Goal: Task Accomplishment & Management: Complete application form

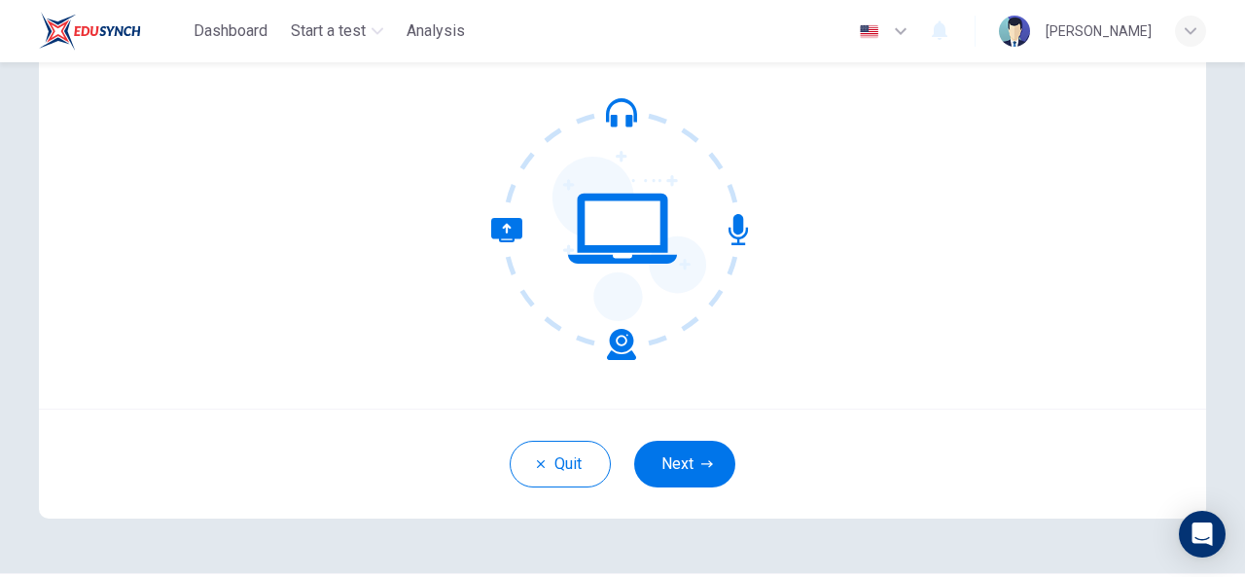
scroll to position [173, 0]
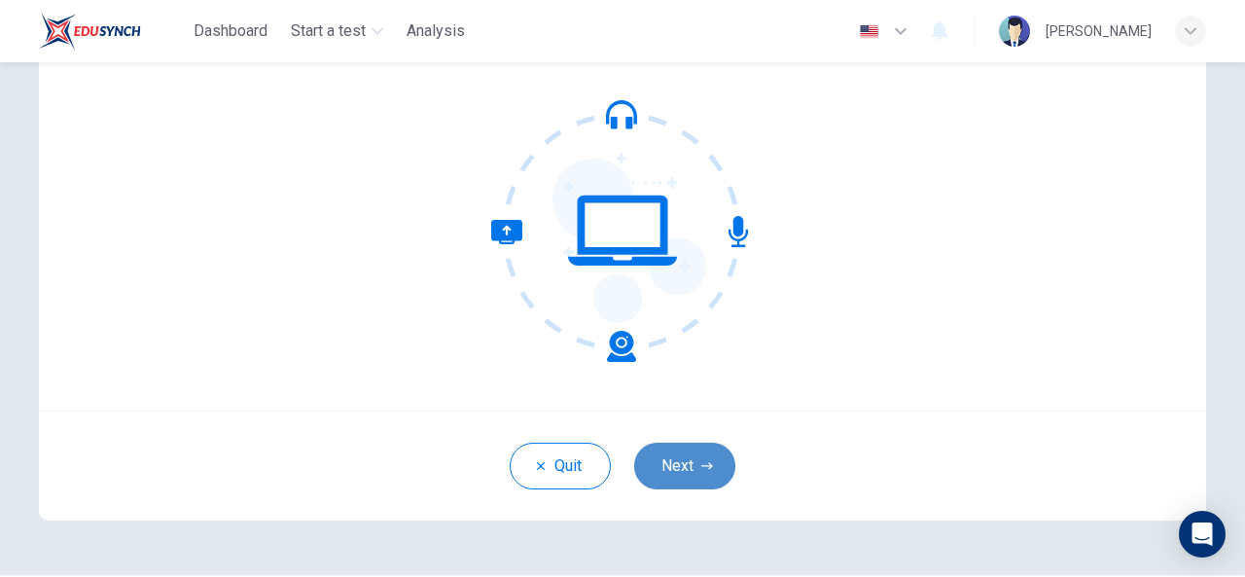
click at [677, 470] on button "Next" at bounding box center [684, 465] width 101 height 47
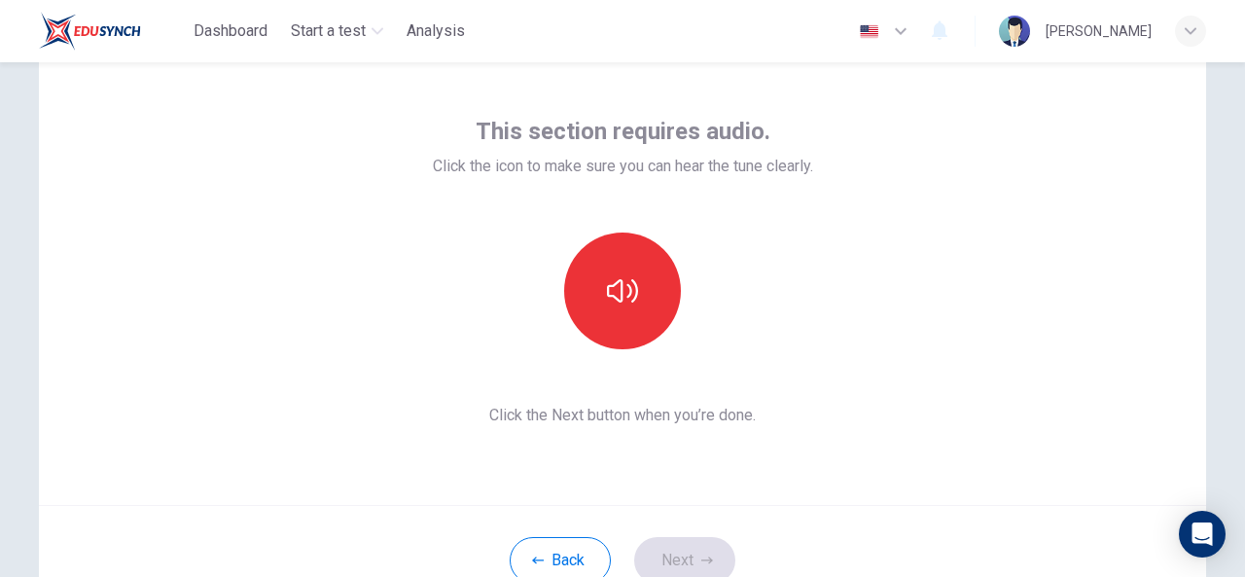
scroll to position [78, 0]
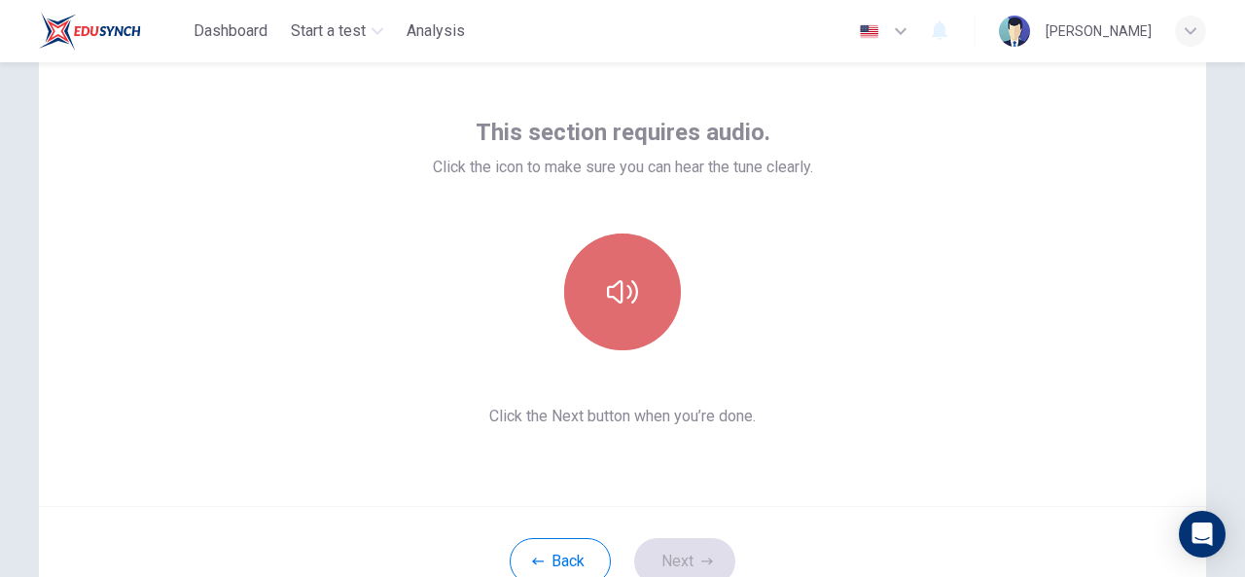
click at [624, 293] on icon "button" at bounding box center [622, 291] width 31 height 31
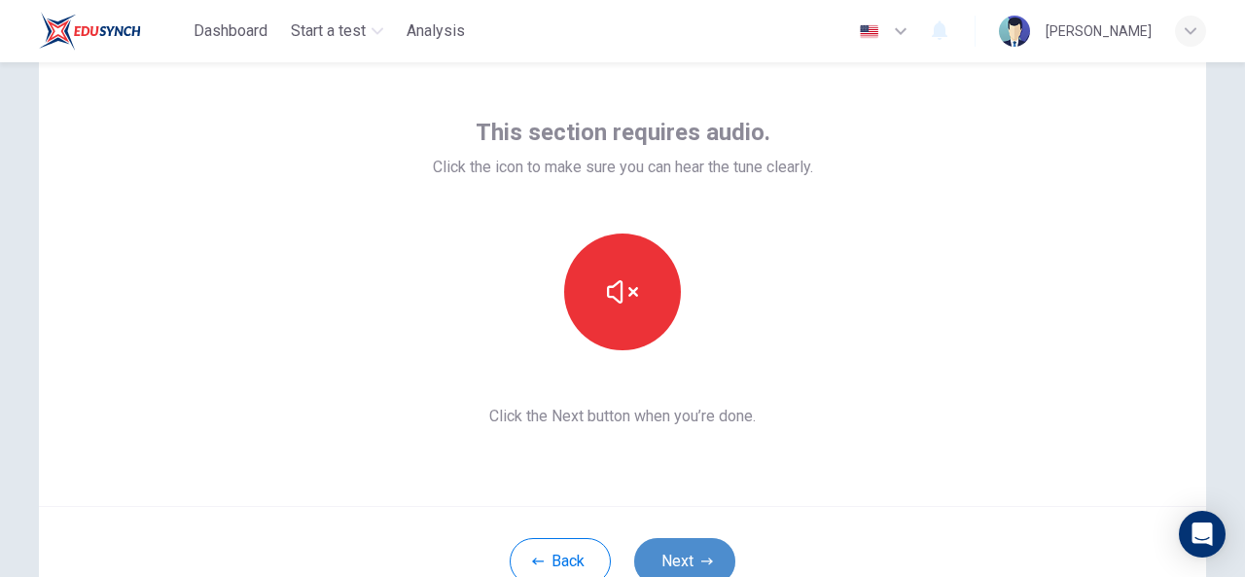
click at [666, 560] on button "Next" at bounding box center [684, 561] width 101 height 47
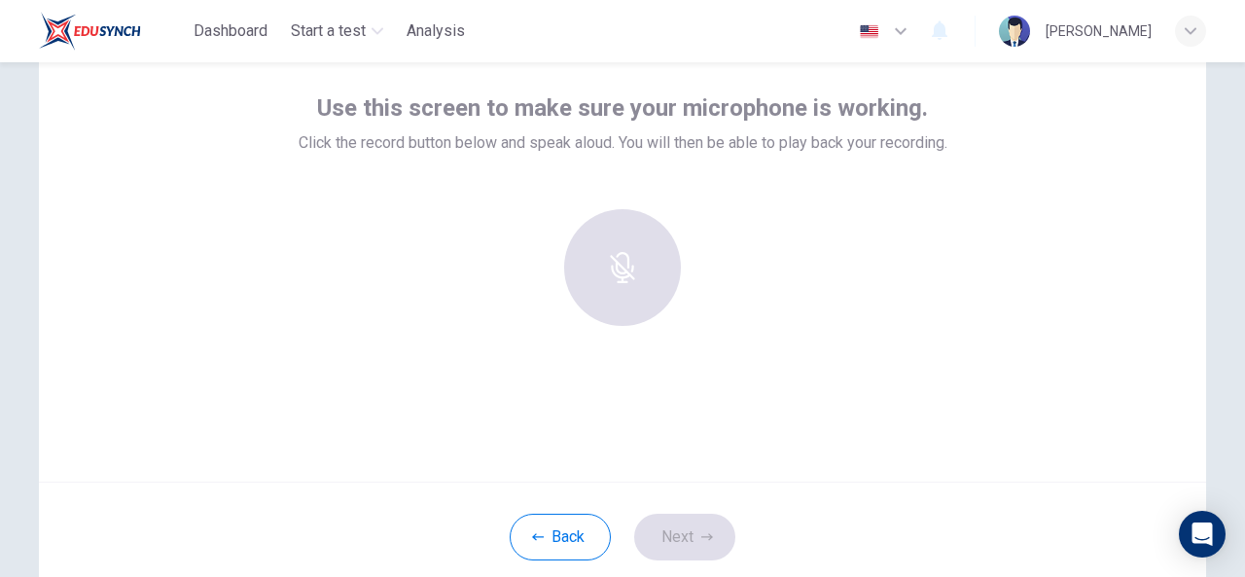
scroll to position [116, 0]
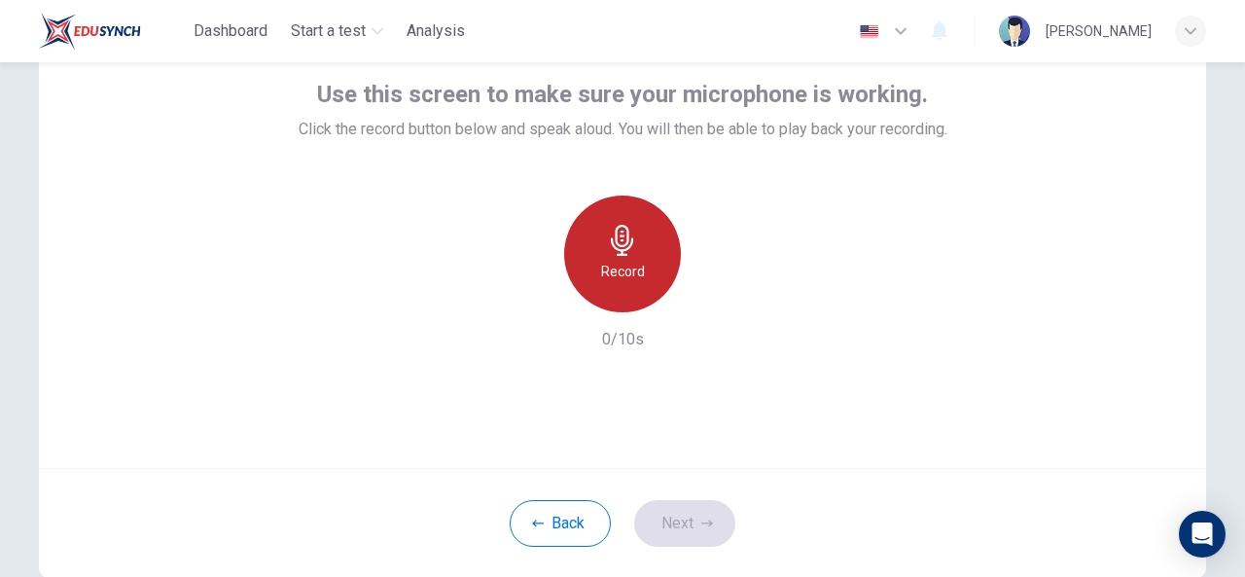
click at [597, 287] on div "Record" at bounding box center [622, 253] width 117 height 117
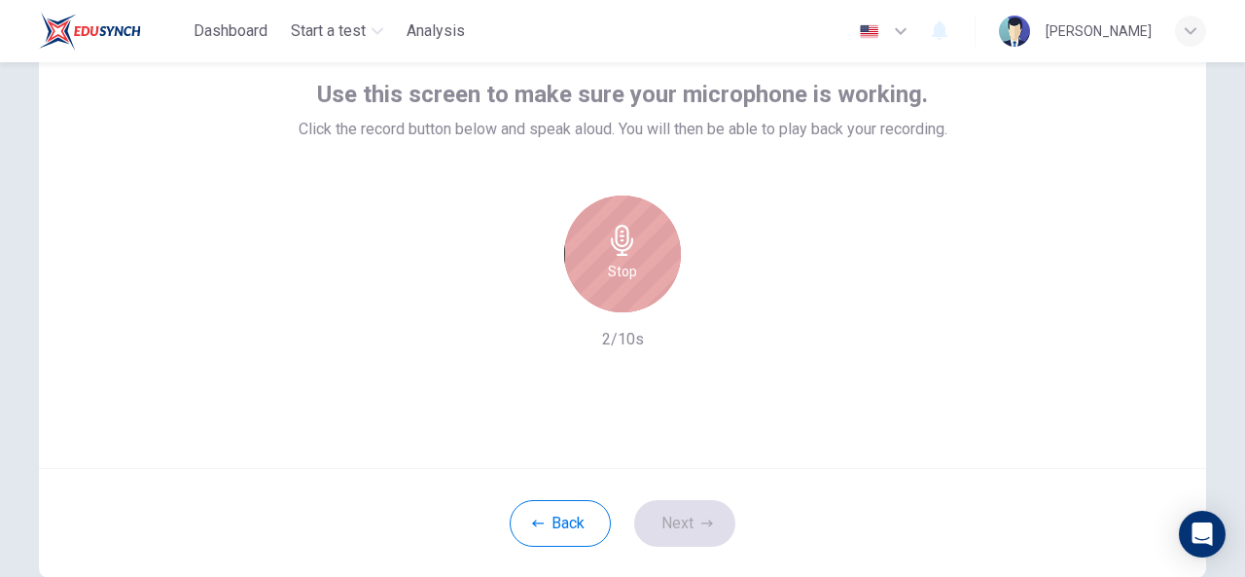
click at [597, 287] on div "Stop" at bounding box center [622, 253] width 117 height 117
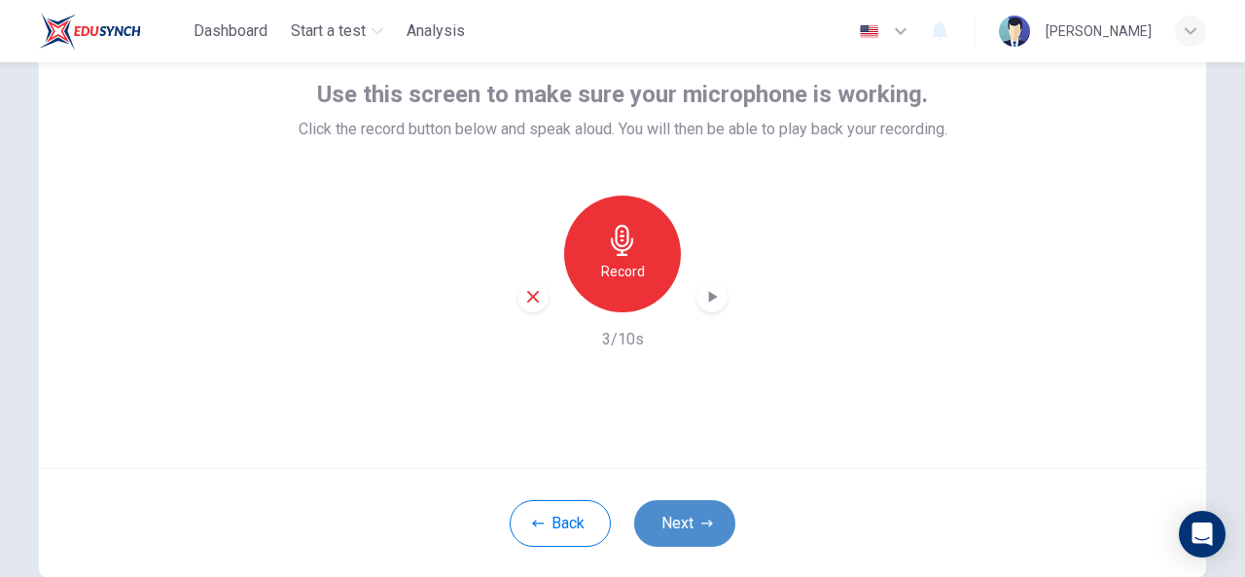
click at [679, 515] on button "Next" at bounding box center [684, 523] width 101 height 47
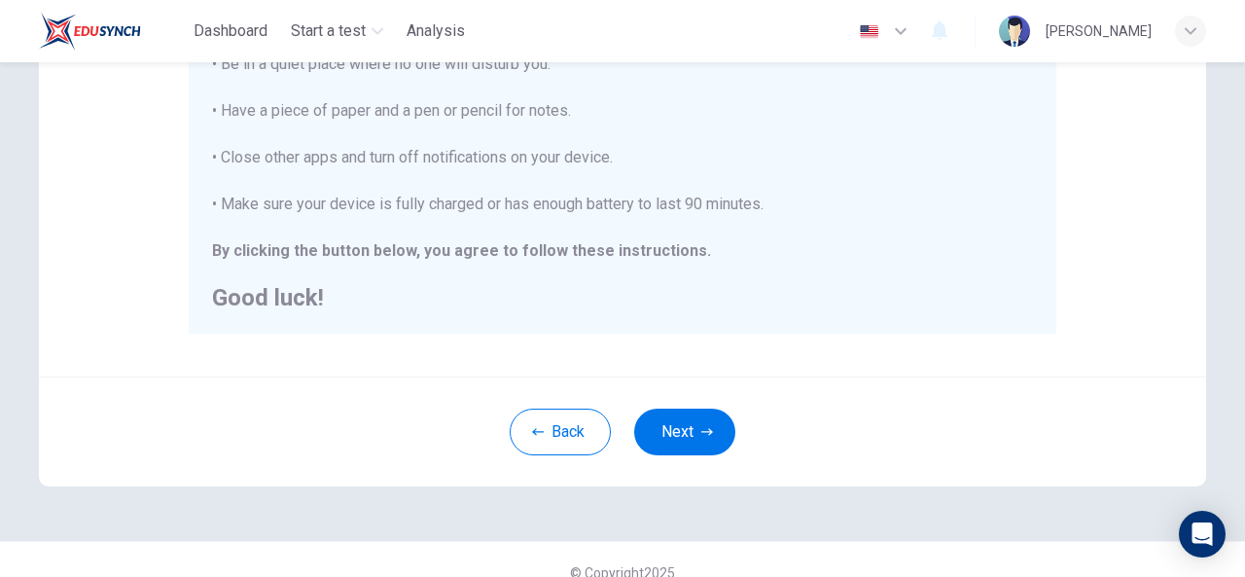
scroll to position [504, 0]
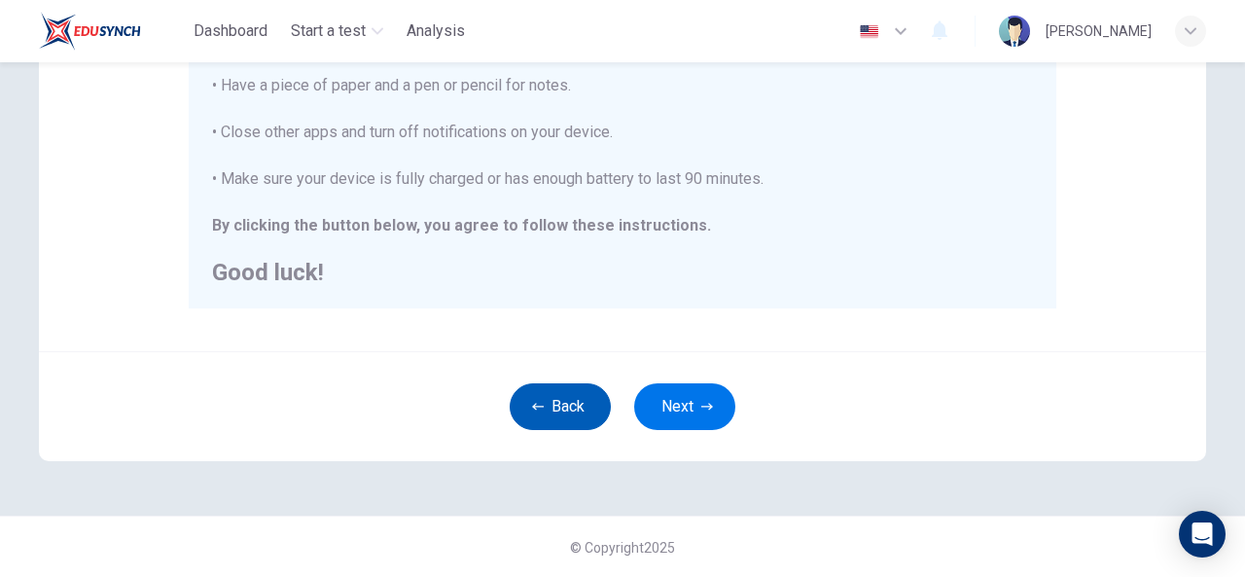
click at [564, 397] on button "Back" at bounding box center [559, 406] width 101 height 47
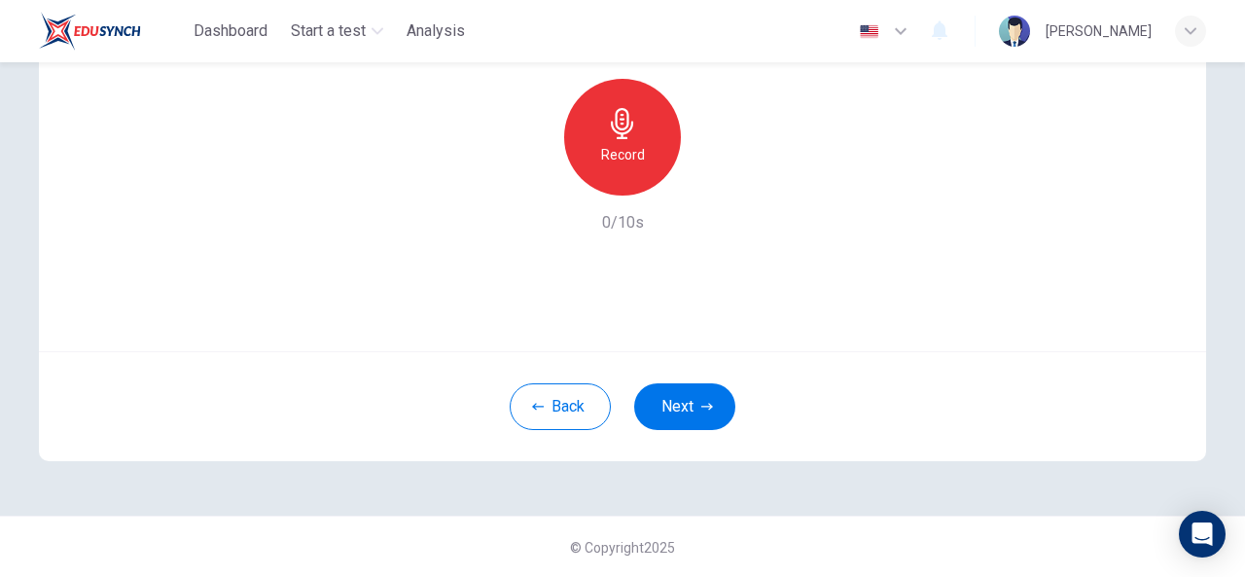
scroll to position [1, 0]
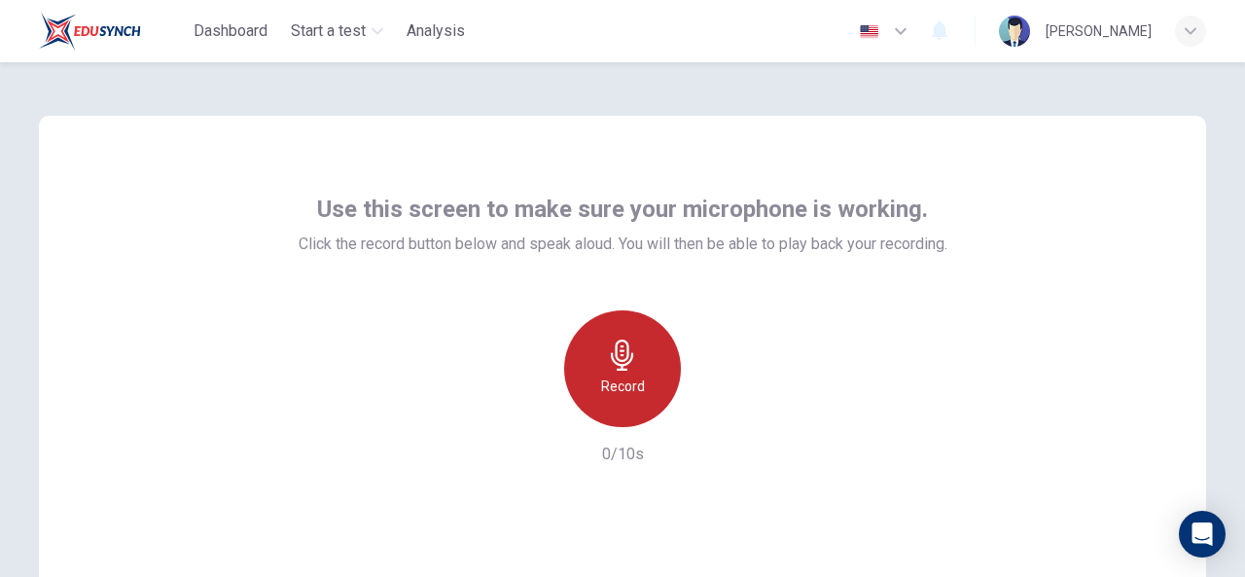
click at [644, 370] on div "Record" at bounding box center [622, 368] width 117 height 117
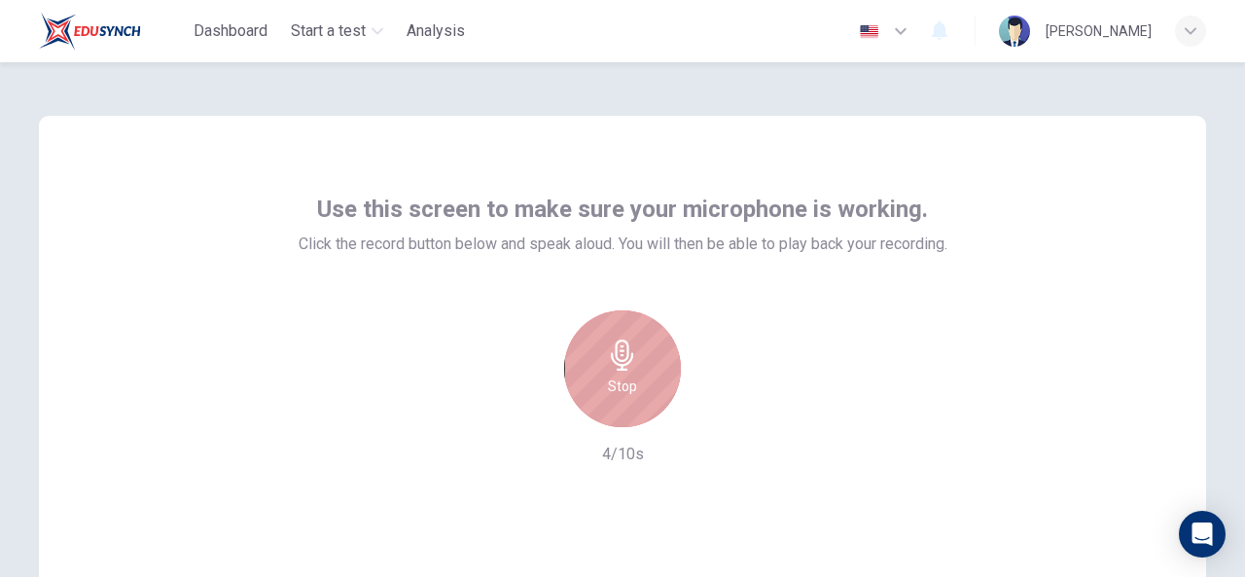
click at [644, 370] on div "Stop" at bounding box center [622, 368] width 117 height 117
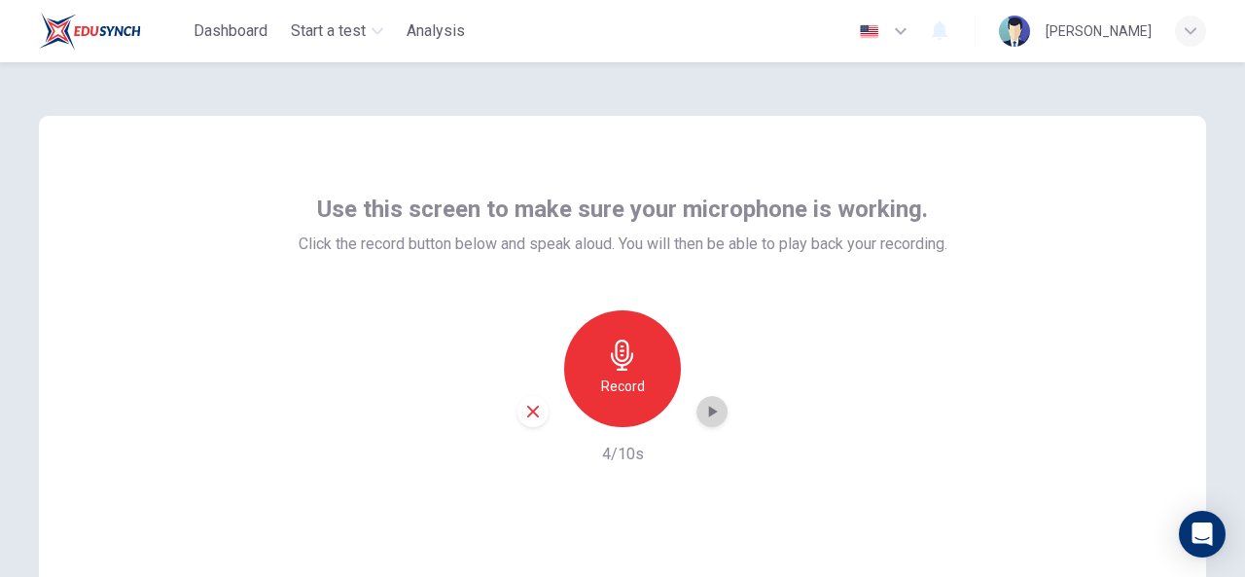
click at [712, 409] on icon "button" at bounding box center [711, 411] width 19 height 19
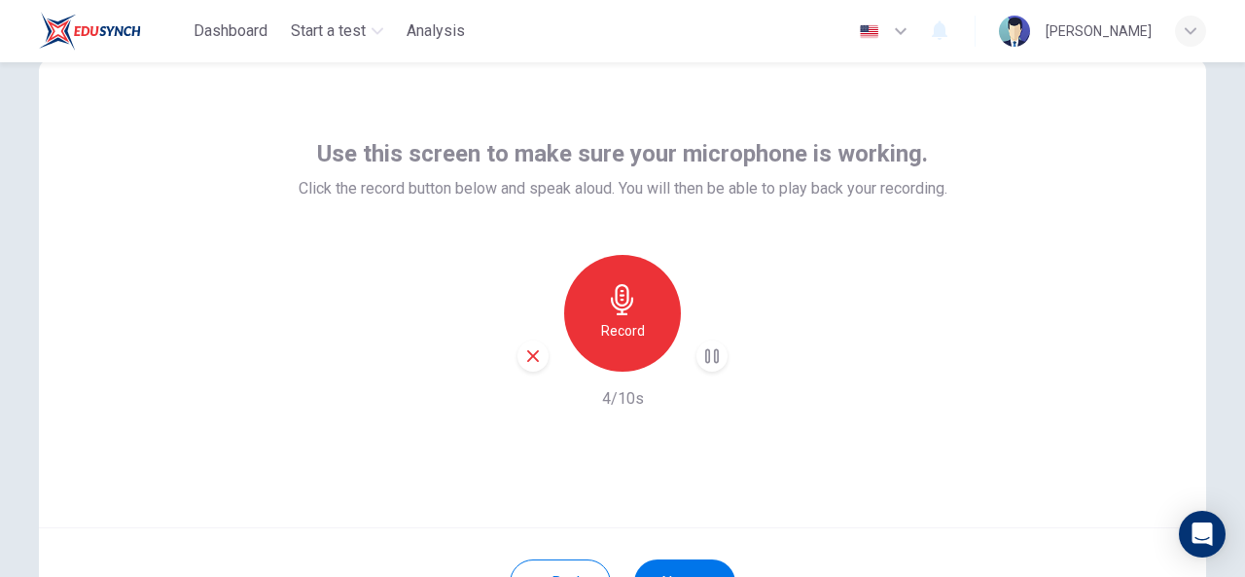
scroll to position [80, 0]
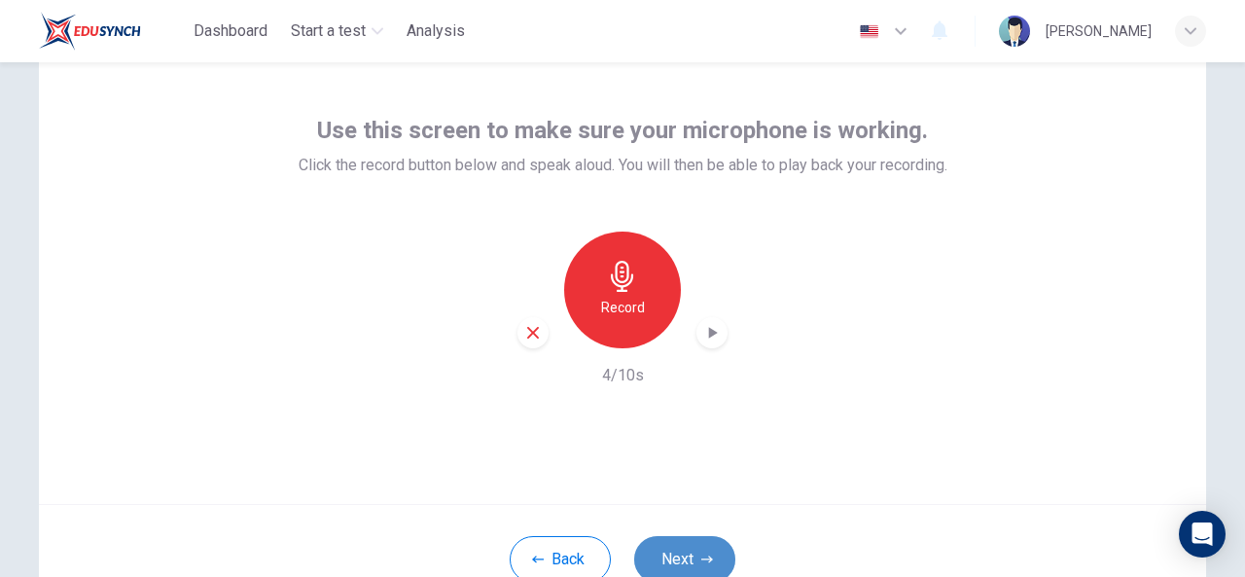
click at [665, 553] on button "Next" at bounding box center [684, 559] width 101 height 47
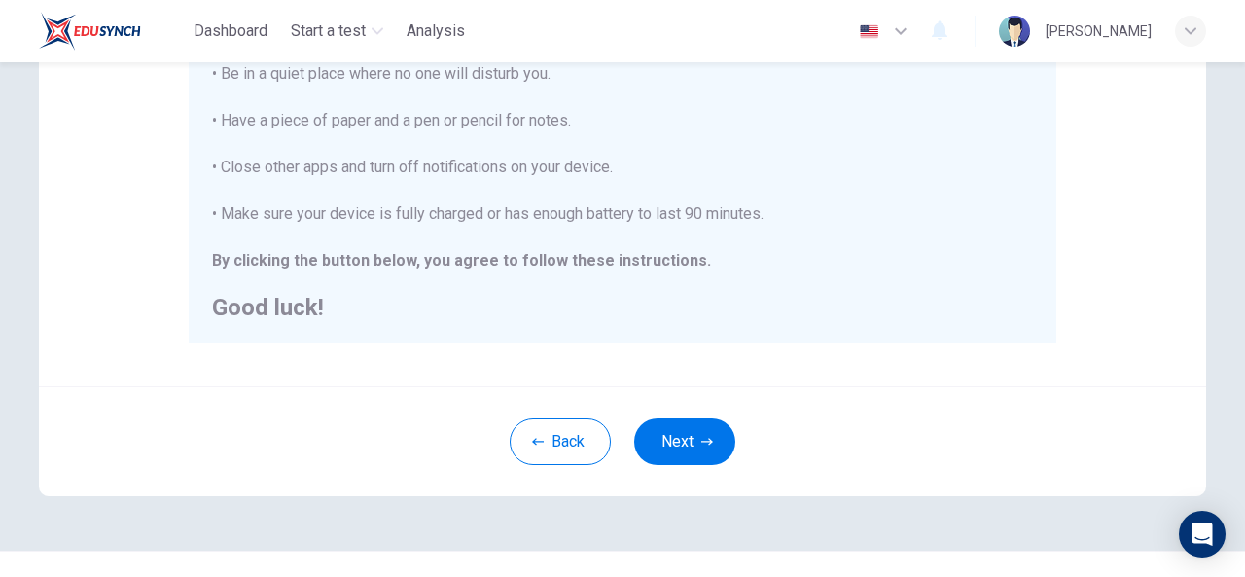
scroll to position [504, 0]
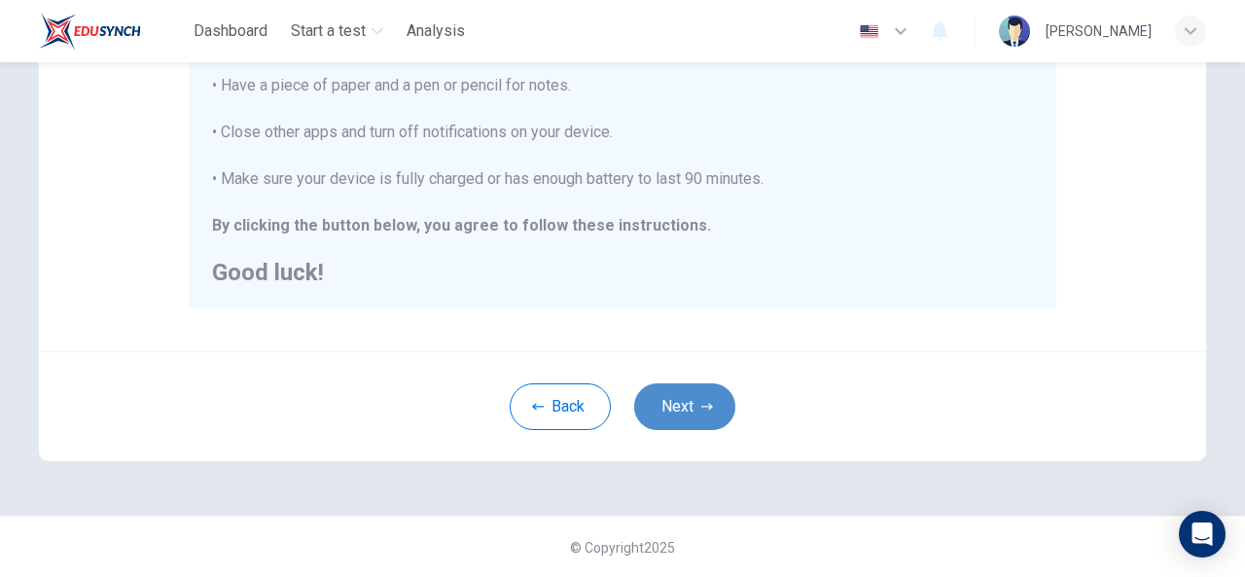
click at [667, 405] on button "Next" at bounding box center [684, 406] width 101 height 47
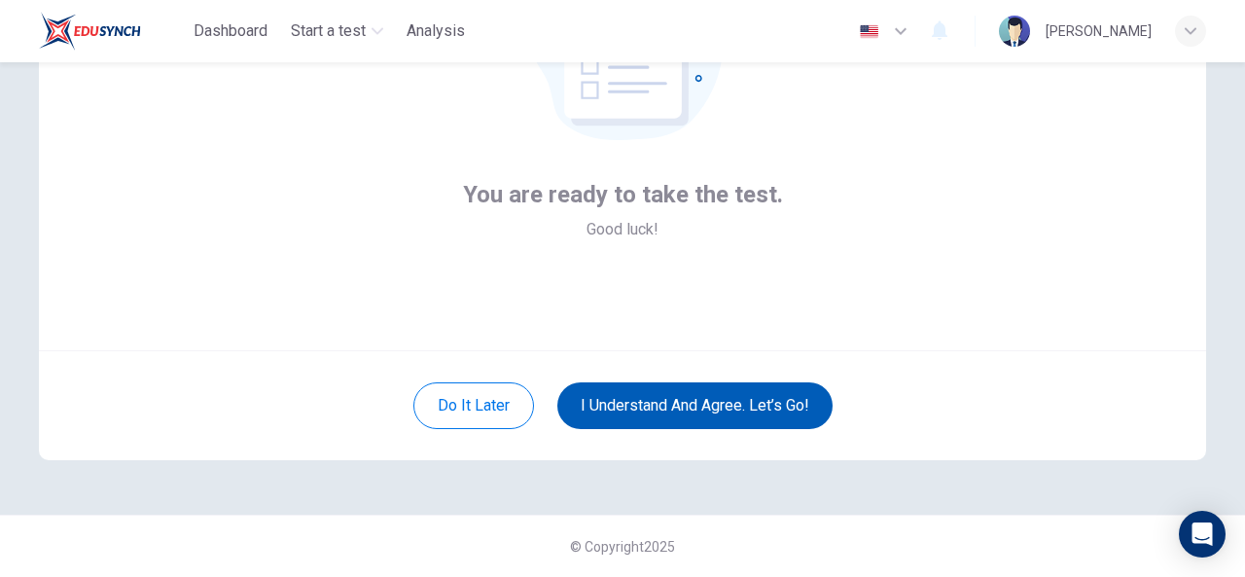
scroll to position [232, 0]
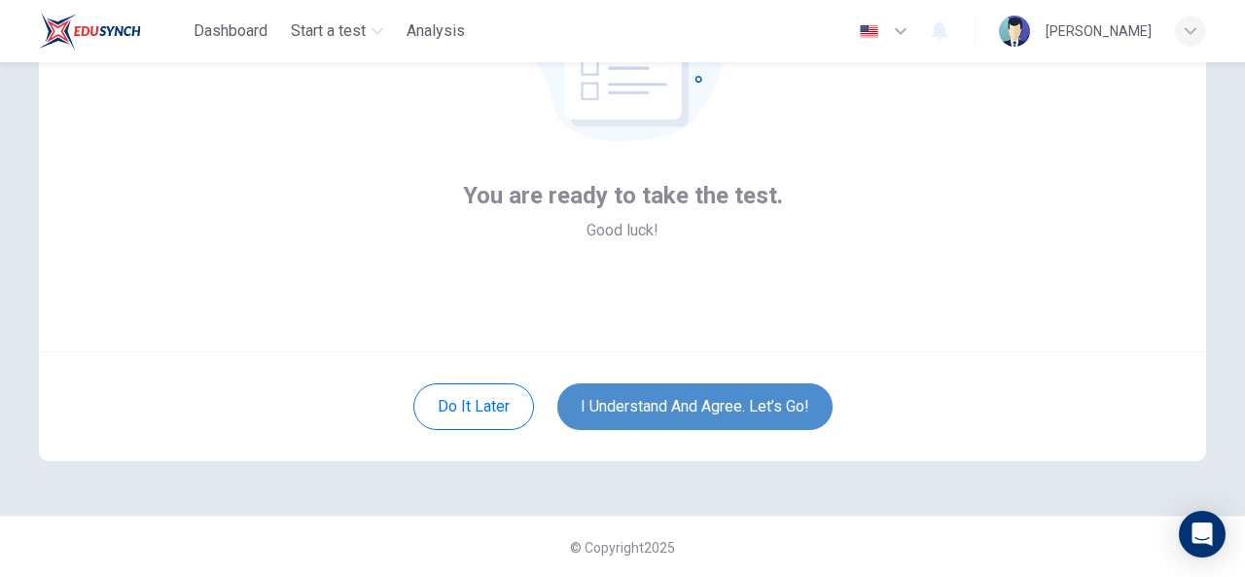
click at [673, 396] on button "I understand and agree. Let’s go!" at bounding box center [694, 406] width 275 height 47
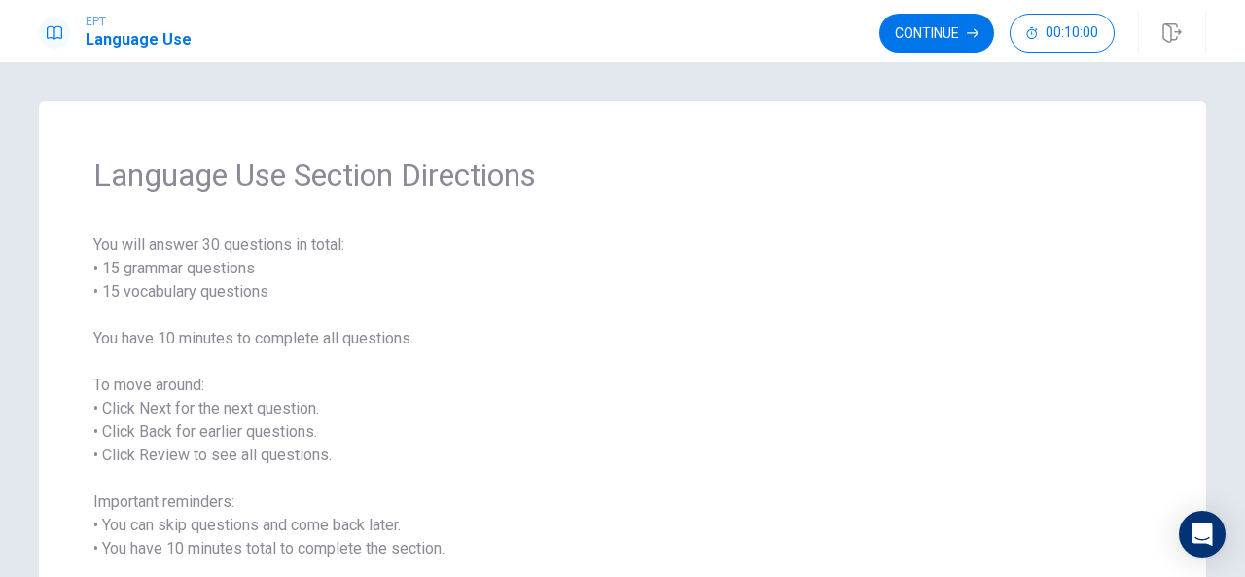
scroll to position [86, 0]
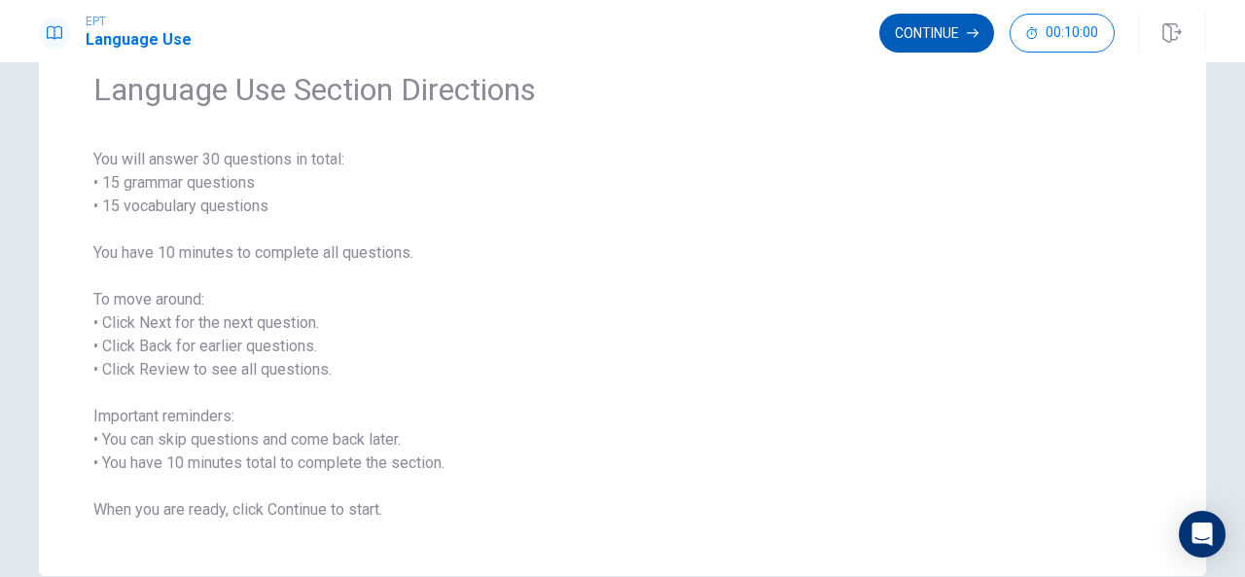
click at [914, 26] on button "Continue" at bounding box center [936, 33] width 115 height 39
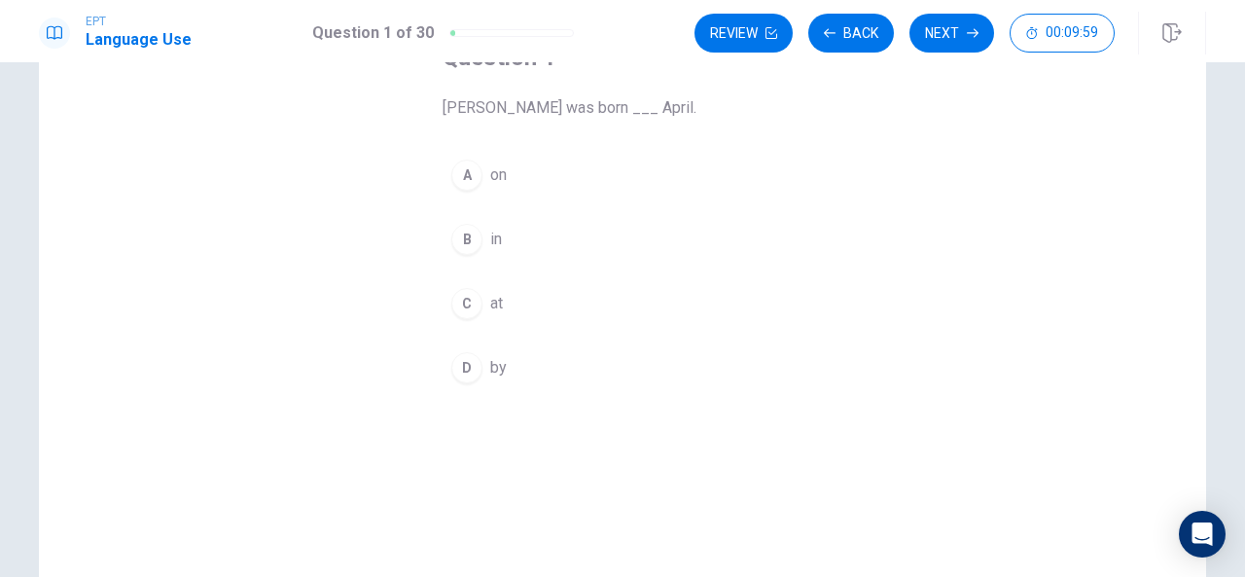
scroll to position [140, 0]
click at [465, 172] on div "A" at bounding box center [466, 173] width 31 height 31
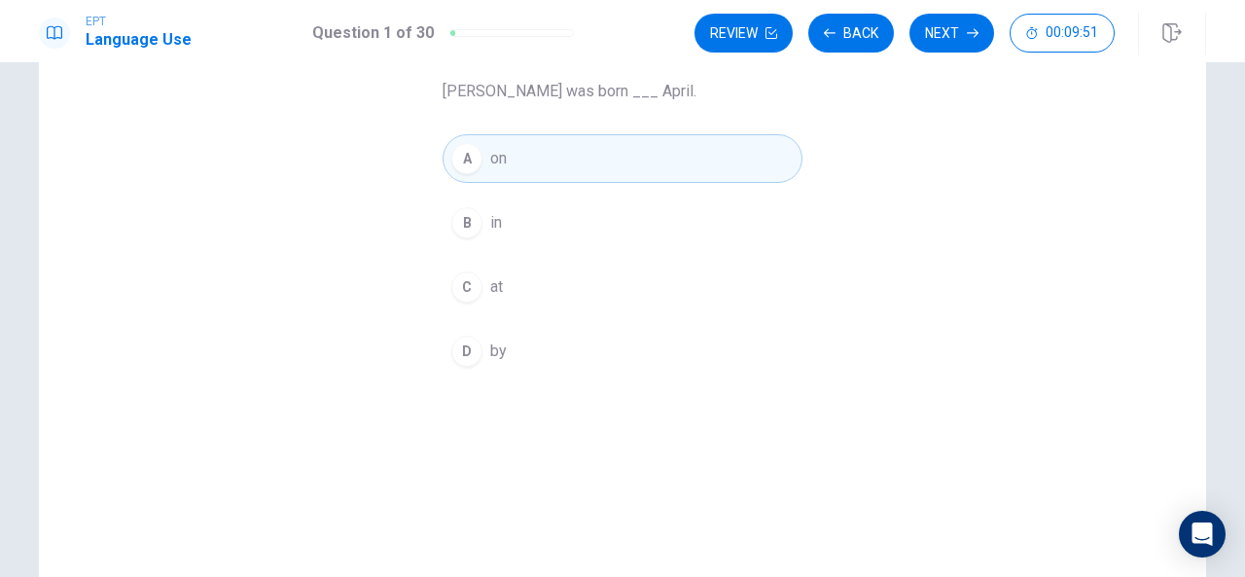
scroll to position [0, 0]
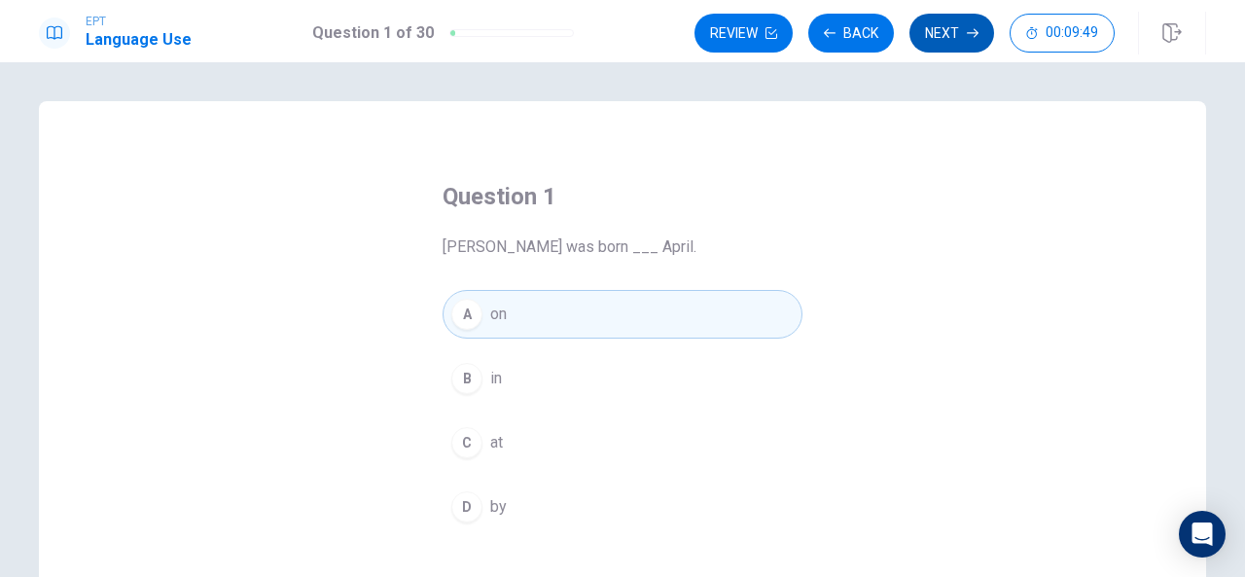
click at [939, 40] on button "Next" at bounding box center [951, 33] width 85 height 39
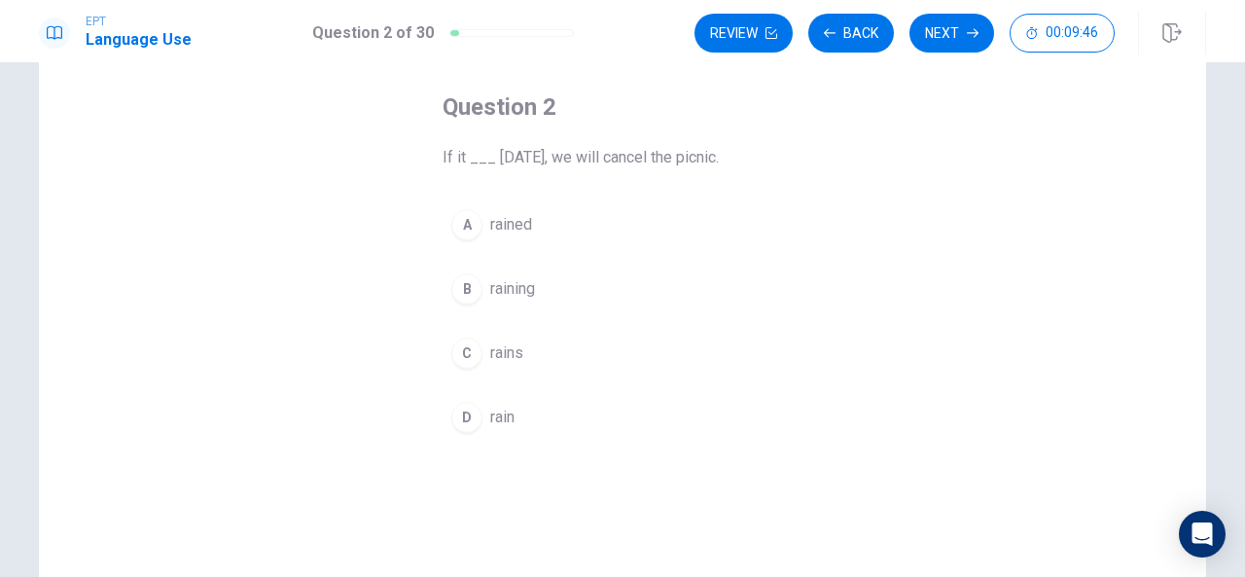
scroll to position [88, 0]
click at [690, 335] on button "C rains" at bounding box center [622, 355] width 360 height 49
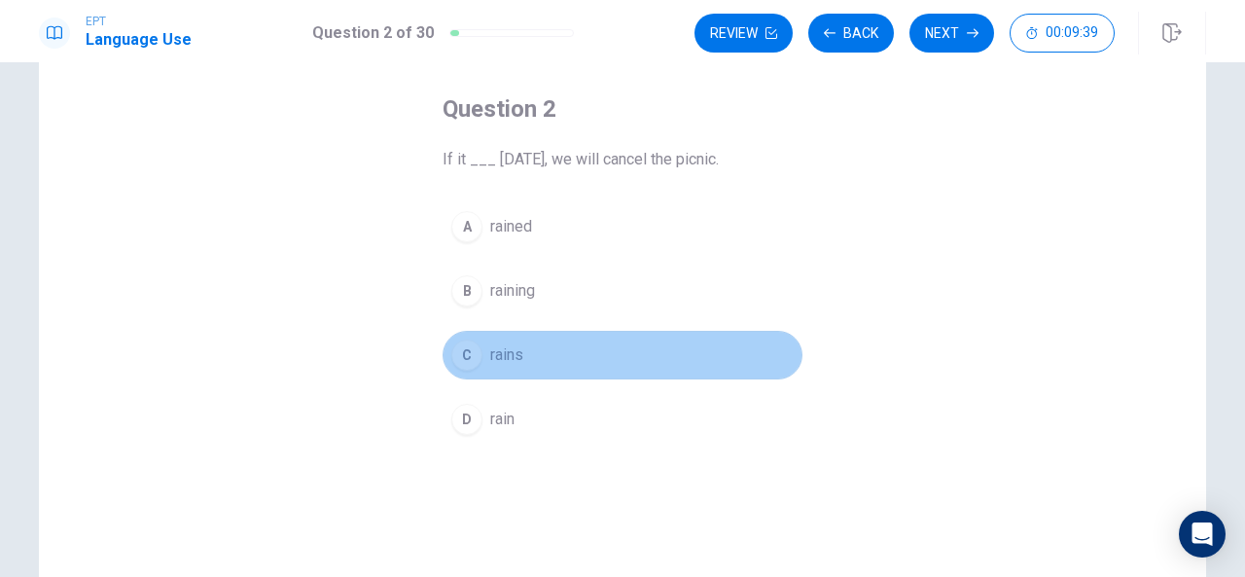
click at [469, 352] on div "C" at bounding box center [466, 354] width 31 height 31
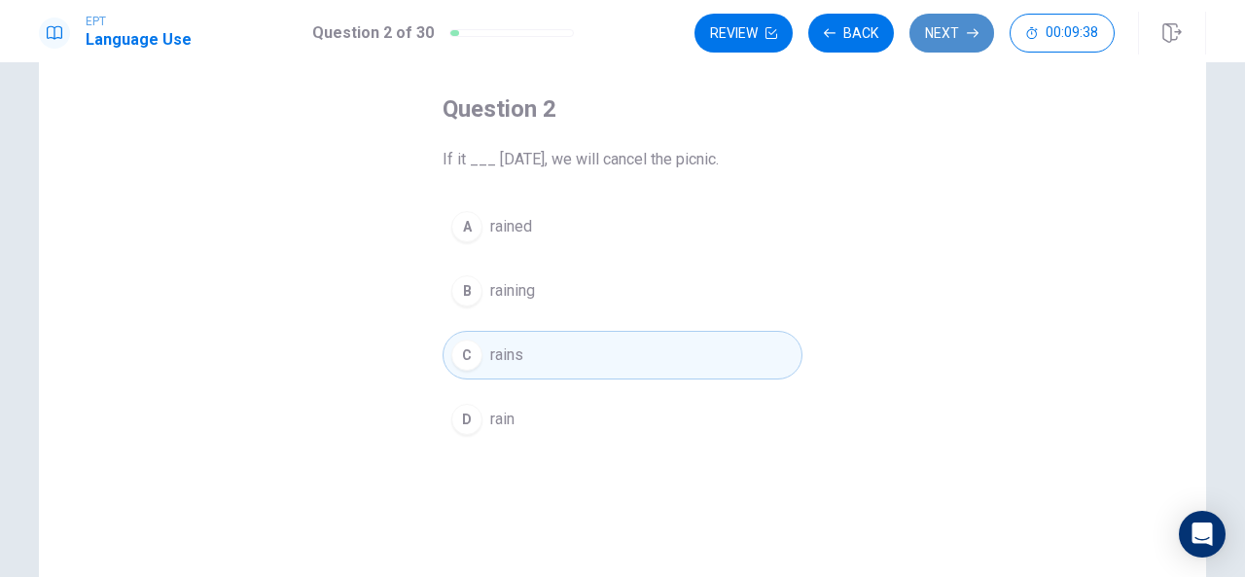
click at [951, 31] on button "Next" at bounding box center [951, 33] width 85 height 39
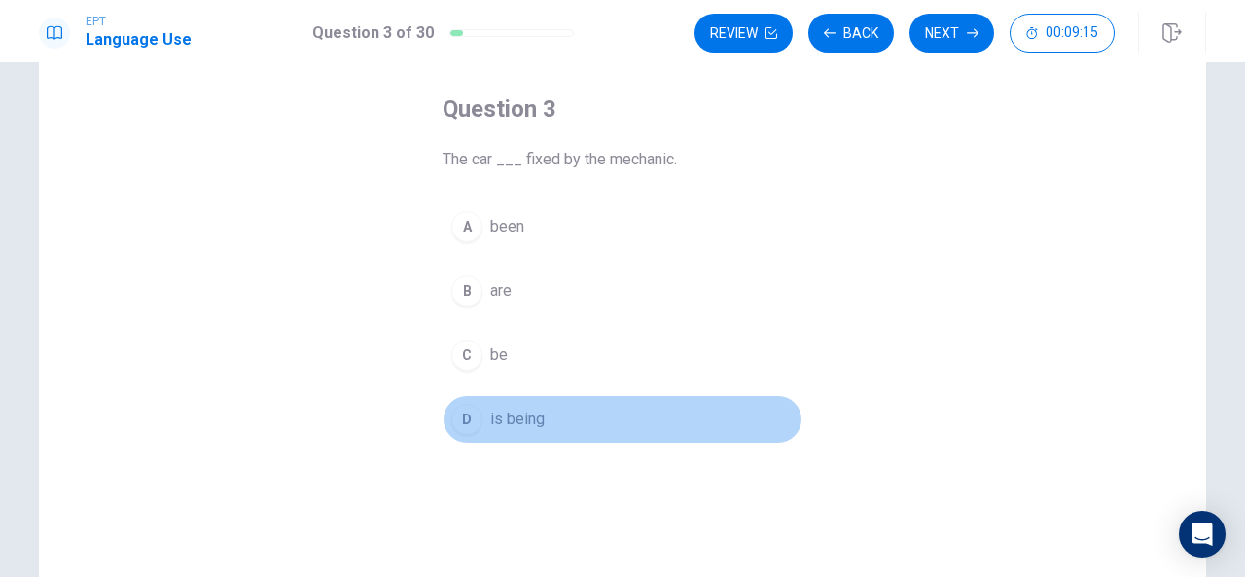
click at [474, 404] on button "D is being" at bounding box center [622, 419] width 360 height 49
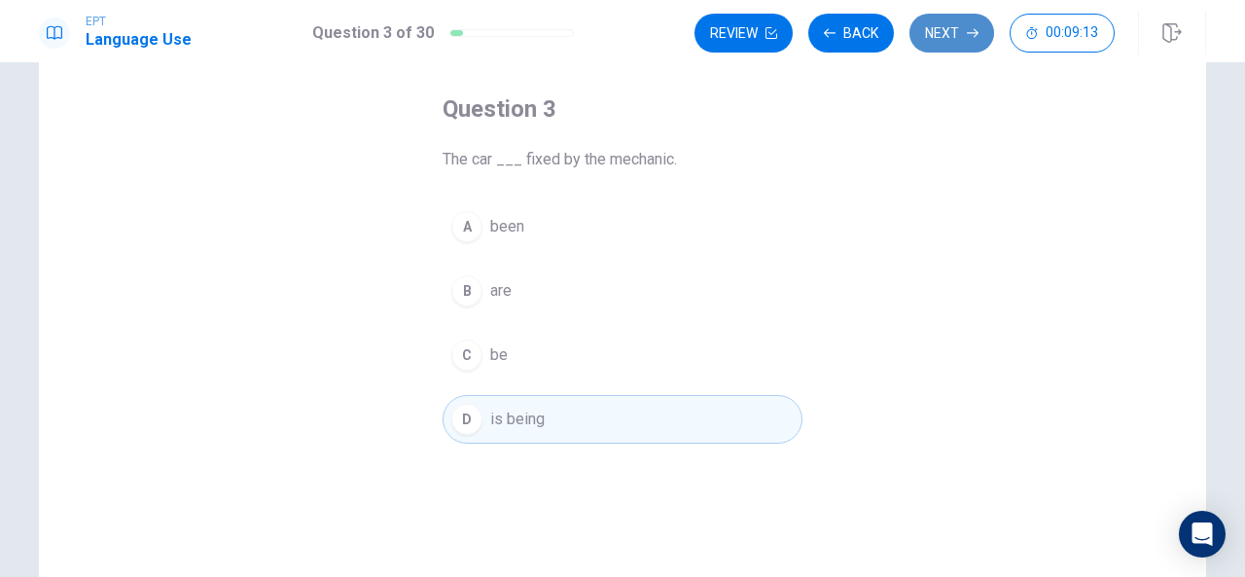
click at [924, 34] on button "Next" at bounding box center [951, 33] width 85 height 39
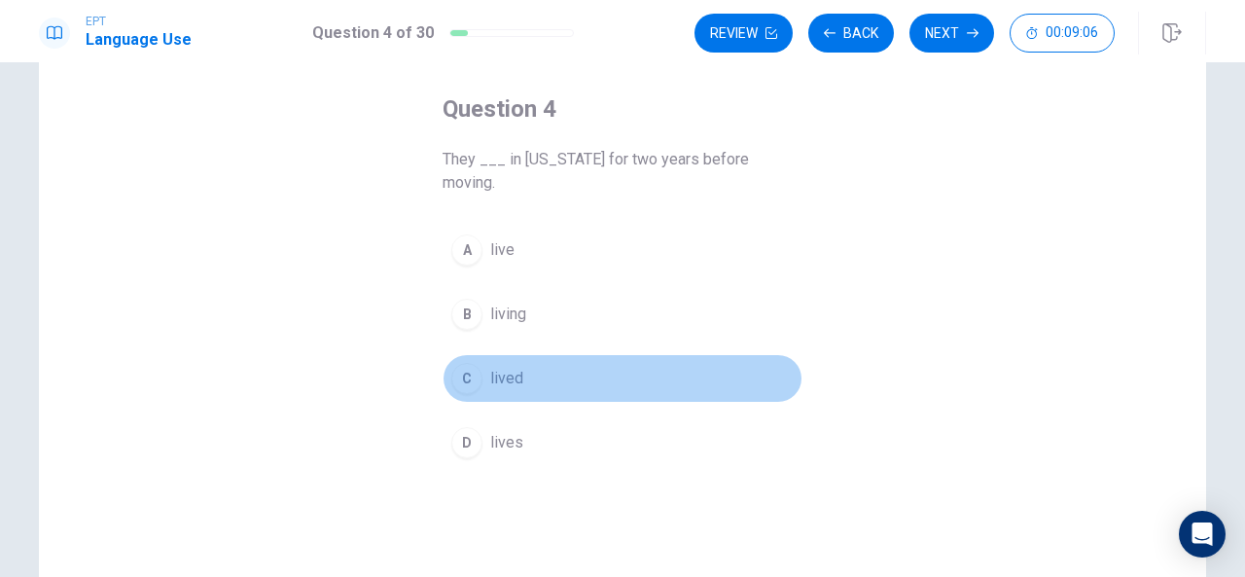
click at [471, 363] on div "C" at bounding box center [466, 378] width 31 height 31
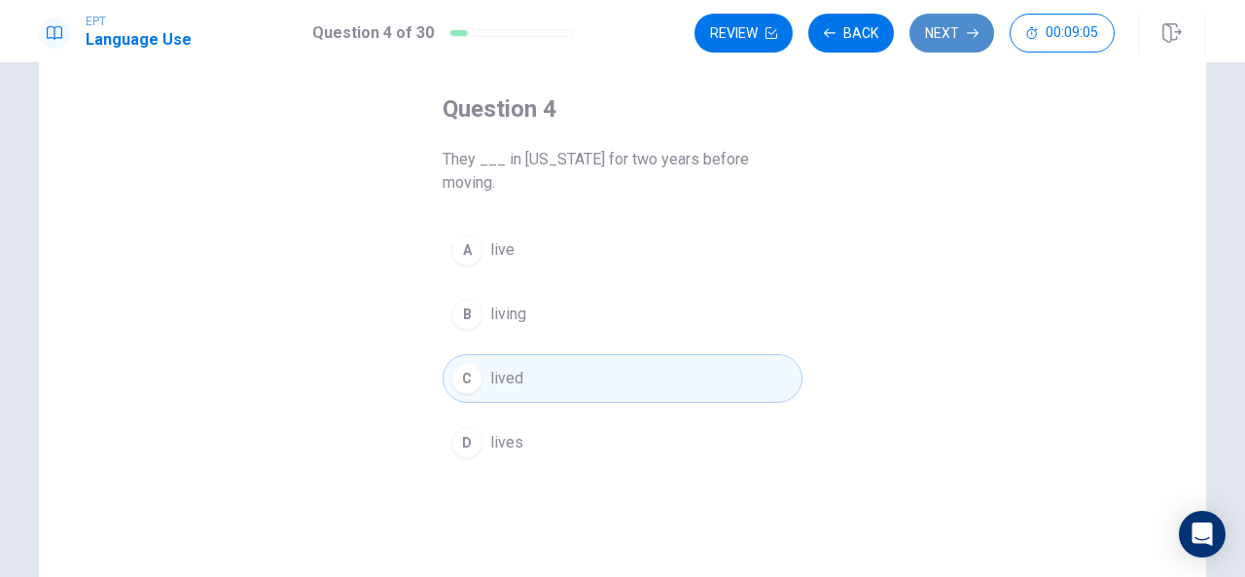
click at [919, 29] on button "Next" at bounding box center [951, 33] width 85 height 39
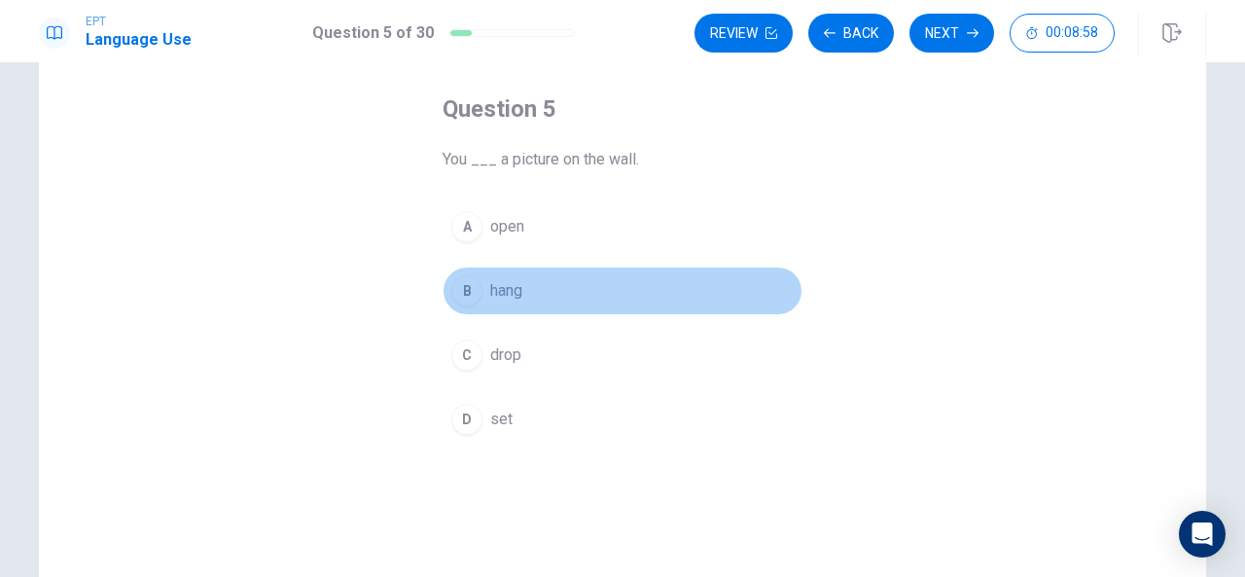
click at [462, 289] on div "B" at bounding box center [466, 290] width 31 height 31
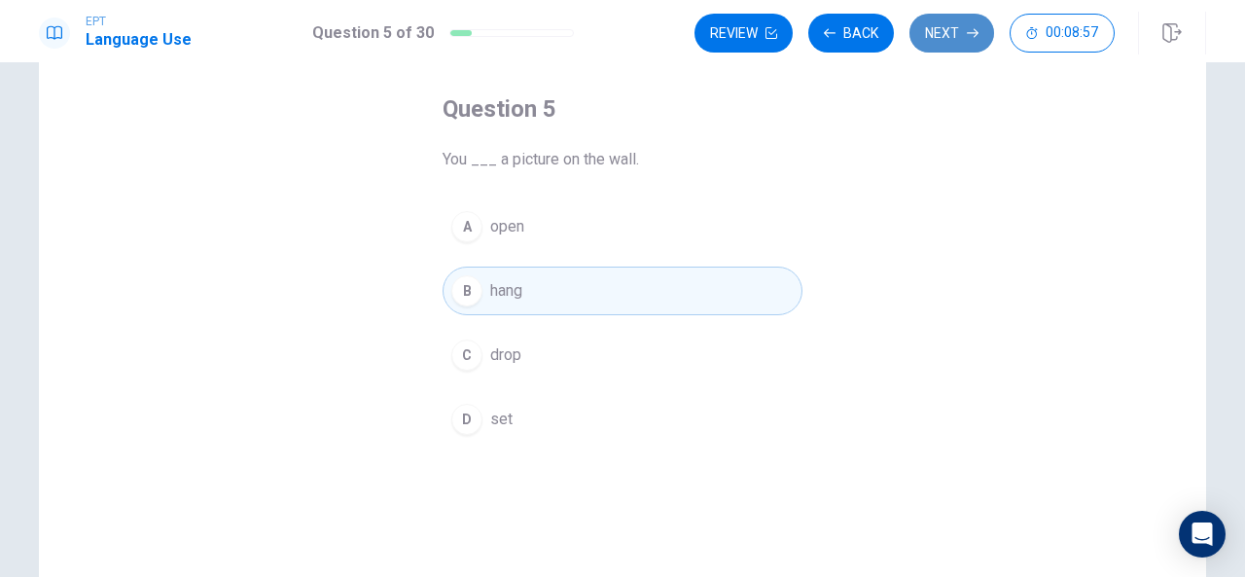
click at [943, 31] on button "Next" at bounding box center [951, 33] width 85 height 39
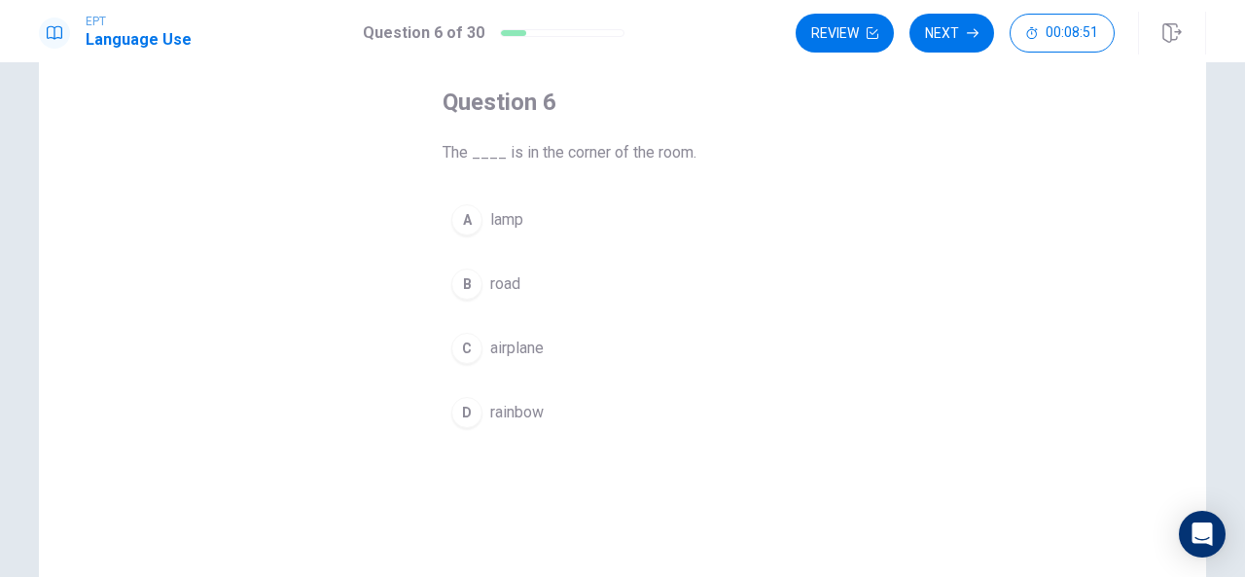
scroll to position [90, 0]
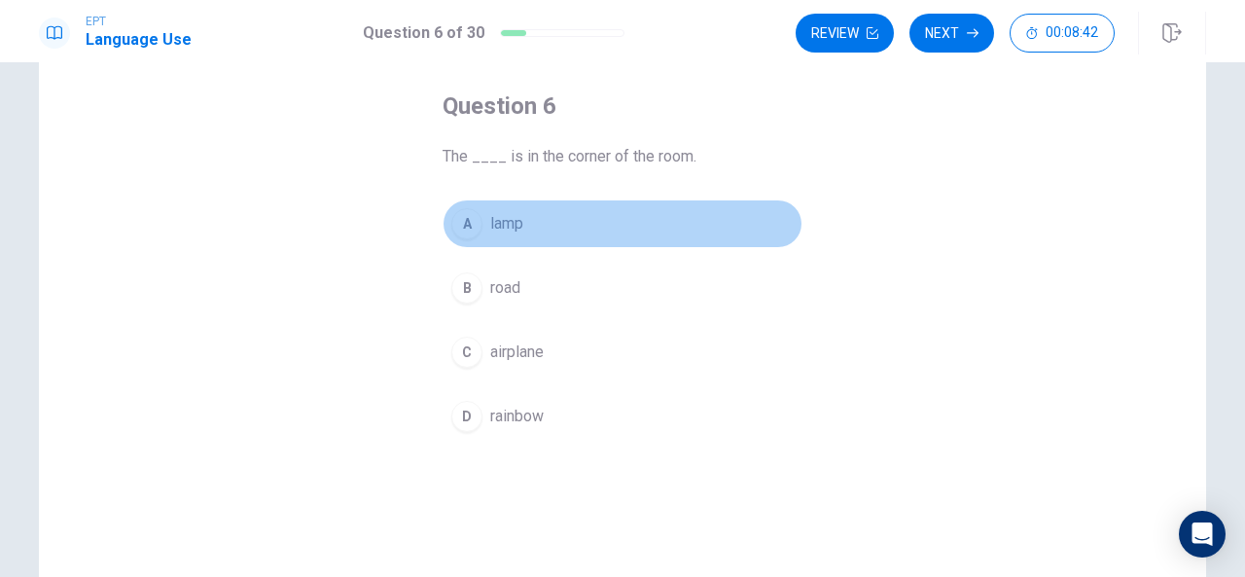
click at [471, 213] on div "A" at bounding box center [466, 223] width 31 height 31
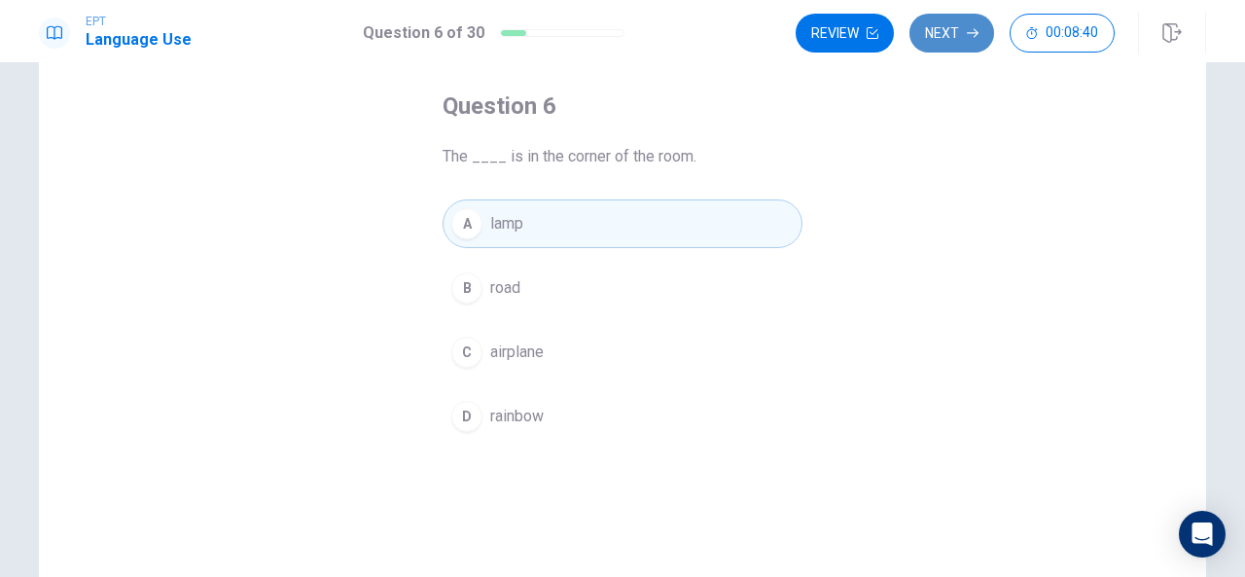
click at [952, 46] on button "Next" at bounding box center [951, 33] width 85 height 39
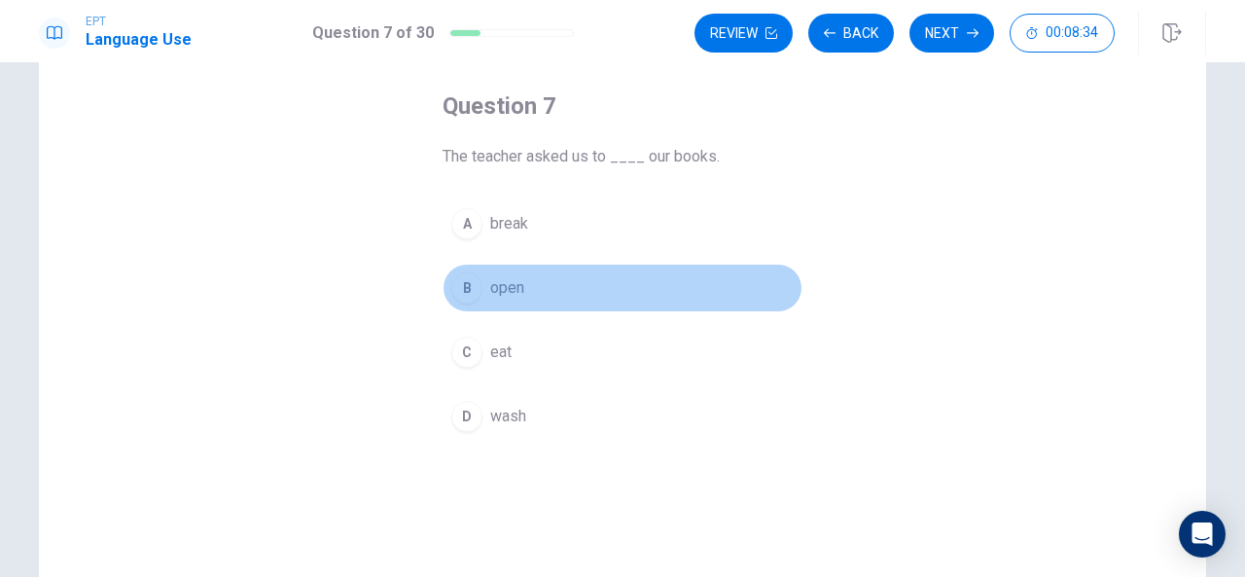
click at [480, 280] on button "B open" at bounding box center [622, 287] width 360 height 49
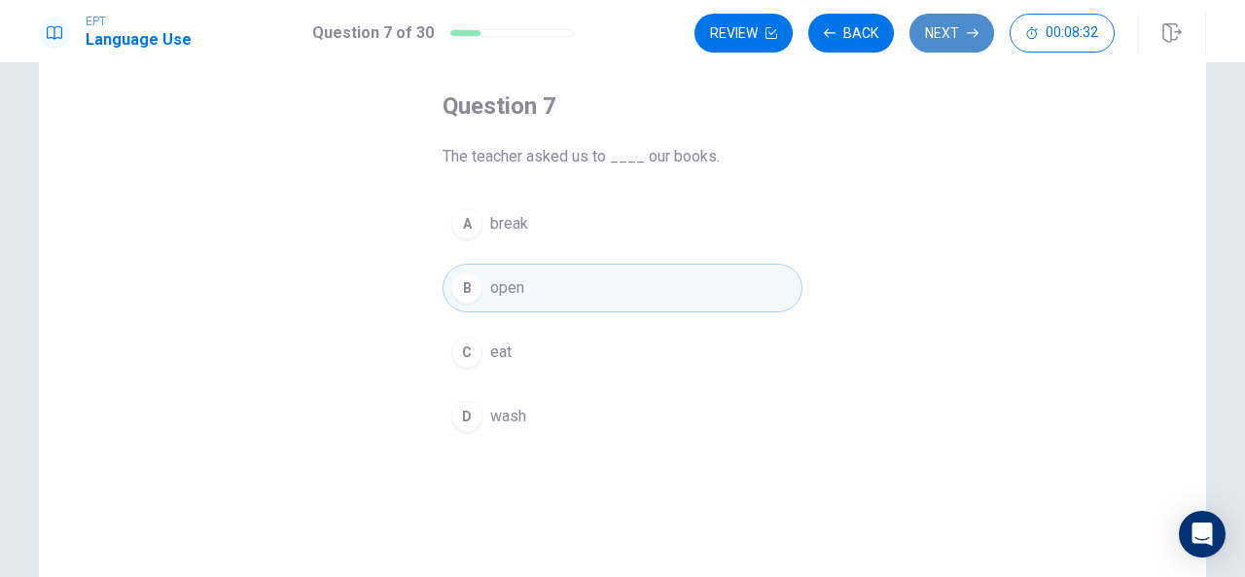
click at [938, 30] on button "Next" at bounding box center [951, 33] width 85 height 39
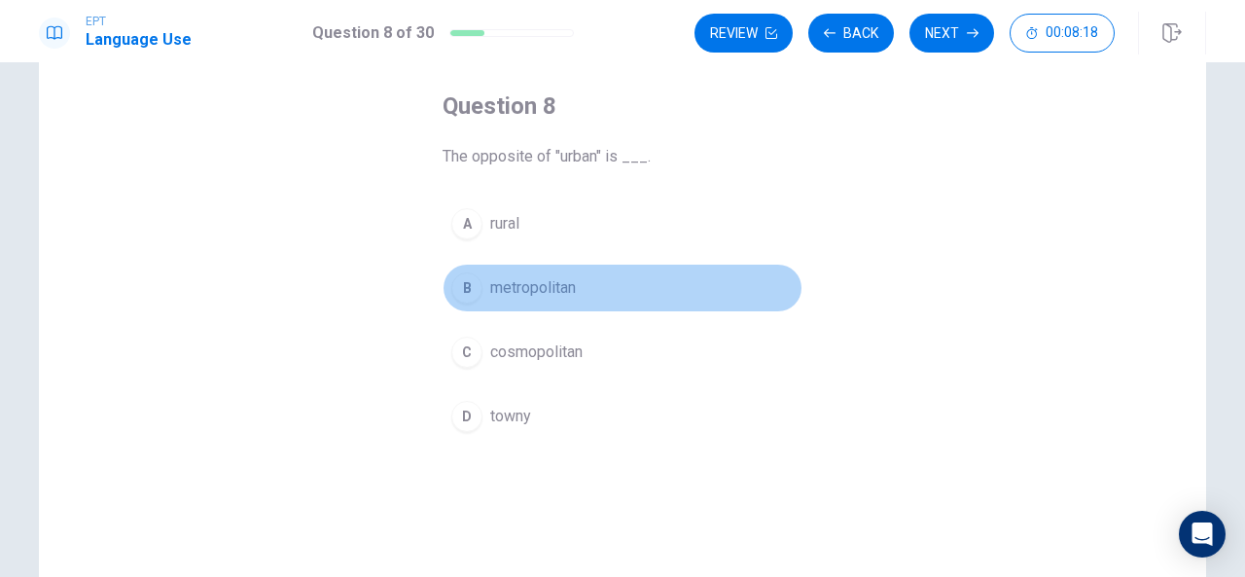
click at [527, 287] on span "metropolitan" at bounding box center [533, 287] width 86 height 23
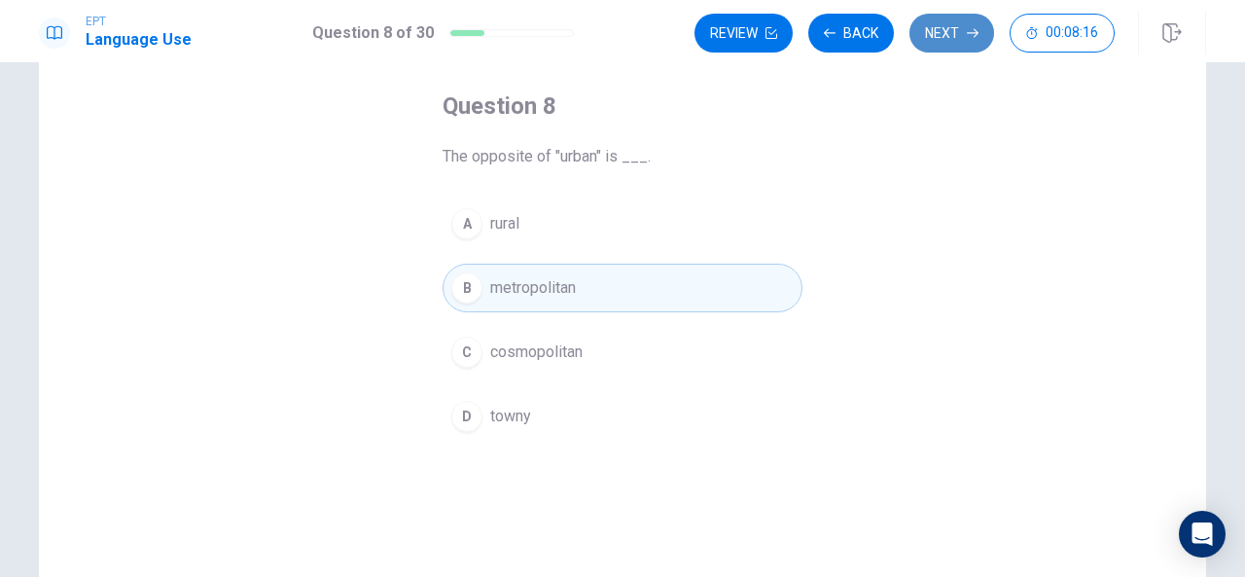
click at [937, 34] on button "Next" at bounding box center [951, 33] width 85 height 39
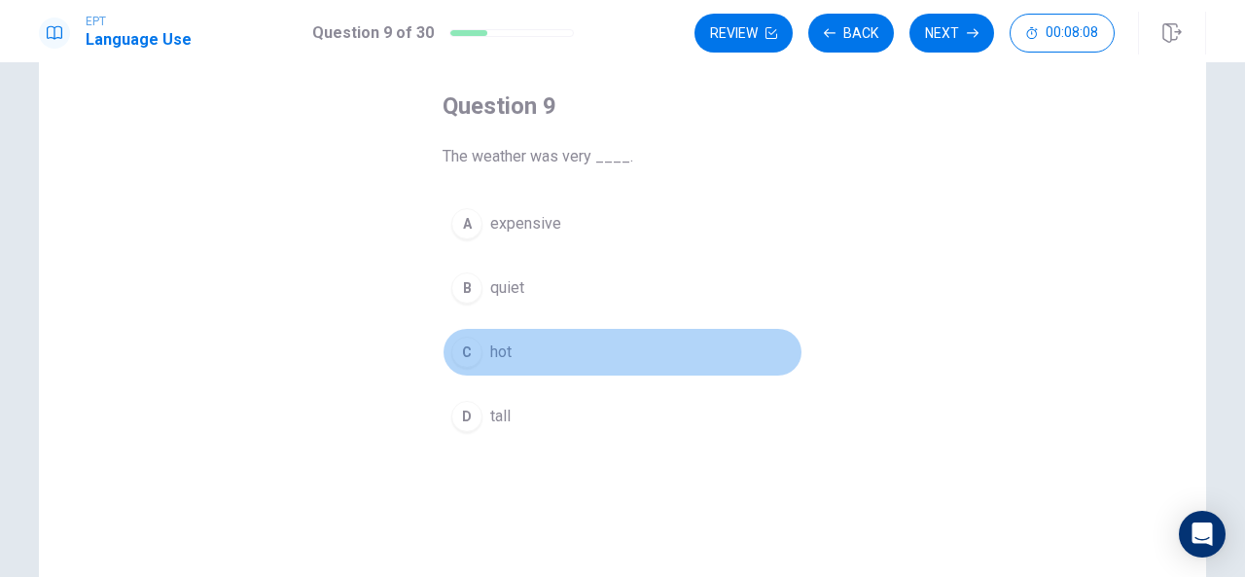
click at [463, 342] on div "C" at bounding box center [466, 351] width 31 height 31
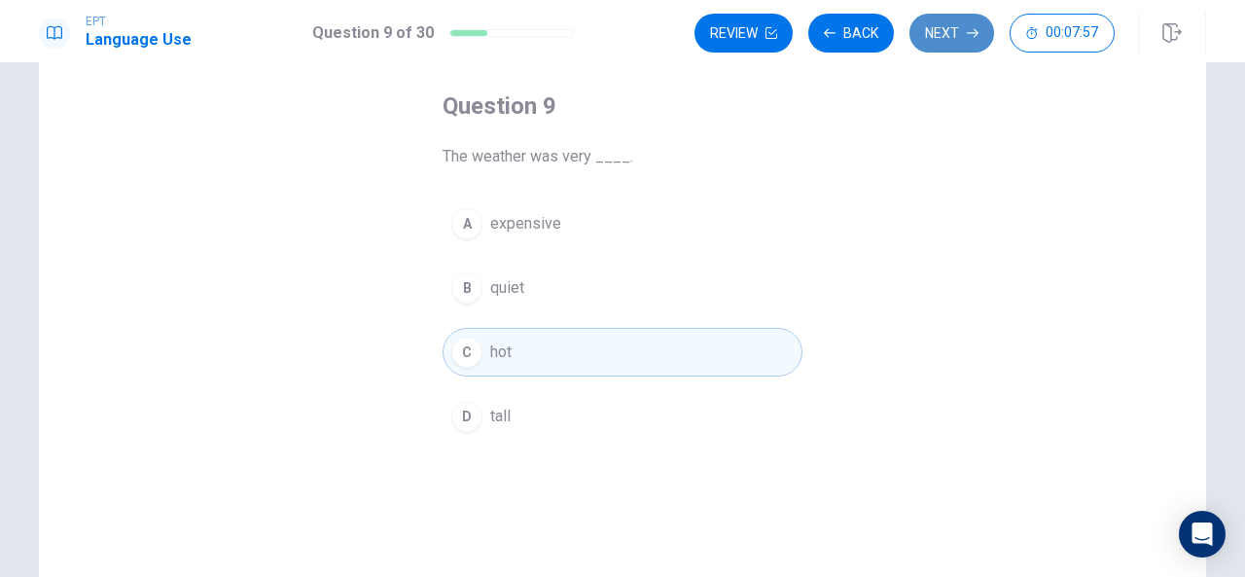
click at [945, 40] on button "Next" at bounding box center [951, 33] width 85 height 39
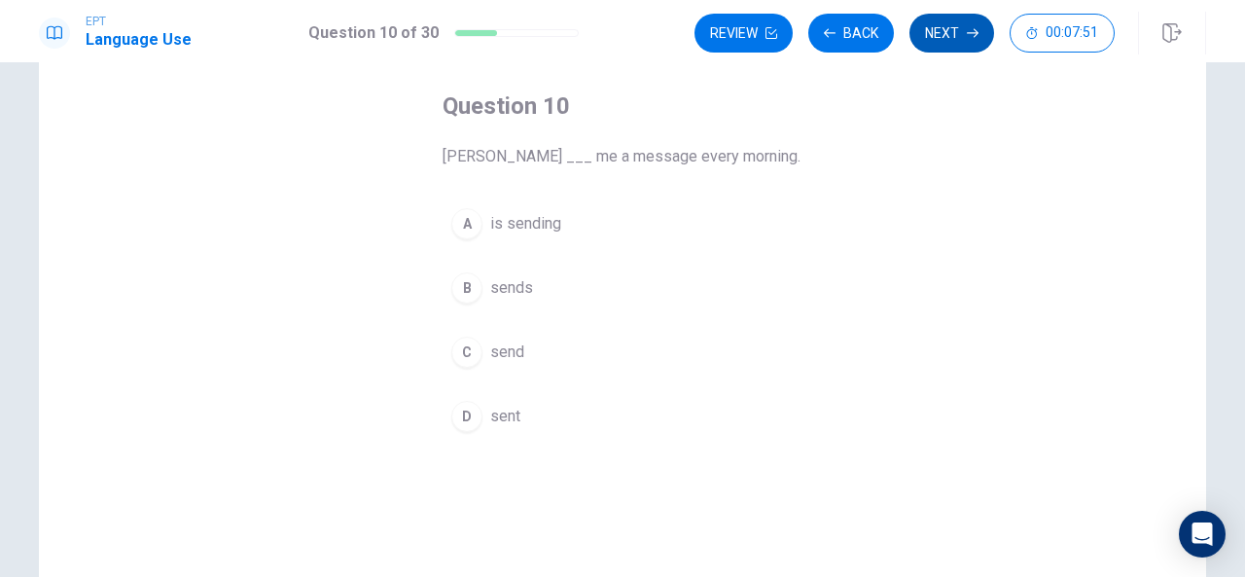
drag, startPoint x: 496, startPoint y: 281, endPoint x: 926, endPoint y: 38, distance: 493.7
click at [926, 38] on div "EPT Language Use Question 10 of 30 Review Back Next 00:07:51 Question 10 of 30 …" at bounding box center [622, 288] width 1245 height 577
click at [847, 18] on button "Back" at bounding box center [851, 33] width 86 height 39
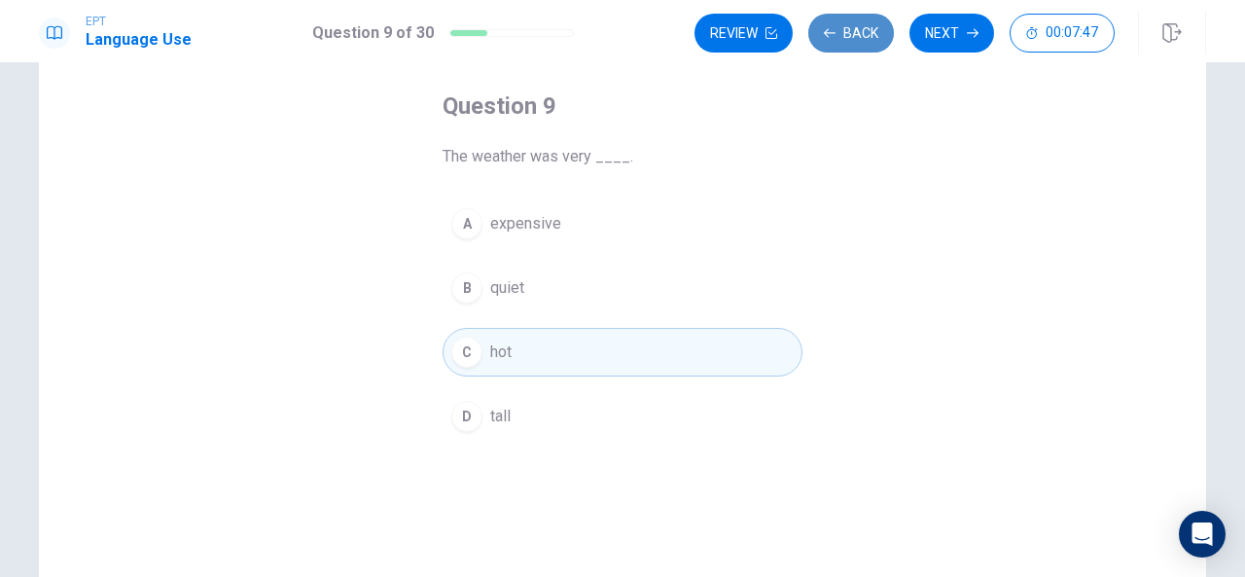
click at [847, 18] on button "Back" at bounding box center [851, 33] width 86 height 39
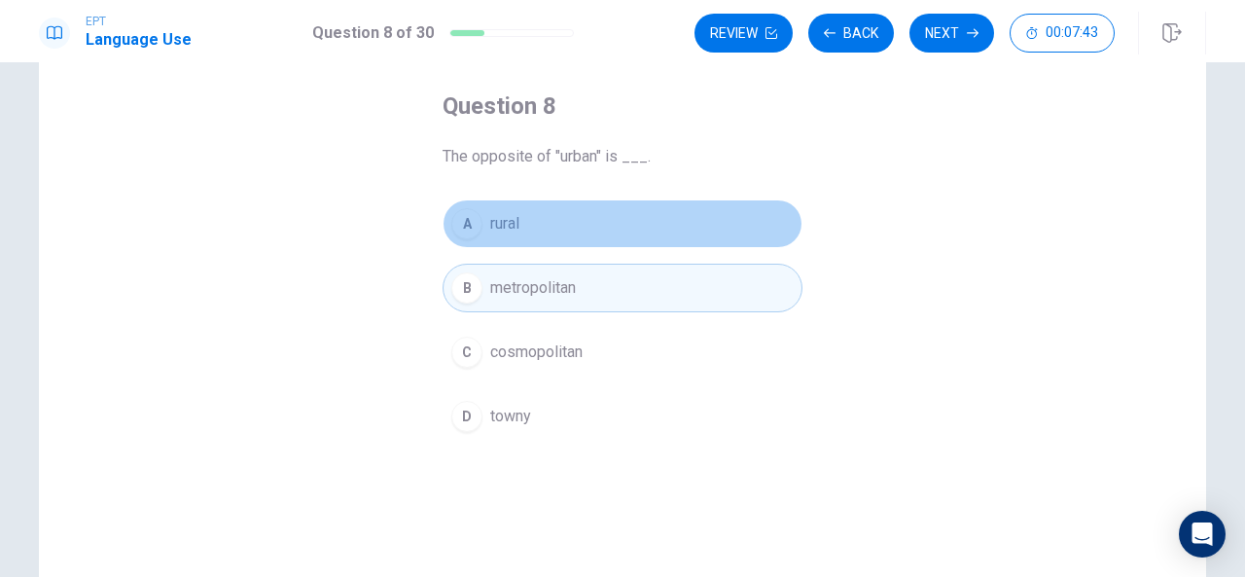
click at [511, 223] on span "rural" at bounding box center [504, 223] width 29 height 23
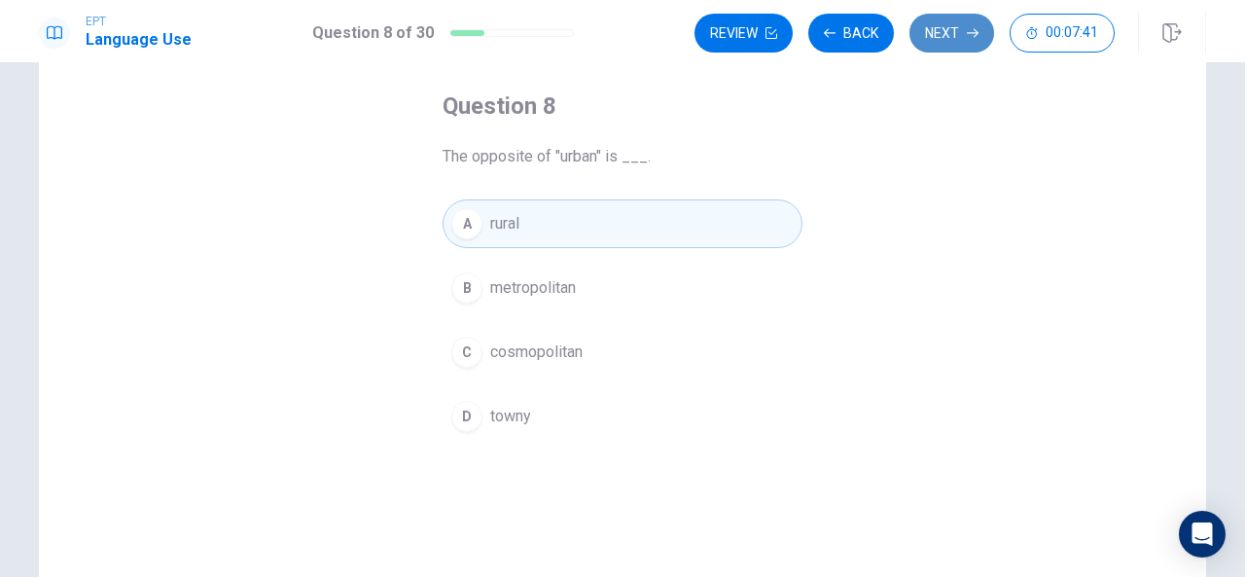
click at [931, 36] on button "Next" at bounding box center [951, 33] width 85 height 39
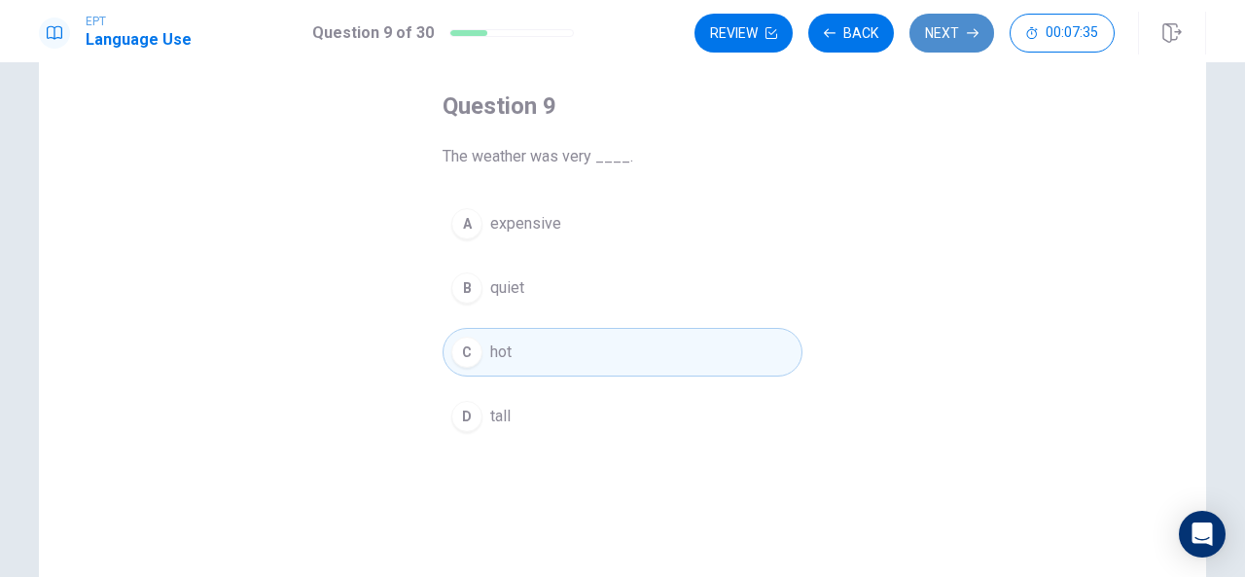
click at [956, 28] on button "Next" at bounding box center [951, 33] width 85 height 39
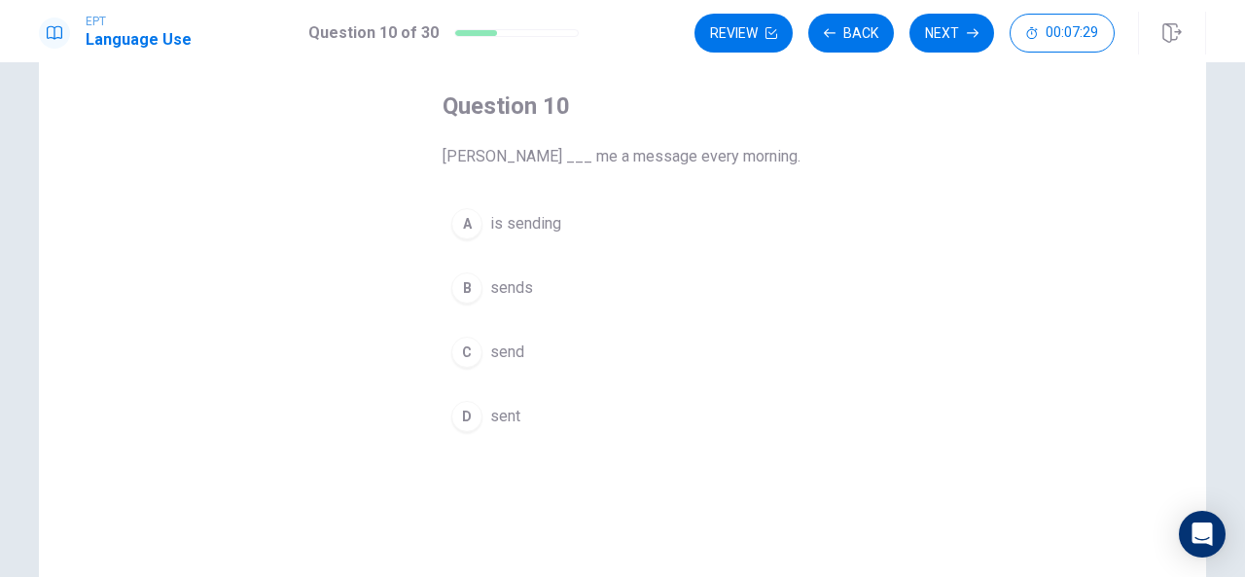
click at [461, 281] on div "B" at bounding box center [466, 287] width 31 height 31
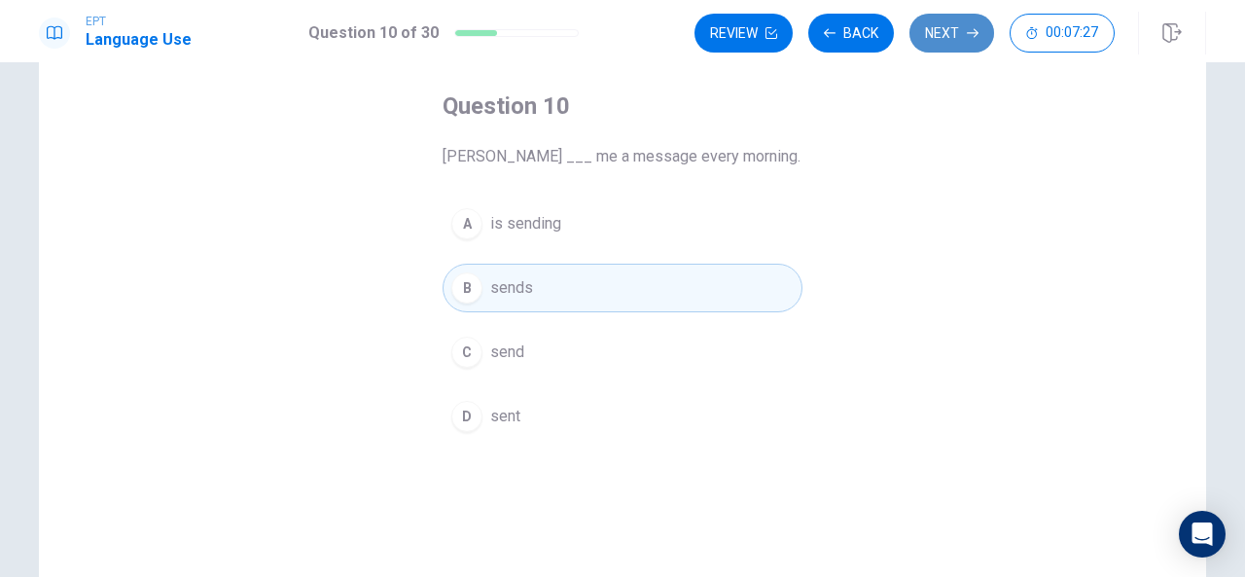
click at [937, 39] on button "Next" at bounding box center [951, 33] width 85 height 39
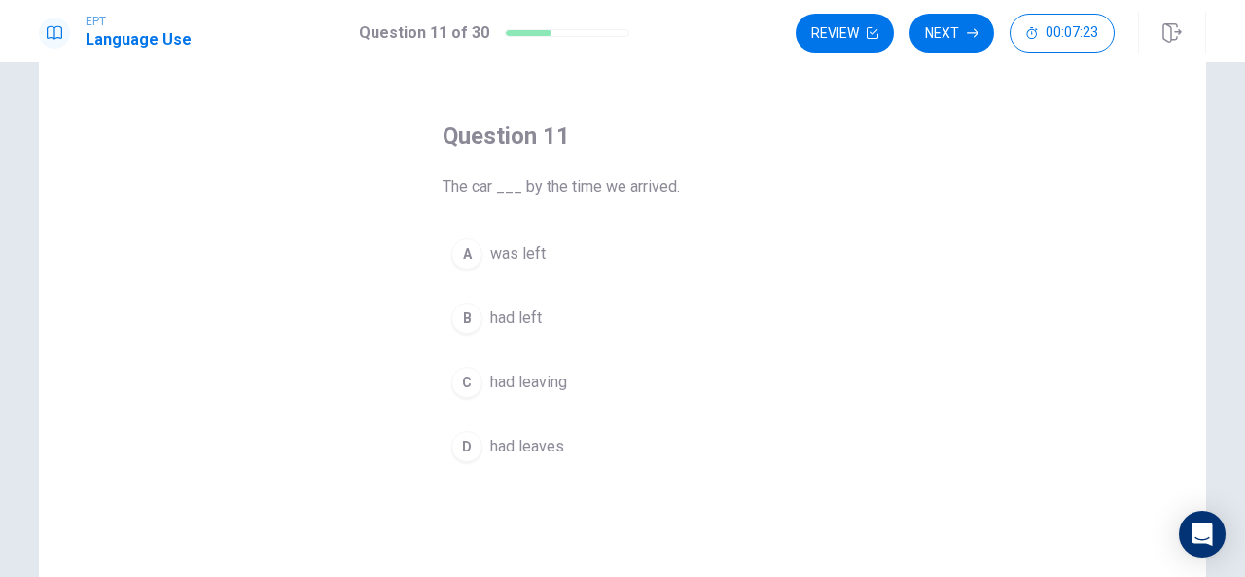
scroll to position [60, 0]
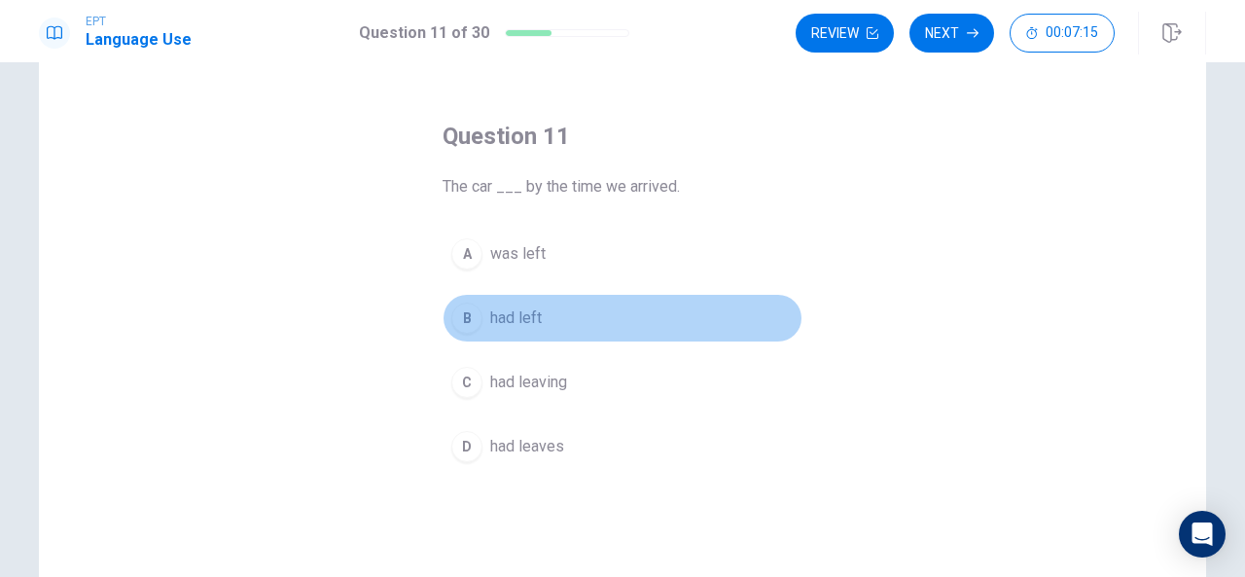
click at [451, 321] on div "B" at bounding box center [466, 317] width 31 height 31
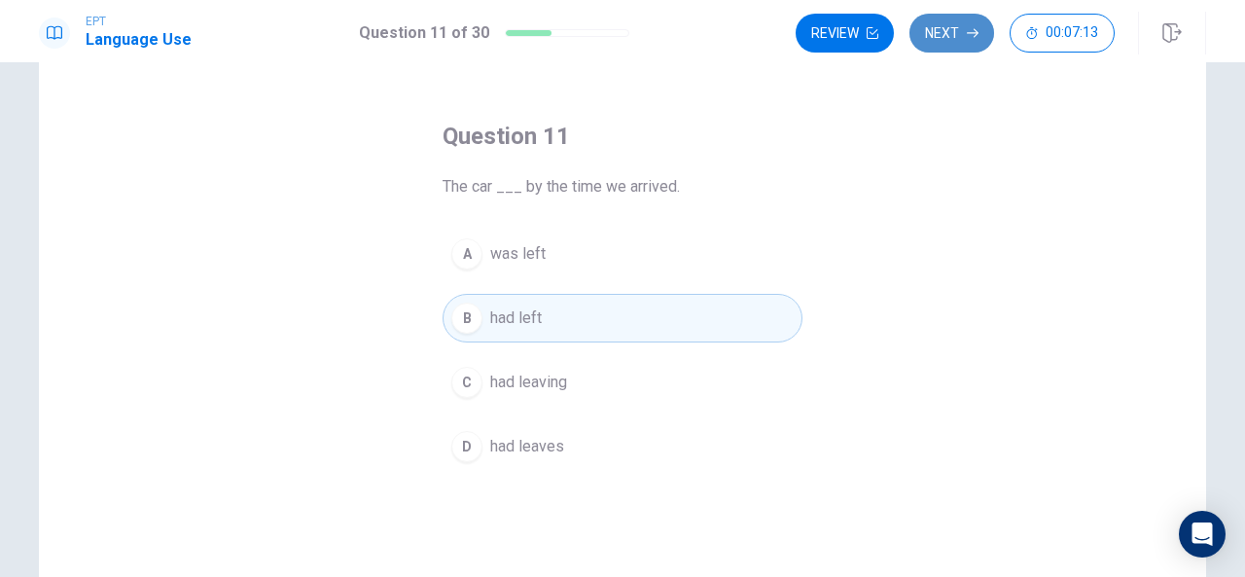
click at [945, 23] on button "Next" at bounding box center [951, 33] width 85 height 39
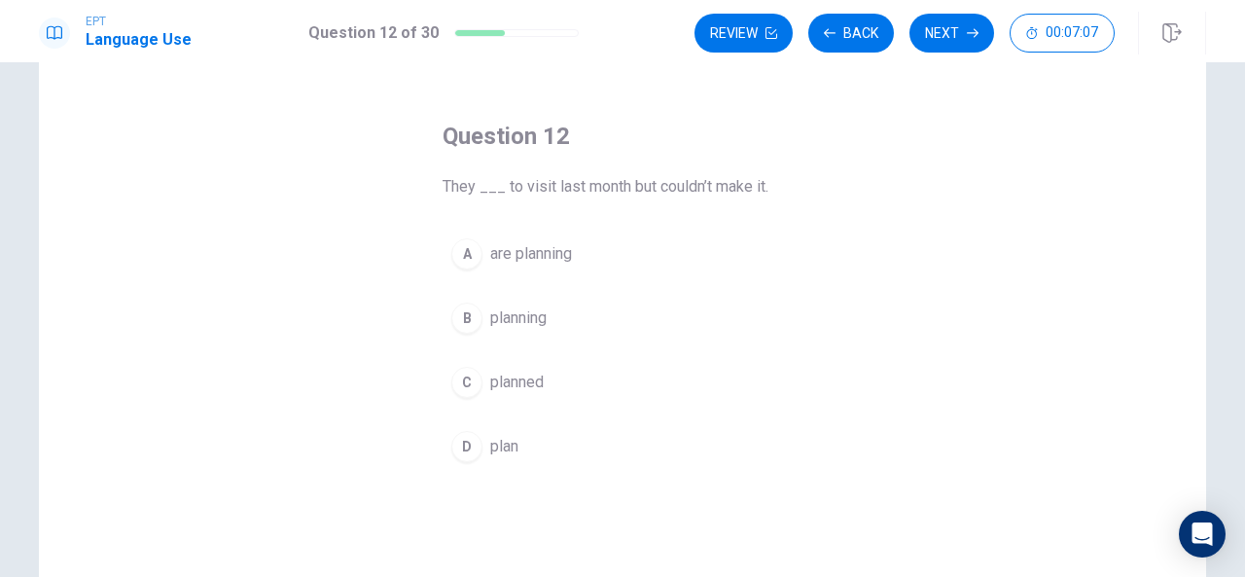
click at [463, 371] on div "C" at bounding box center [466, 382] width 31 height 31
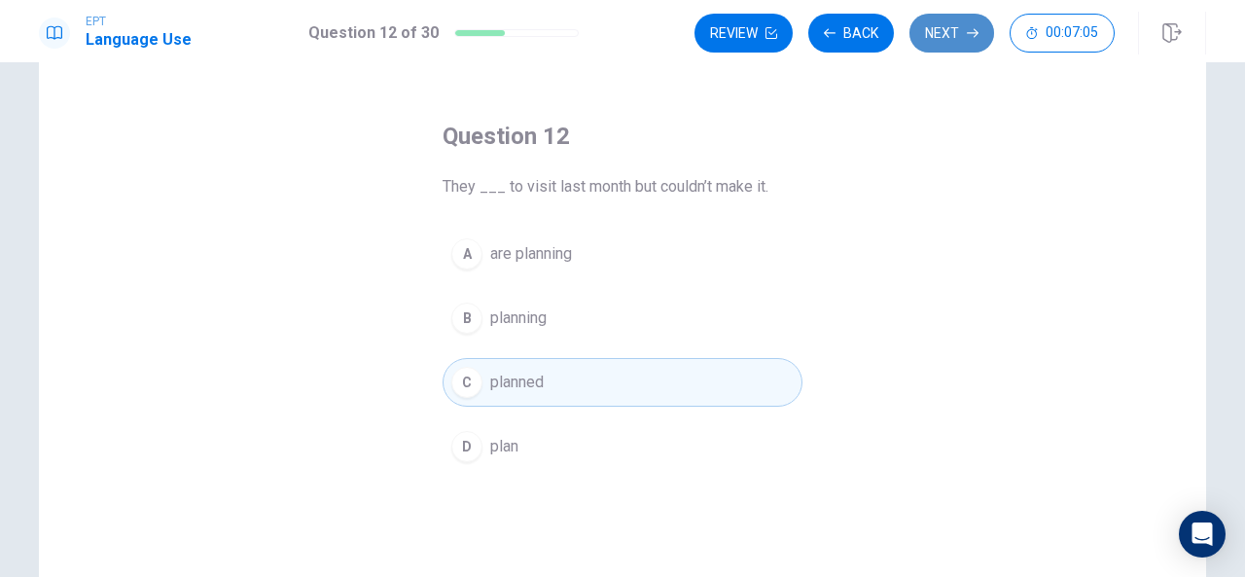
click at [943, 38] on button "Next" at bounding box center [951, 33] width 85 height 39
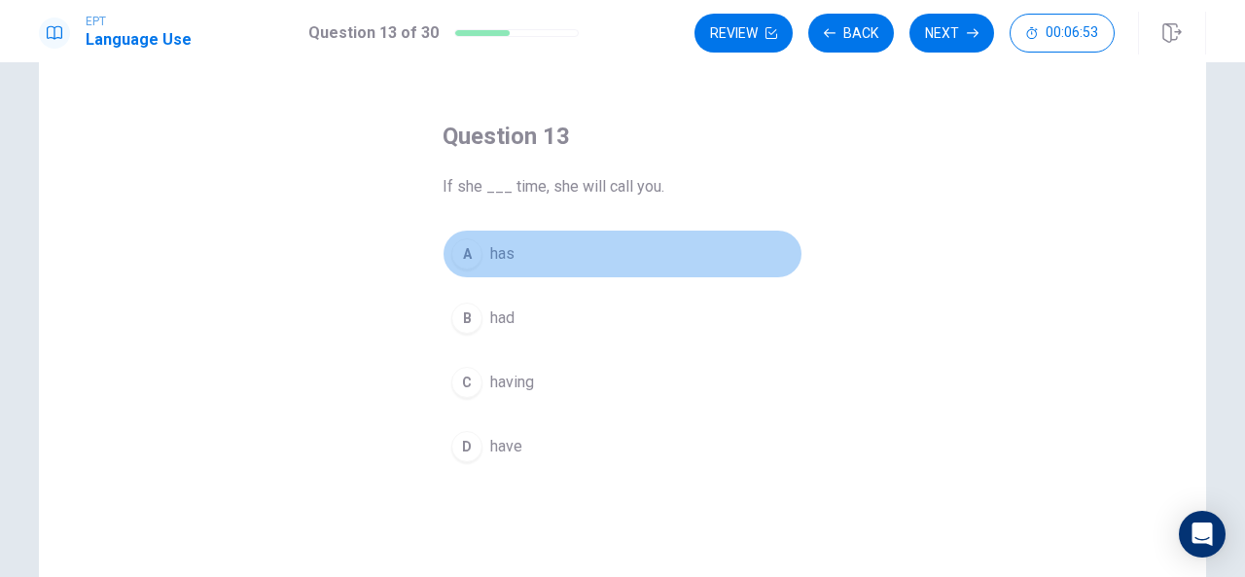
click at [466, 242] on div "A" at bounding box center [466, 253] width 31 height 31
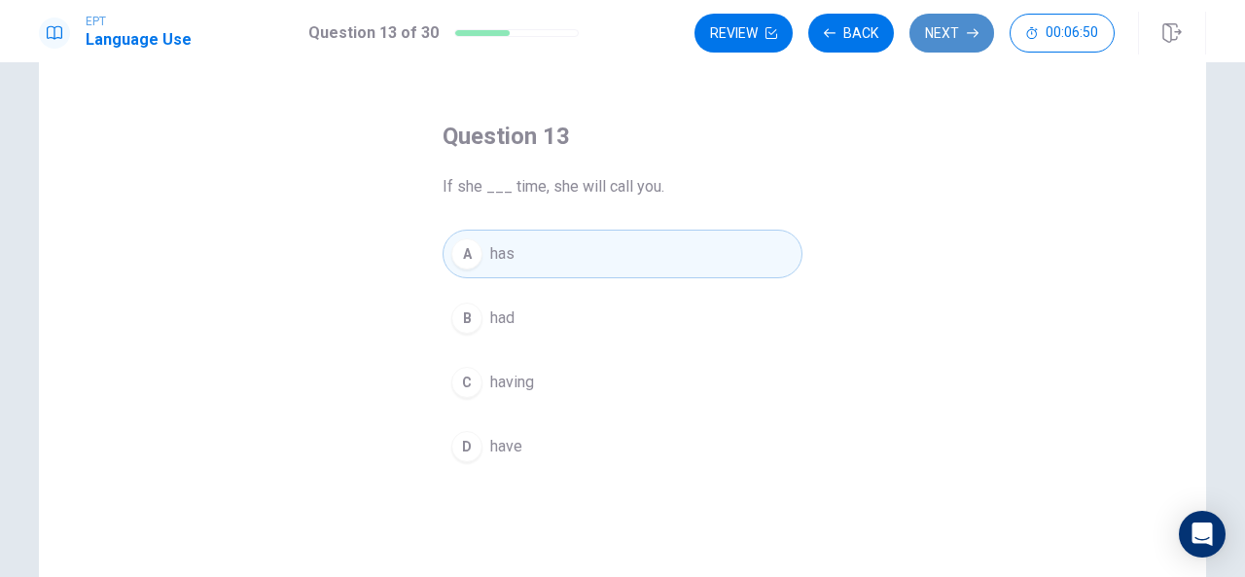
click at [930, 34] on button "Next" at bounding box center [951, 33] width 85 height 39
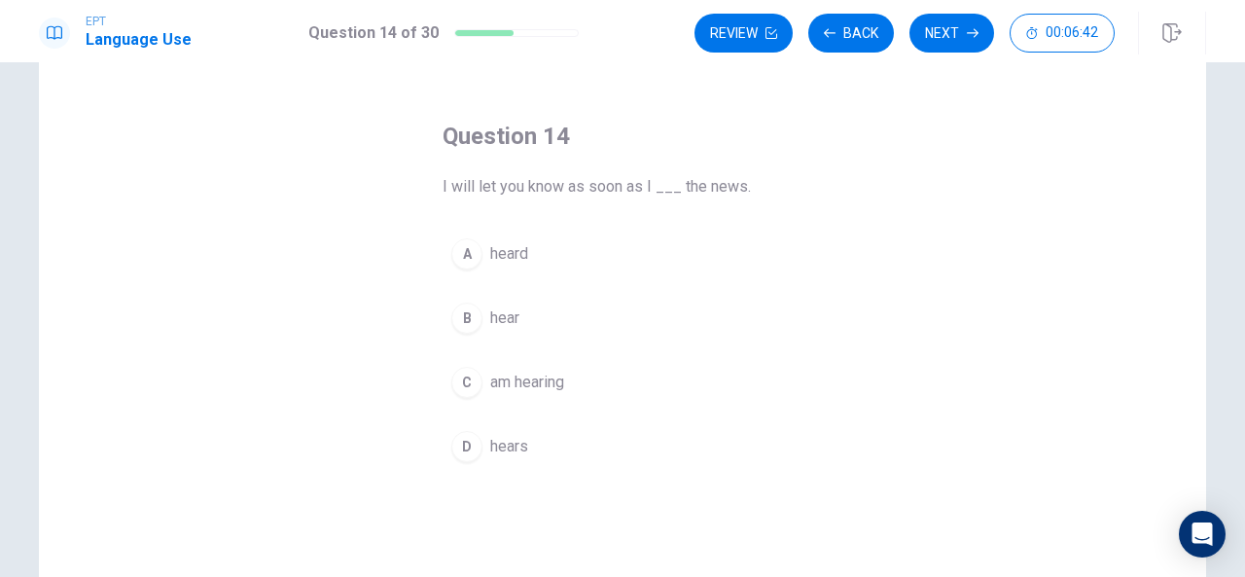
click at [456, 321] on div "B" at bounding box center [466, 317] width 31 height 31
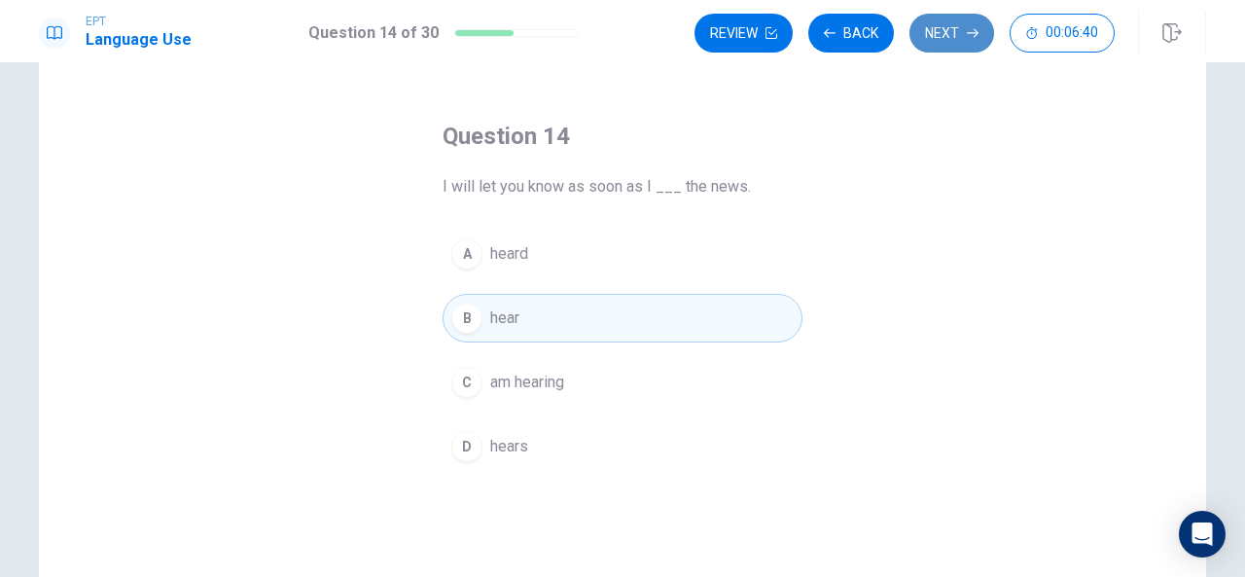
click at [953, 27] on button "Next" at bounding box center [951, 33] width 85 height 39
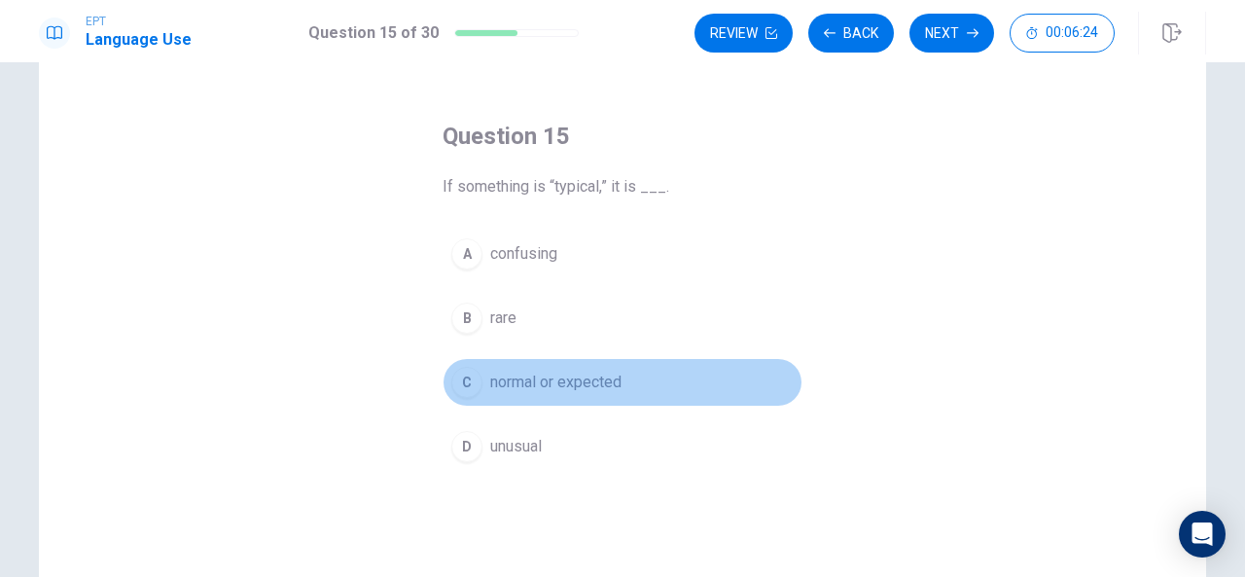
click at [707, 385] on button "C normal or expected" at bounding box center [622, 382] width 360 height 49
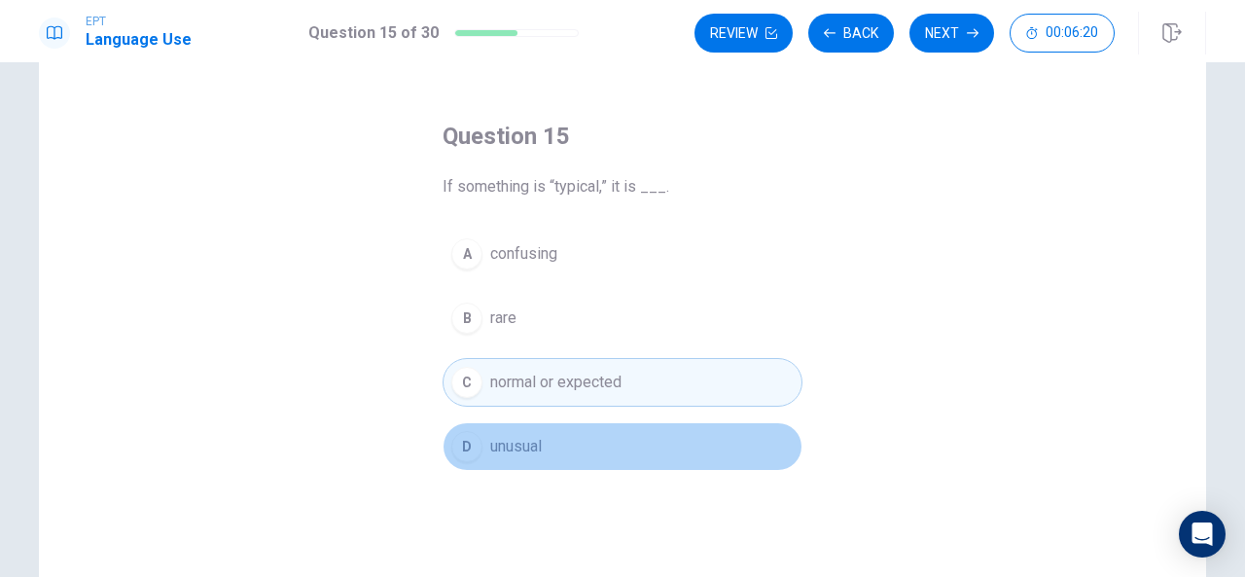
click at [578, 433] on button "D unusual" at bounding box center [622, 446] width 360 height 49
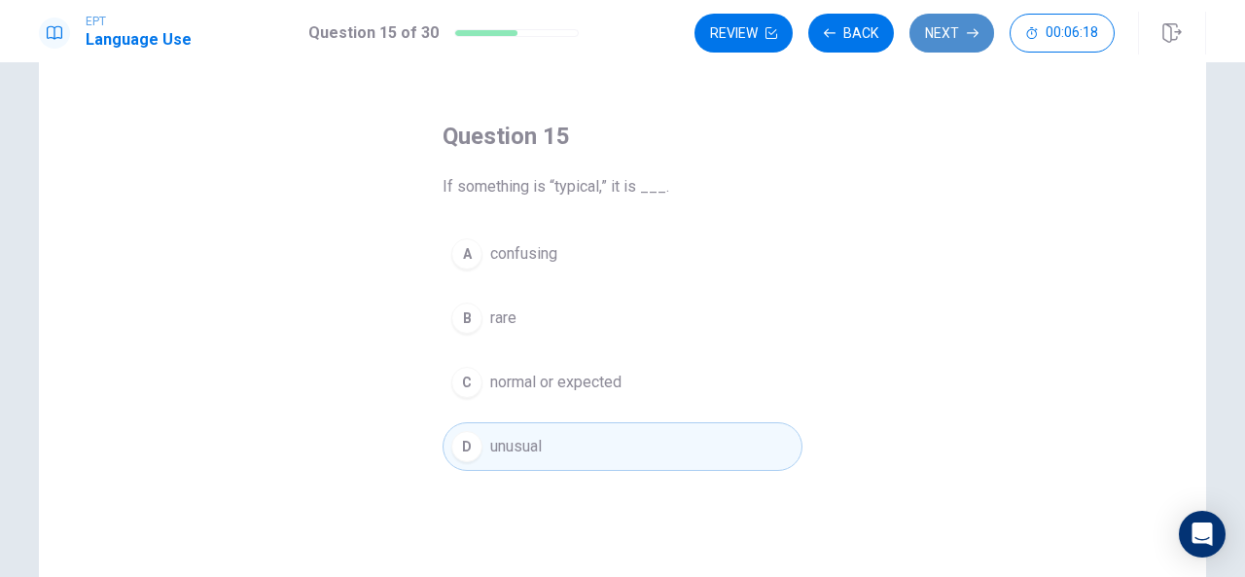
click at [948, 42] on button "Next" at bounding box center [951, 33] width 85 height 39
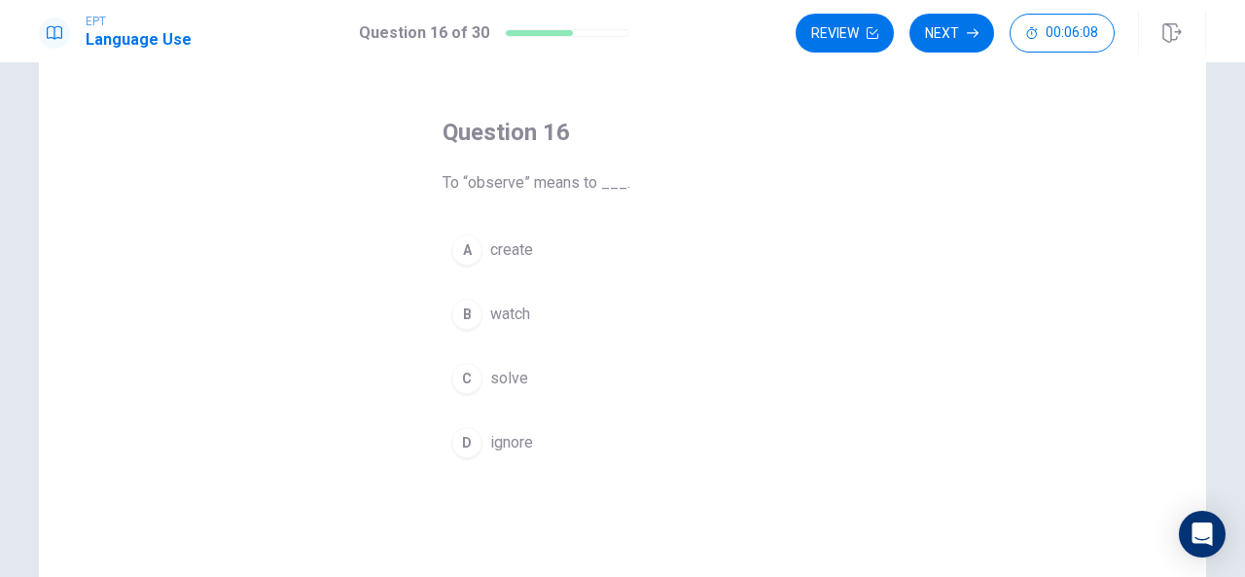
scroll to position [66, 0]
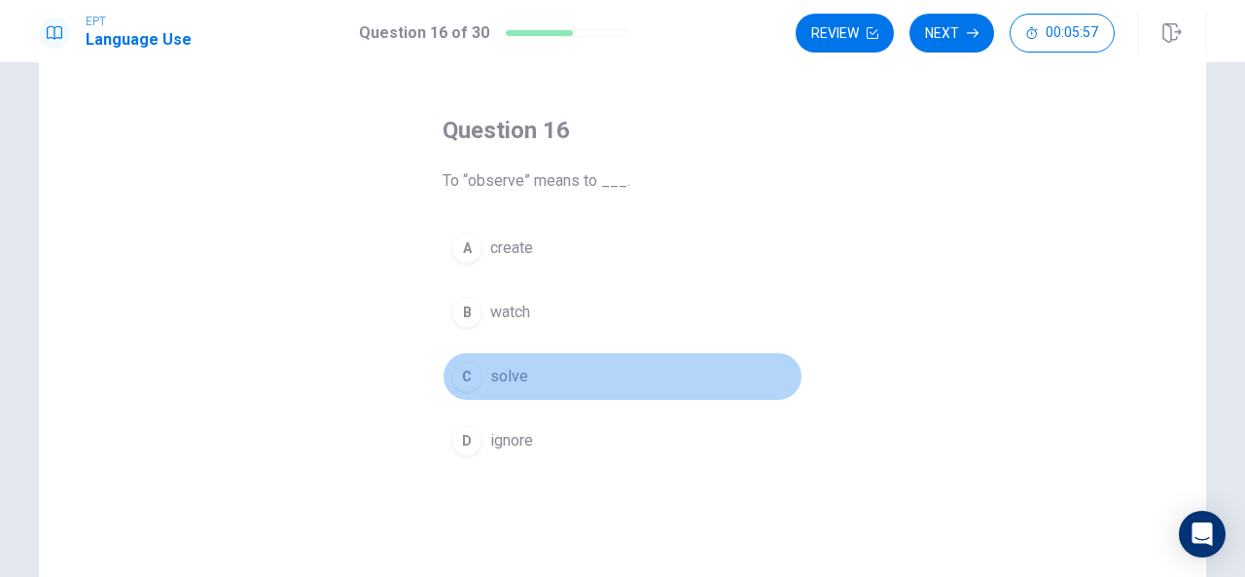
click at [467, 366] on div "C" at bounding box center [466, 376] width 31 height 31
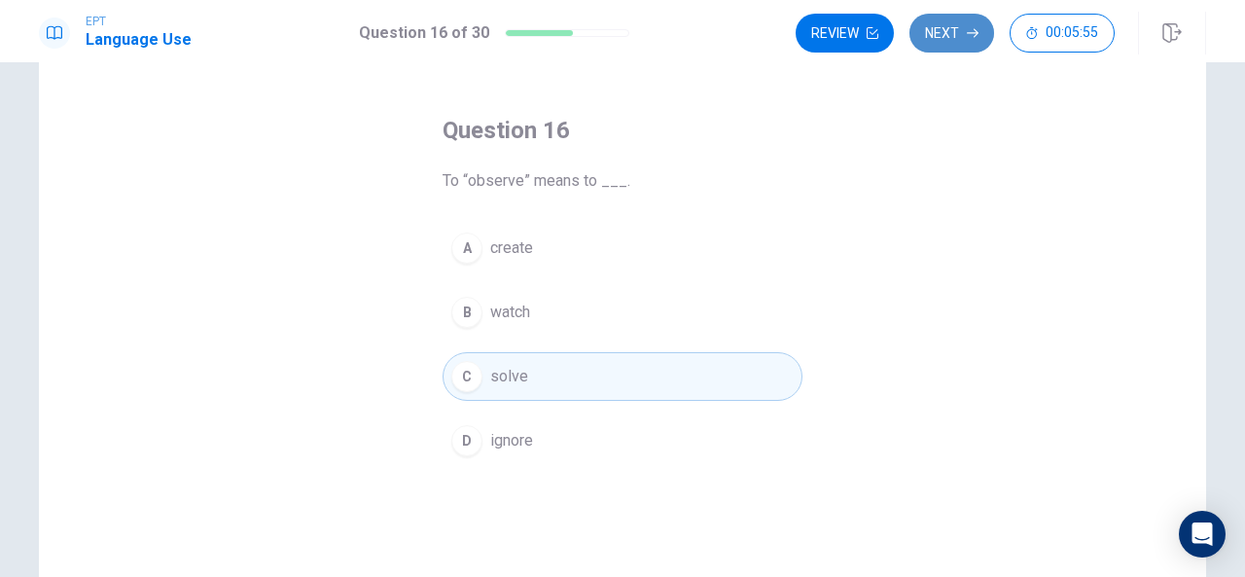
click at [948, 22] on button "Next" at bounding box center [951, 33] width 85 height 39
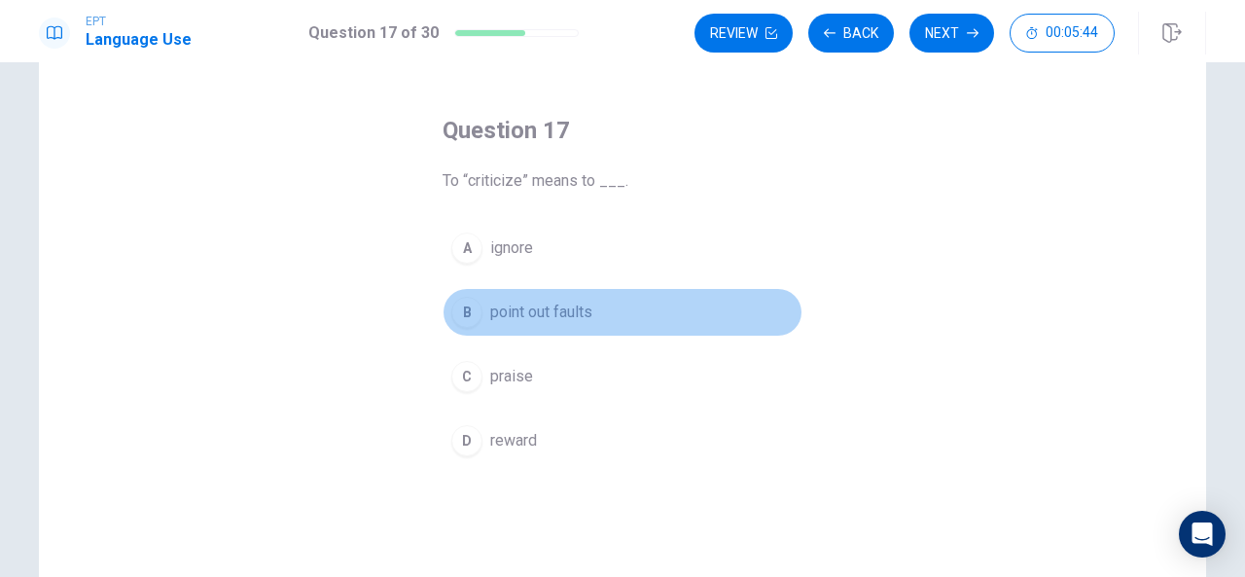
click at [531, 314] on span "point out faults" at bounding box center [541, 311] width 102 height 23
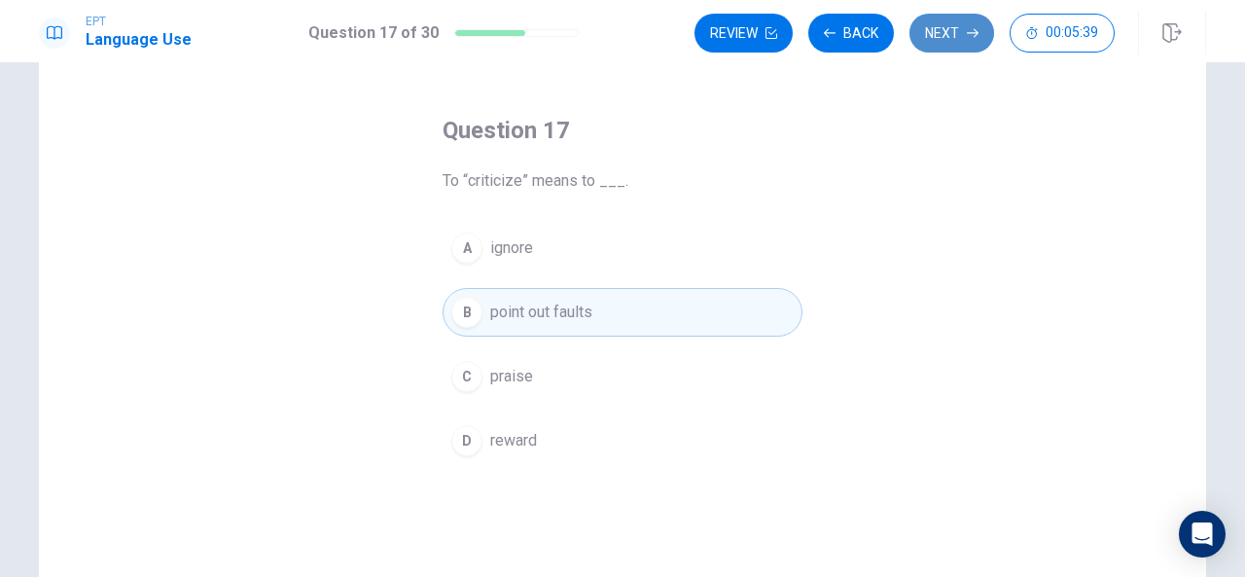
click at [947, 34] on button "Next" at bounding box center [951, 33] width 85 height 39
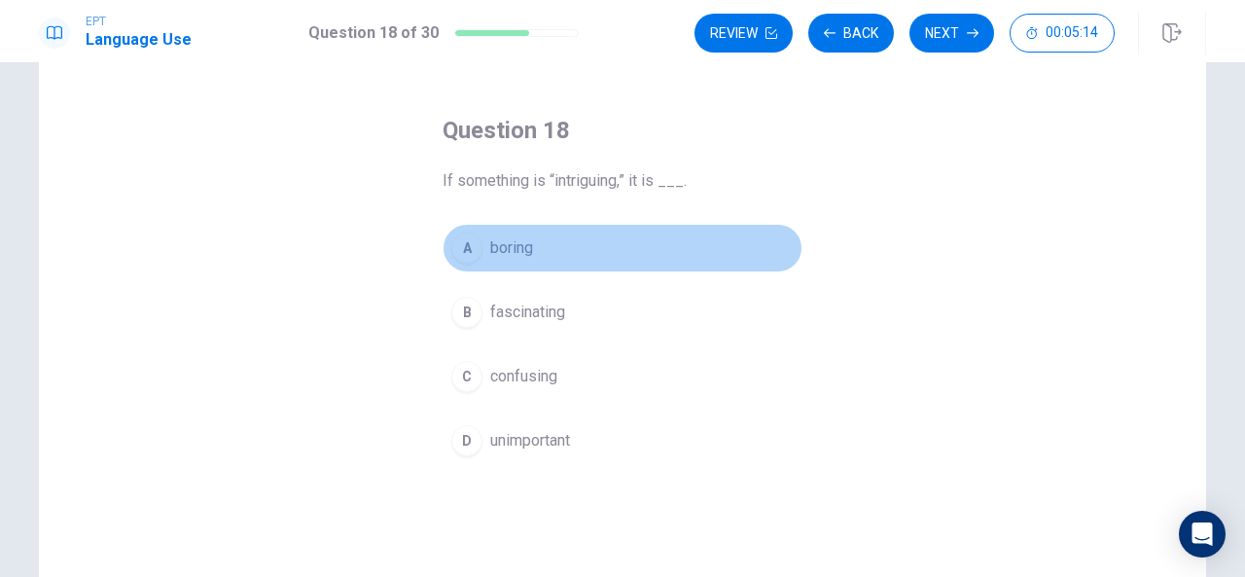
drag, startPoint x: 506, startPoint y: 250, endPoint x: 642, endPoint y: 279, distance: 139.2
click at [642, 279] on div "A boring B fascinating C confusing D unimportant" at bounding box center [622, 344] width 360 height 241
click at [500, 232] on button "A boring" at bounding box center [622, 248] width 360 height 49
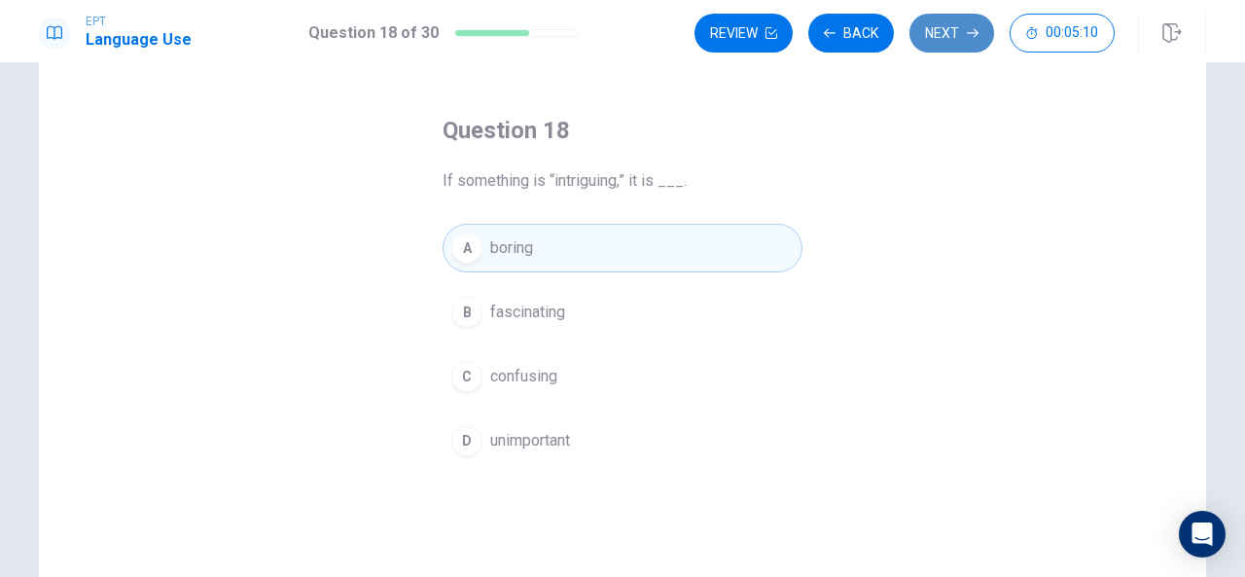
click at [947, 22] on button "Next" at bounding box center [951, 33] width 85 height 39
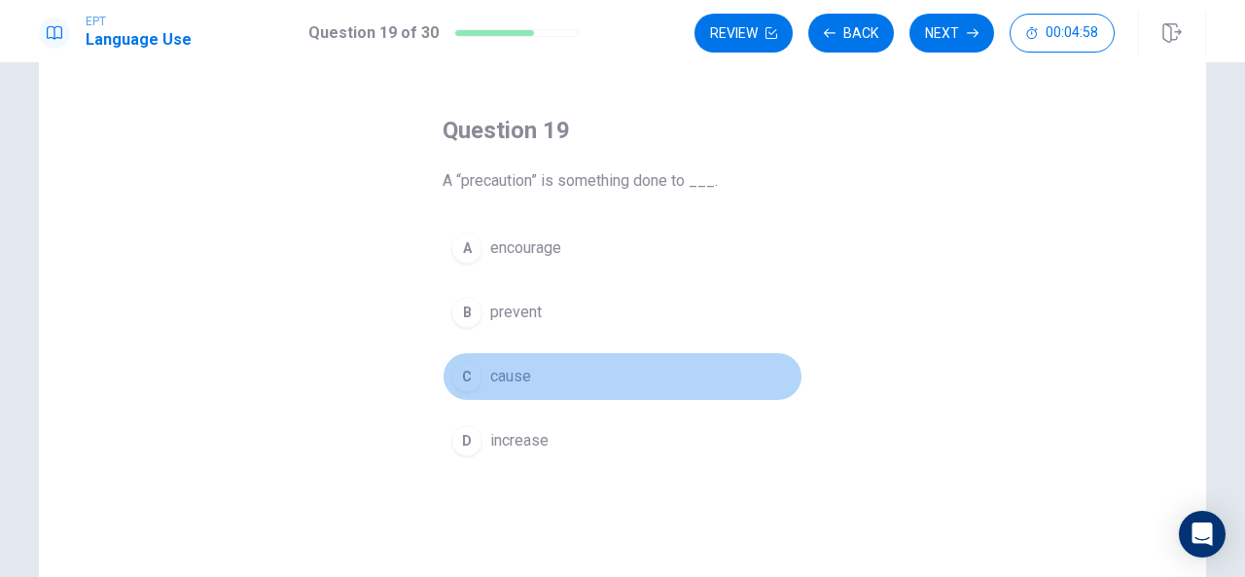
click at [490, 374] on span "cause" at bounding box center [510, 376] width 41 height 23
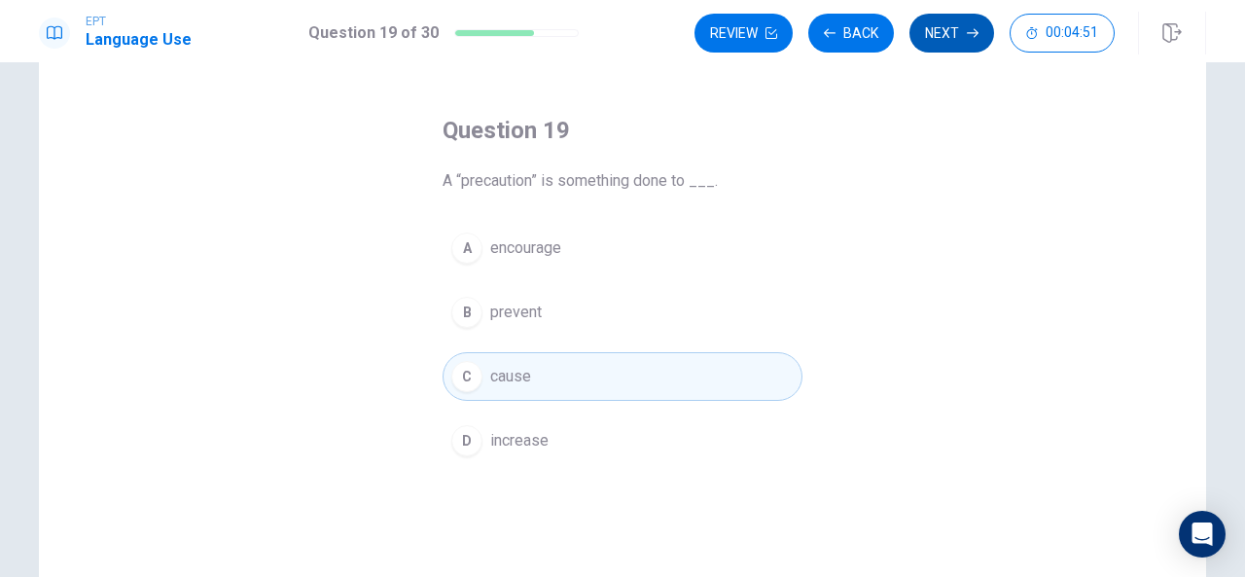
click at [951, 50] on button "Next" at bounding box center [951, 33] width 85 height 39
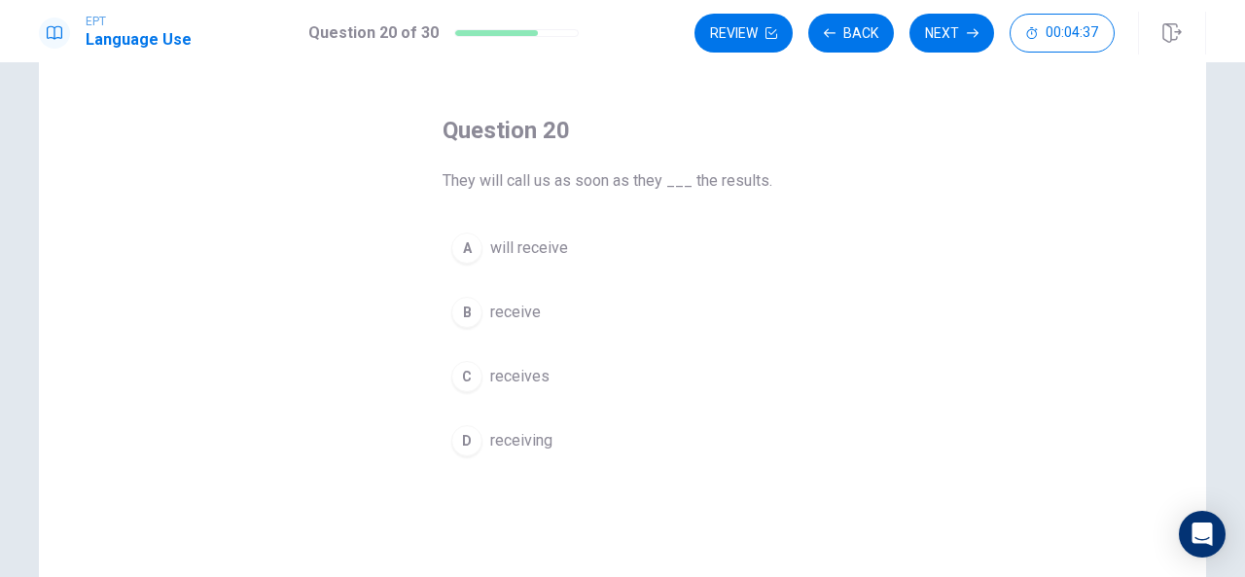
click at [480, 361] on button "C receives" at bounding box center [622, 376] width 360 height 49
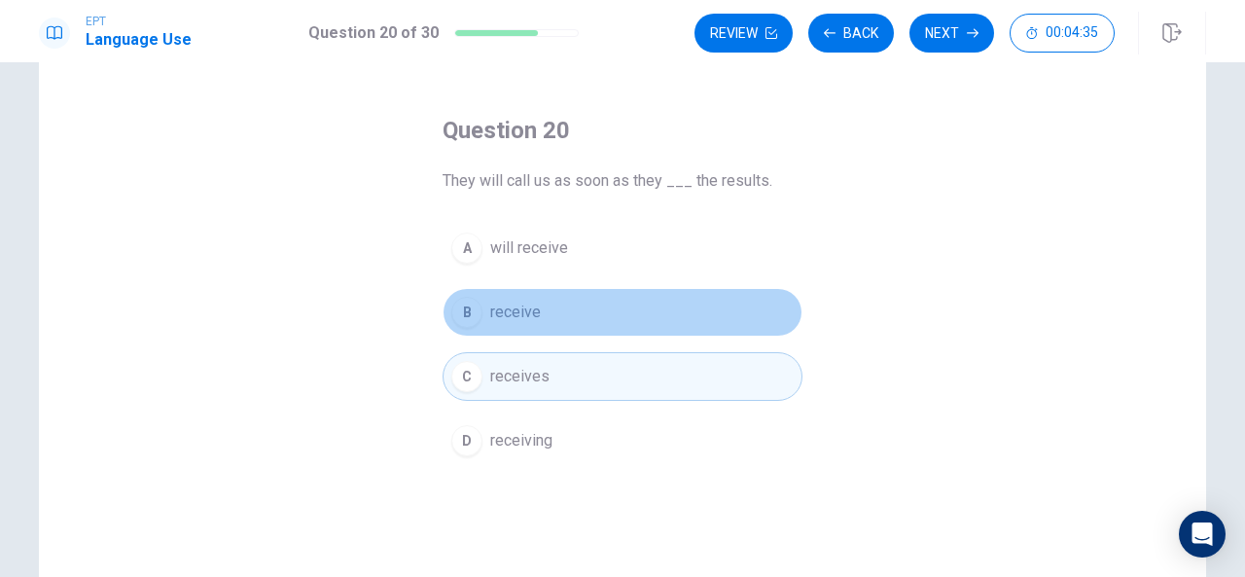
click at [533, 308] on span "receive" at bounding box center [515, 311] width 51 height 23
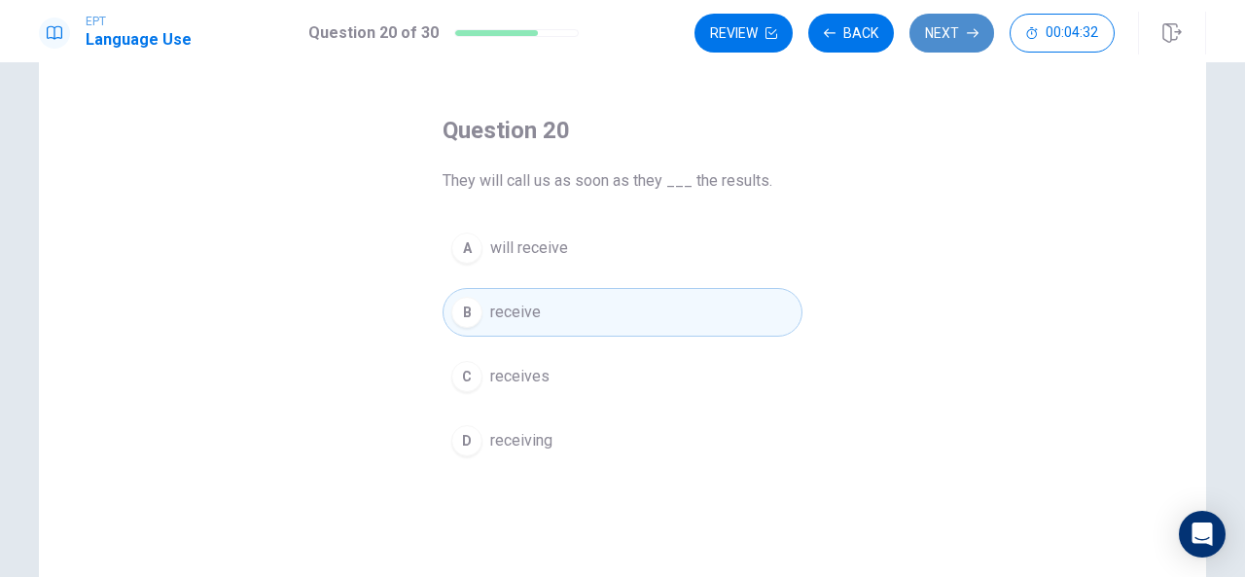
click at [941, 40] on button "Next" at bounding box center [951, 33] width 85 height 39
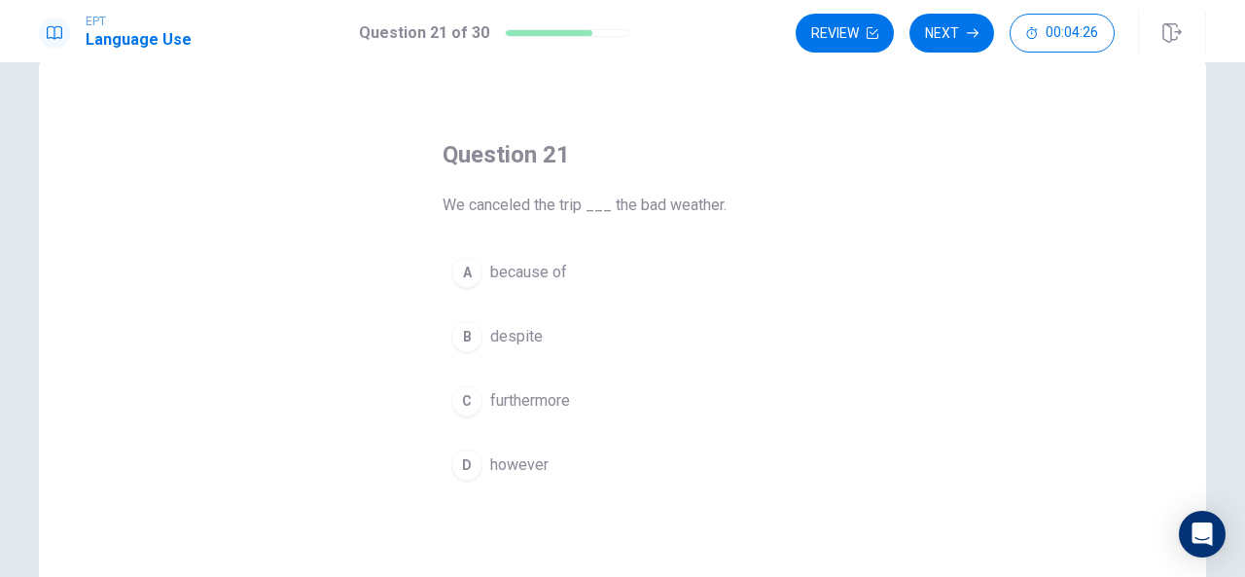
scroll to position [41, 0]
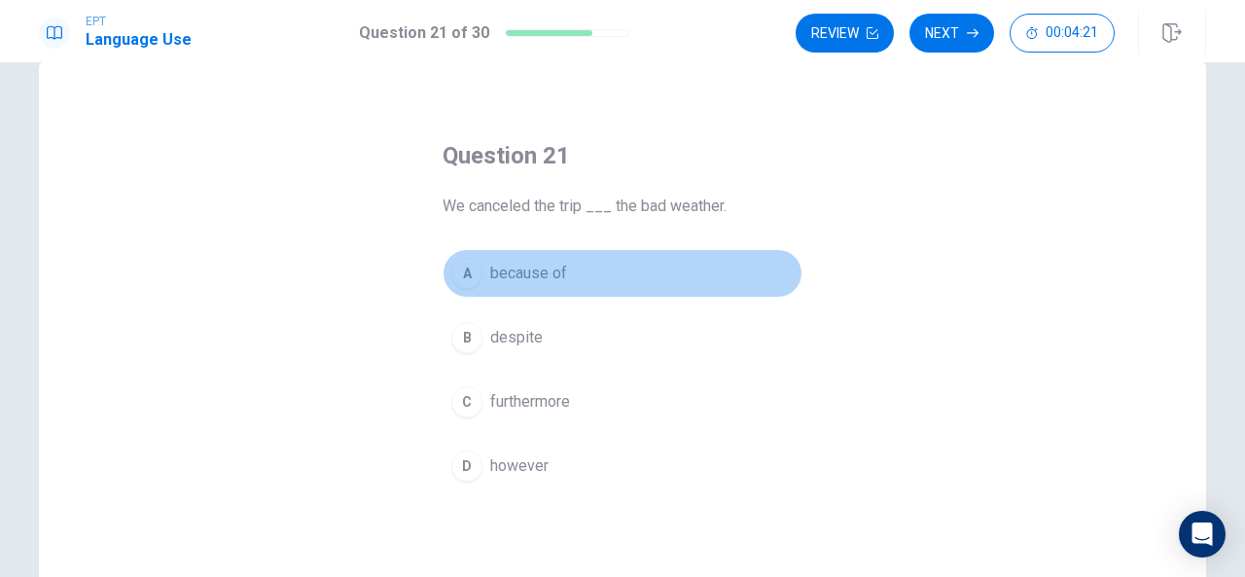
click at [521, 275] on span "because of" at bounding box center [528, 273] width 77 height 23
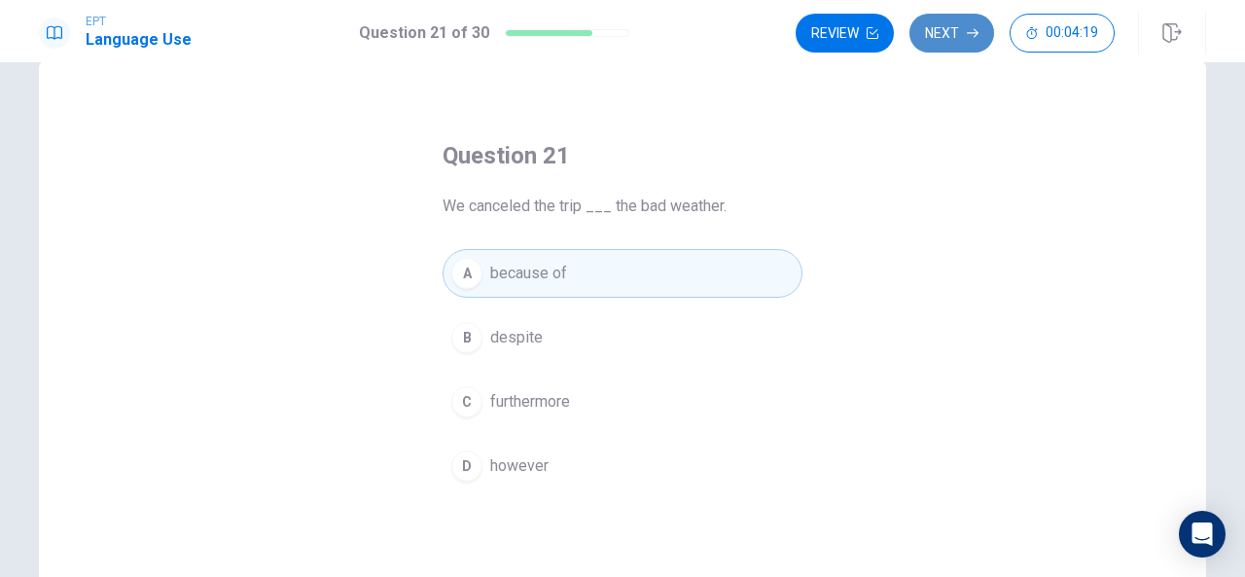
click at [945, 41] on button "Next" at bounding box center [951, 33] width 85 height 39
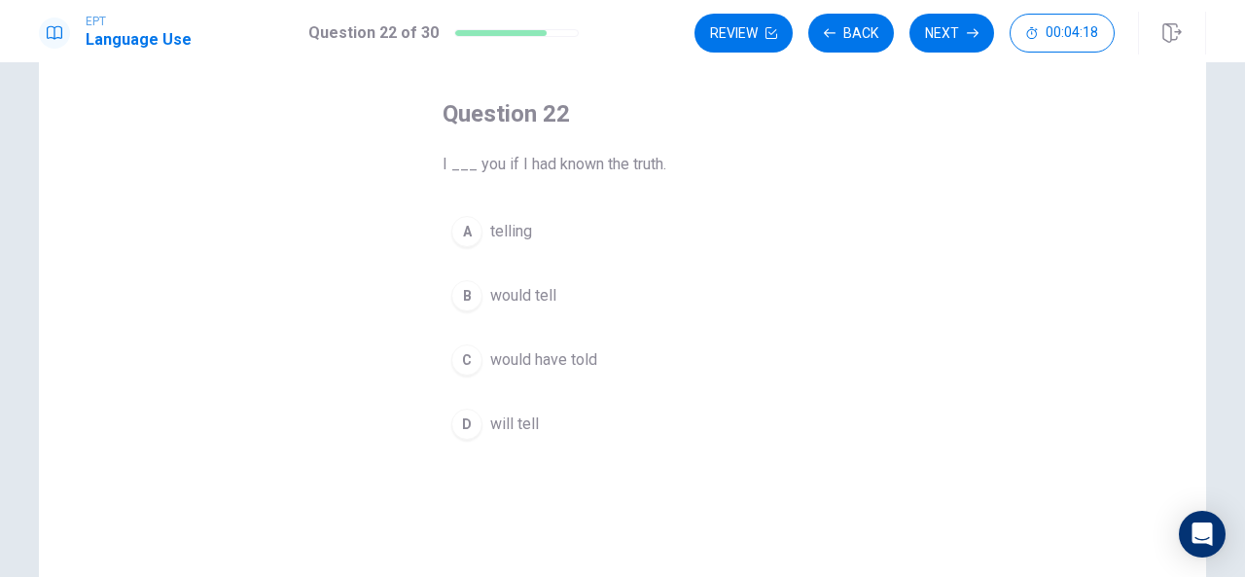
scroll to position [84, 0]
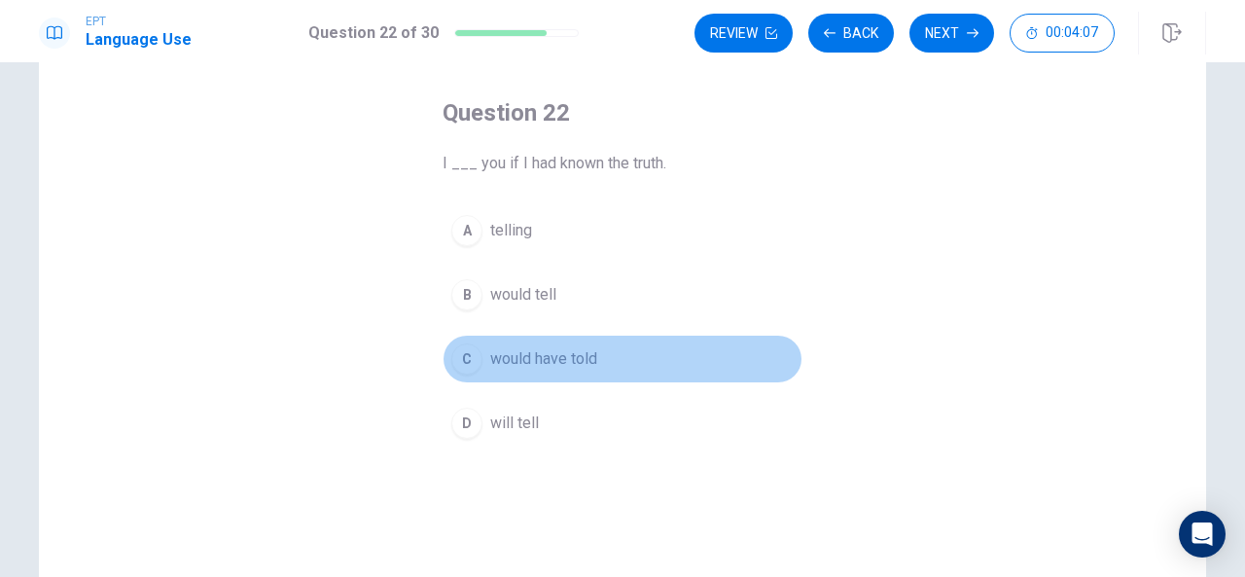
click at [552, 349] on span "would have told" at bounding box center [543, 358] width 107 height 23
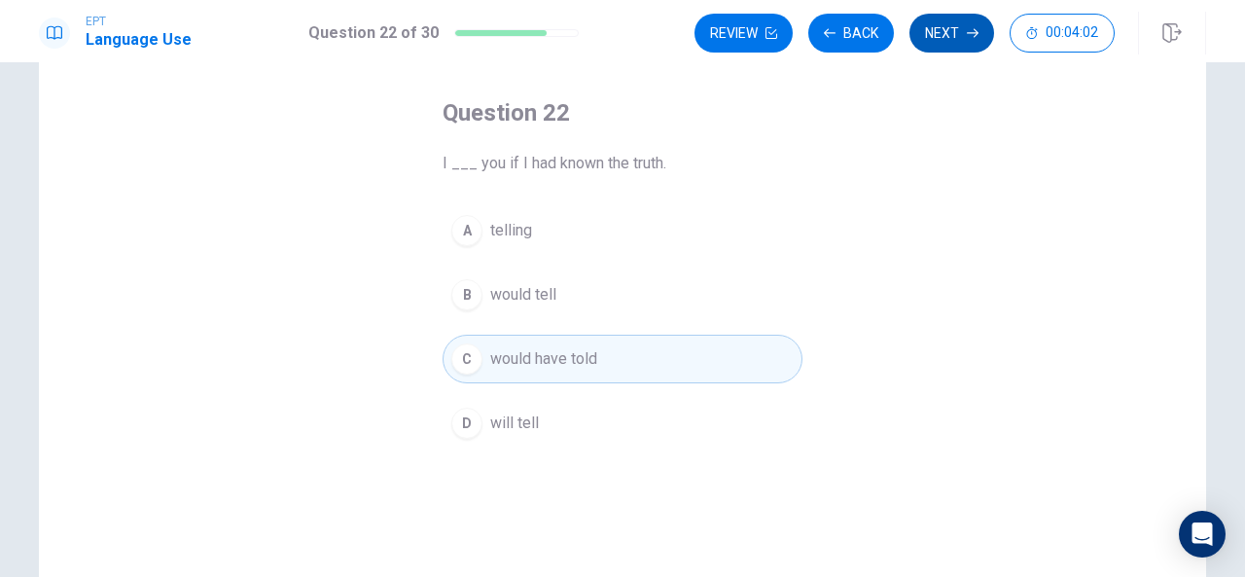
click at [940, 32] on button "Next" at bounding box center [951, 33] width 85 height 39
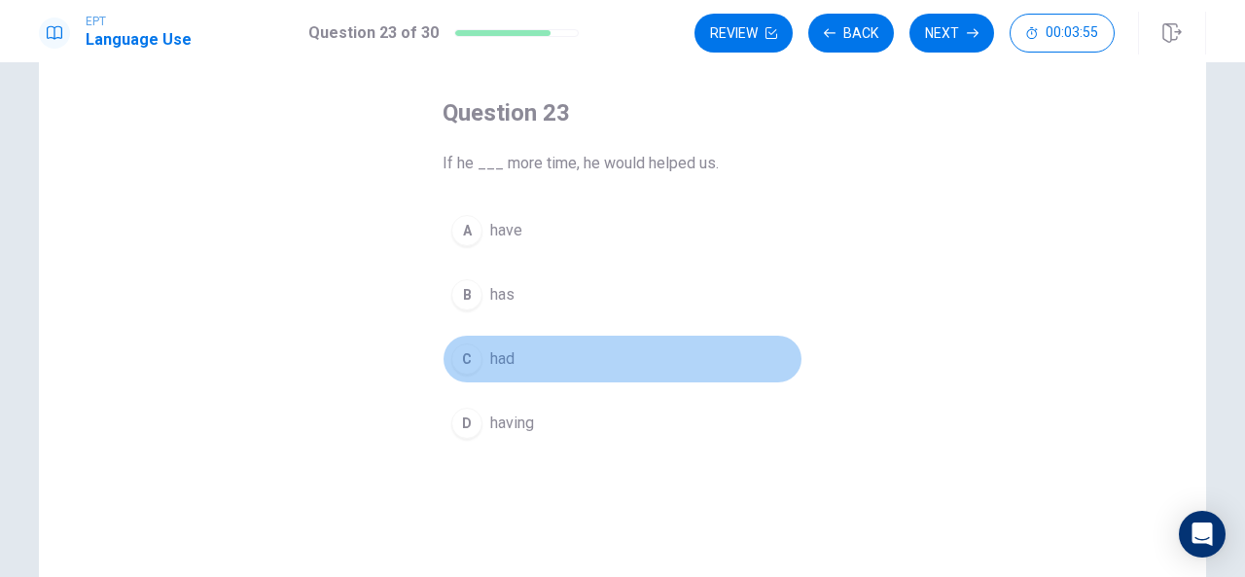
click at [503, 366] on span "had" at bounding box center [502, 358] width 24 height 23
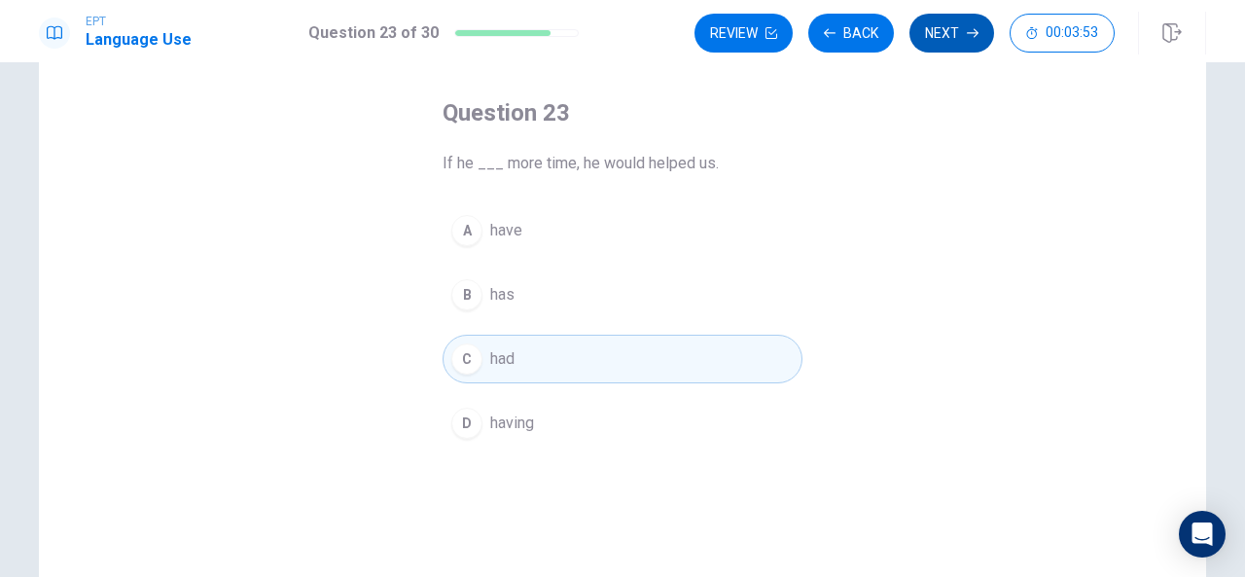
click at [936, 40] on button "Next" at bounding box center [951, 33] width 85 height 39
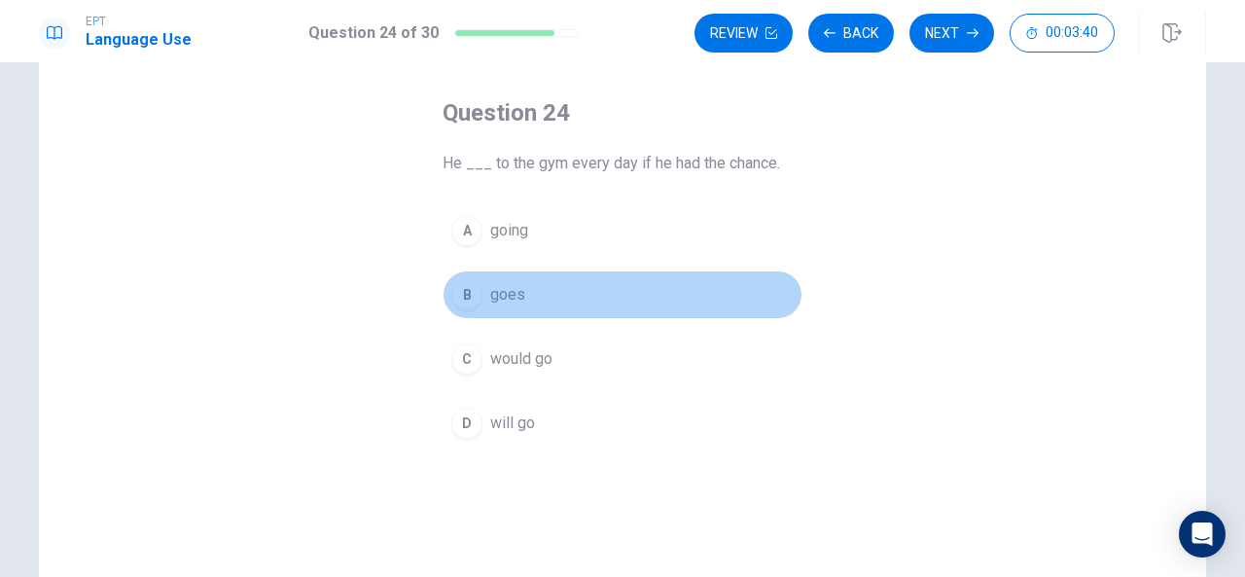
click at [503, 291] on span "goes" at bounding box center [507, 294] width 35 height 23
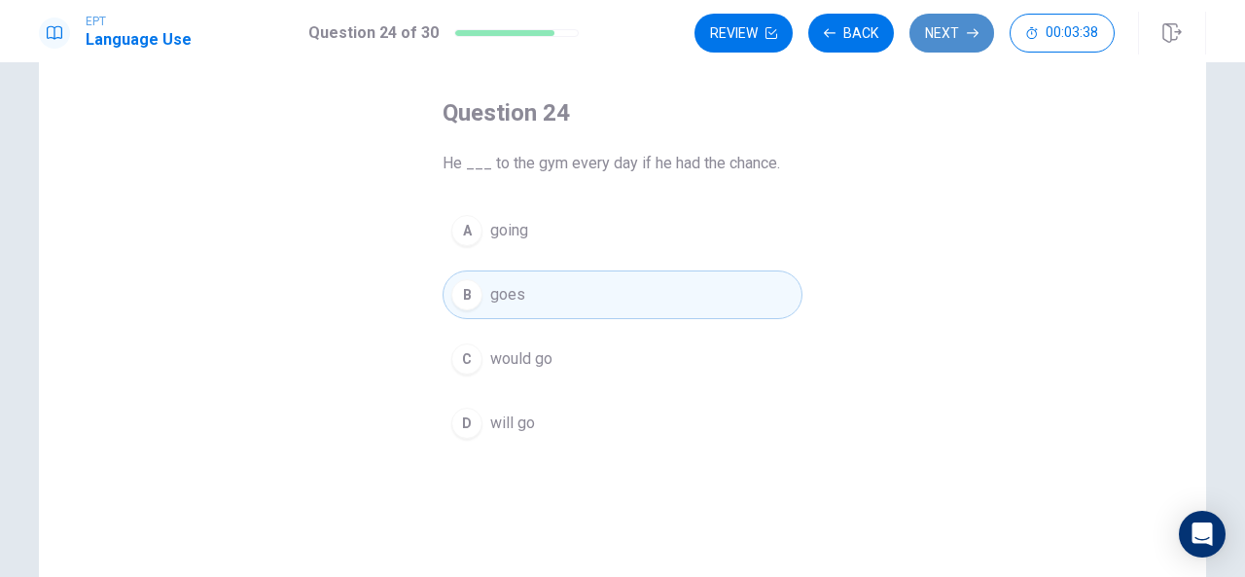
click at [966, 30] on button "Next" at bounding box center [951, 33] width 85 height 39
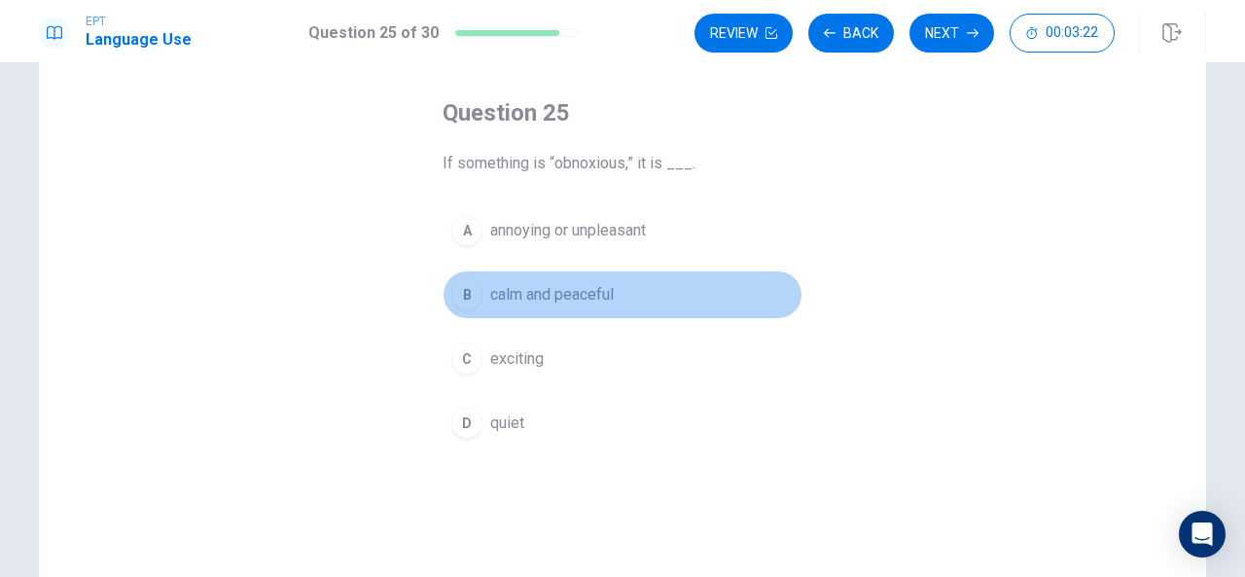
click at [683, 306] on button "B calm and peaceful" at bounding box center [622, 294] width 360 height 49
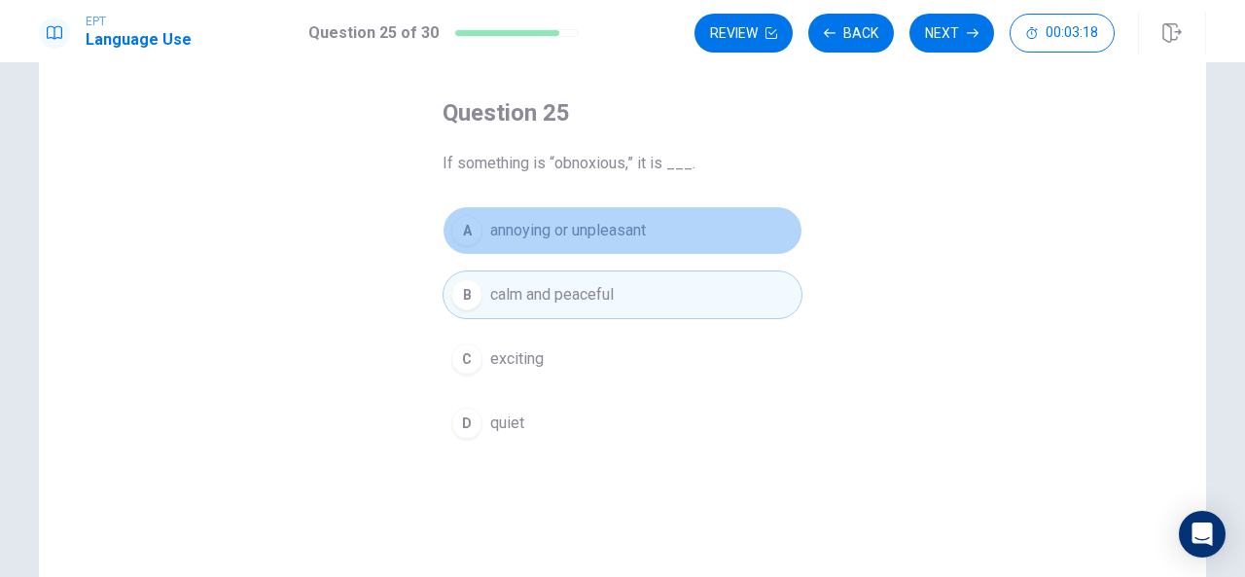
click at [595, 242] on button "A annoying or unpleasant" at bounding box center [622, 230] width 360 height 49
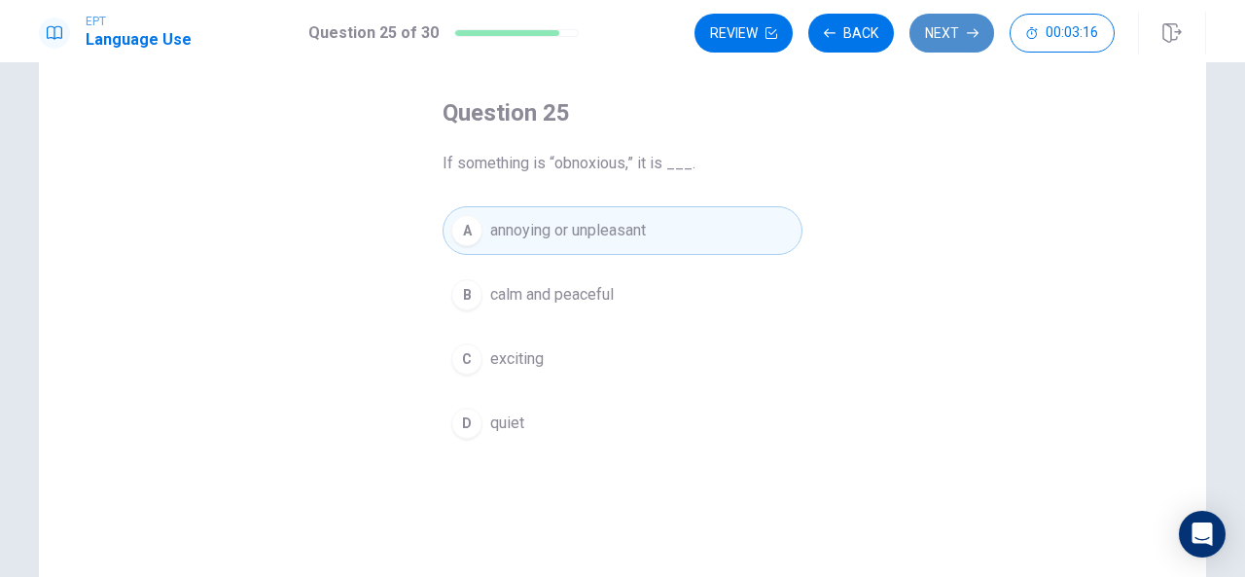
click at [935, 40] on button "Next" at bounding box center [951, 33] width 85 height 39
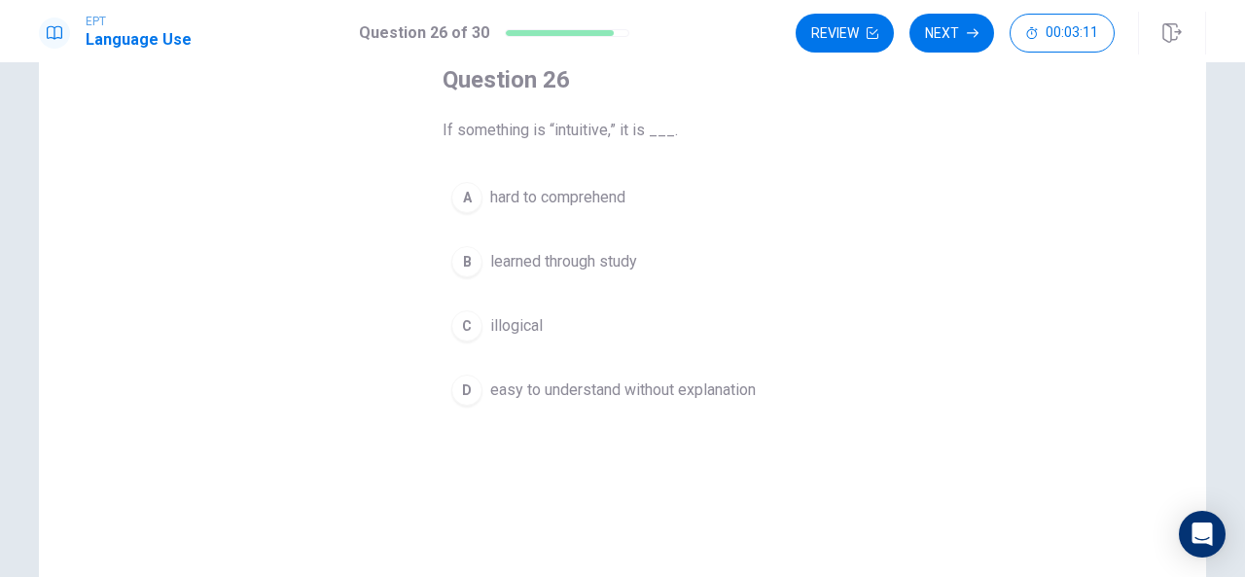
scroll to position [115, 0]
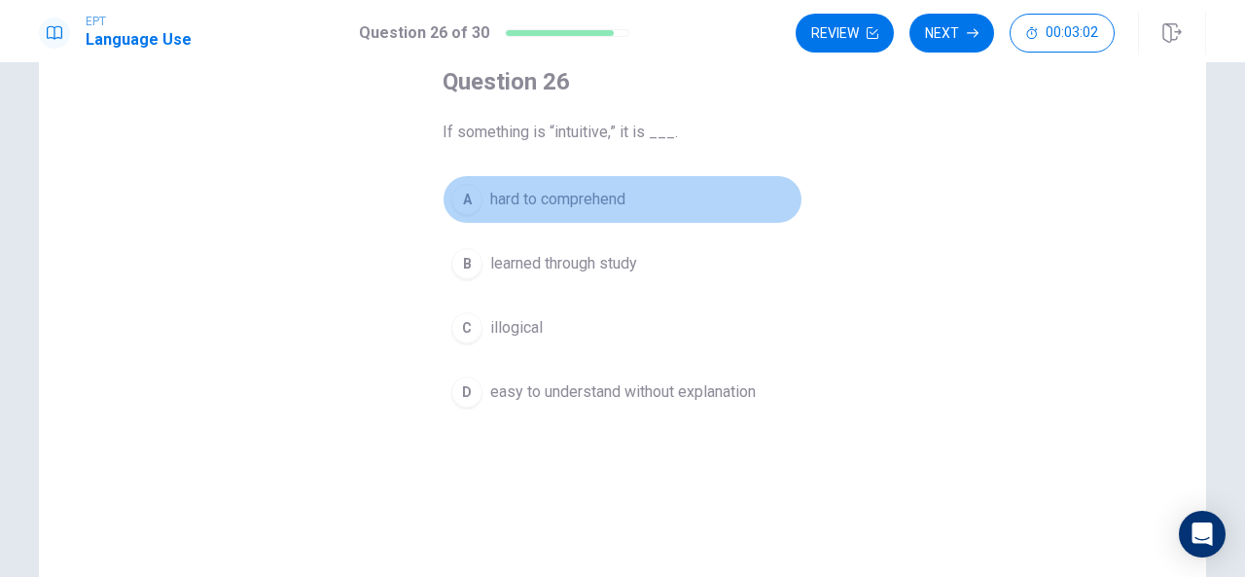
click at [632, 201] on button "A hard to comprehend" at bounding box center [622, 199] width 360 height 49
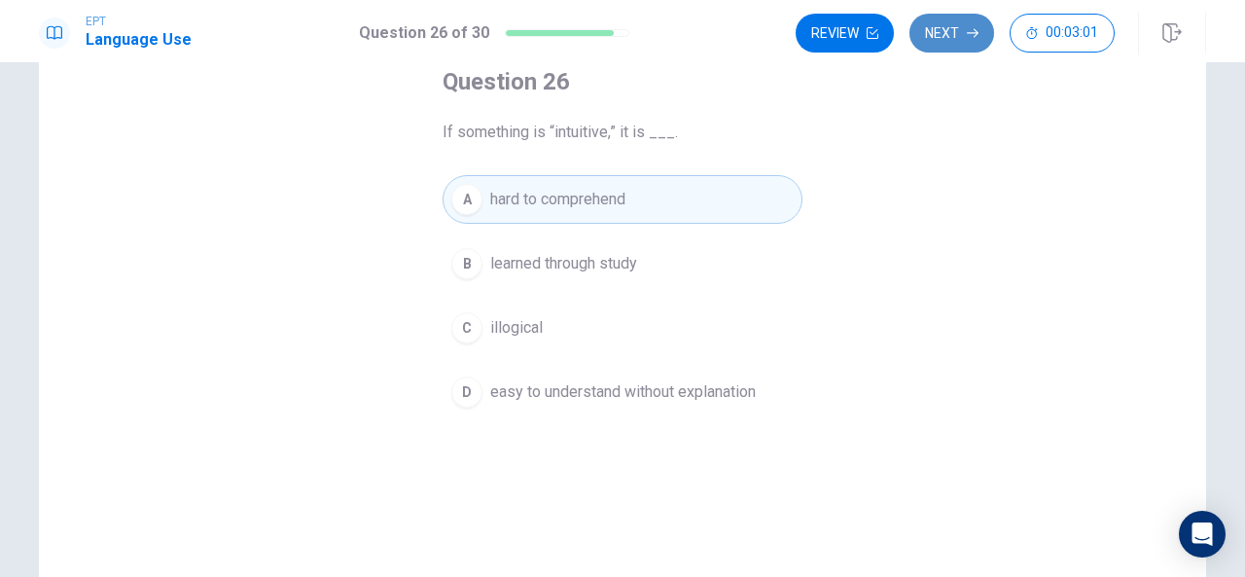
click at [931, 38] on button "Next" at bounding box center [951, 33] width 85 height 39
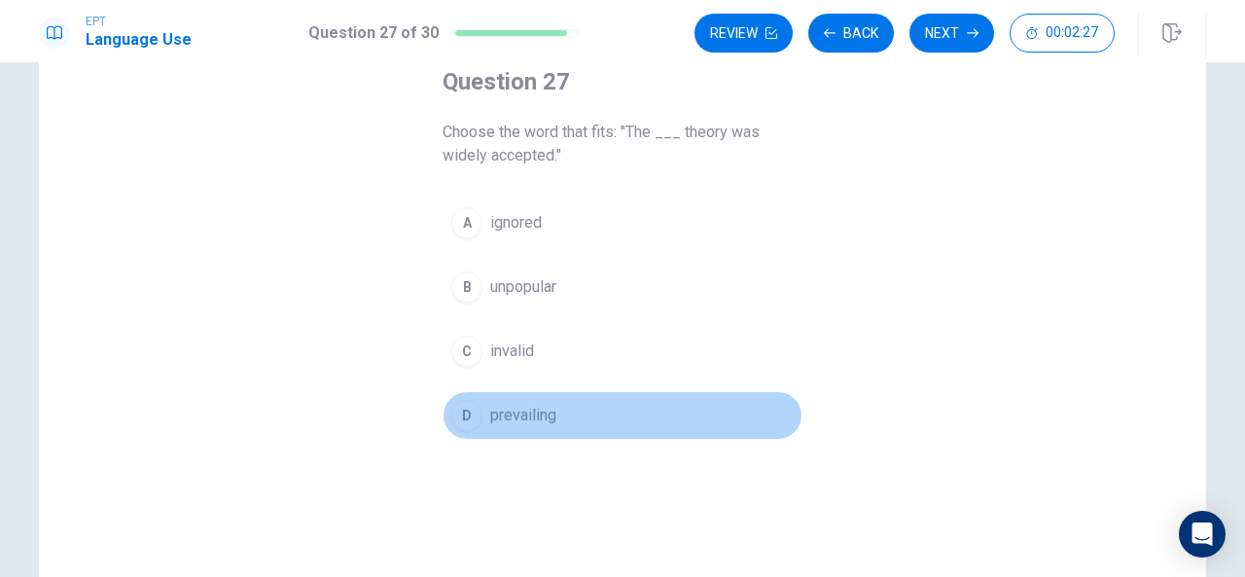
click at [494, 413] on span "prevailing" at bounding box center [523, 415] width 66 height 23
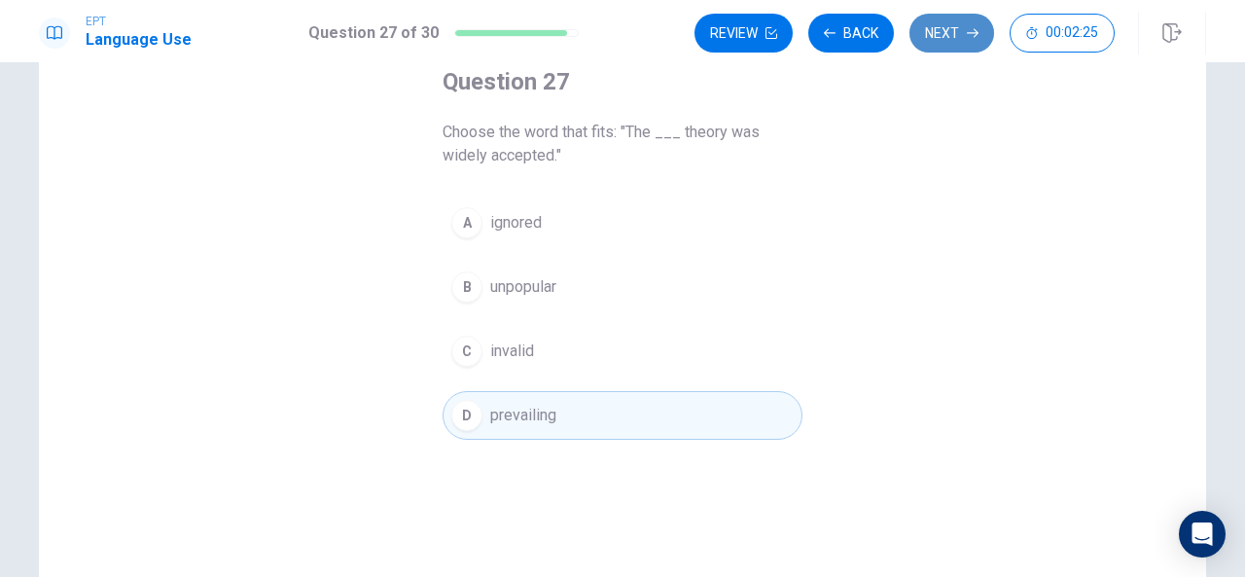
click at [981, 24] on button "Next" at bounding box center [951, 33] width 85 height 39
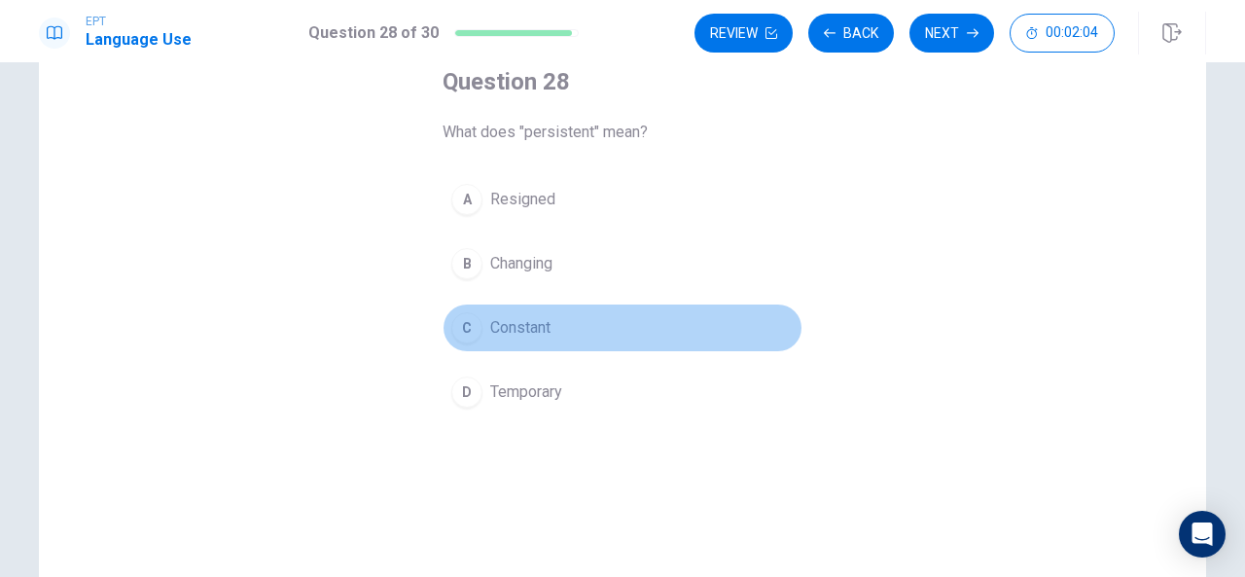
click at [502, 333] on span "Constant" at bounding box center [520, 327] width 60 height 23
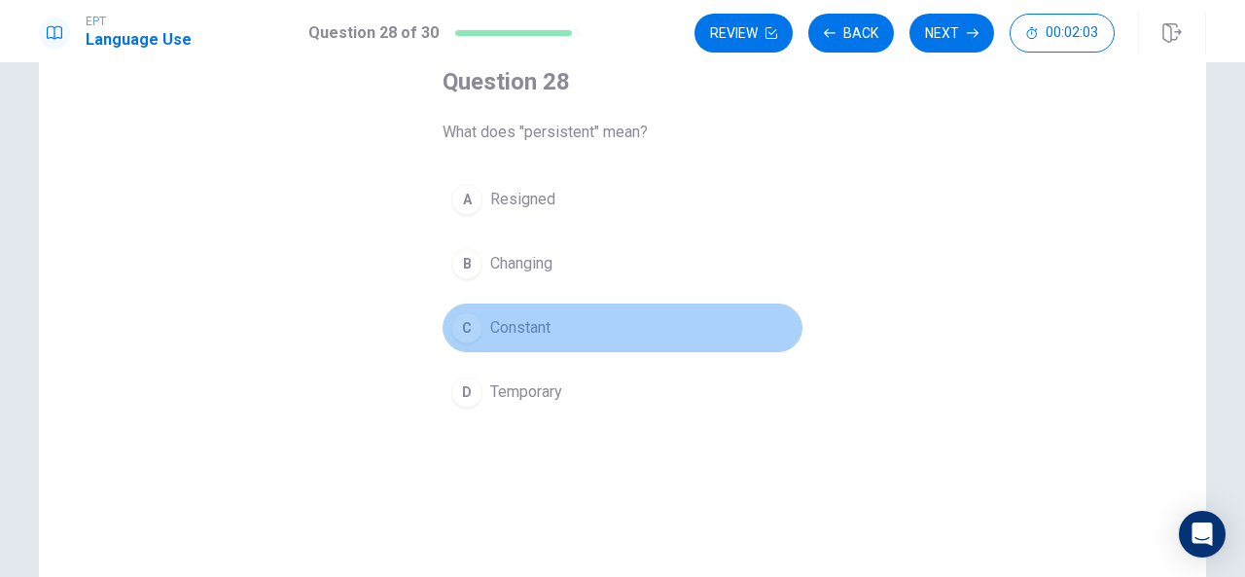
click at [502, 333] on span "Constant" at bounding box center [520, 327] width 60 height 23
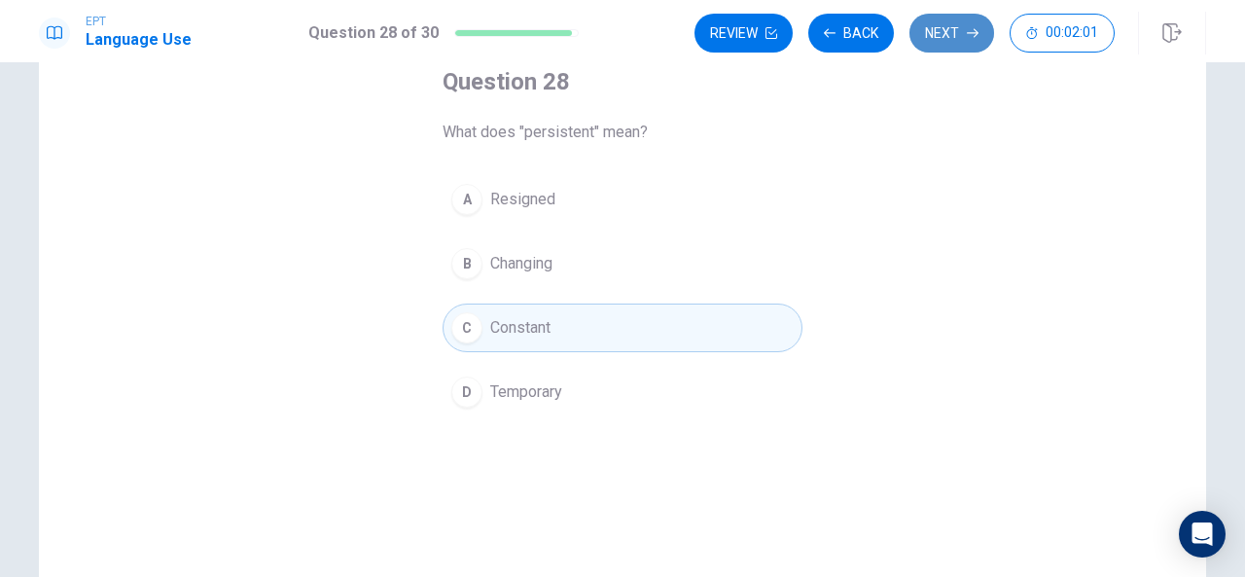
click at [958, 32] on button "Next" at bounding box center [951, 33] width 85 height 39
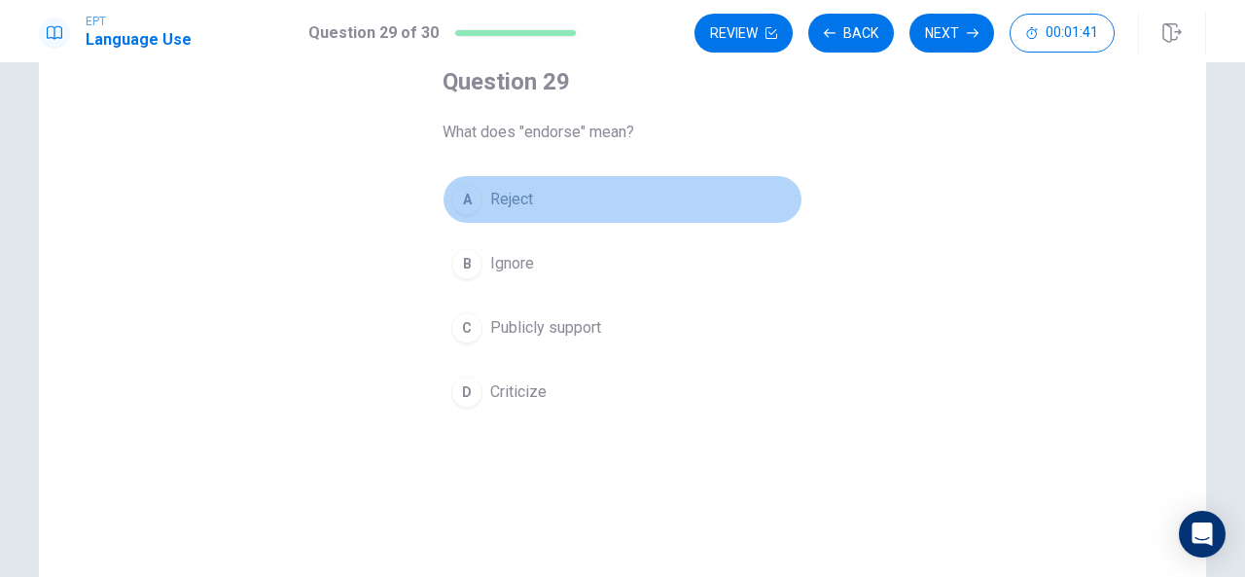
click at [480, 199] on button "A Reject" at bounding box center [622, 199] width 360 height 49
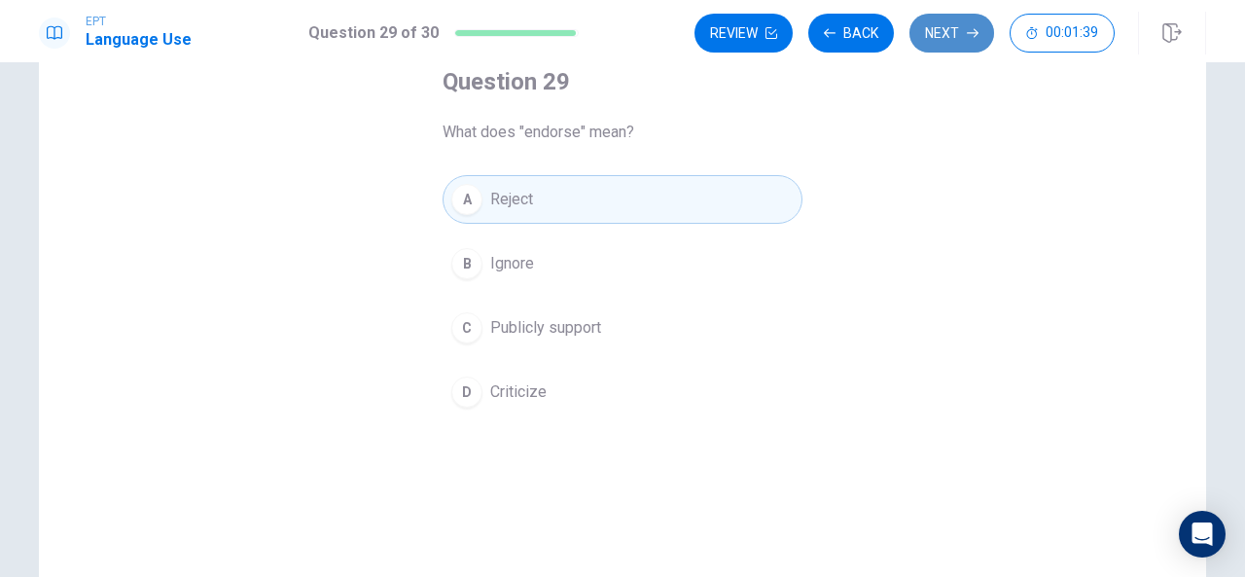
click at [953, 34] on button "Next" at bounding box center [951, 33] width 85 height 39
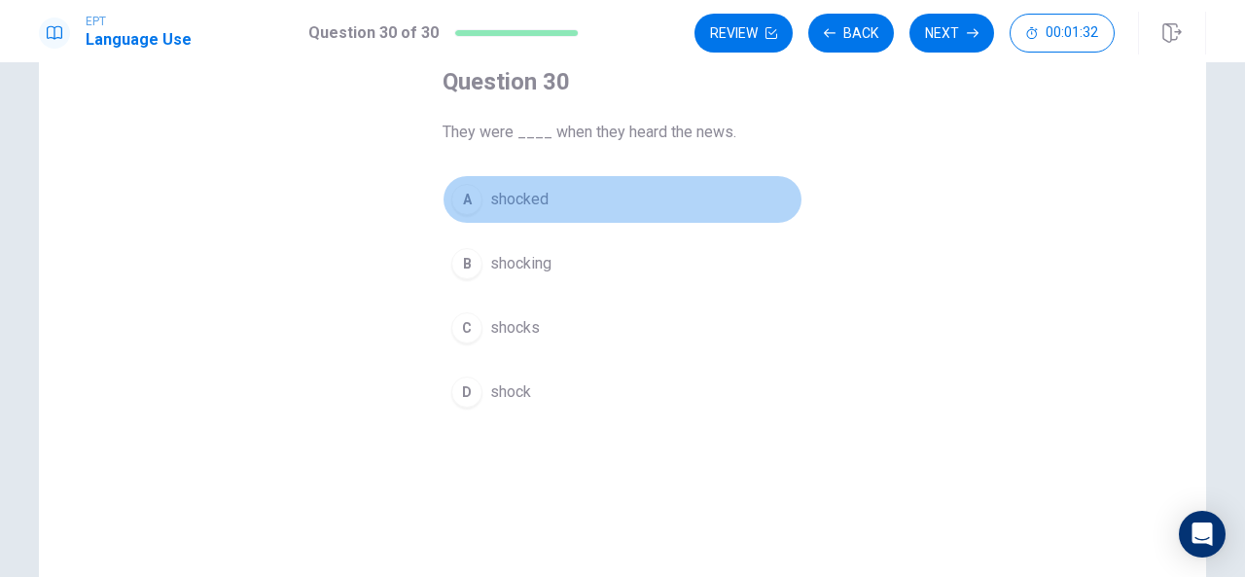
click at [516, 209] on span "shocked" at bounding box center [519, 199] width 58 height 23
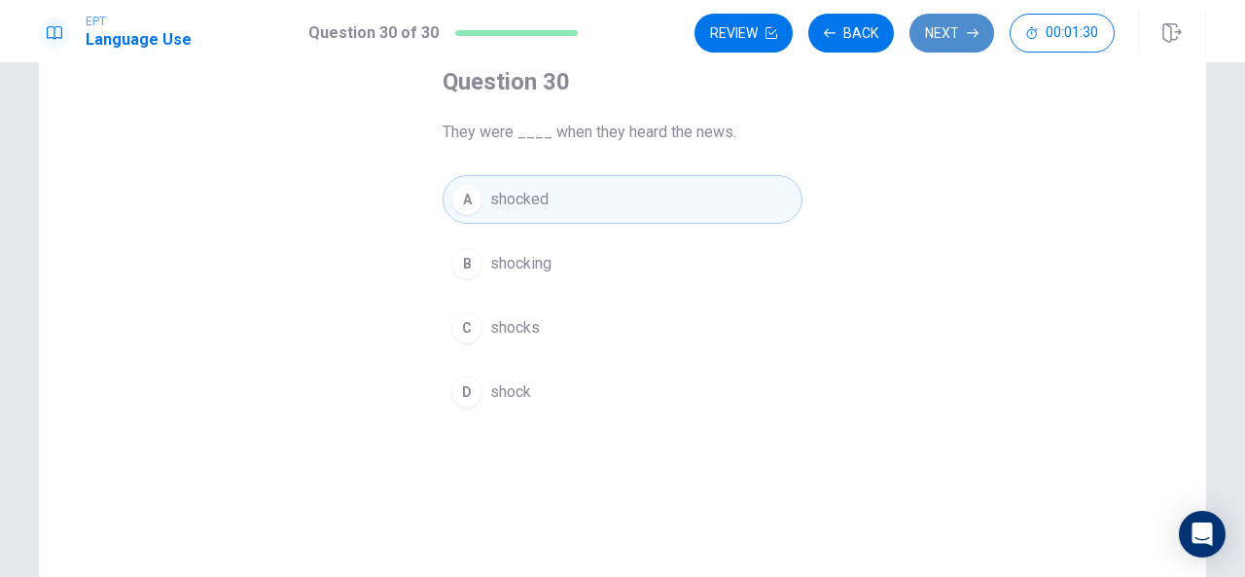
click at [973, 35] on icon "button" at bounding box center [972, 33] width 12 height 12
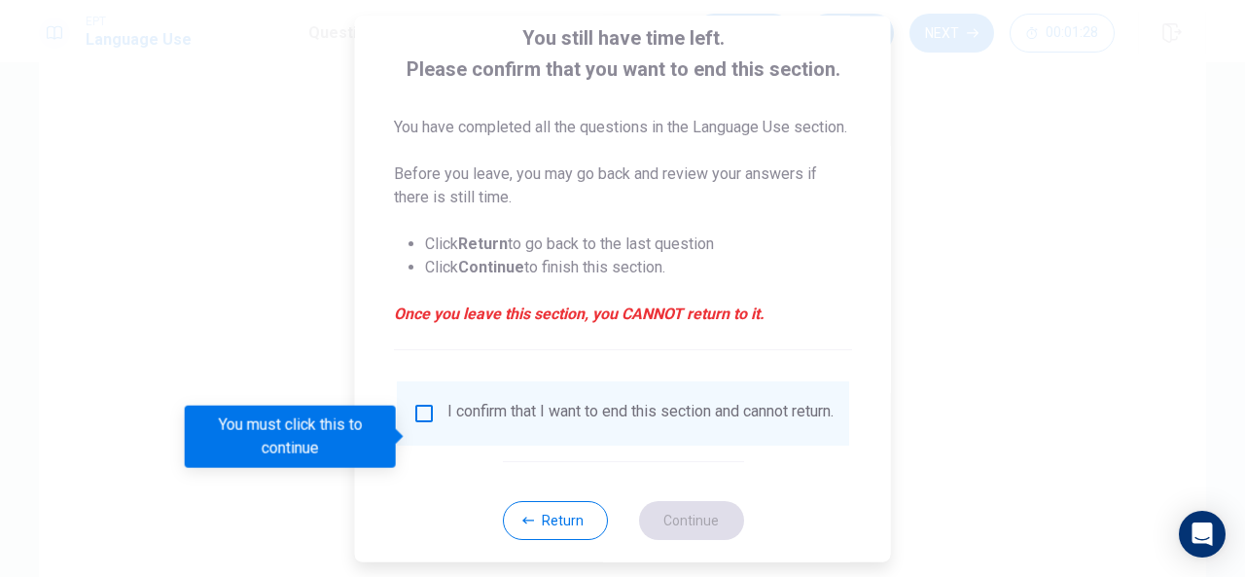
scroll to position [119, 0]
click at [426, 424] on input "You must click this to continue" at bounding box center [423, 412] width 23 height 23
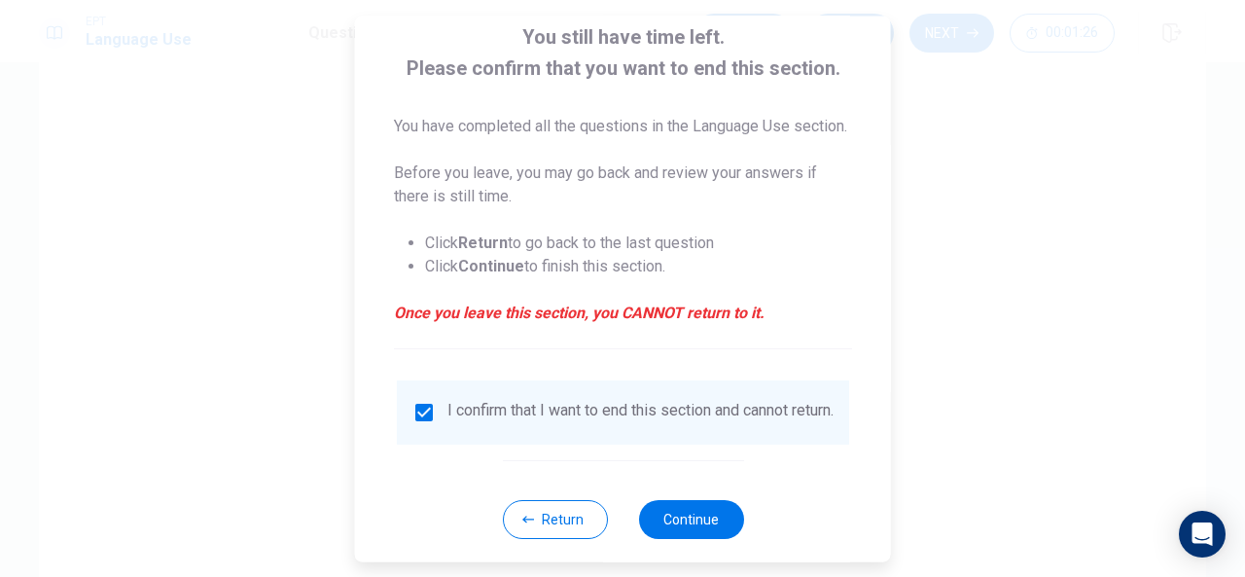
scroll to position [171, 0]
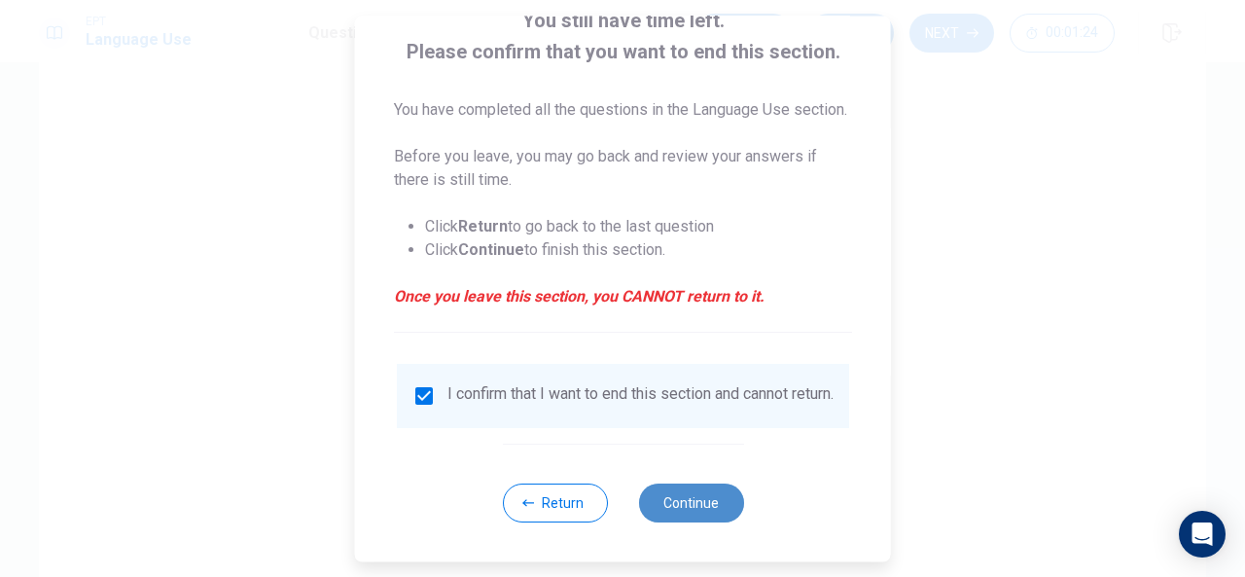
click at [665, 501] on button "Continue" at bounding box center [690, 502] width 105 height 39
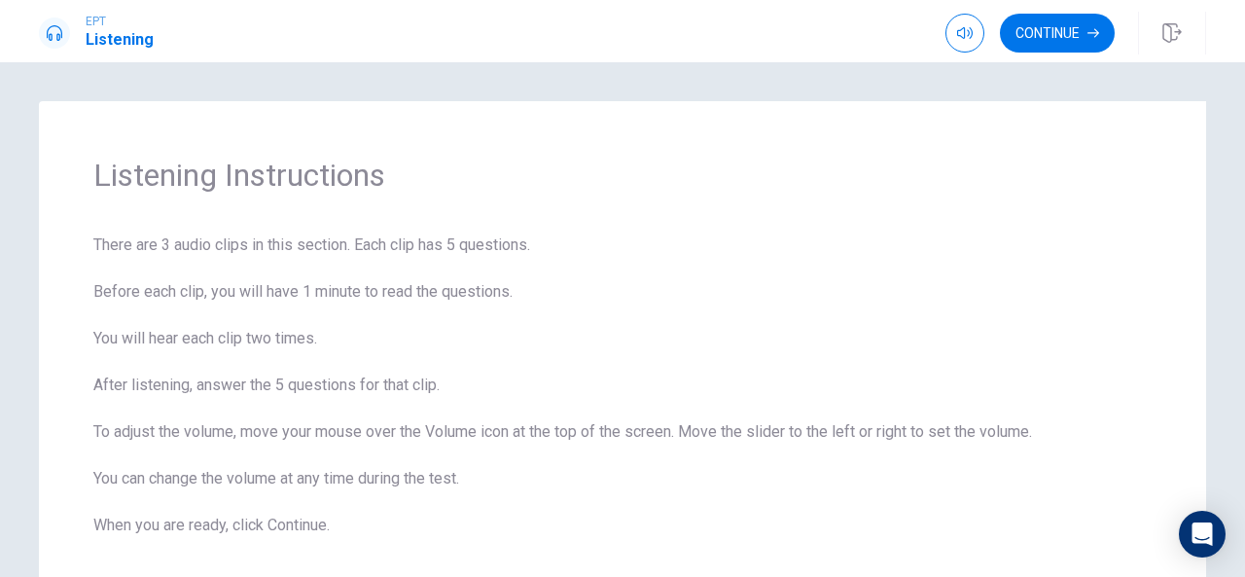
scroll to position [115, 0]
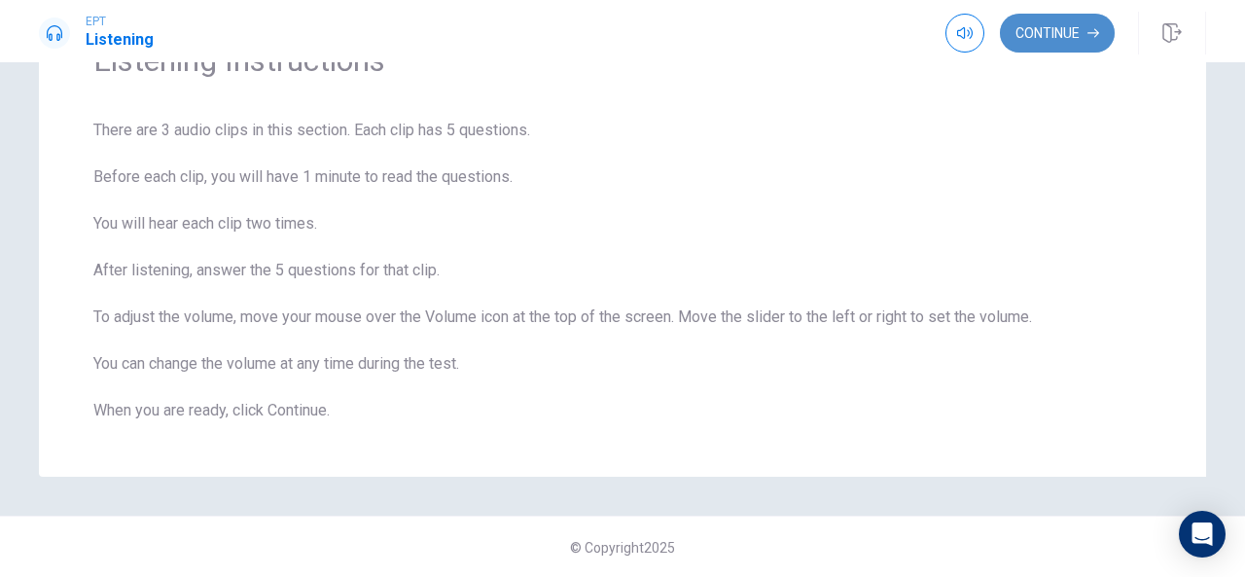
click at [1069, 45] on button "Continue" at bounding box center [1057, 33] width 115 height 39
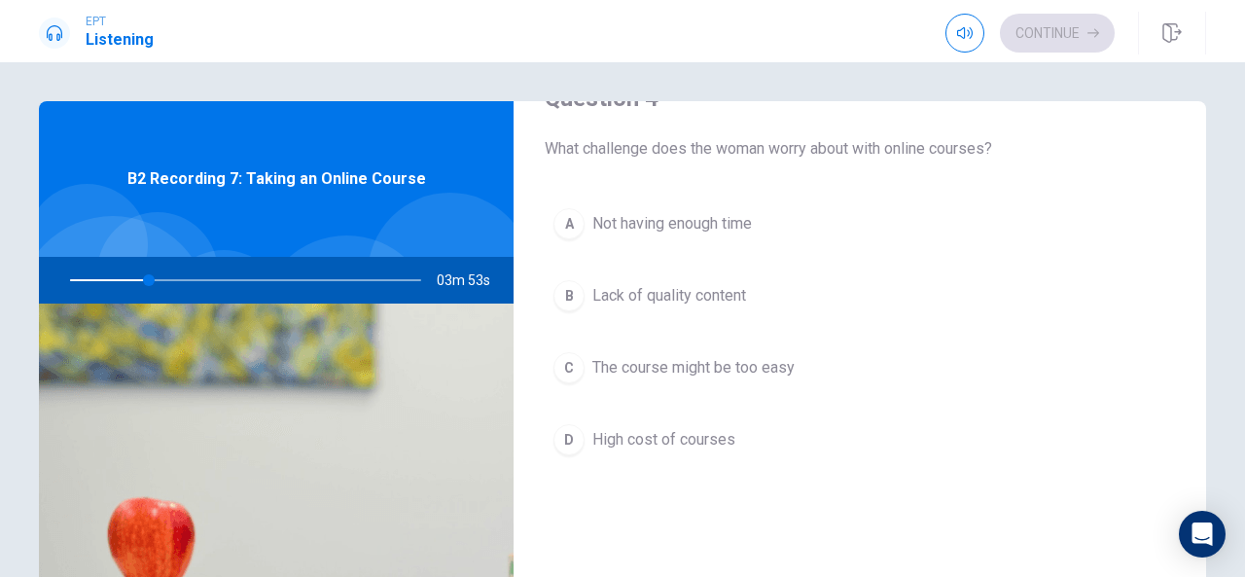
scroll to position [1544, 0]
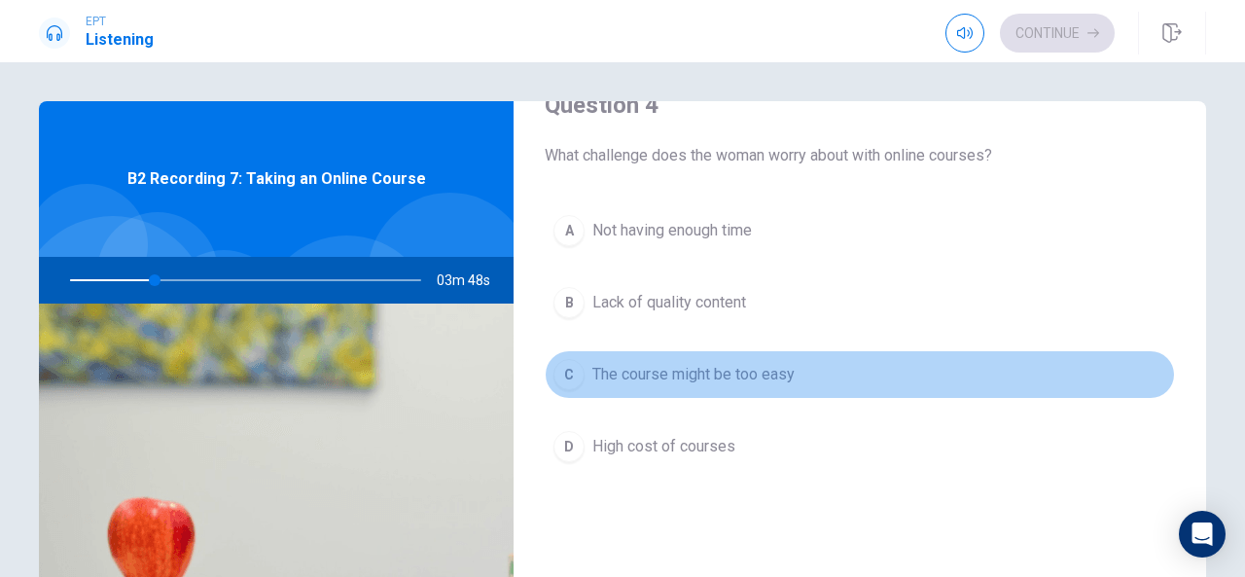
click at [908, 383] on button "C The course might be too easy" at bounding box center [859, 374] width 630 height 49
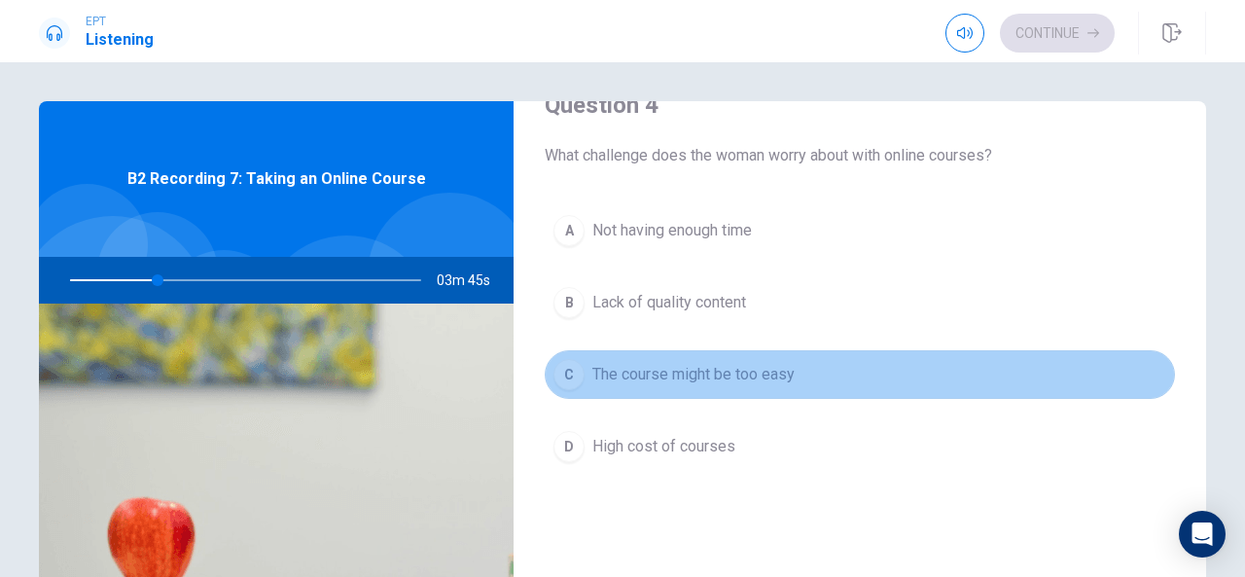
click at [895, 350] on button "C The course might be too easy" at bounding box center [859, 374] width 630 height 49
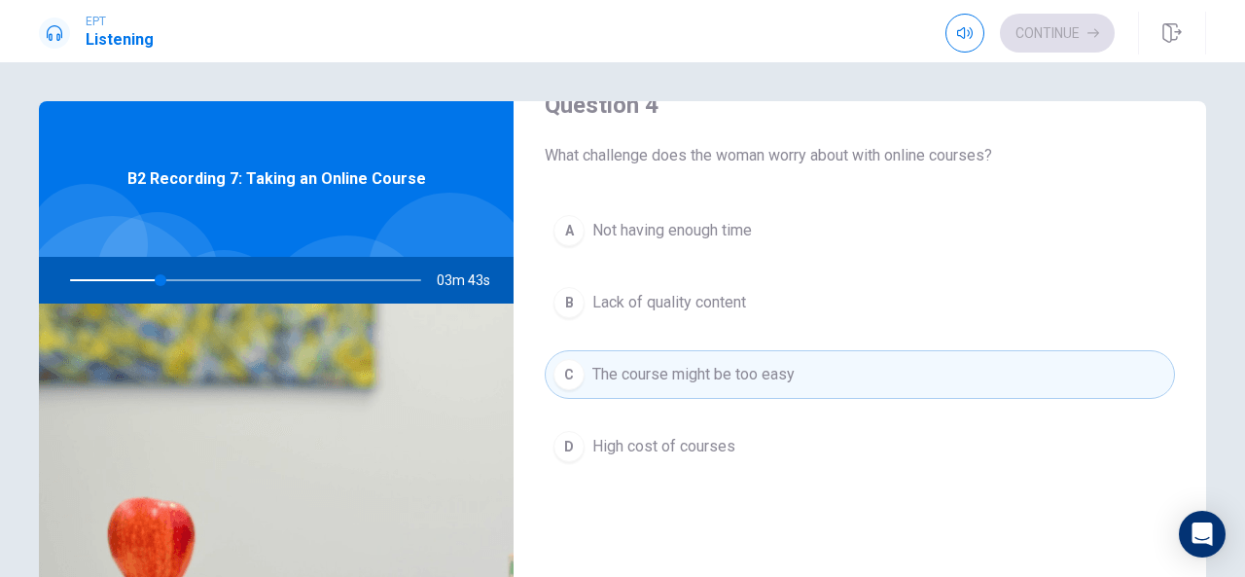
click at [936, 160] on div "Question 4 What challenge does the woman worry about with online courses? A Not…" at bounding box center [859, 300] width 692 height 498
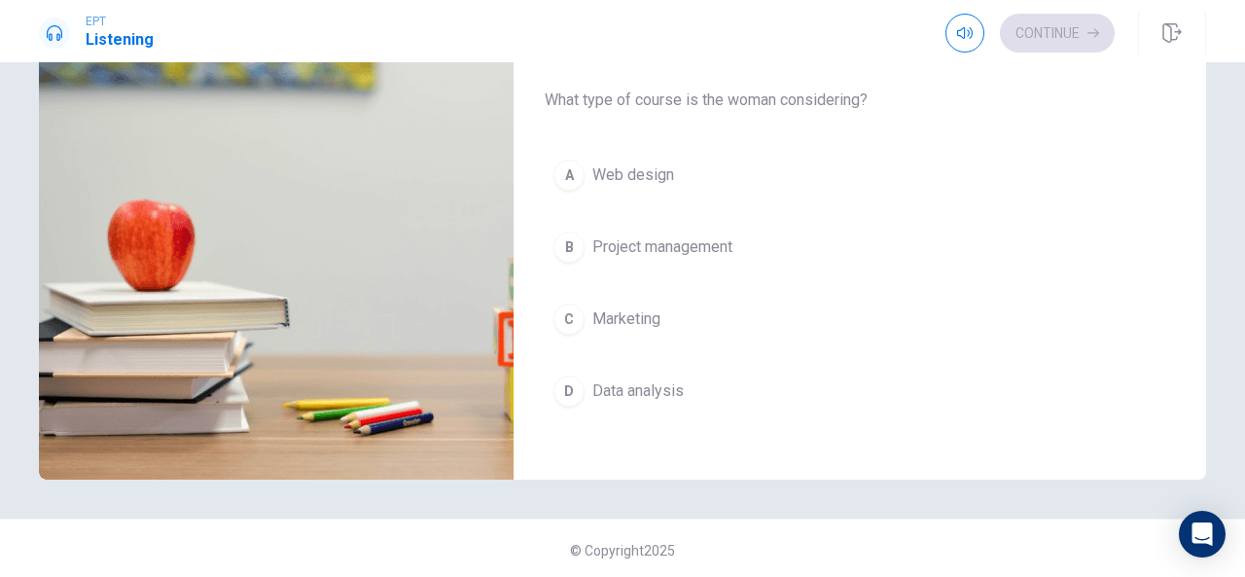
scroll to position [301, 0]
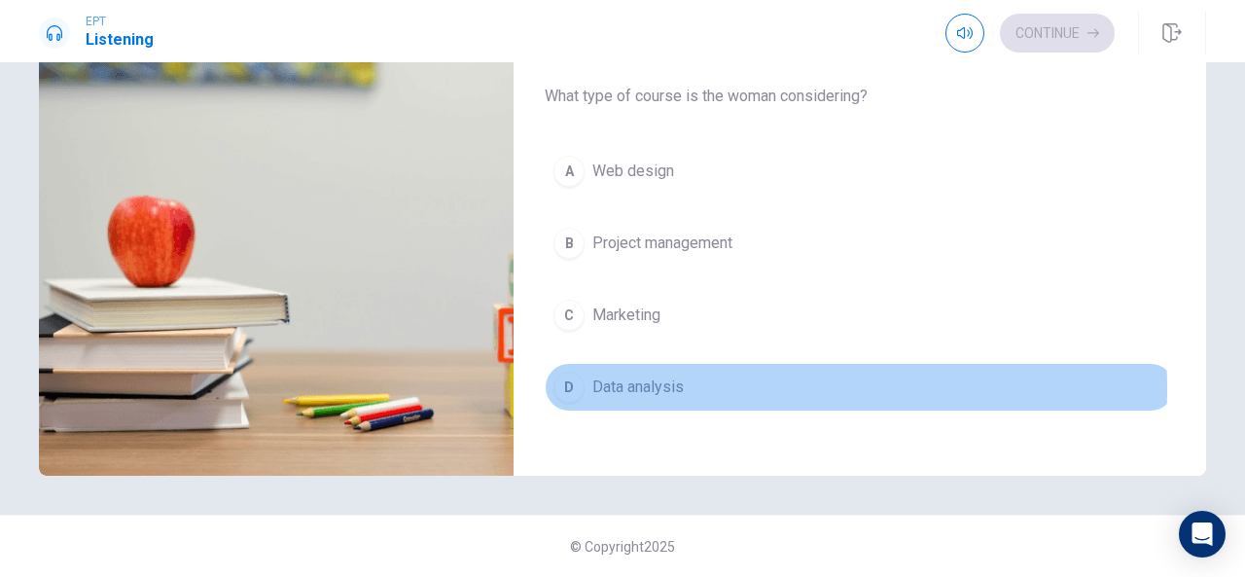
click at [674, 376] on span "Data analysis" at bounding box center [637, 386] width 91 height 23
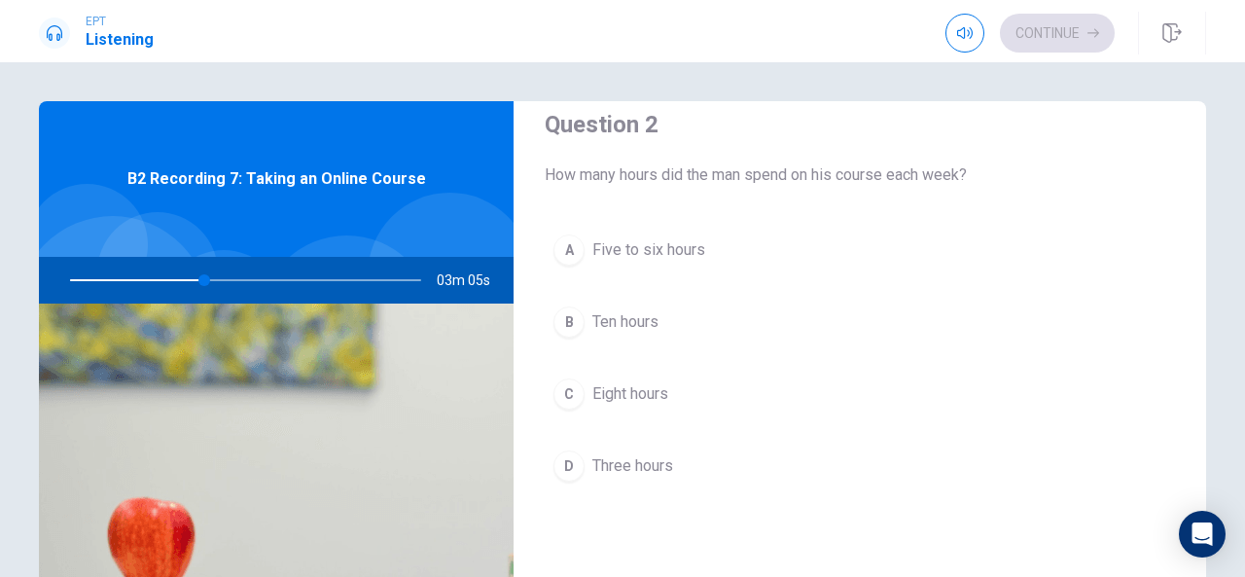
scroll to position [526, 0]
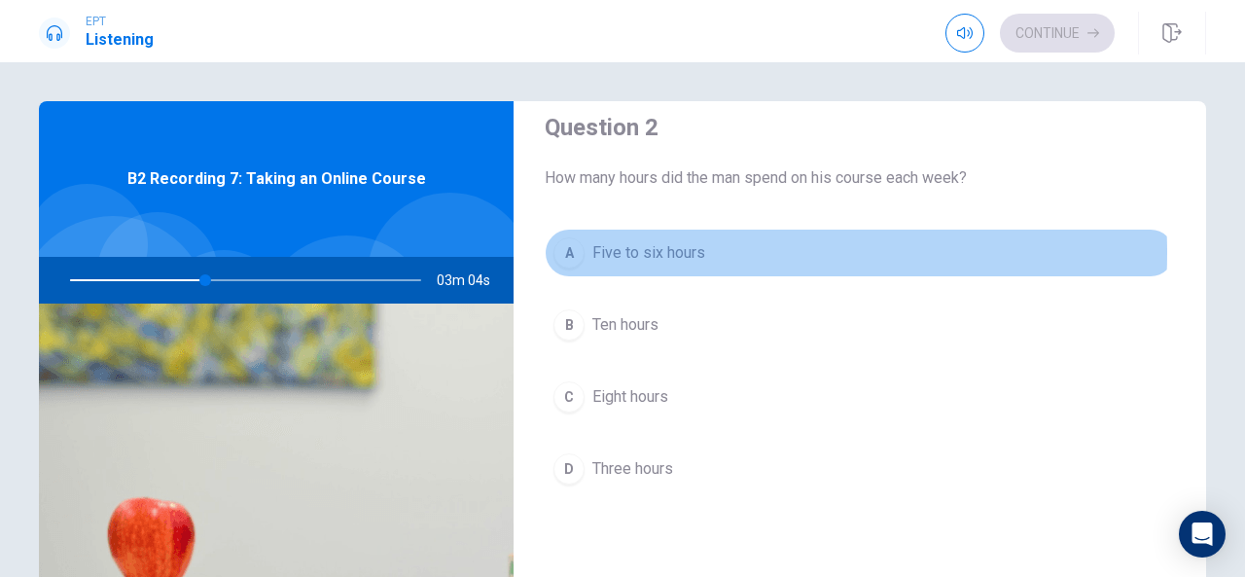
click at [693, 250] on span "Five to six hours" at bounding box center [648, 252] width 113 height 23
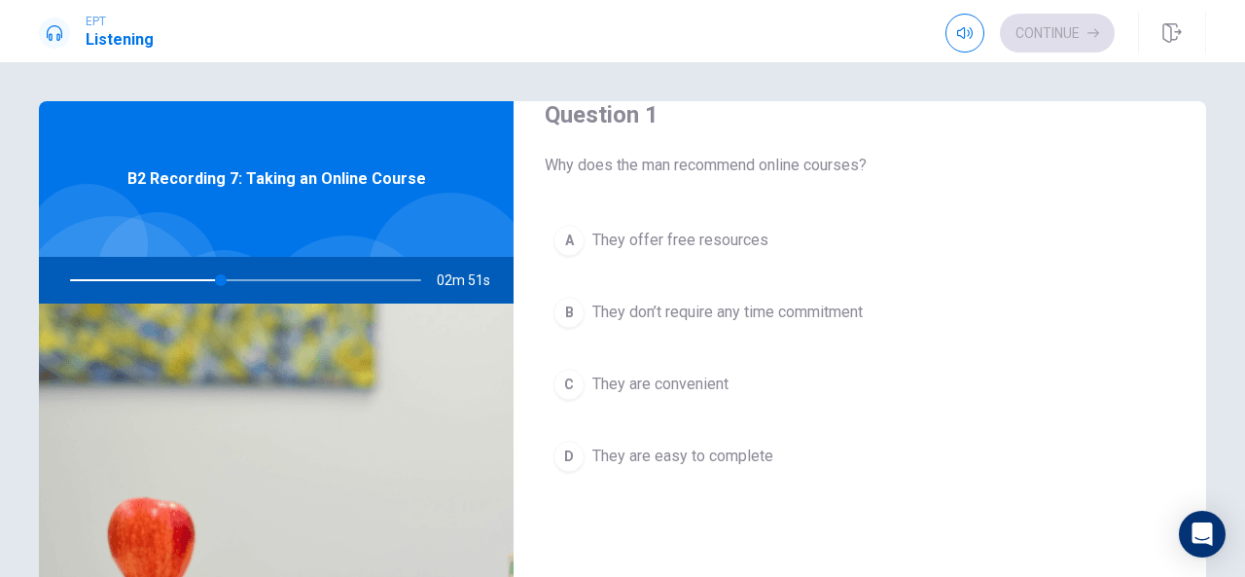
scroll to position [40, 0]
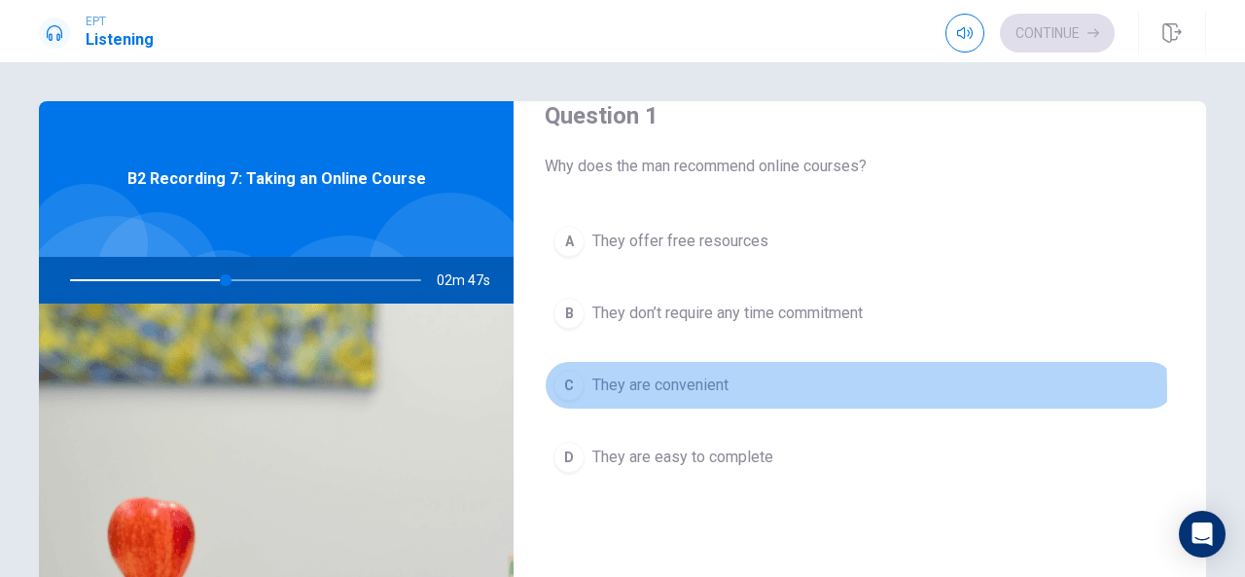
click at [724, 389] on span "They are convenient" at bounding box center [660, 384] width 136 height 23
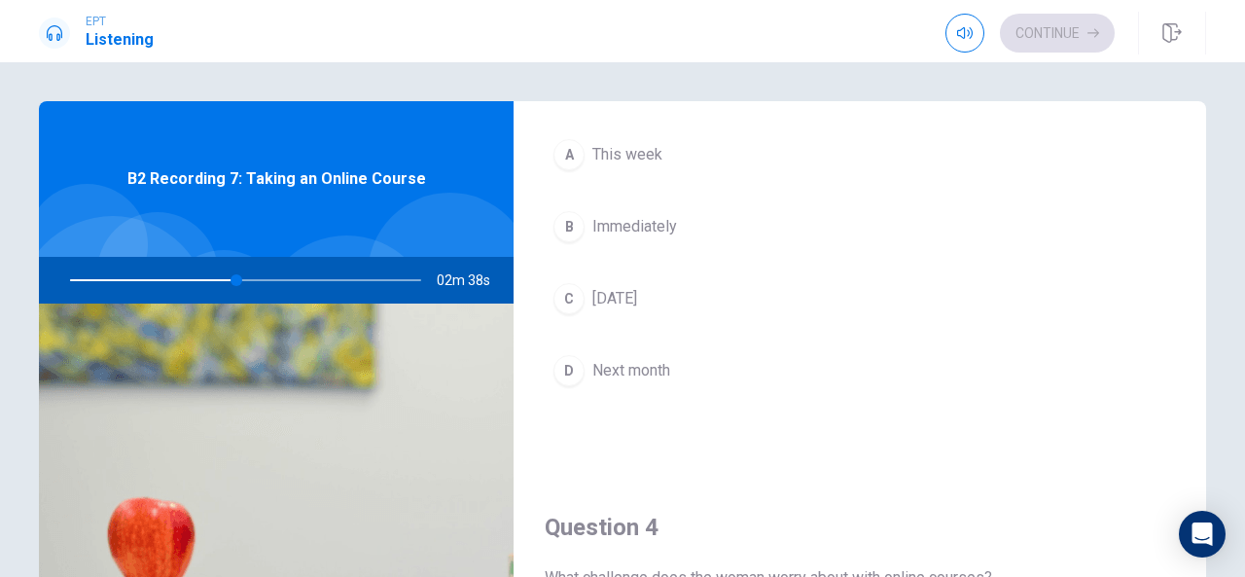
scroll to position [1107, 0]
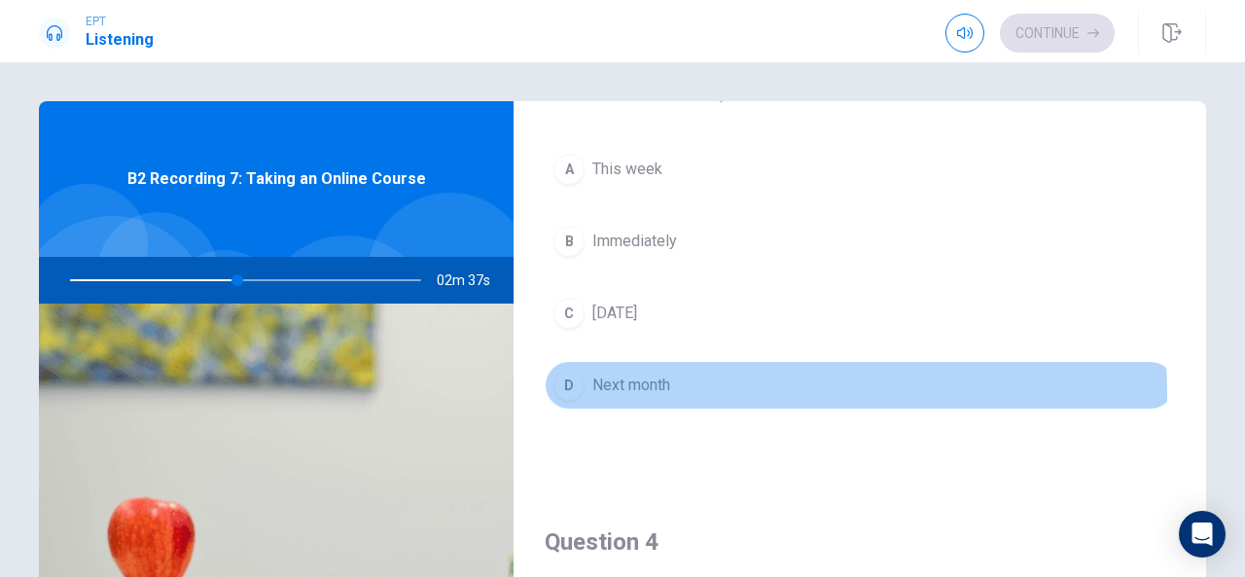
click at [651, 387] on span "Next month" at bounding box center [631, 384] width 78 height 23
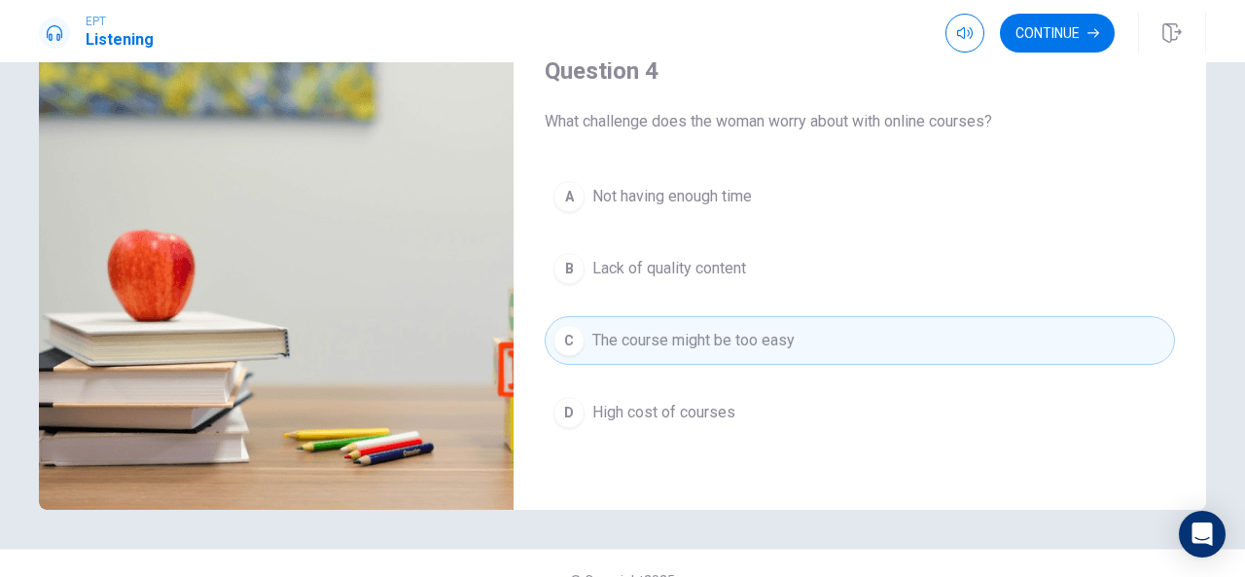
scroll to position [1308, 0]
click at [689, 199] on span "Not having enough time" at bounding box center [671, 199] width 159 height 23
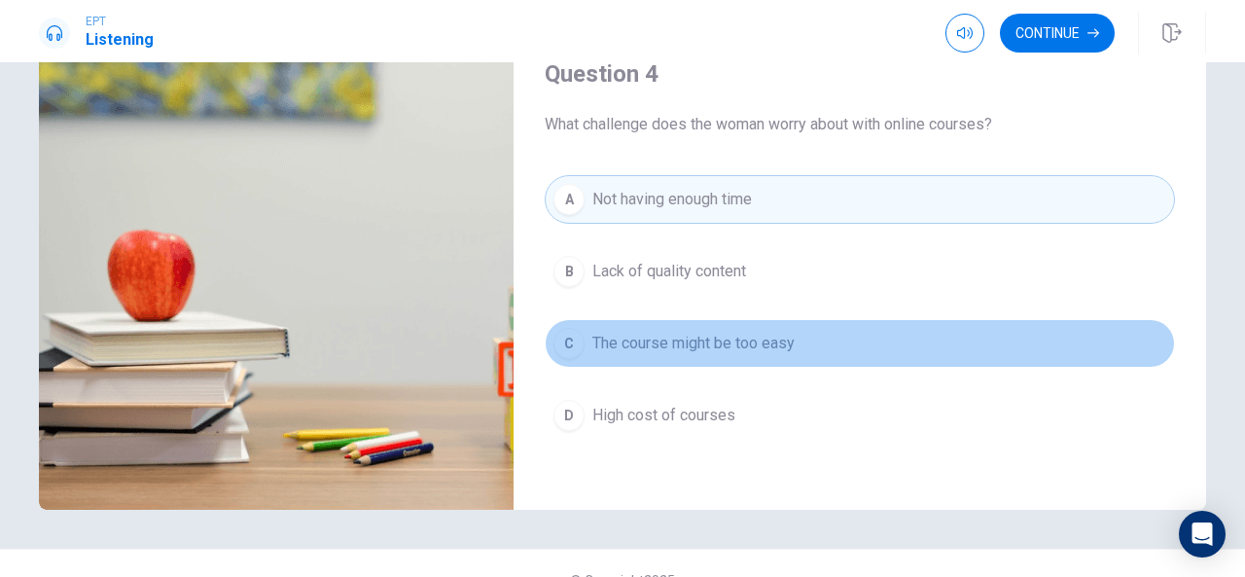
click at [901, 355] on button "C The course might be too easy" at bounding box center [859, 343] width 630 height 49
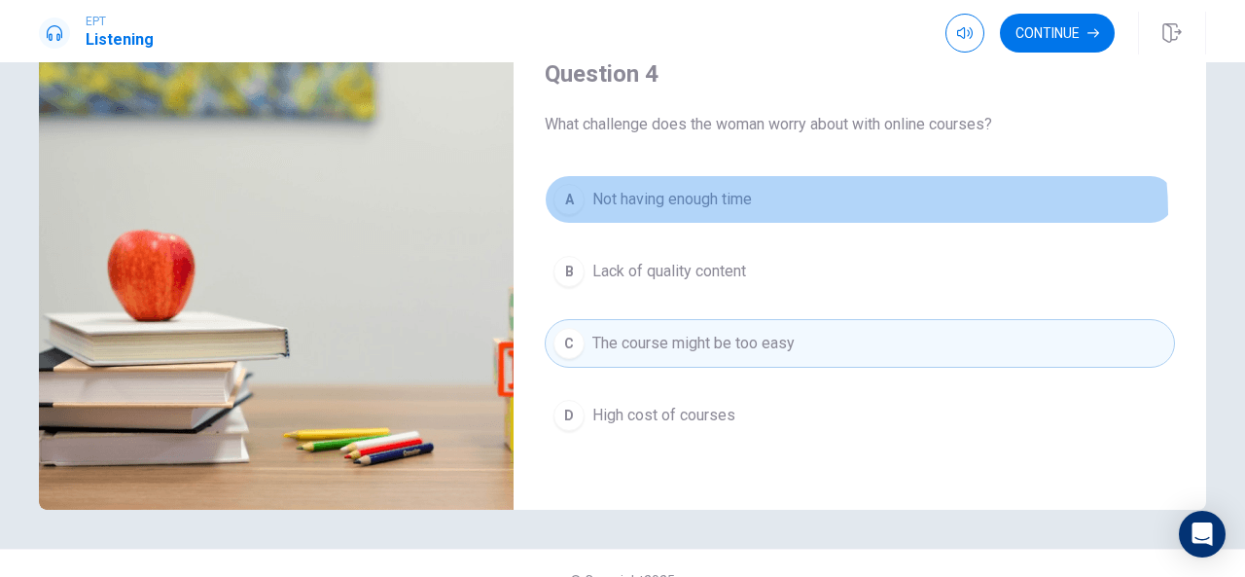
click at [828, 204] on button "A Not having enough time" at bounding box center [859, 199] width 630 height 49
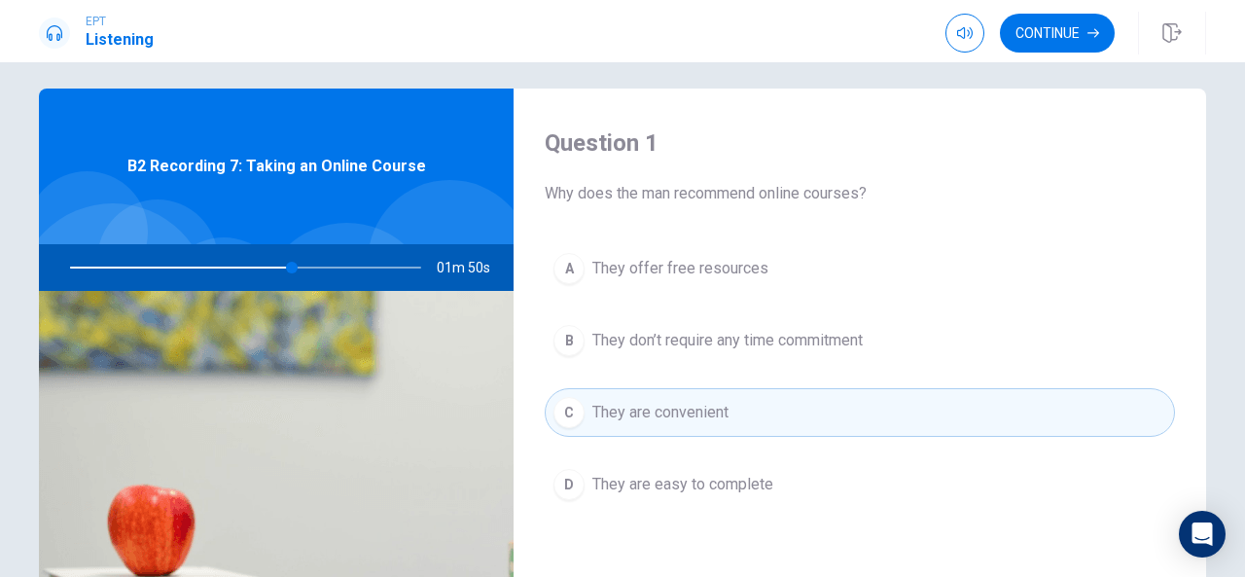
scroll to position [0, 0]
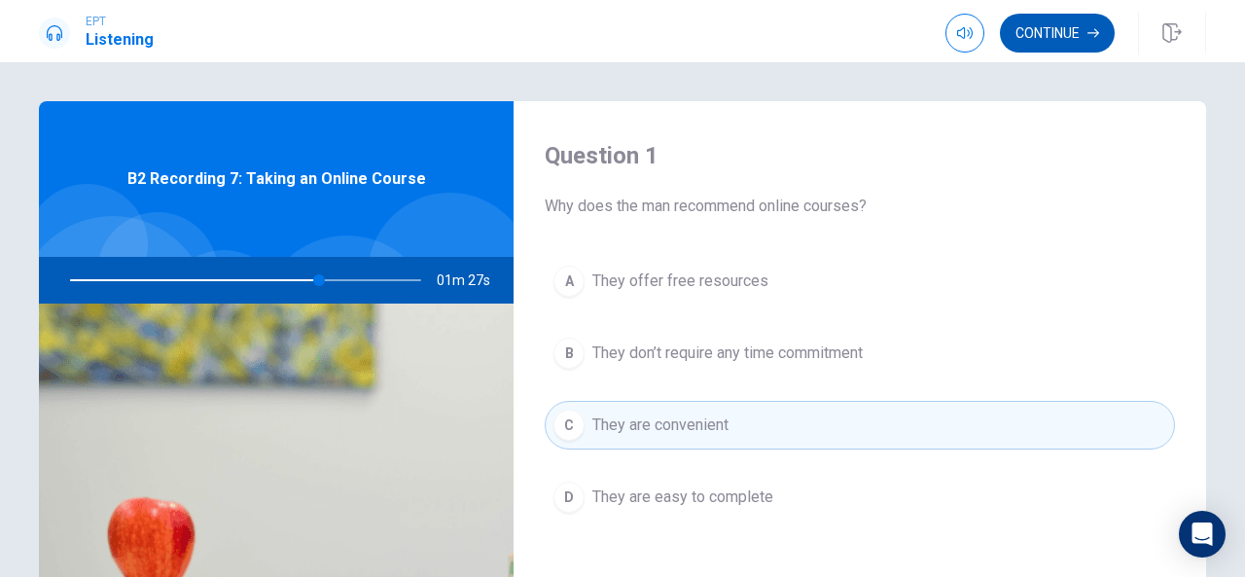
click at [1045, 36] on button "Continue" at bounding box center [1057, 33] width 115 height 39
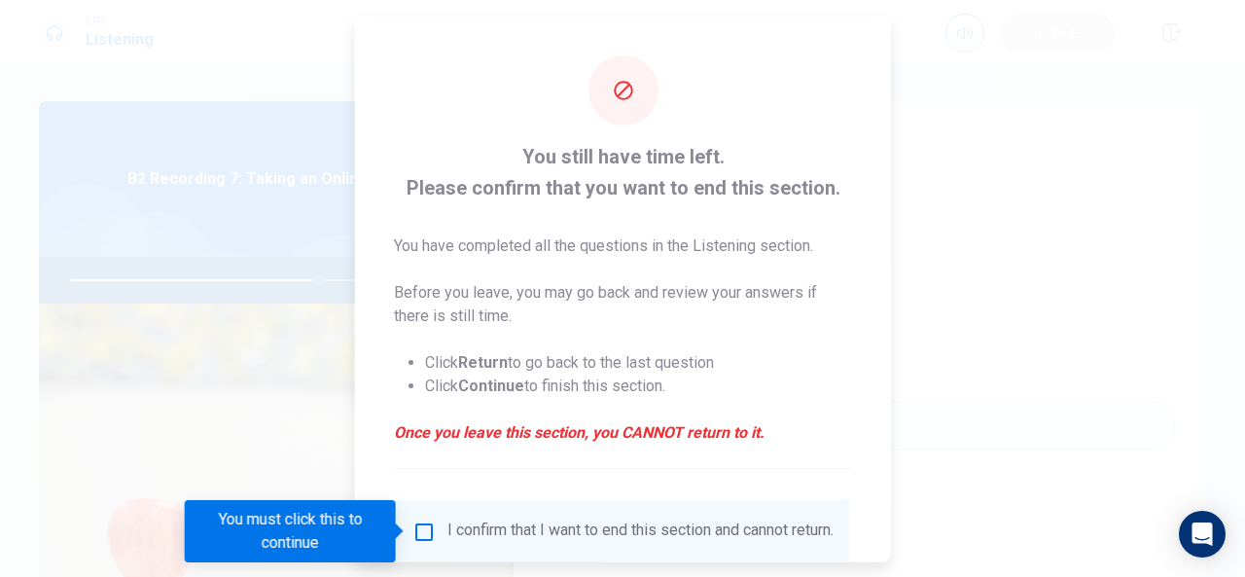
click at [1045, 36] on div at bounding box center [622, 288] width 1245 height 577
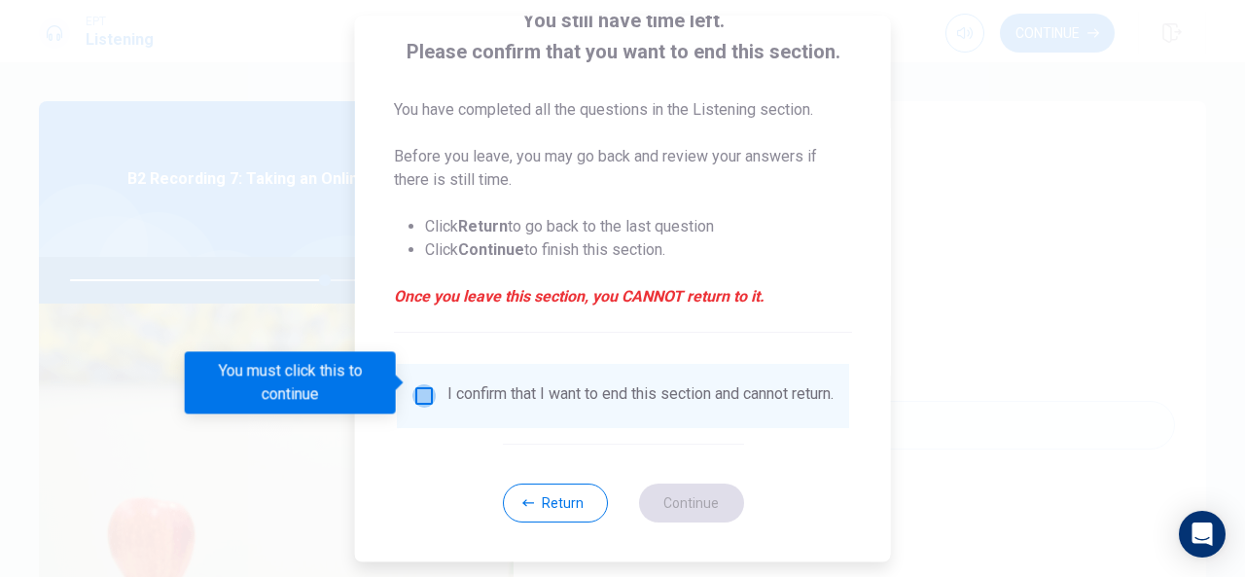
click at [421, 384] on input "You must click this to continue" at bounding box center [423, 395] width 23 height 23
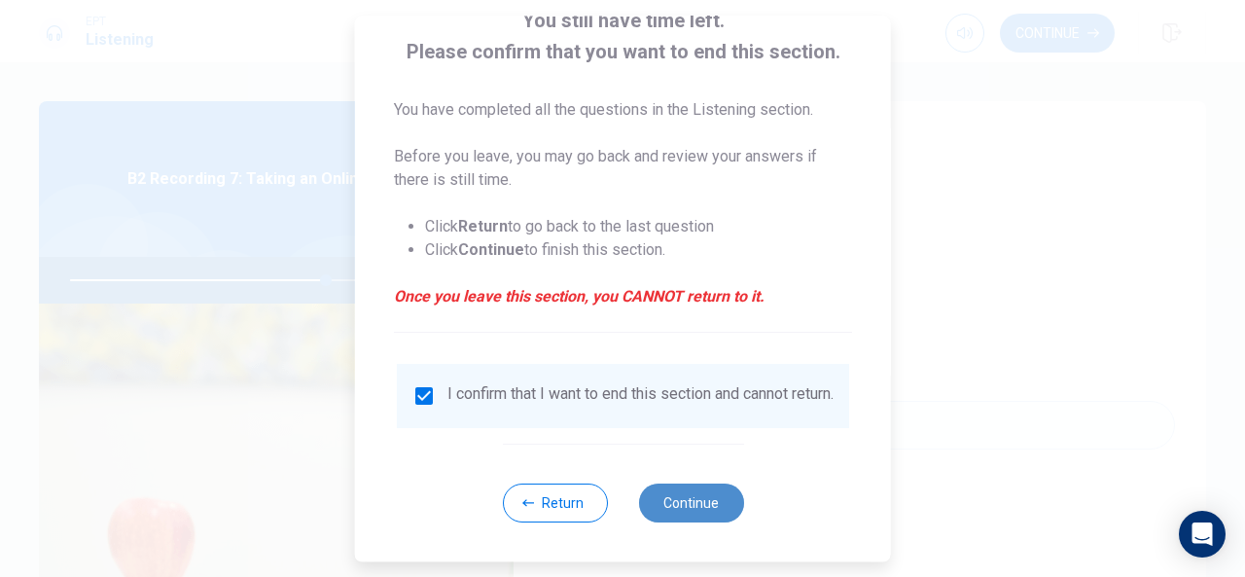
click at [701, 501] on button "Continue" at bounding box center [690, 502] width 105 height 39
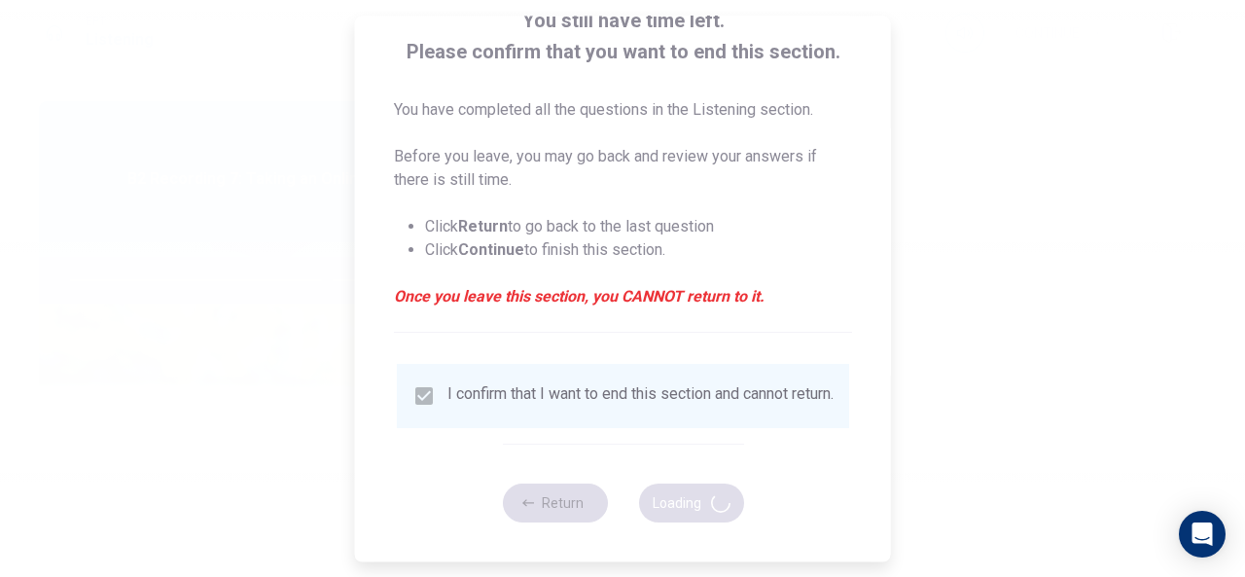
type input "74"
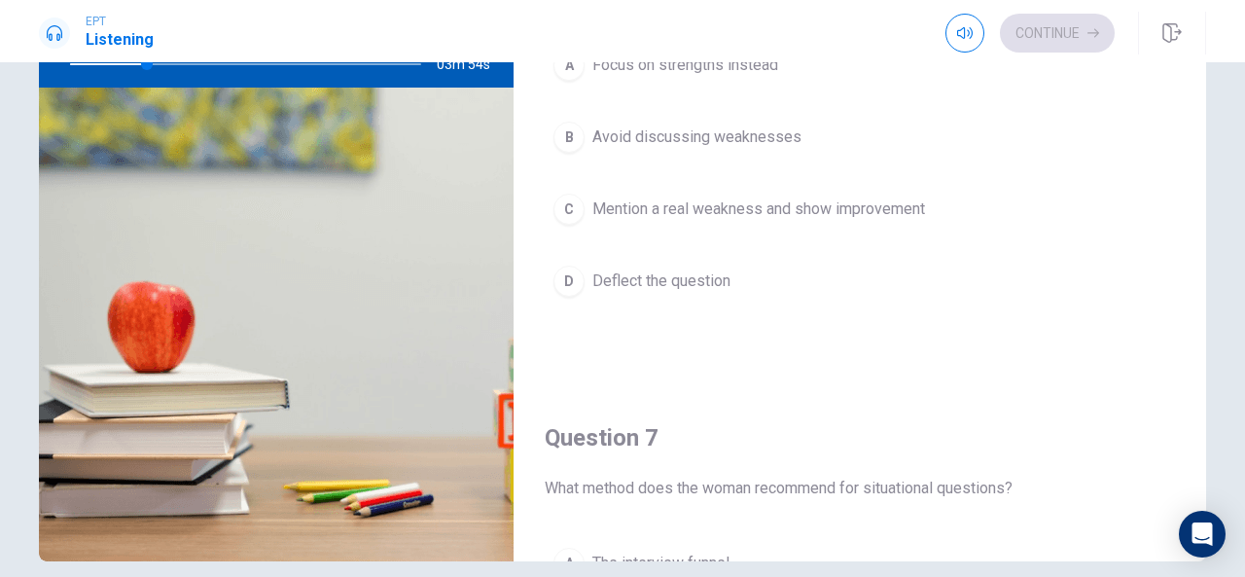
scroll to position [0, 0]
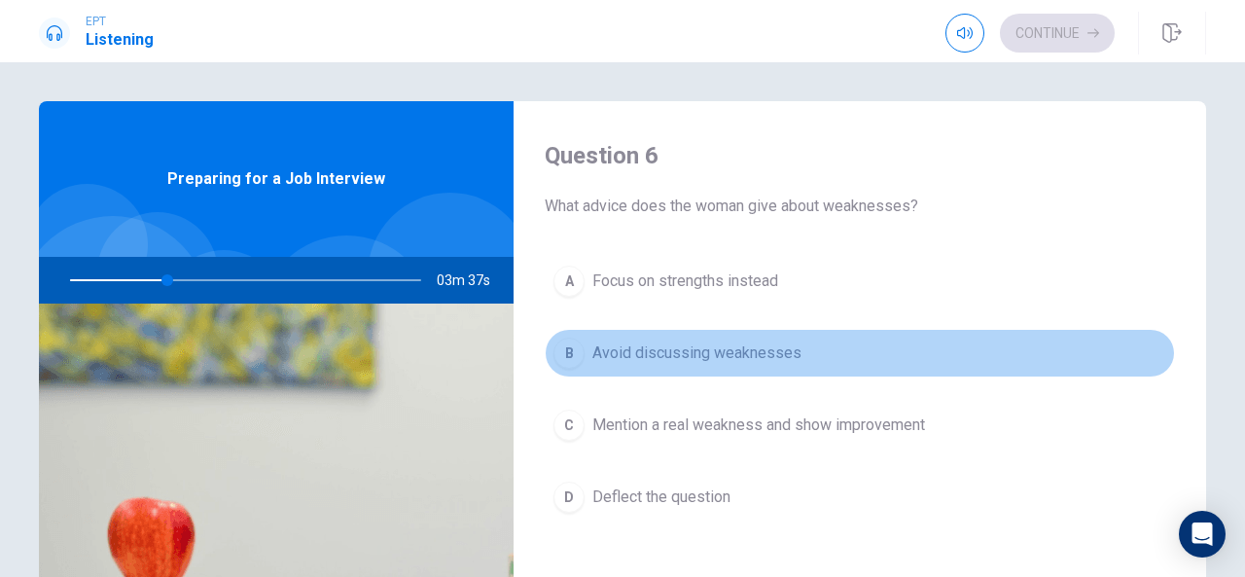
click at [868, 346] on button "B Avoid discussing weaknesses" at bounding box center [859, 353] width 630 height 49
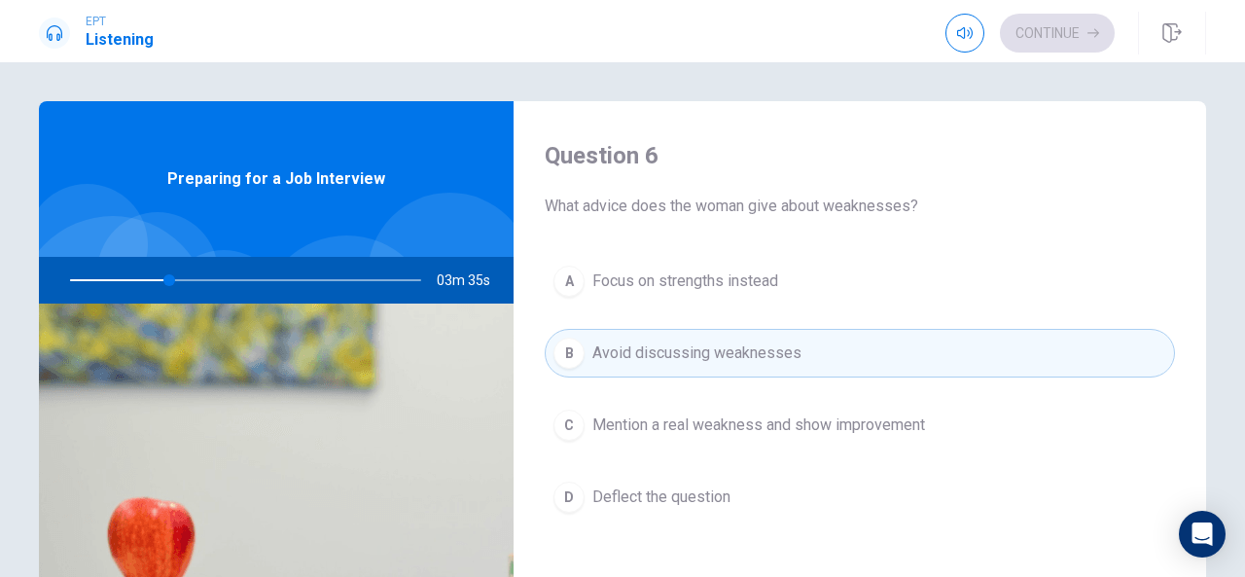
click at [877, 201] on span "What advice does the woman give about weaknesses?" at bounding box center [859, 205] width 630 height 23
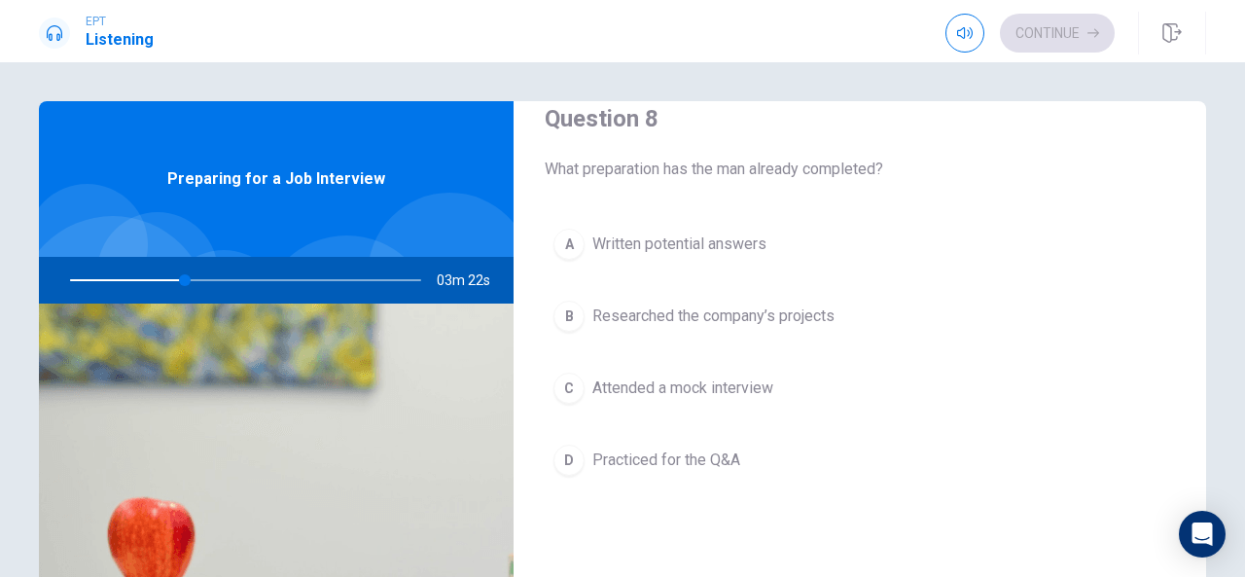
scroll to position [1030, 0]
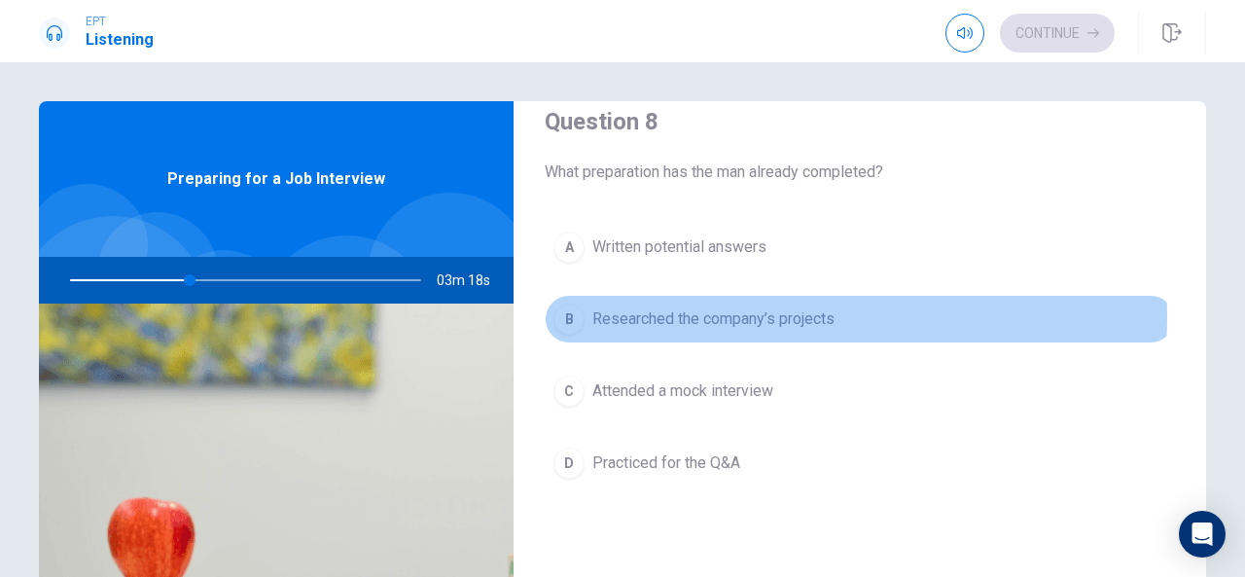
click at [778, 310] on span "Researched the company’s projects" at bounding box center [713, 318] width 242 height 23
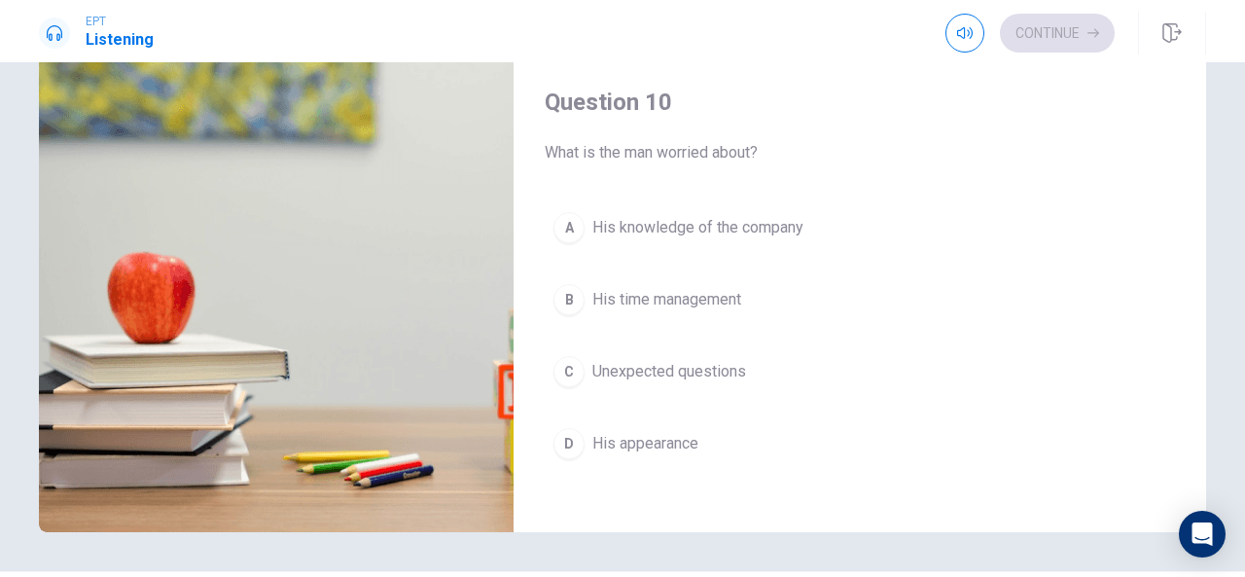
scroll to position [246, 0]
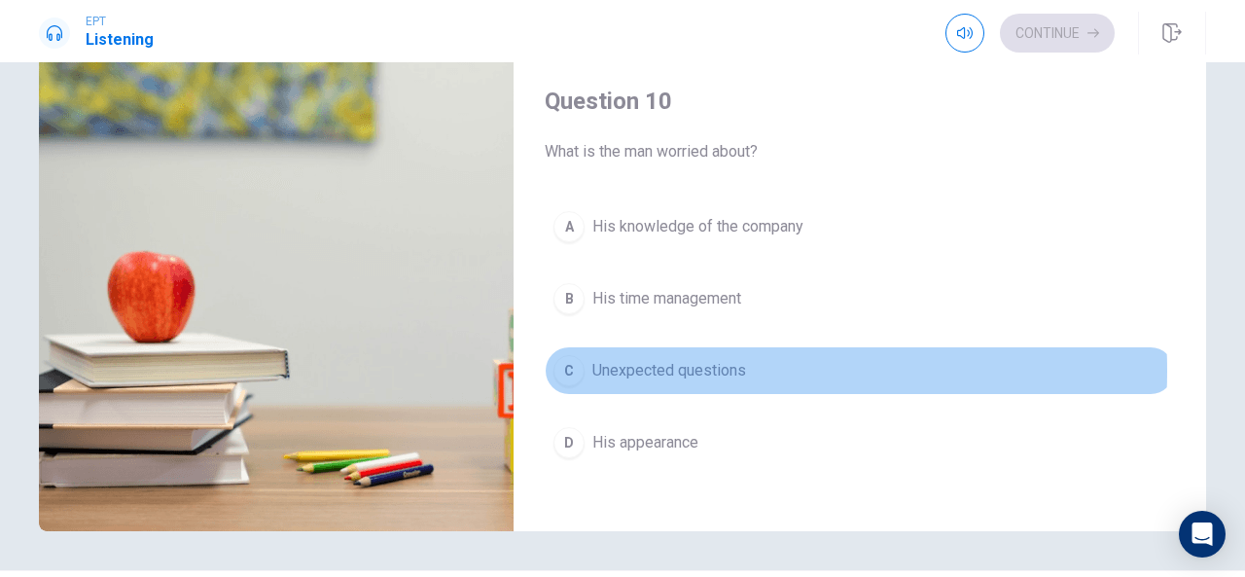
click at [684, 359] on span "Unexpected questions" at bounding box center [669, 370] width 154 height 23
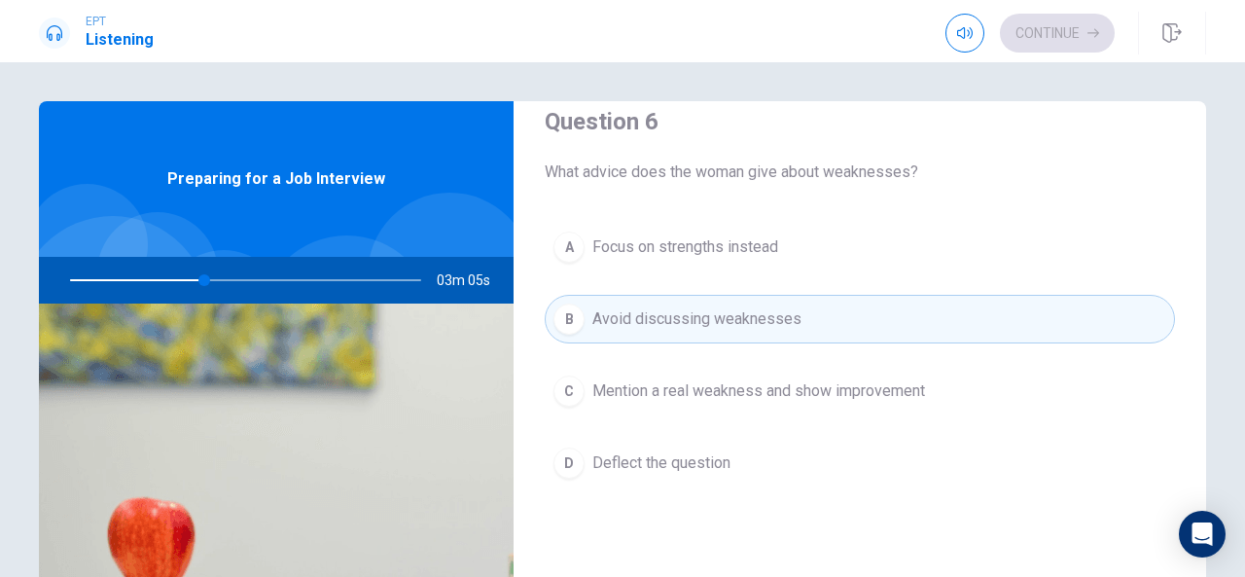
scroll to position [26, 0]
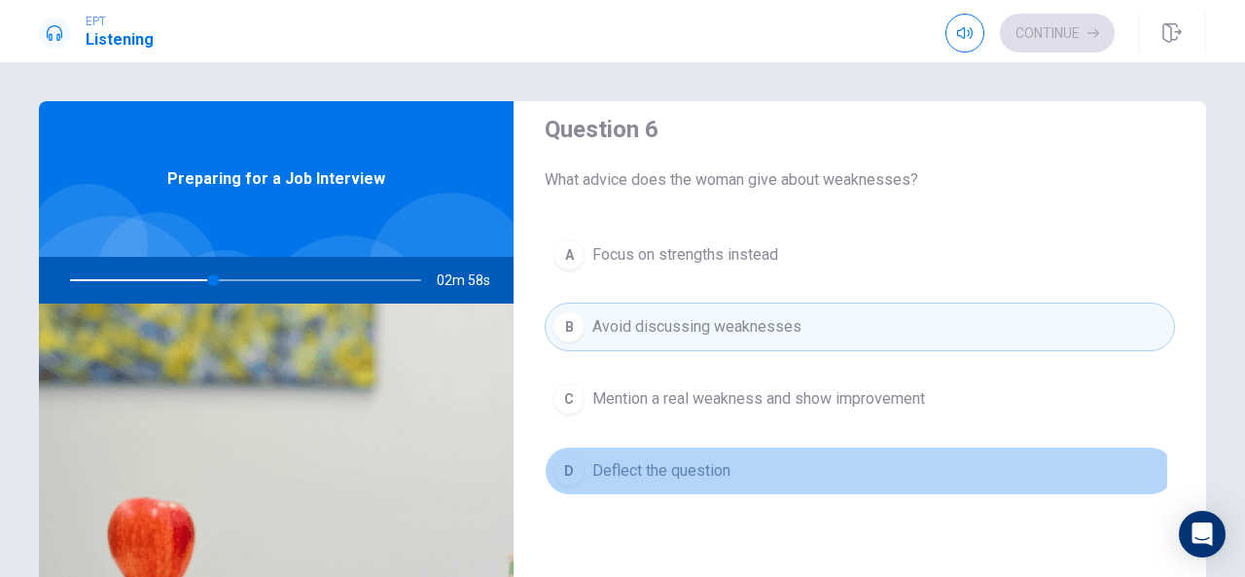
click at [664, 469] on span "Deflect the question" at bounding box center [661, 470] width 138 height 23
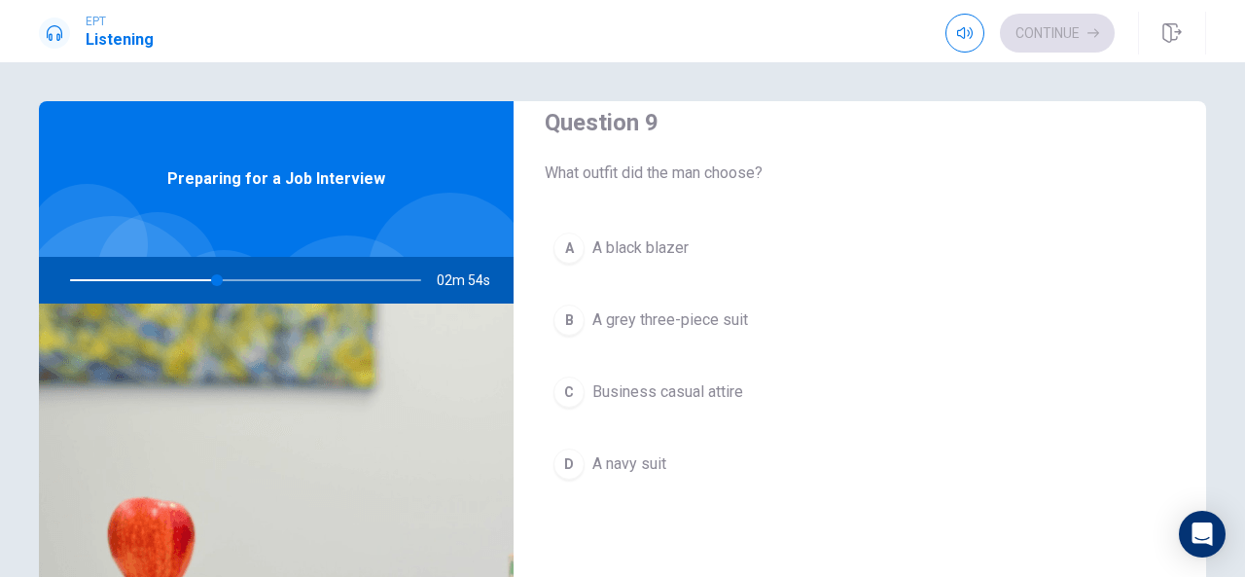
scroll to position [1526, 0]
click at [581, 460] on button "D A navy suit" at bounding box center [859, 464] width 630 height 49
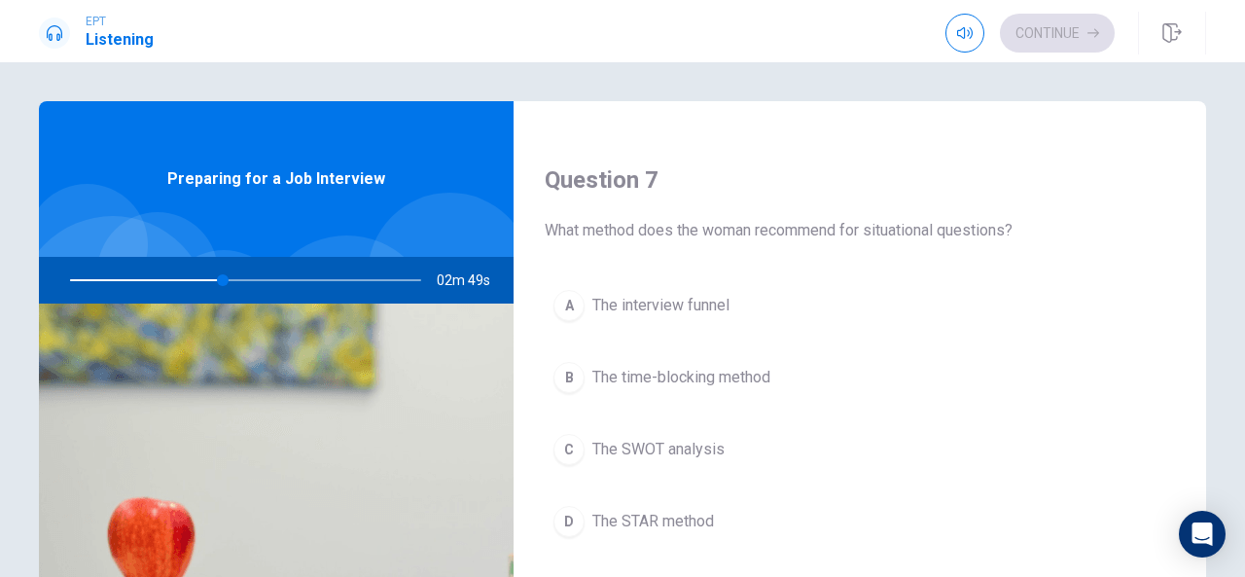
scroll to position [508, 0]
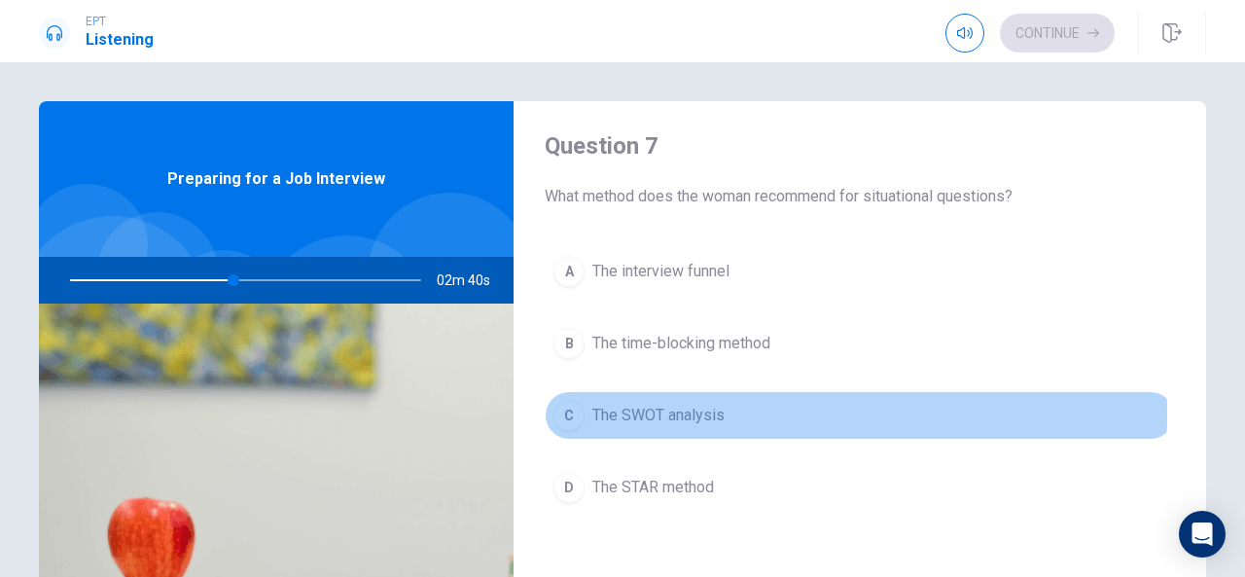
click at [691, 410] on span "The SWOT analysis" at bounding box center [658, 415] width 132 height 23
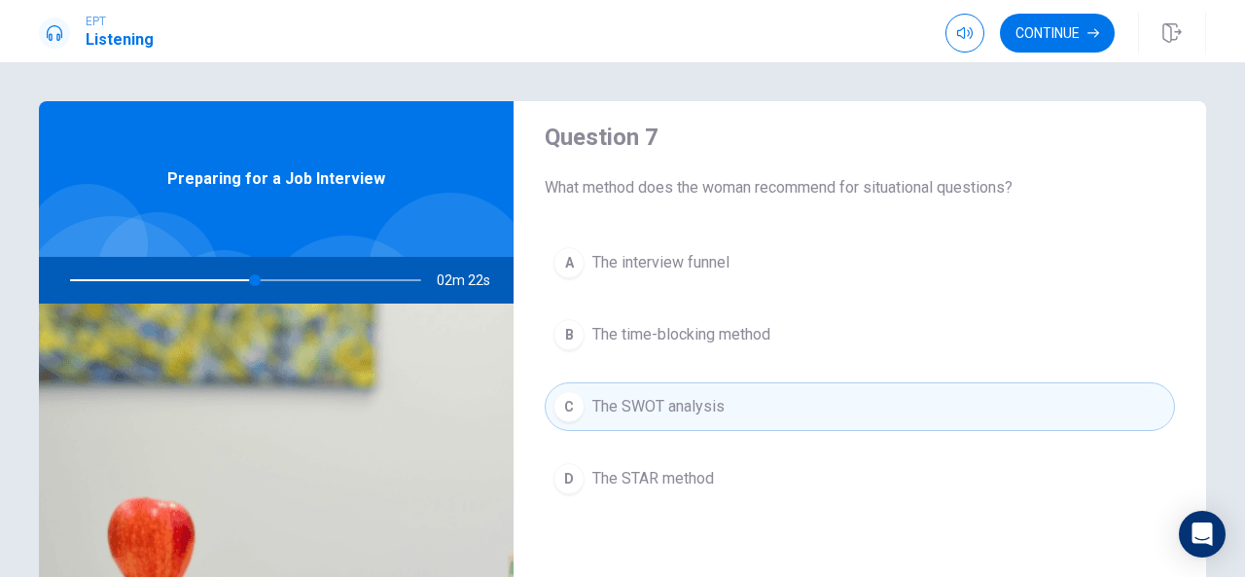
scroll to position [515, 0]
click at [862, 295] on div "A The interview funnel B The time-blocking method C The SWOT analysis D The STA…" at bounding box center [859, 390] width 630 height 303
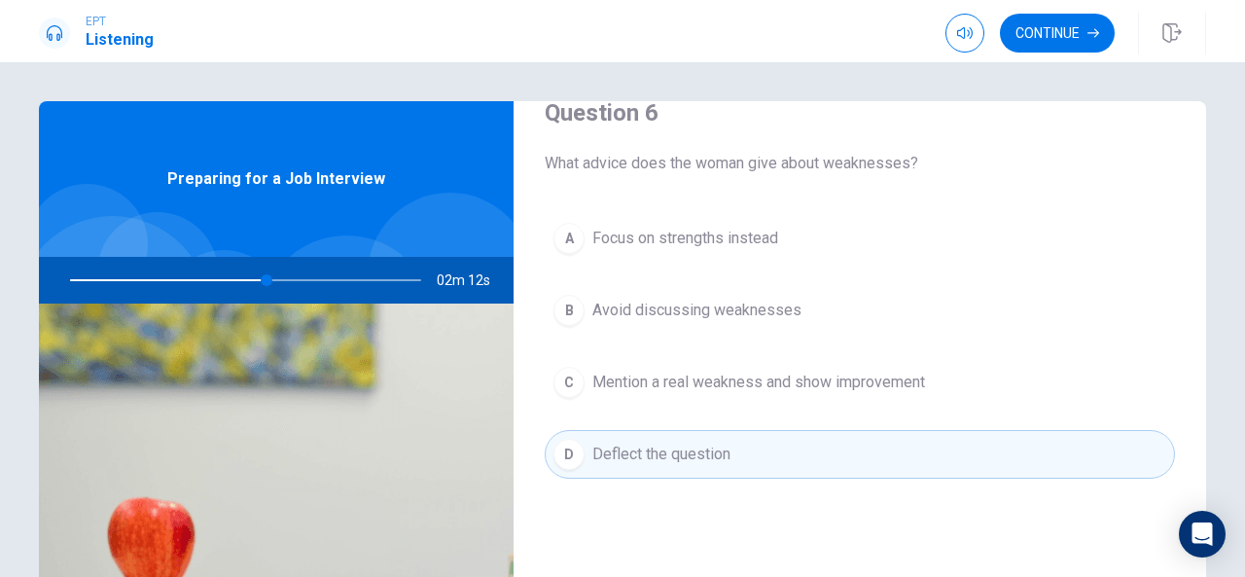
scroll to position [31, 0]
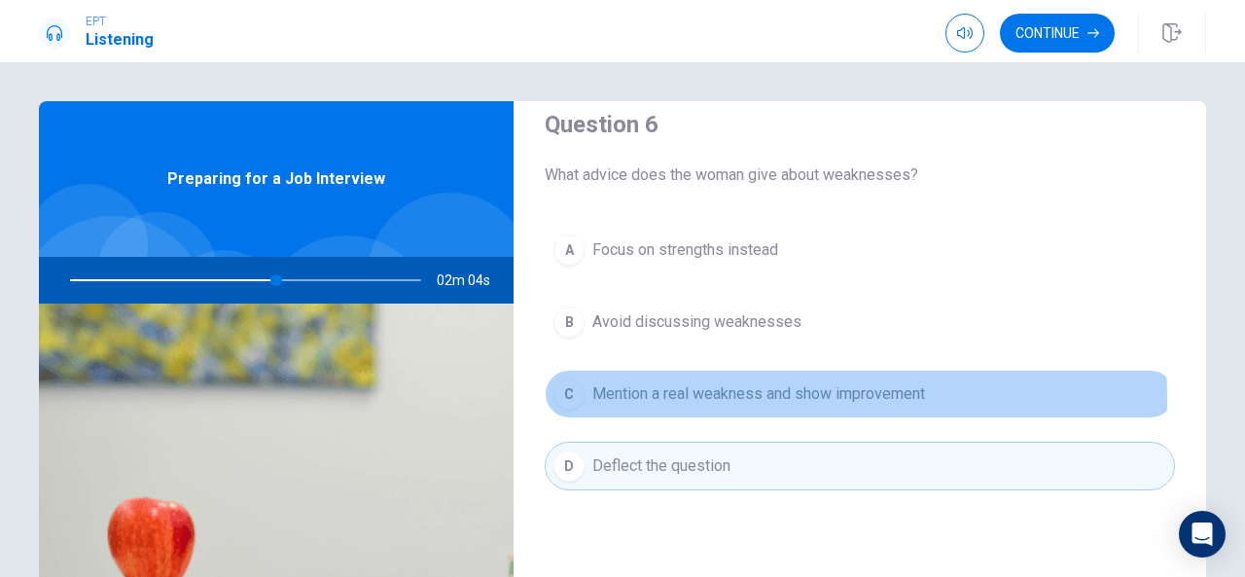
click at [795, 396] on span "Mention a real weakness and show improvement" at bounding box center [758, 393] width 333 height 23
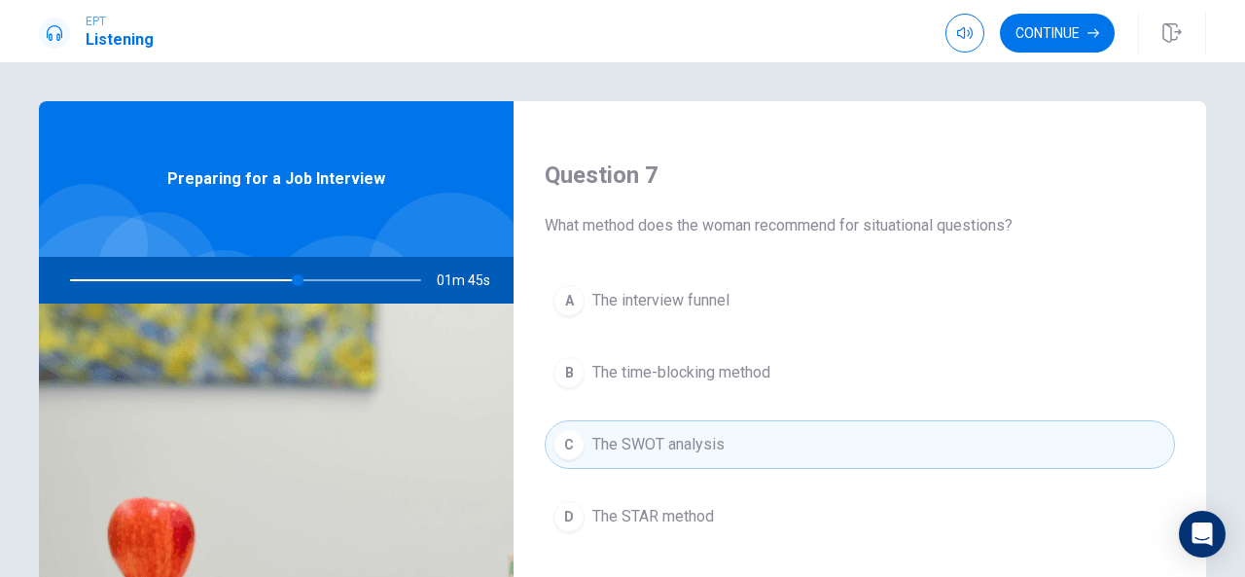
scroll to position [485, 0]
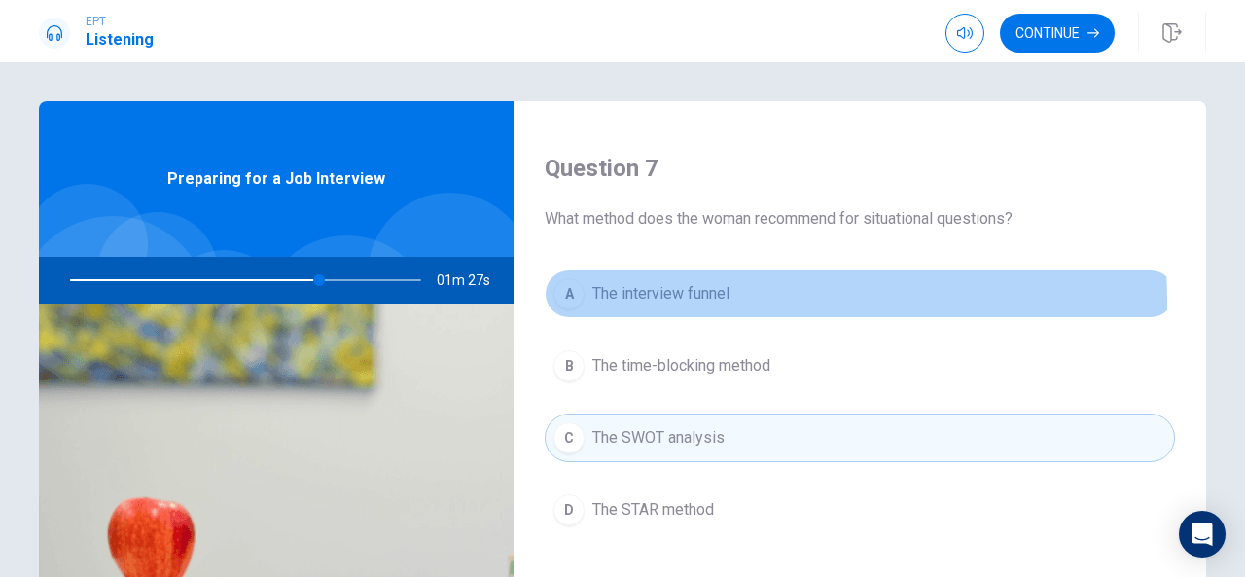
click at [703, 298] on span "The interview funnel" at bounding box center [660, 293] width 137 height 23
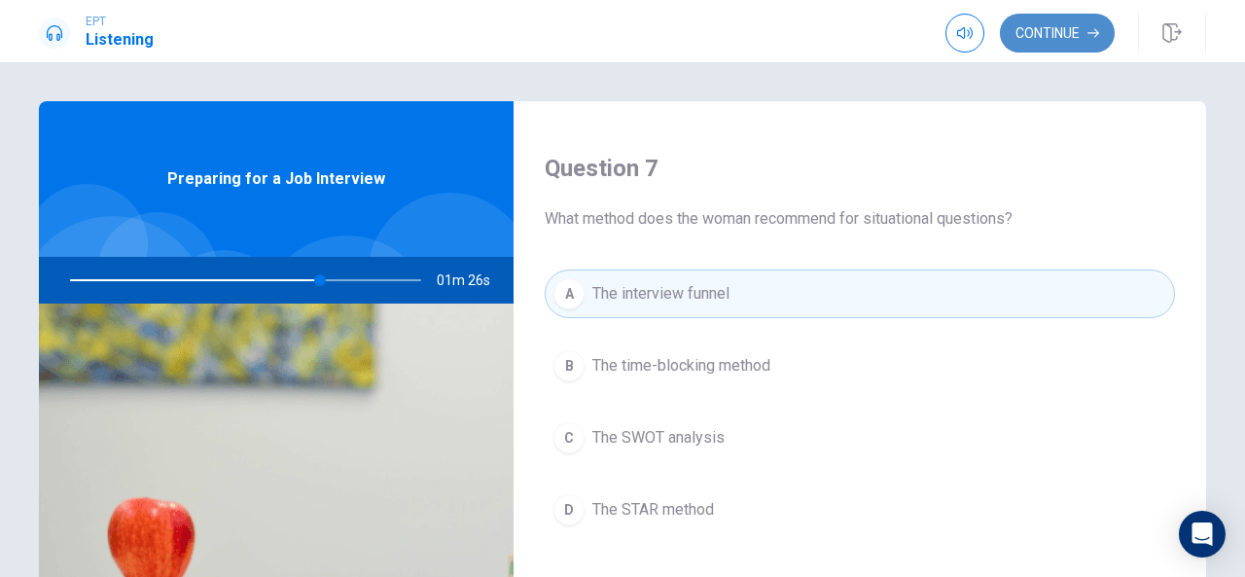
click at [1076, 44] on button "Continue" at bounding box center [1057, 33] width 115 height 39
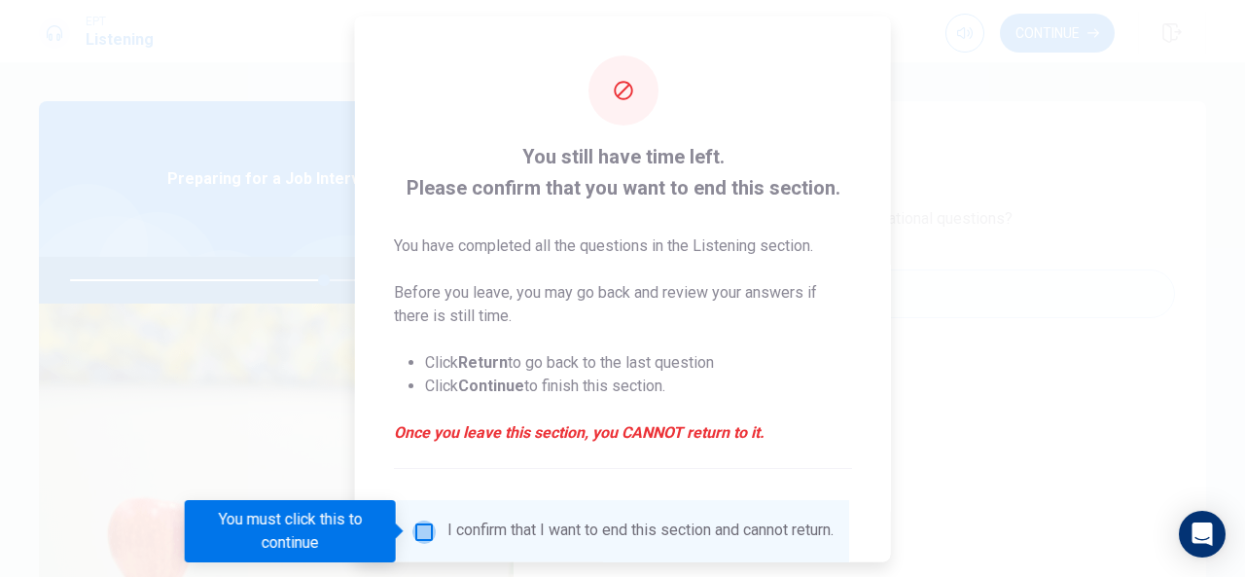
click at [426, 530] on input "You must click this to continue" at bounding box center [423, 530] width 23 height 23
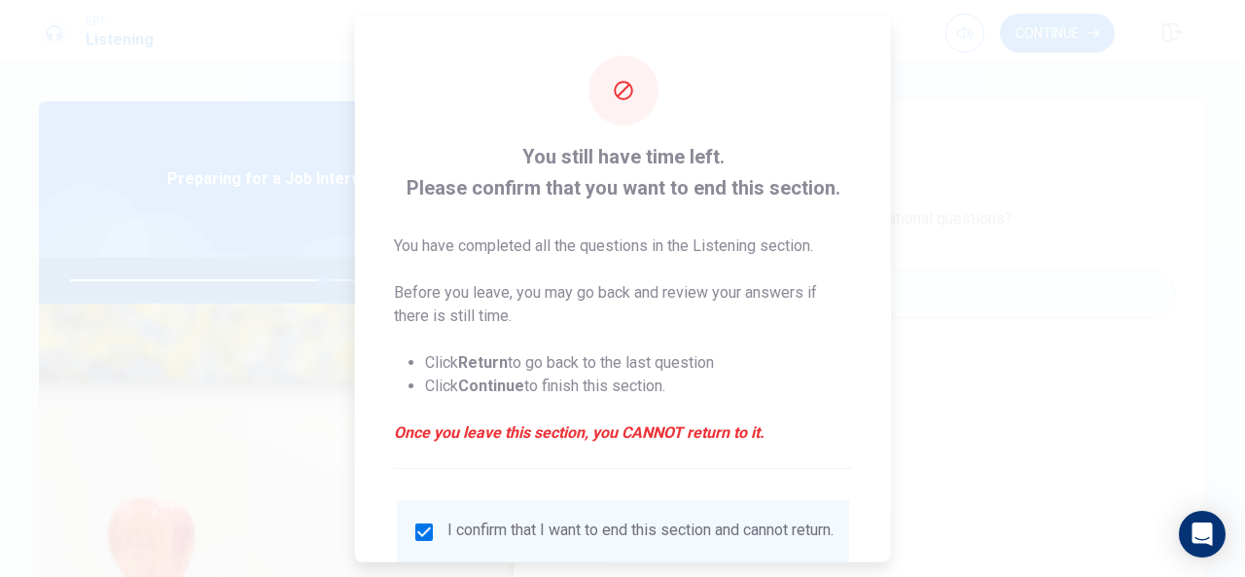
scroll to position [148, 0]
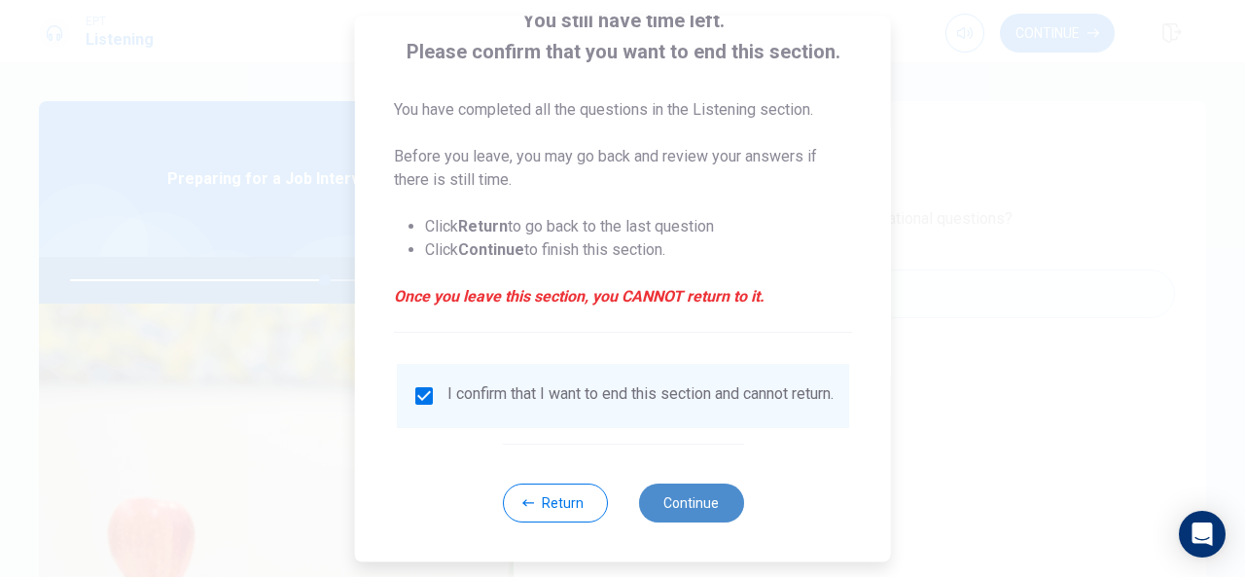
click at [673, 505] on button "Continue" at bounding box center [690, 502] width 105 height 39
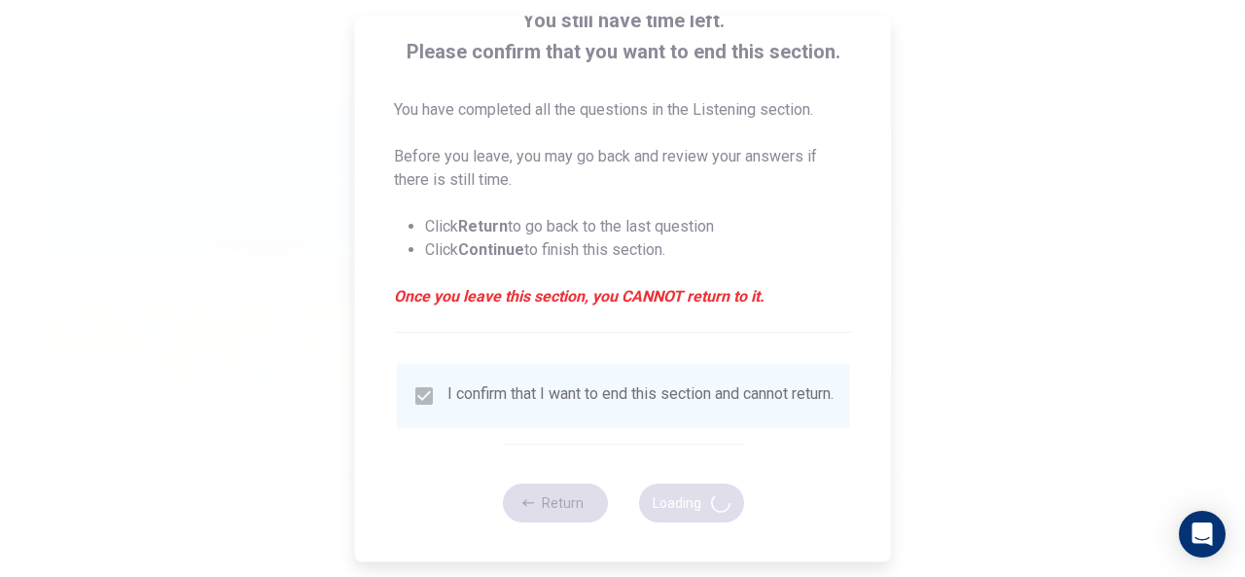
type input "74"
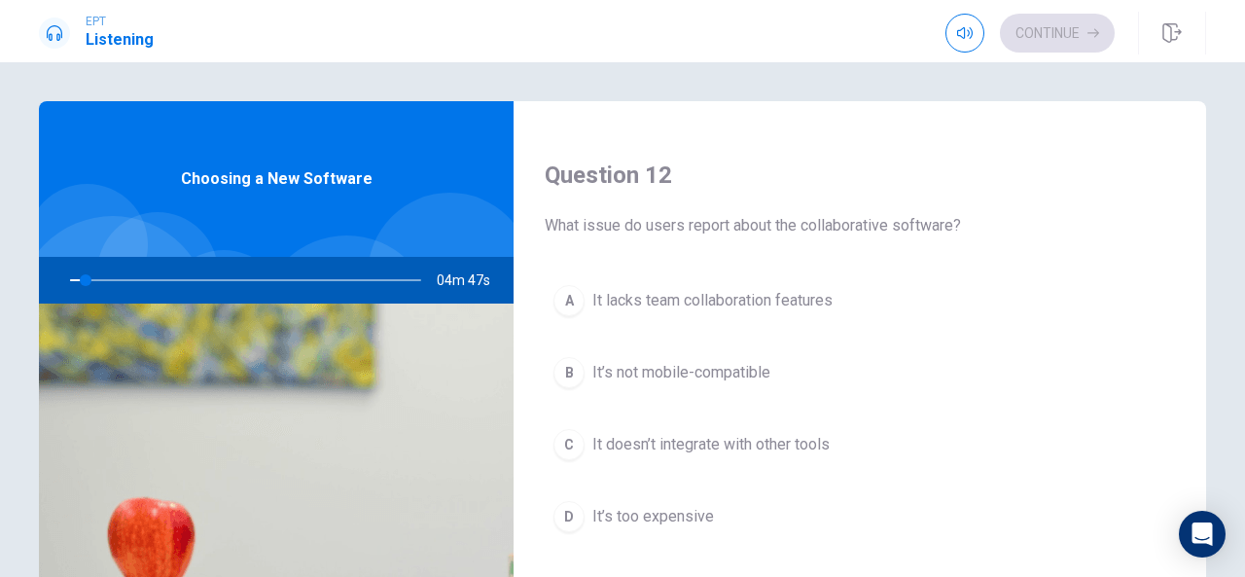
scroll to position [532, 0]
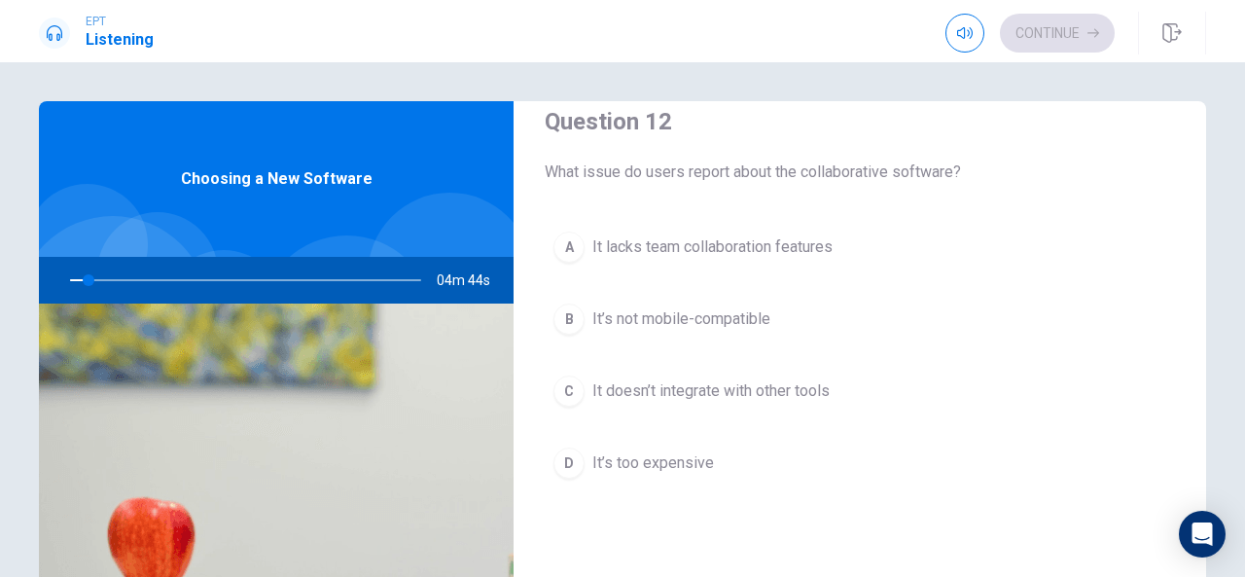
click at [757, 423] on div "A It lacks team collaboration features B It’s not mobile-compatible C It doesn’…" at bounding box center [859, 374] width 630 height 303
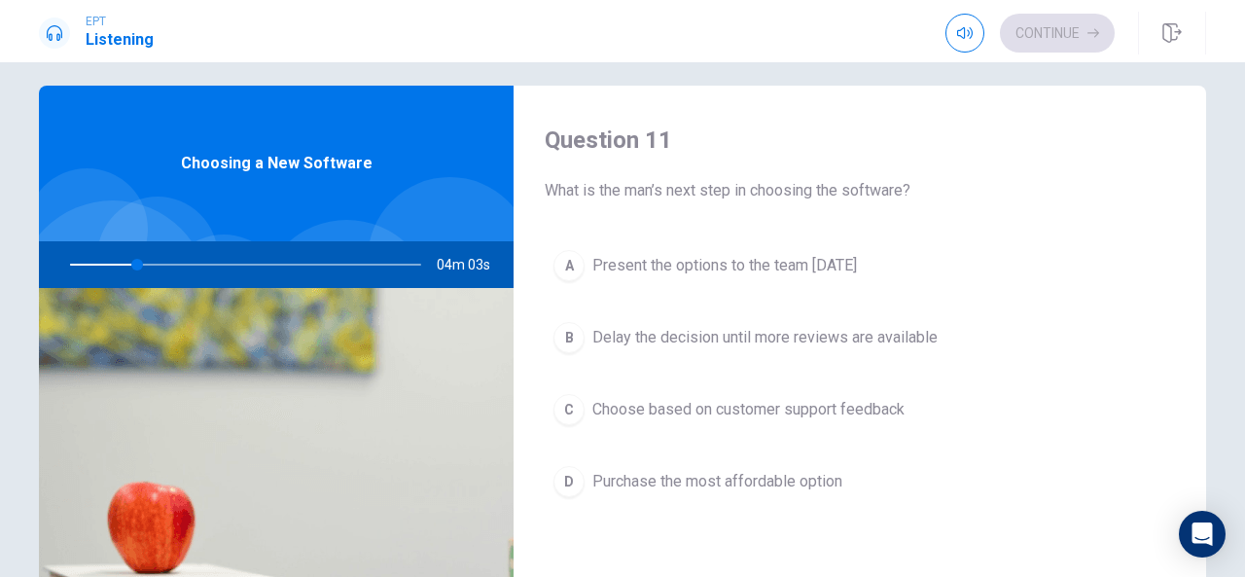
scroll to position [15, 0]
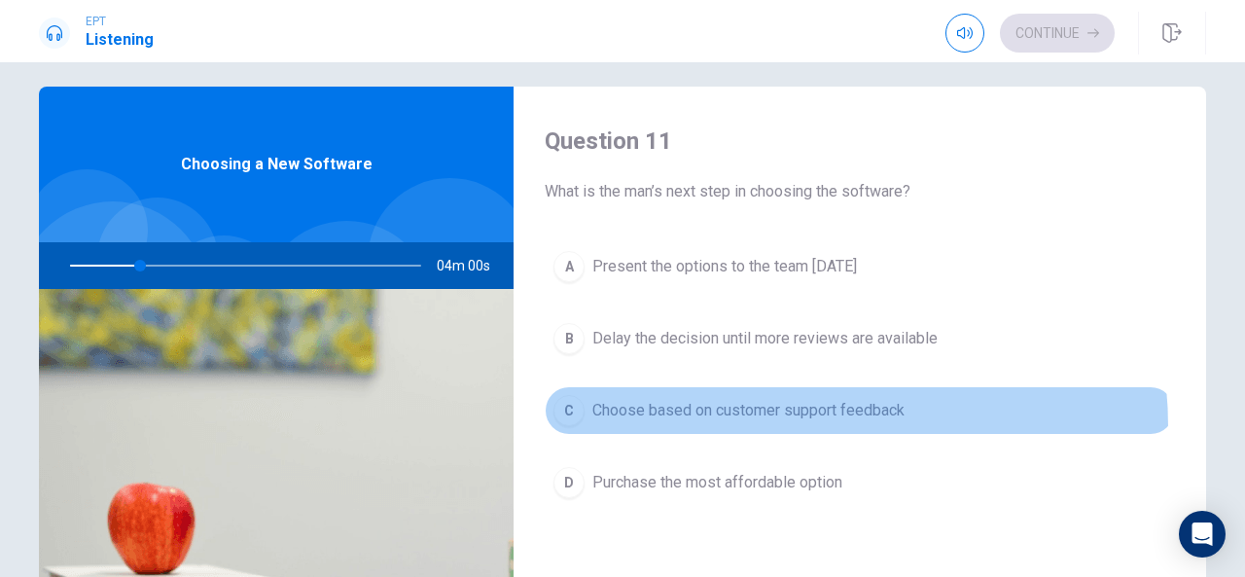
click at [757, 425] on button "C Choose based on customer support feedback" at bounding box center [859, 410] width 630 height 49
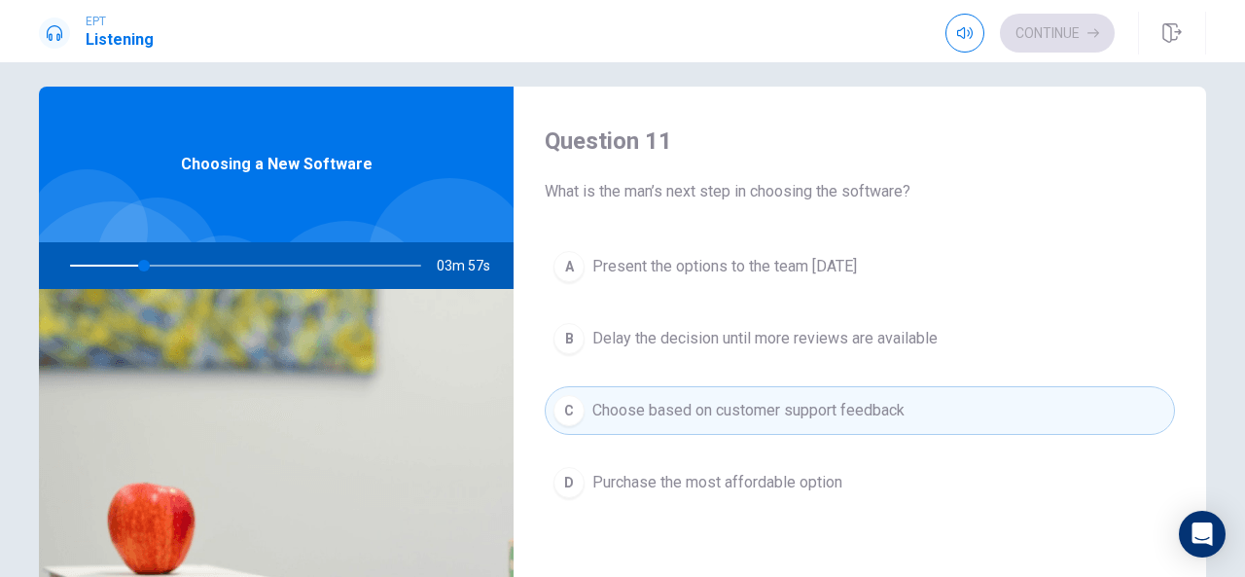
click at [597, 131] on h4 "Question 11" at bounding box center [859, 140] width 630 height 31
click at [560, 139] on h4 "Question 11" at bounding box center [859, 140] width 630 height 31
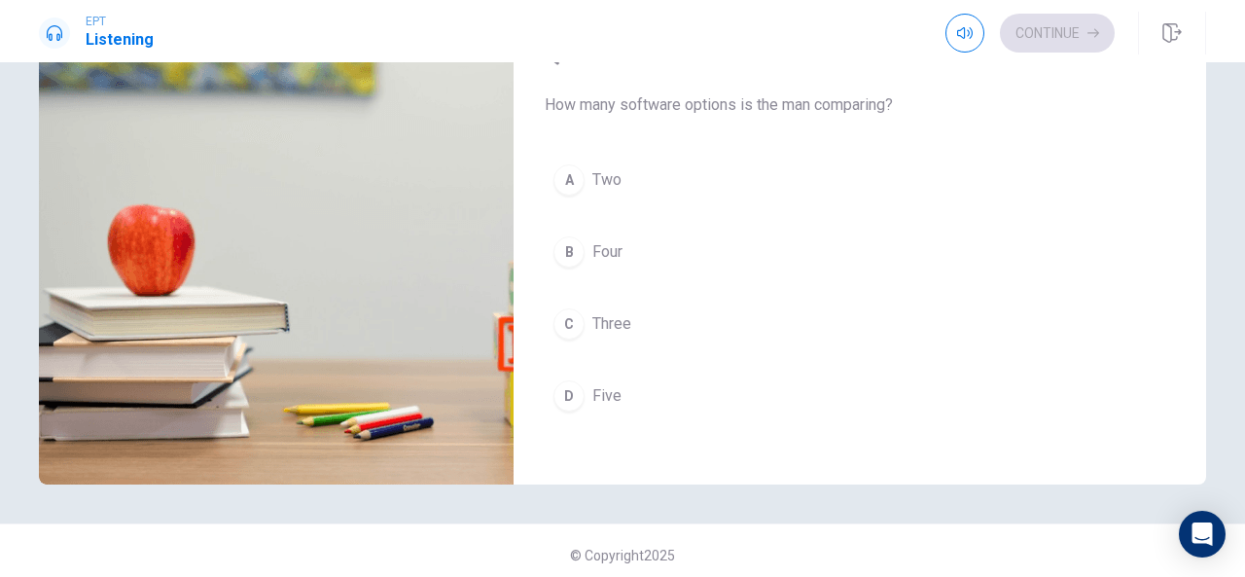
scroll to position [301, 0]
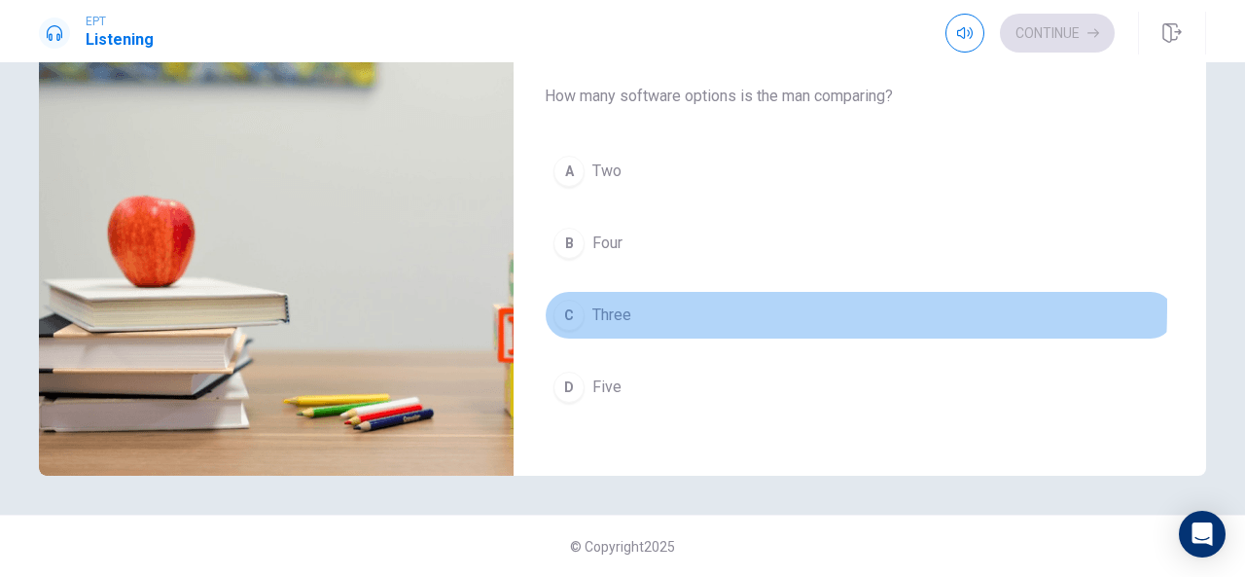
click at [565, 299] on div "C" at bounding box center [568, 314] width 31 height 31
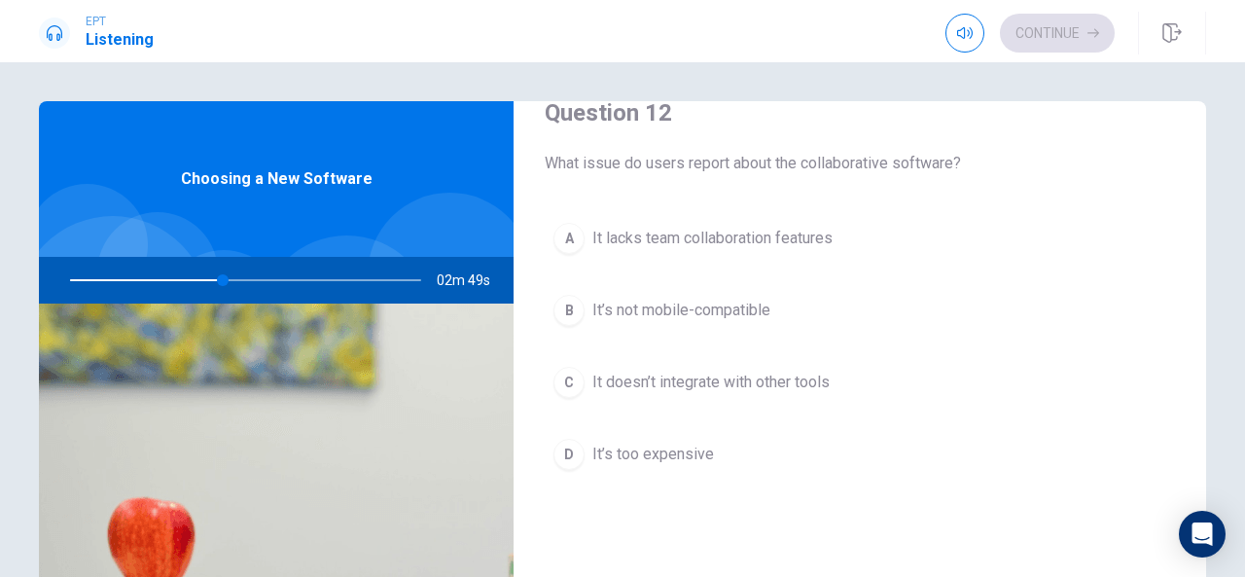
scroll to position [542, 0]
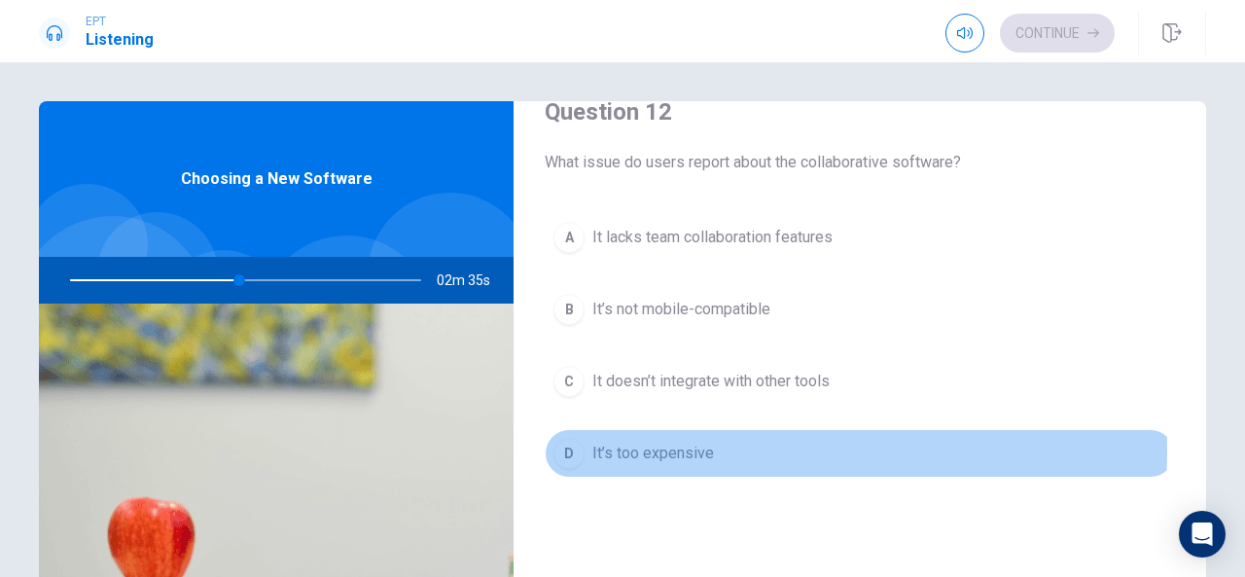
click at [642, 444] on span "It’s too expensive" at bounding box center [653, 452] width 122 height 23
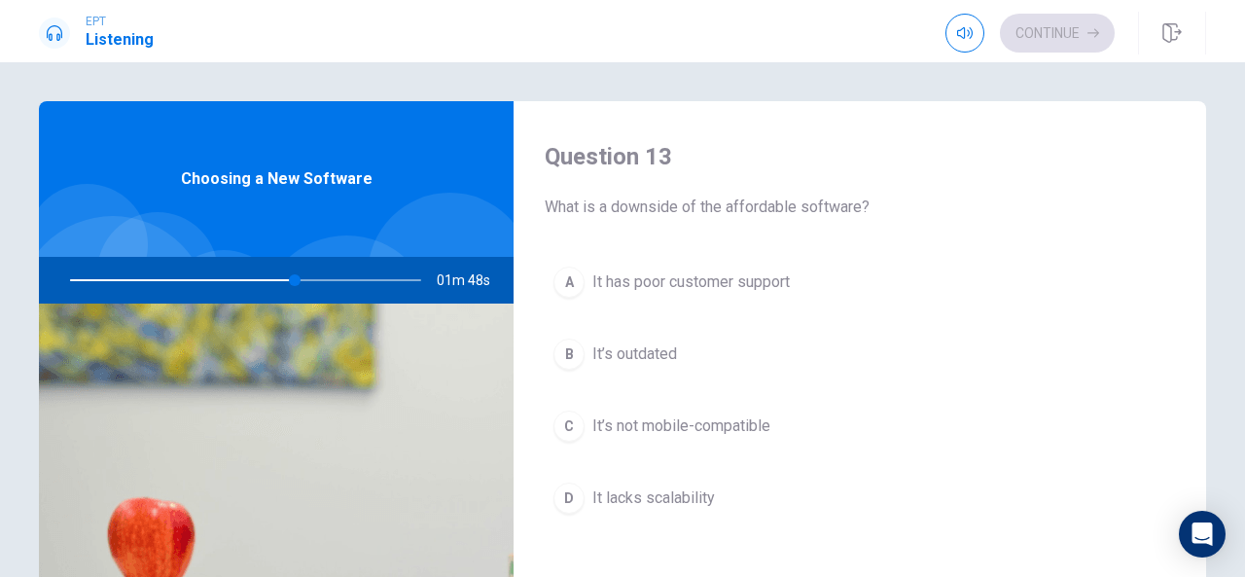
scroll to position [993, 0]
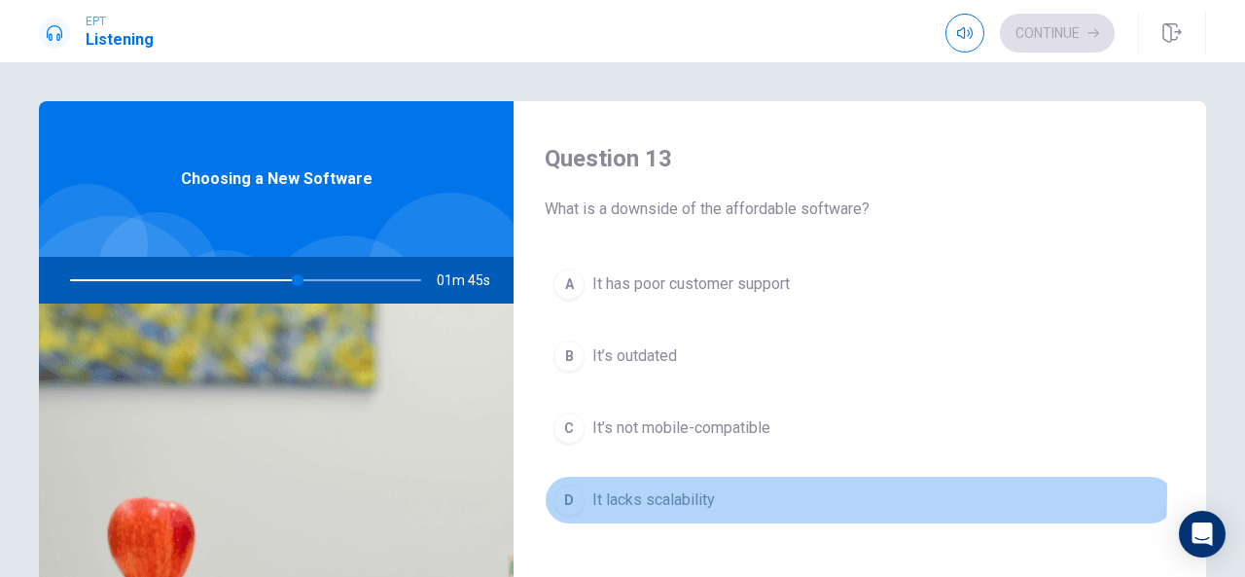
click at [692, 488] on span "It lacks scalability" at bounding box center [653, 499] width 123 height 23
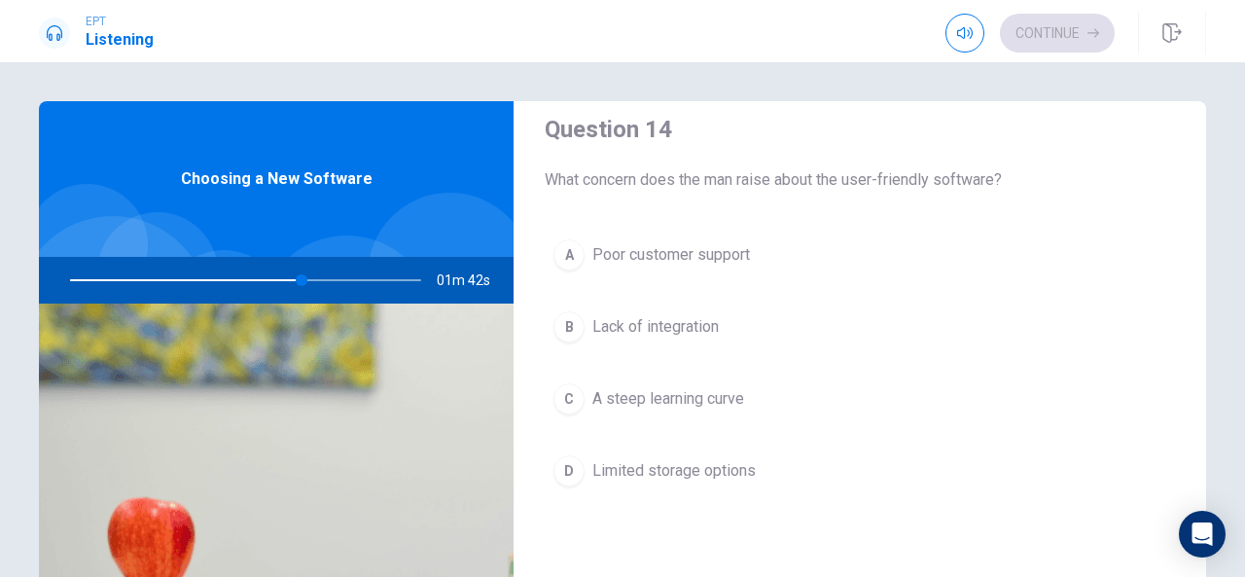
scroll to position [1522, 0]
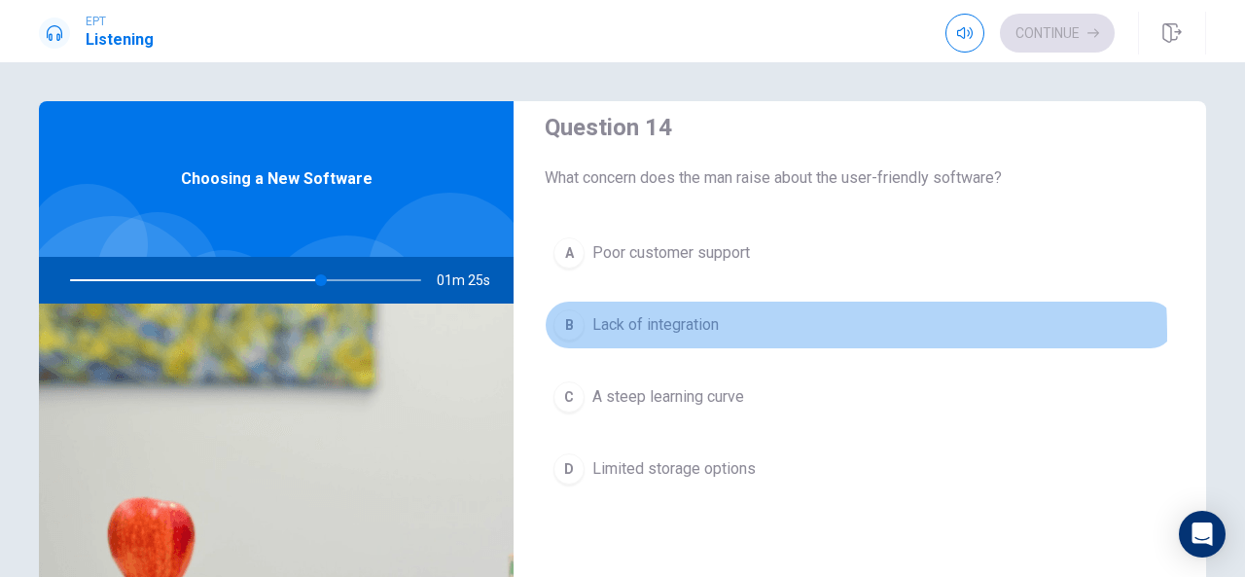
click at [665, 325] on span "Lack of integration" at bounding box center [655, 324] width 126 height 23
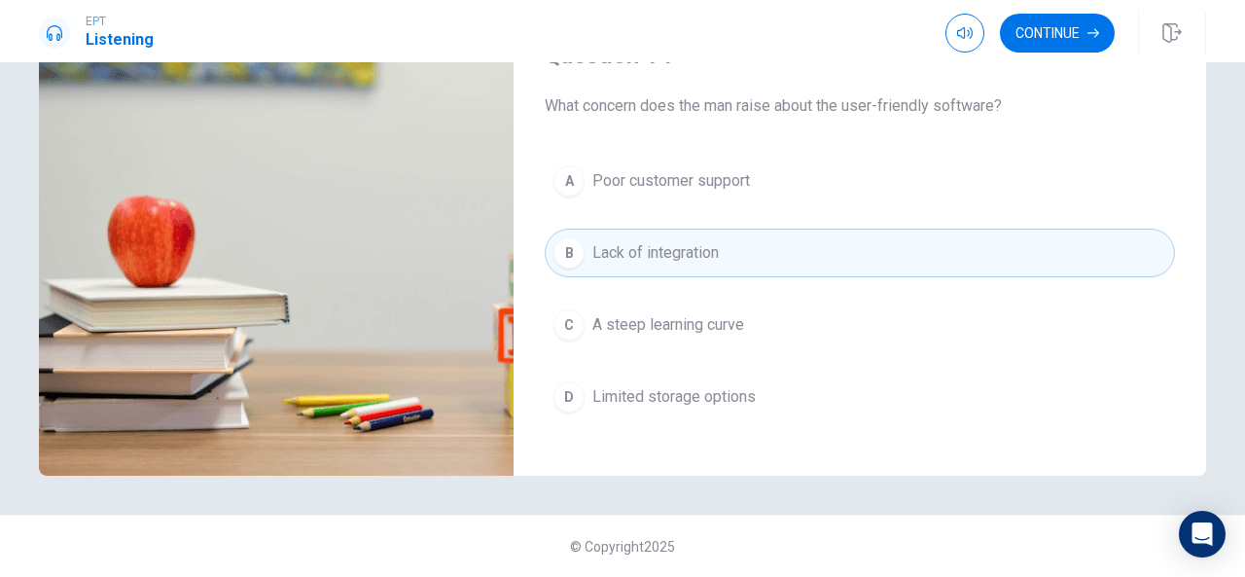
scroll to position [1304, 0]
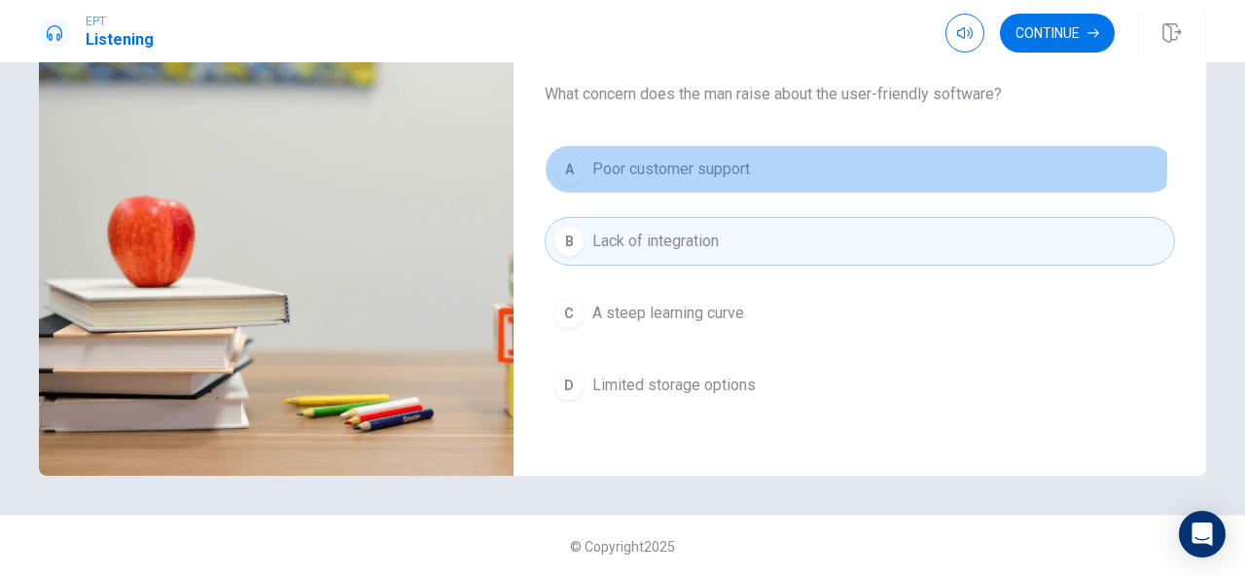
click at [721, 158] on span "Poor customer support" at bounding box center [671, 169] width 158 height 23
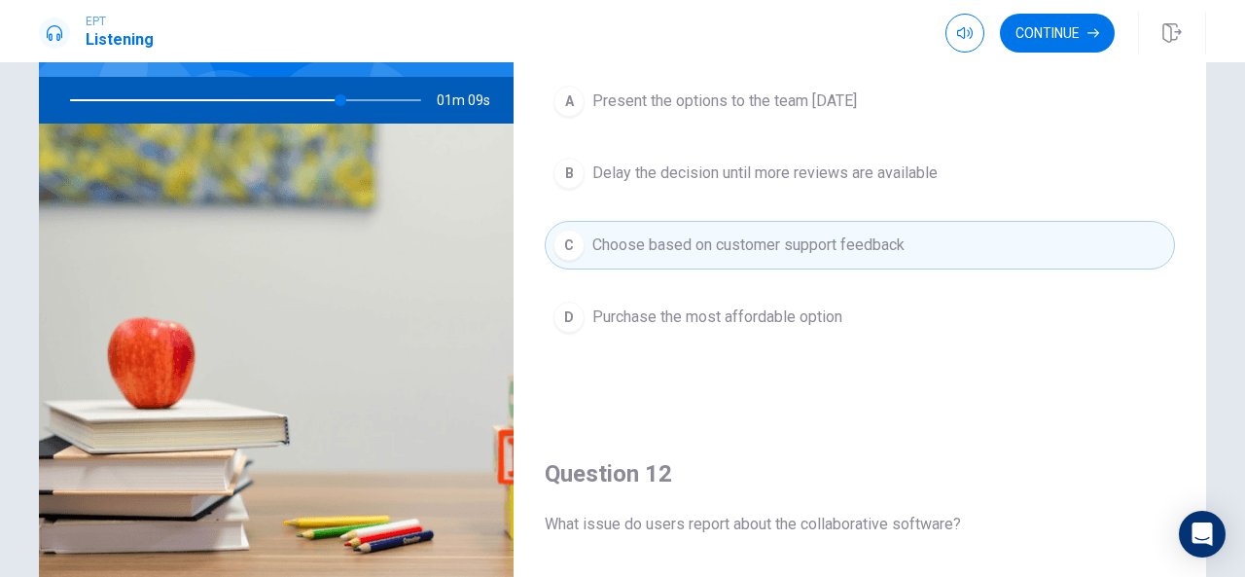
scroll to position [0, 0]
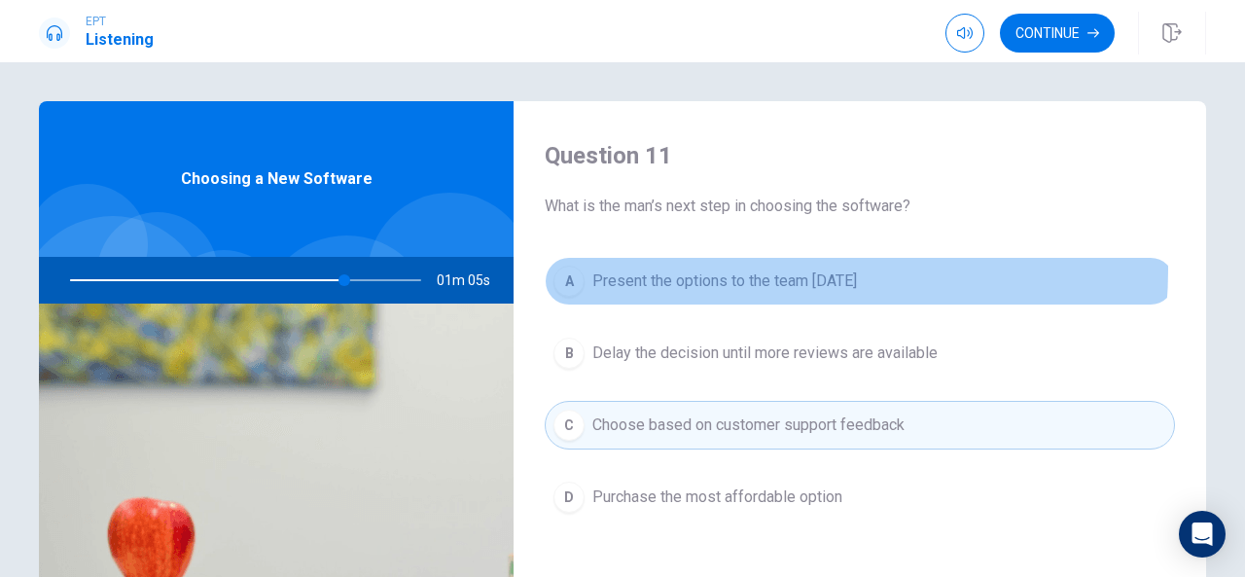
click at [758, 269] on span "Present the options to the team [DATE]" at bounding box center [724, 280] width 264 height 23
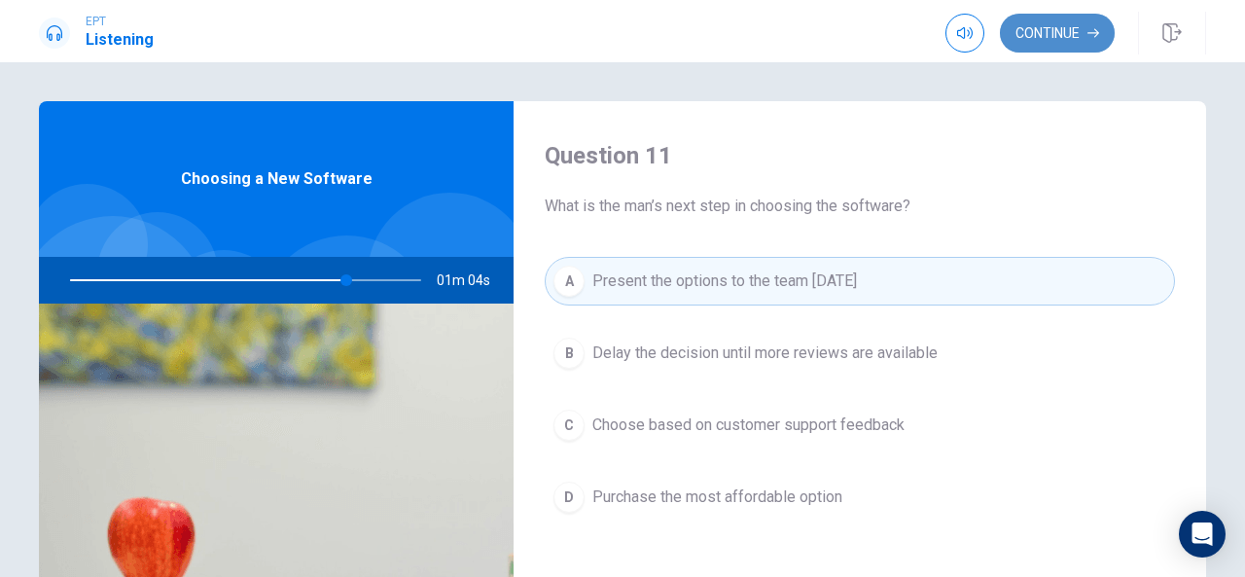
click at [1051, 24] on button "Continue" at bounding box center [1057, 33] width 115 height 39
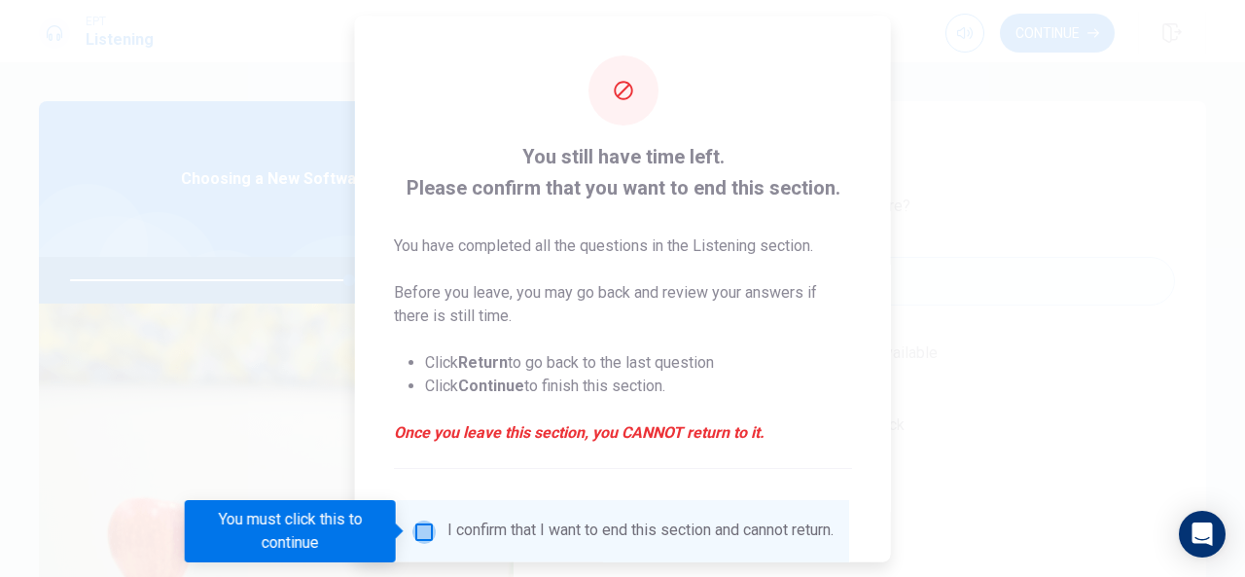
click at [416, 533] on input "You must click this to continue" at bounding box center [423, 530] width 23 height 23
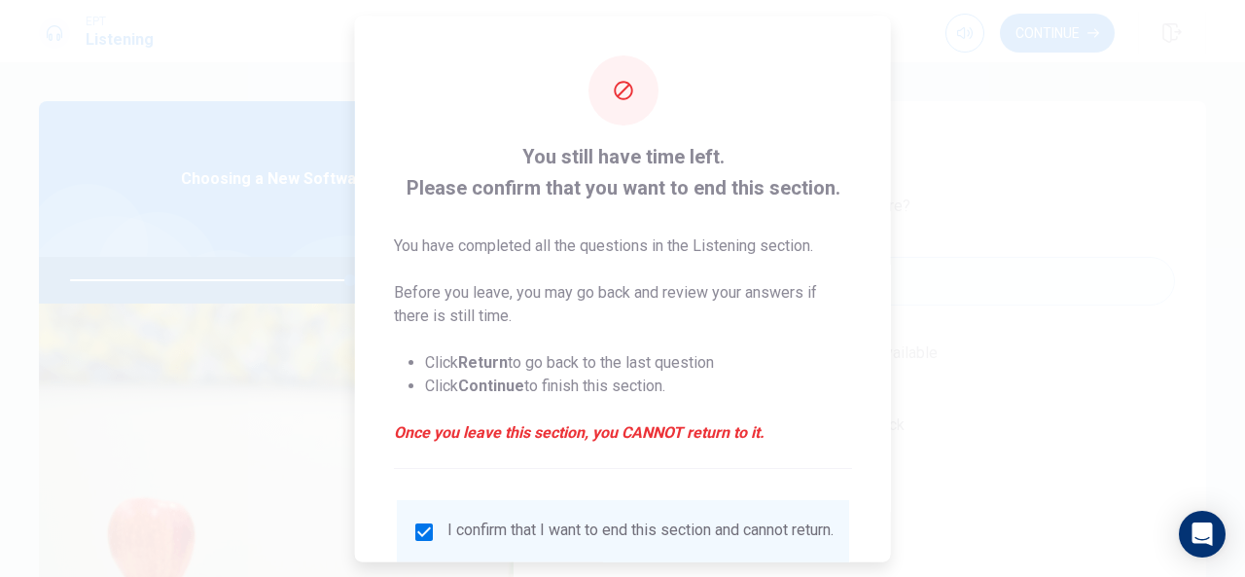
scroll to position [148, 0]
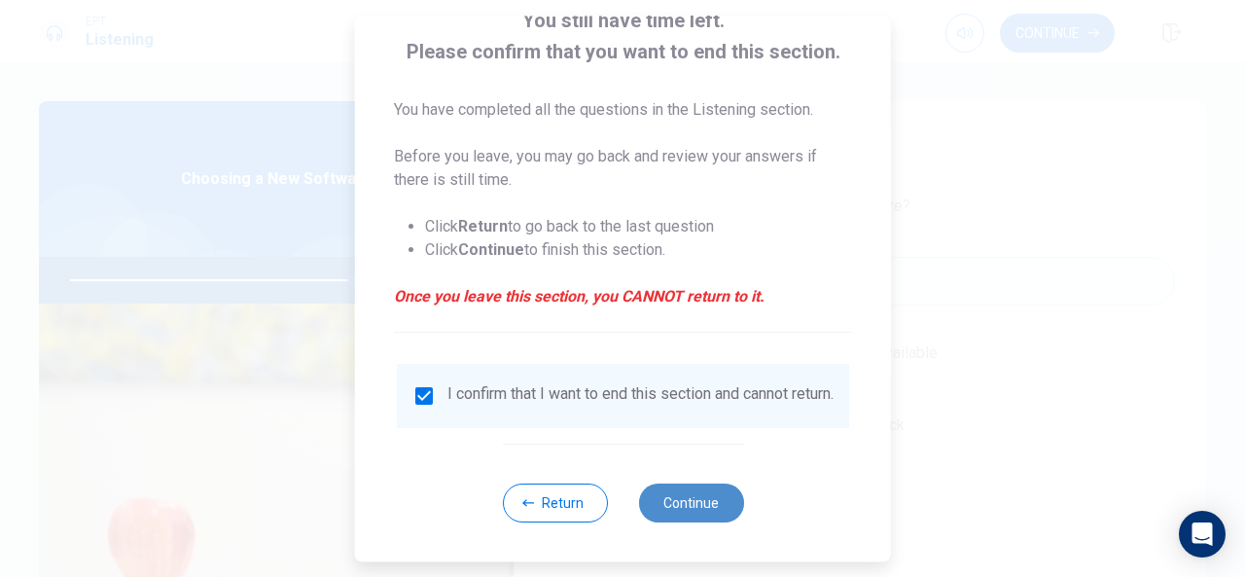
click at [691, 491] on button "Continue" at bounding box center [690, 502] width 105 height 39
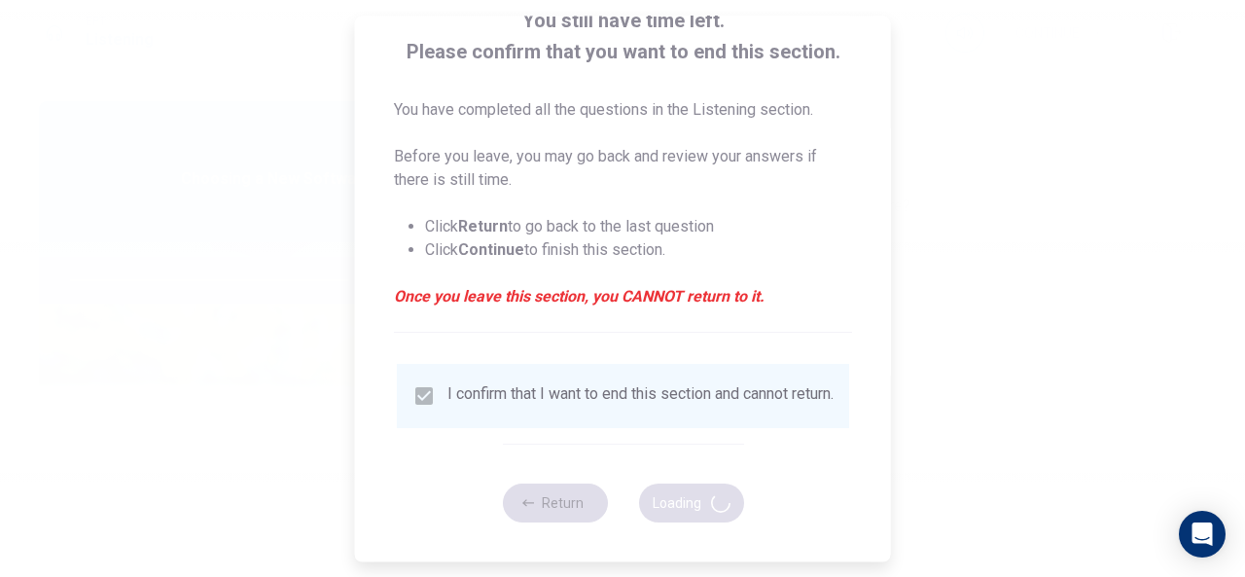
type input "81"
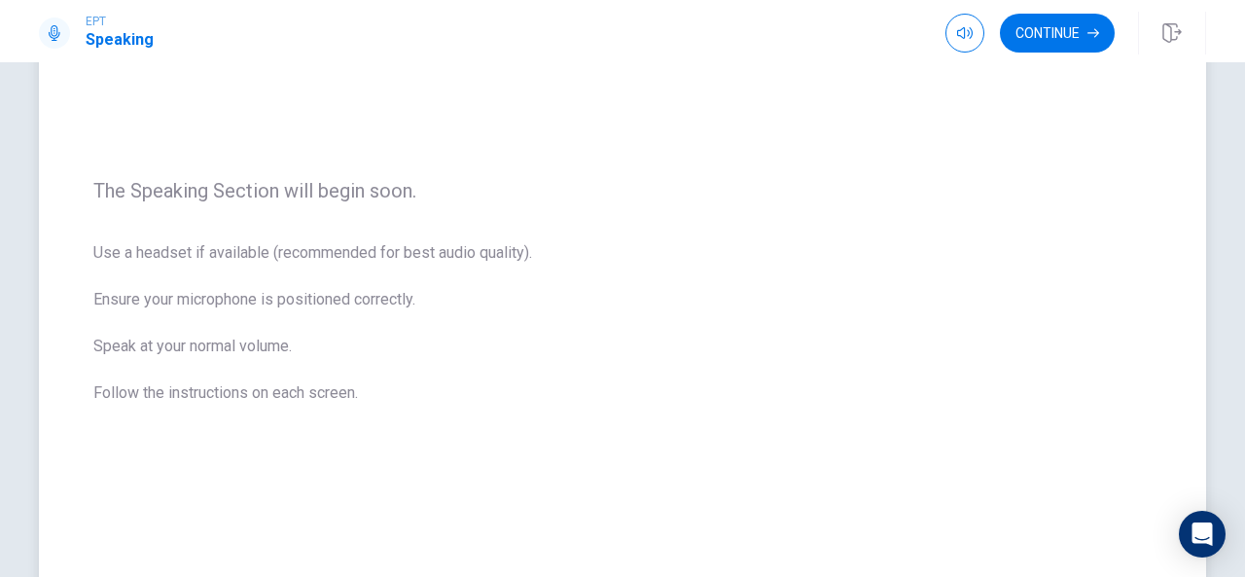
scroll to position [228, 0]
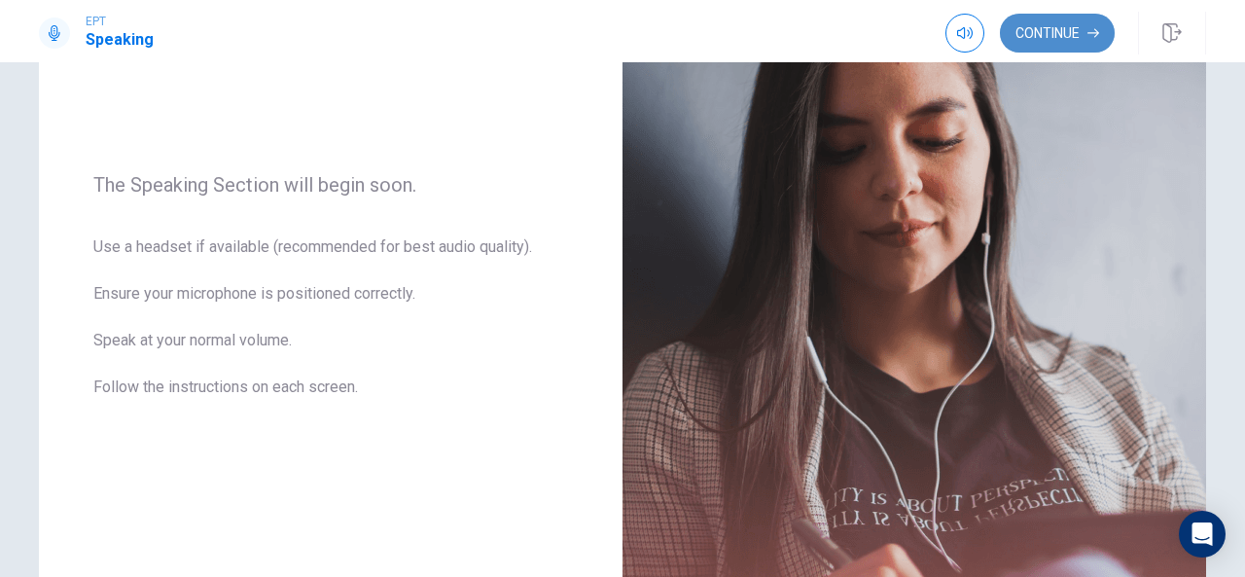
click at [1035, 30] on button "Continue" at bounding box center [1057, 33] width 115 height 39
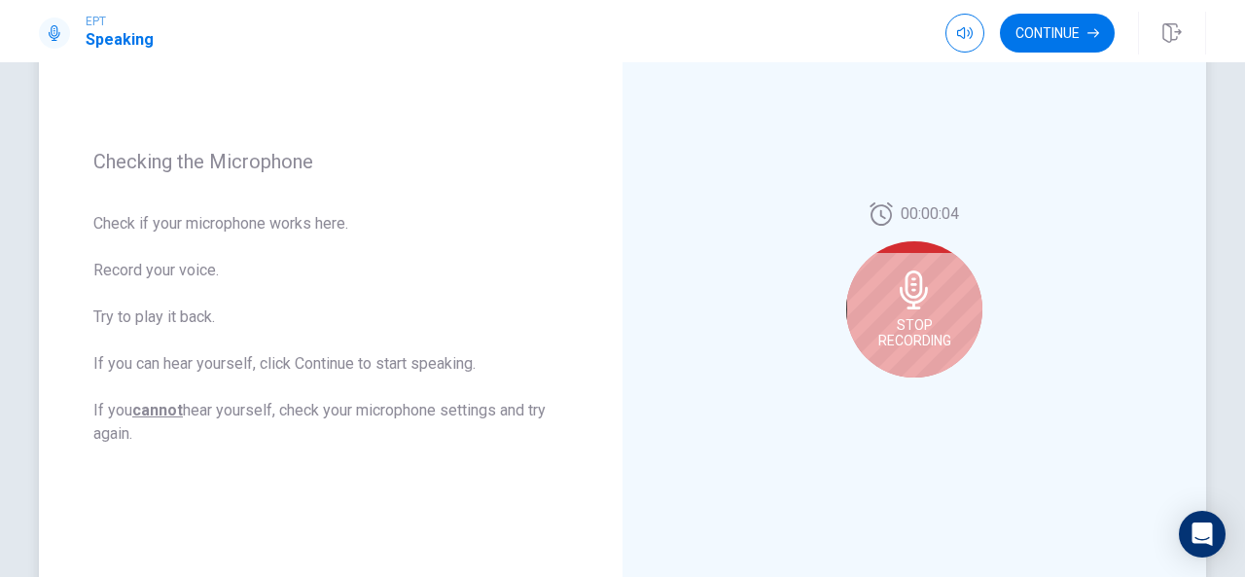
click at [922, 324] on span "Stop Recording" at bounding box center [914, 332] width 73 height 31
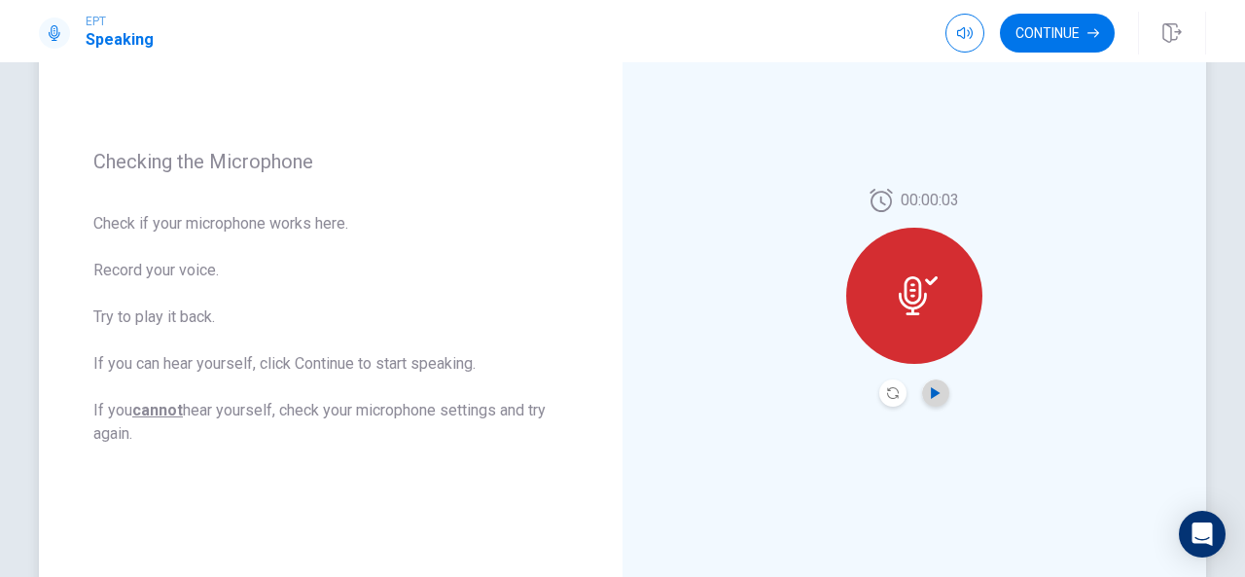
click at [930, 392] on icon "Play Audio" at bounding box center [934, 393] width 9 height 12
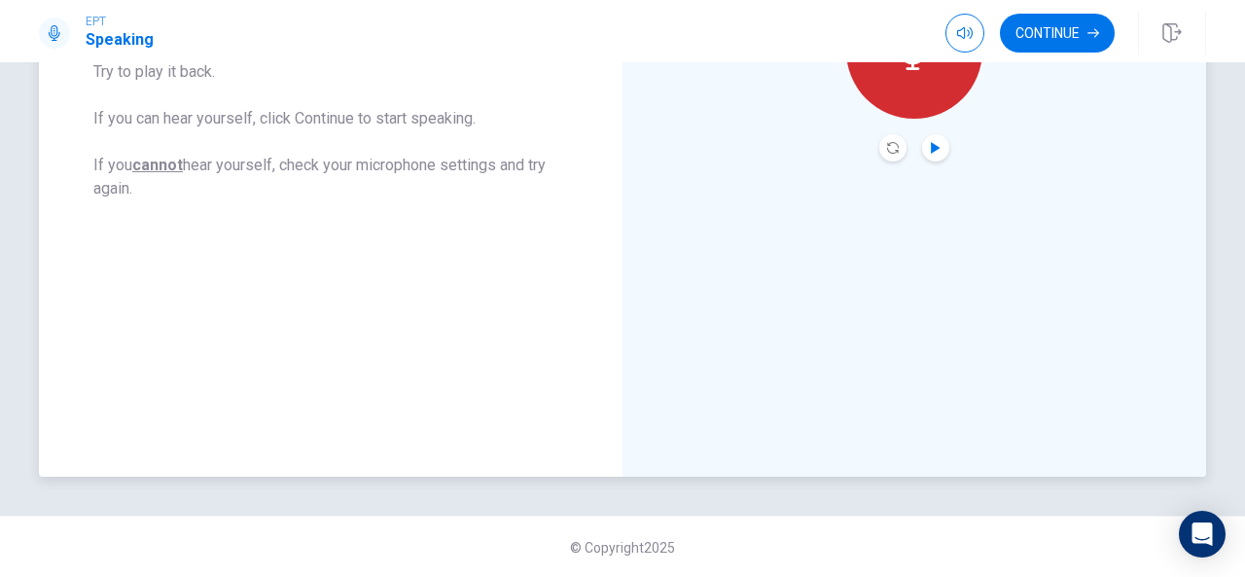
scroll to position [0, 0]
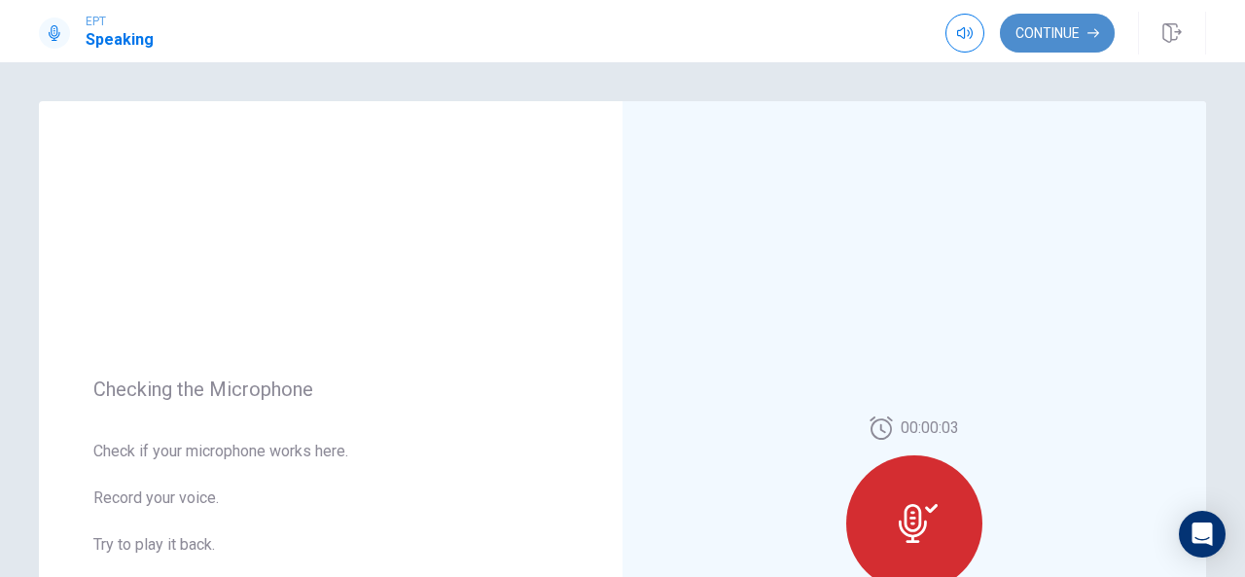
click at [1050, 30] on button "Continue" at bounding box center [1057, 33] width 115 height 39
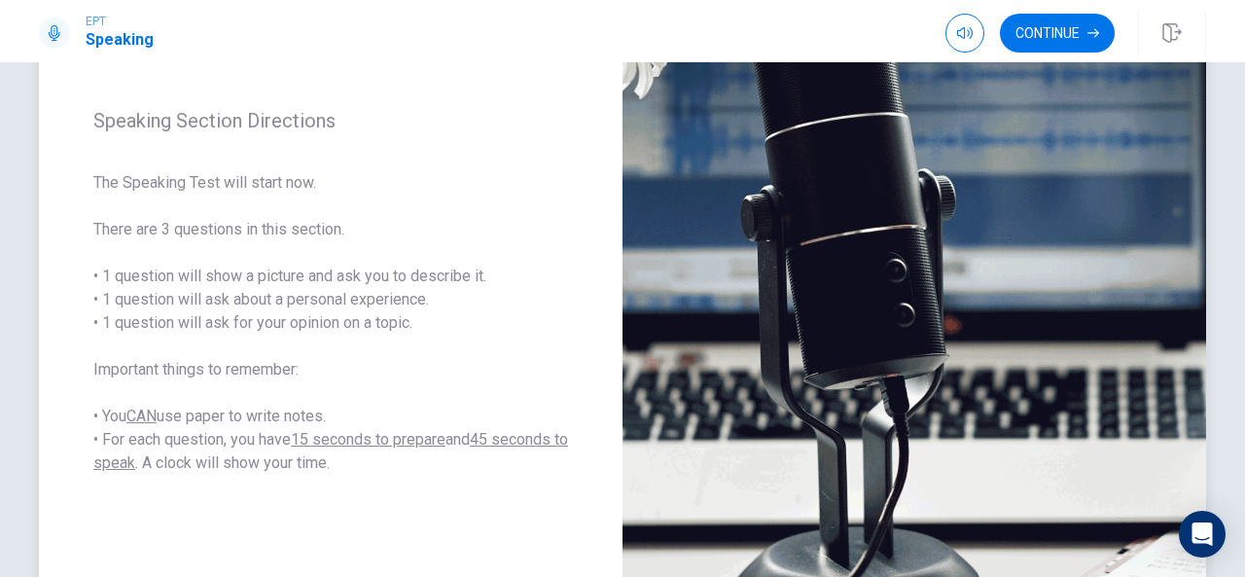
scroll to position [247, 0]
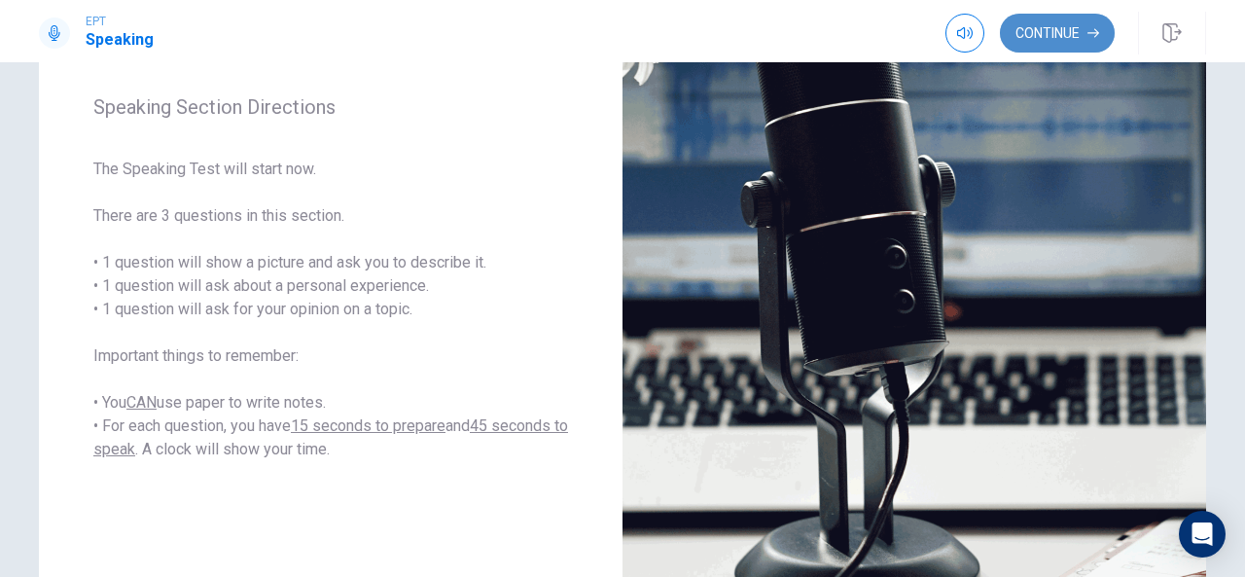
click at [1066, 46] on button "Continue" at bounding box center [1057, 33] width 115 height 39
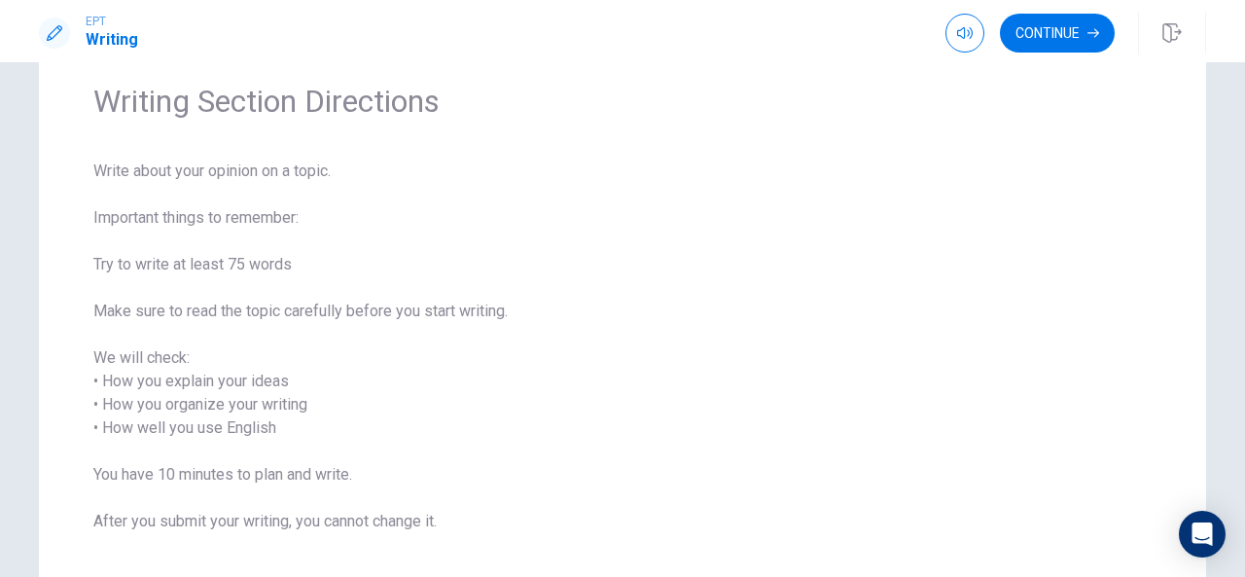
scroll to position [73, 0]
click at [1035, 40] on button "Continue" at bounding box center [1057, 33] width 115 height 39
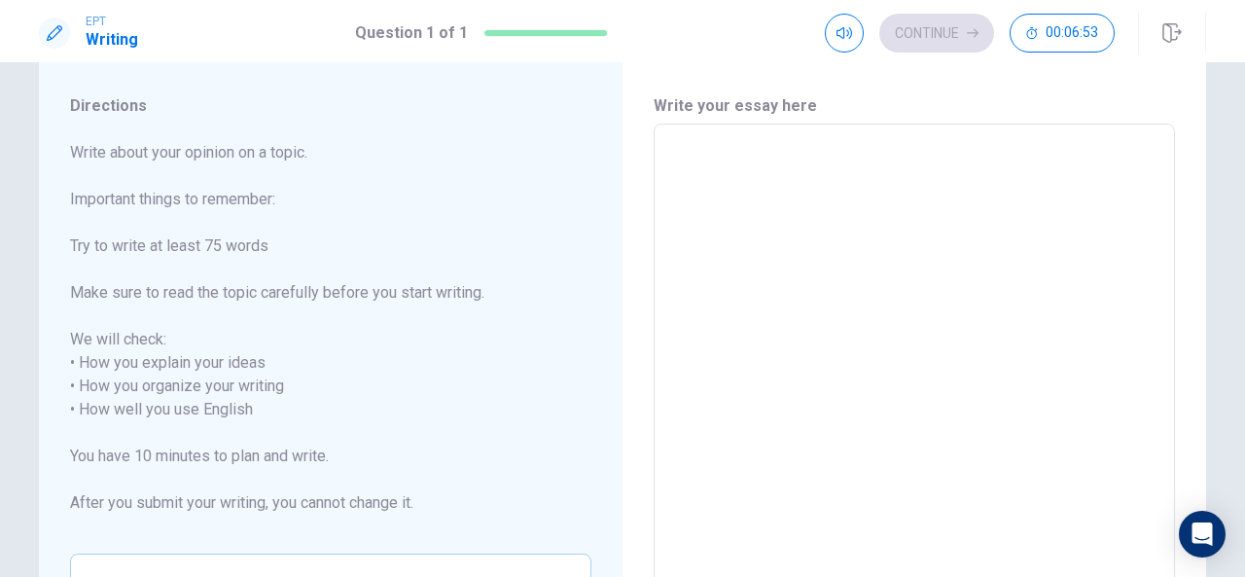
scroll to position [0, 0]
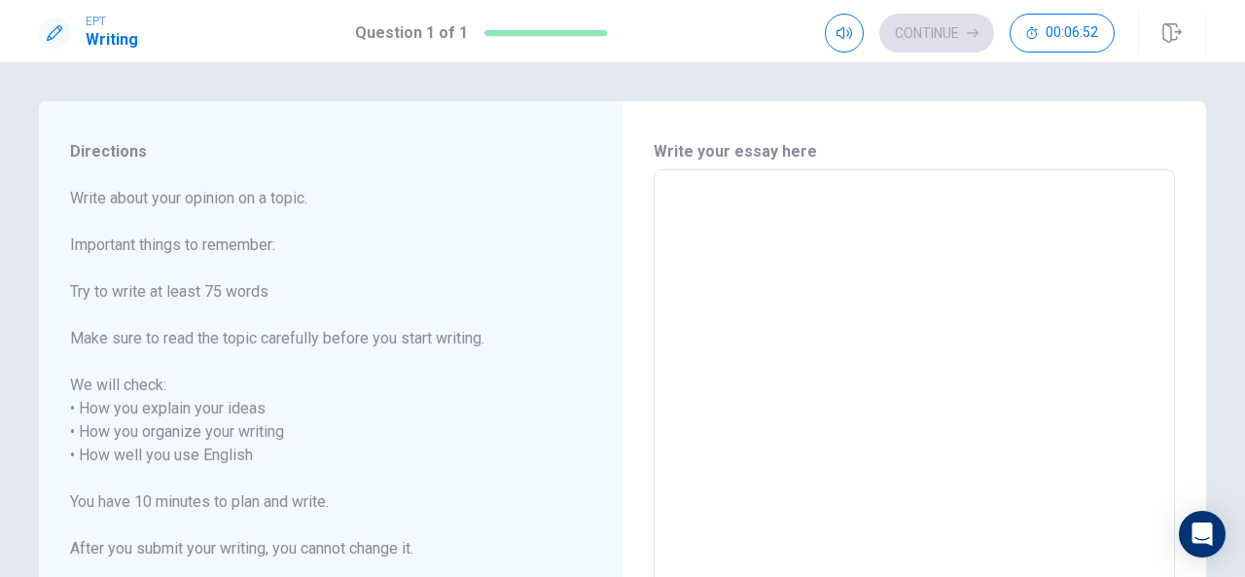
click at [667, 248] on textarea at bounding box center [914, 456] width 494 height 540
click at [706, 239] on textarea at bounding box center [914, 456] width 494 height 540
drag, startPoint x: 706, startPoint y: 239, endPoint x: 673, endPoint y: 193, distance: 57.2
click at [706, 239] on textarea at bounding box center [914, 456] width 494 height 540
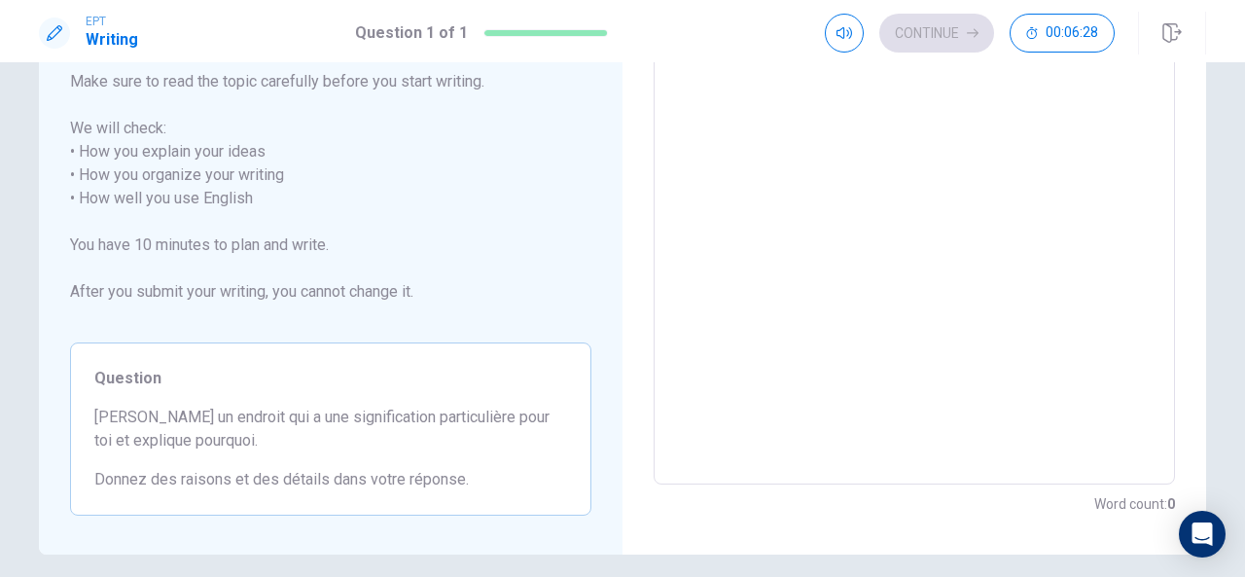
scroll to position [334, 0]
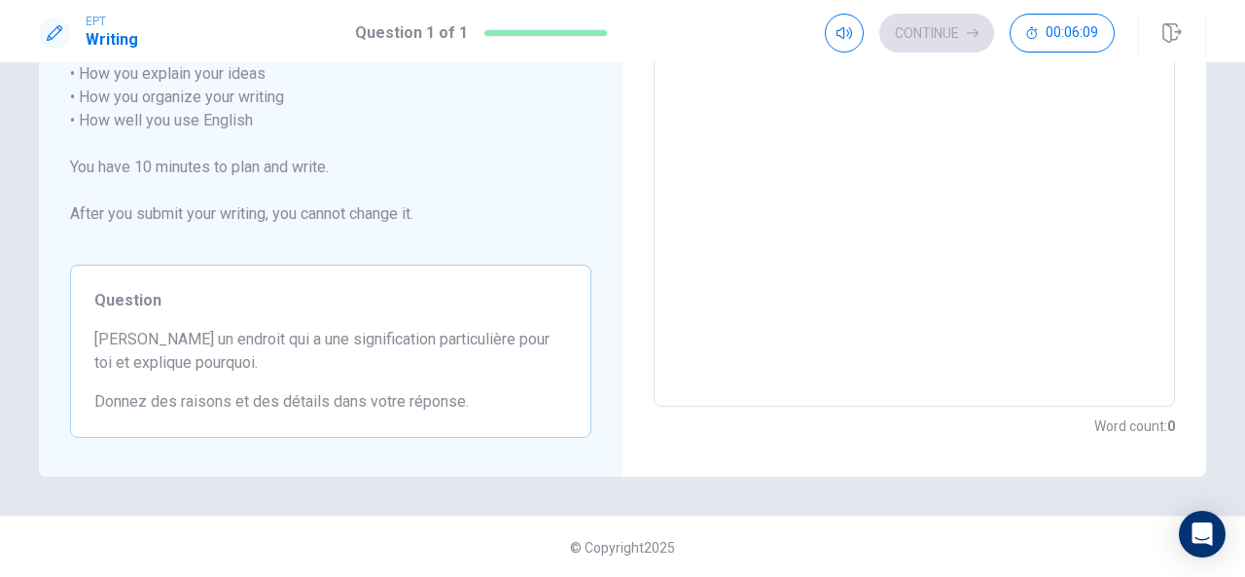
click at [504, 345] on span "[PERSON_NAME] un endroit qui a une signification particulière pour toi et expli…" at bounding box center [330, 351] width 473 height 47
click at [1022, 221] on textarea at bounding box center [914, 121] width 494 height 540
click at [848, 137] on textarea at bounding box center [914, 121] width 494 height 540
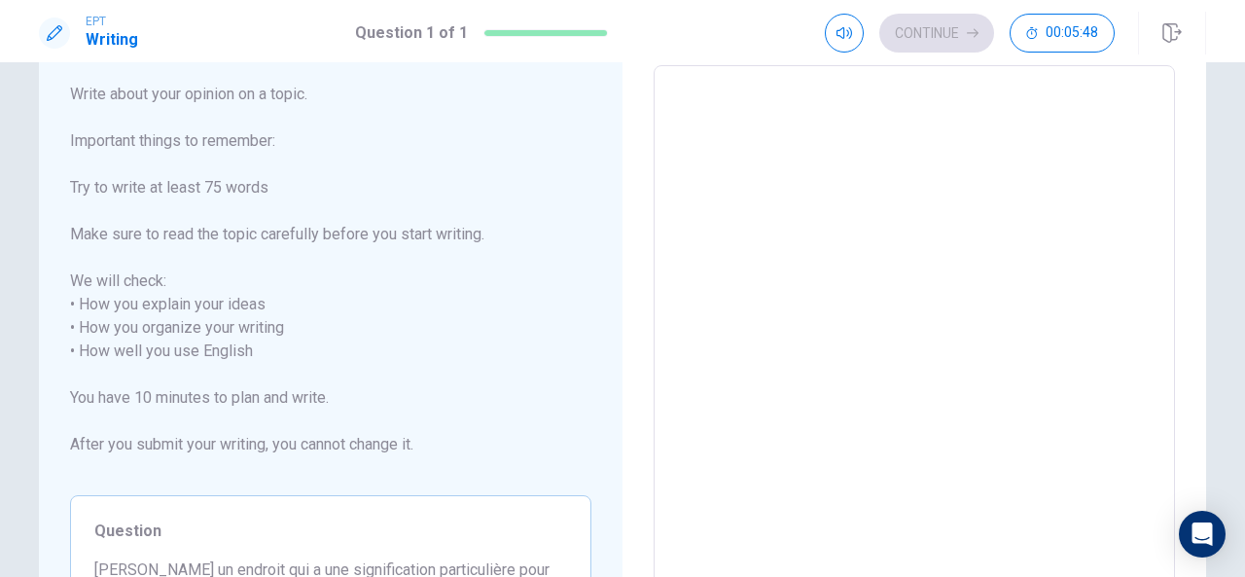
scroll to position [0, 0]
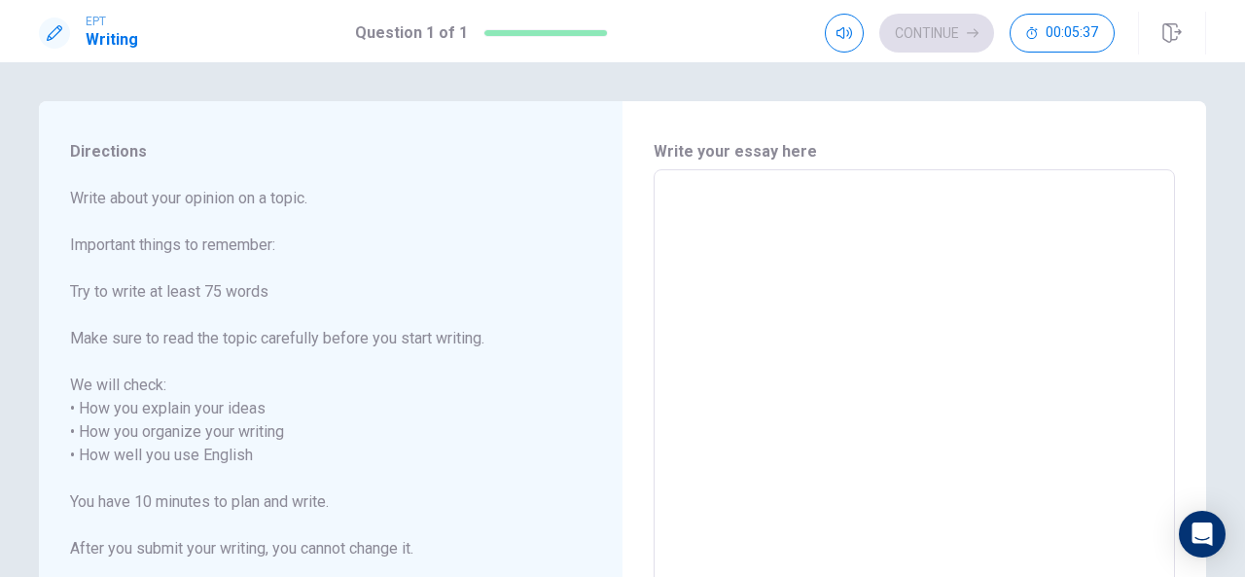
type textarea "M"
type textarea "x"
type textarea "My"
type textarea "x"
type textarea "My"
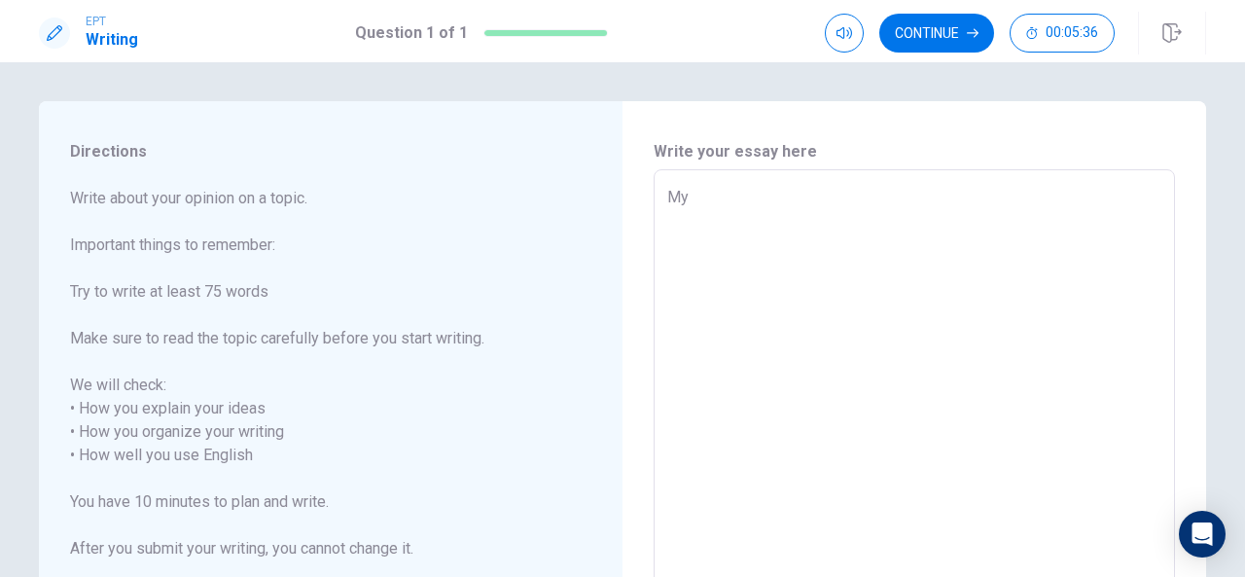
type textarea "x"
type textarea "My s"
type textarea "x"
type textarea "My sp"
type textarea "x"
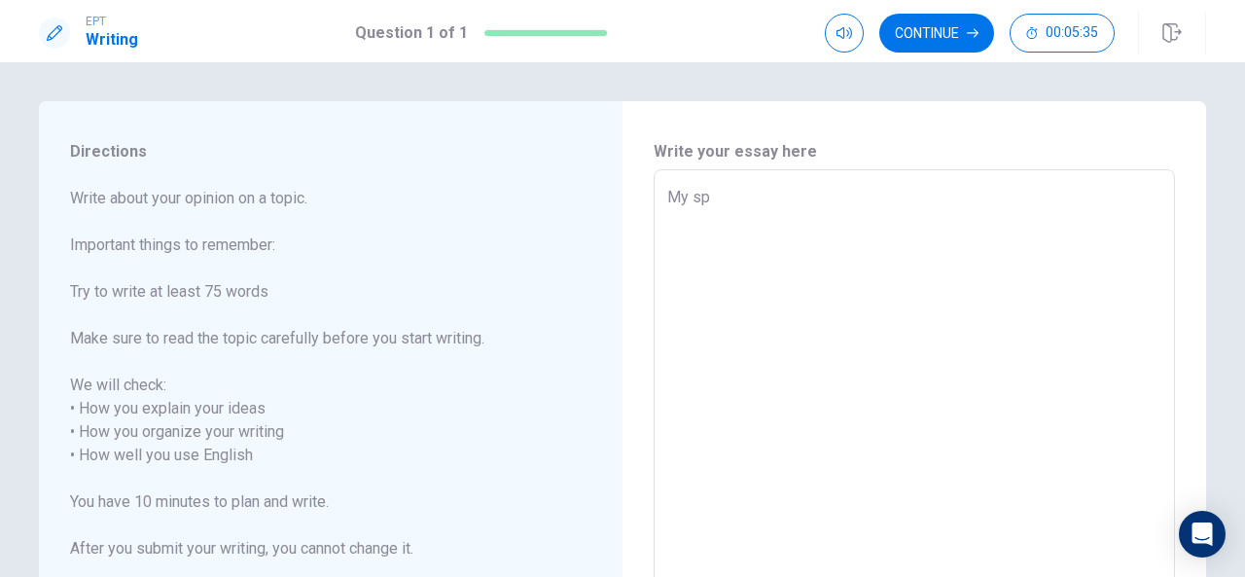
type textarea "My spe"
type textarea "x"
type textarea "My spec"
type textarea "x"
type textarea "My speci"
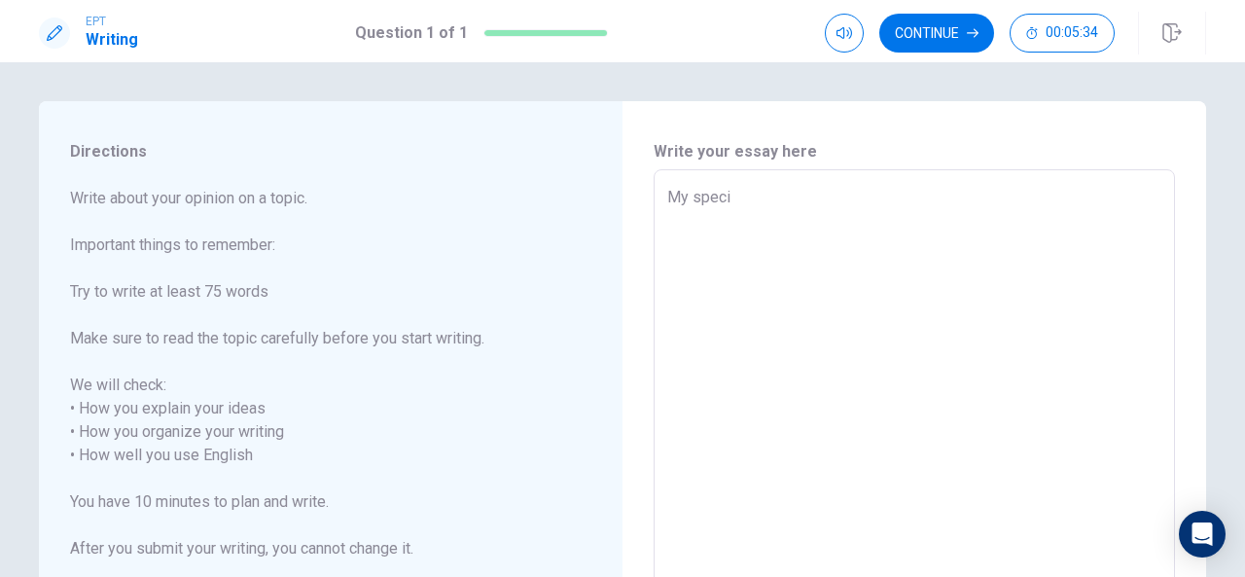
type textarea "x"
type textarea "My specia"
type textarea "x"
type textarea "My specia"
type textarea "x"
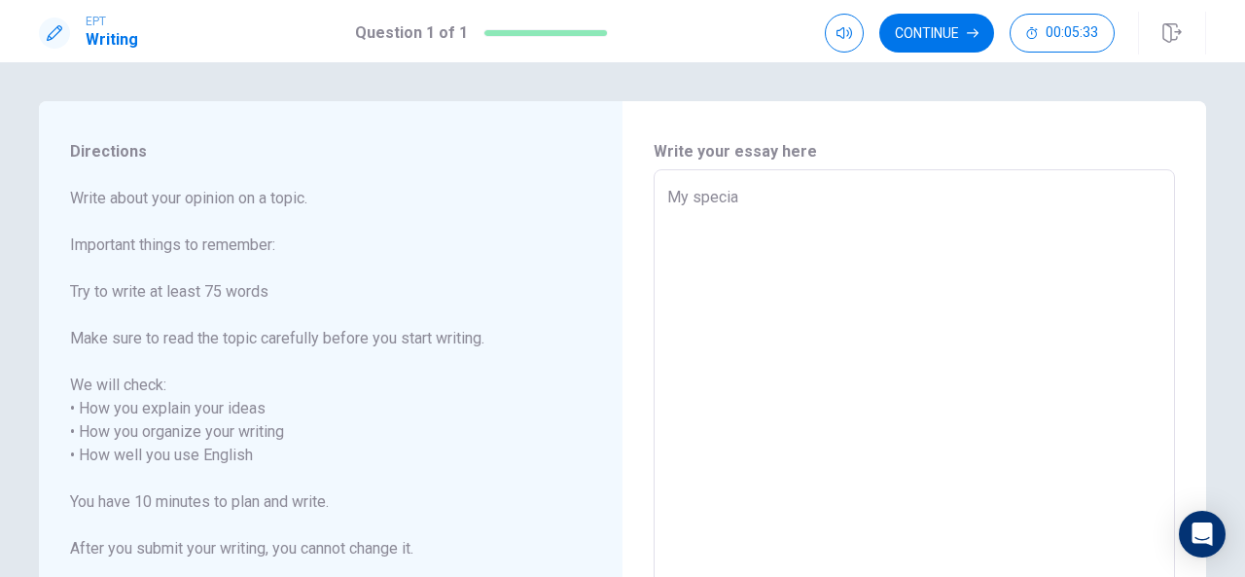
type textarea "My specia"
type textarea "x"
type textarea "My special"
type textarea "x"
type textarea "My special"
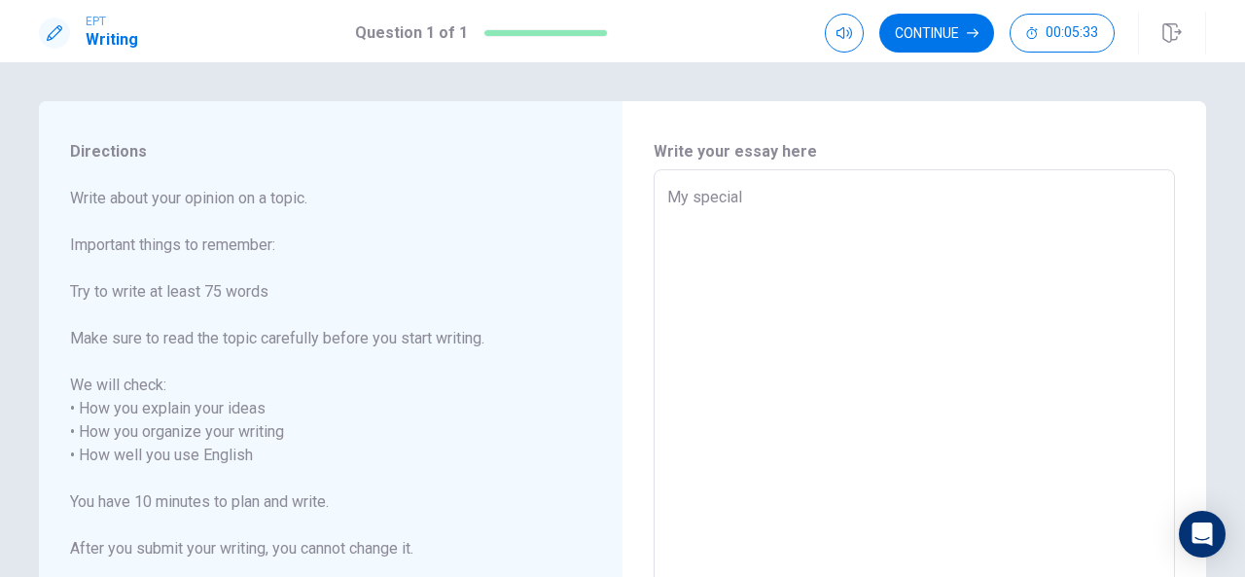
type textarea "x"
type textarea "My special p"
type textarea "x"
type textarea "My special pl"
type textarea "x"
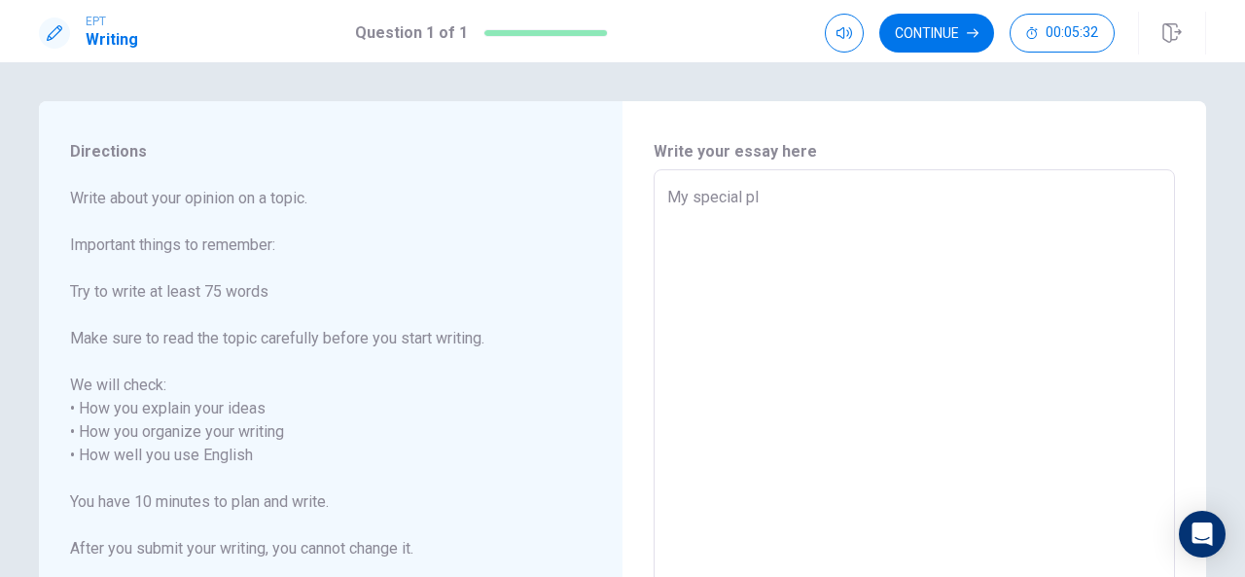
type textarea "My special pla"
type textarea "x"
type textarea "My special plac"
type textarea "x"
type textarea "My special place"
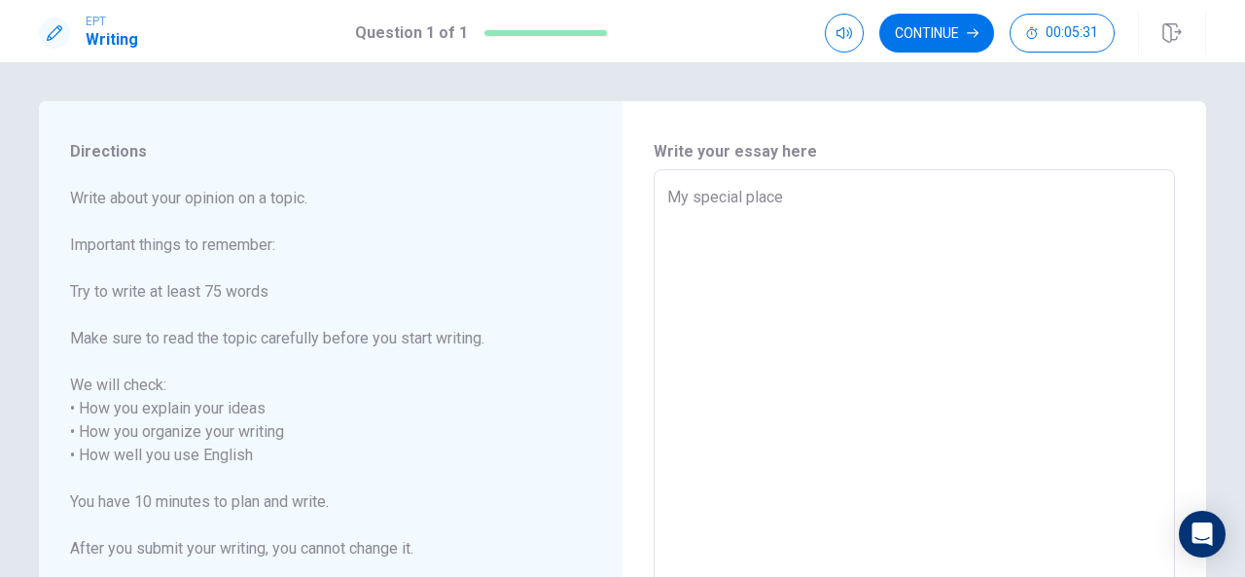
type textarea "x"
type textarea "My special place"
type textarea "x"
type textarea "My special place i"
type textarea "x"
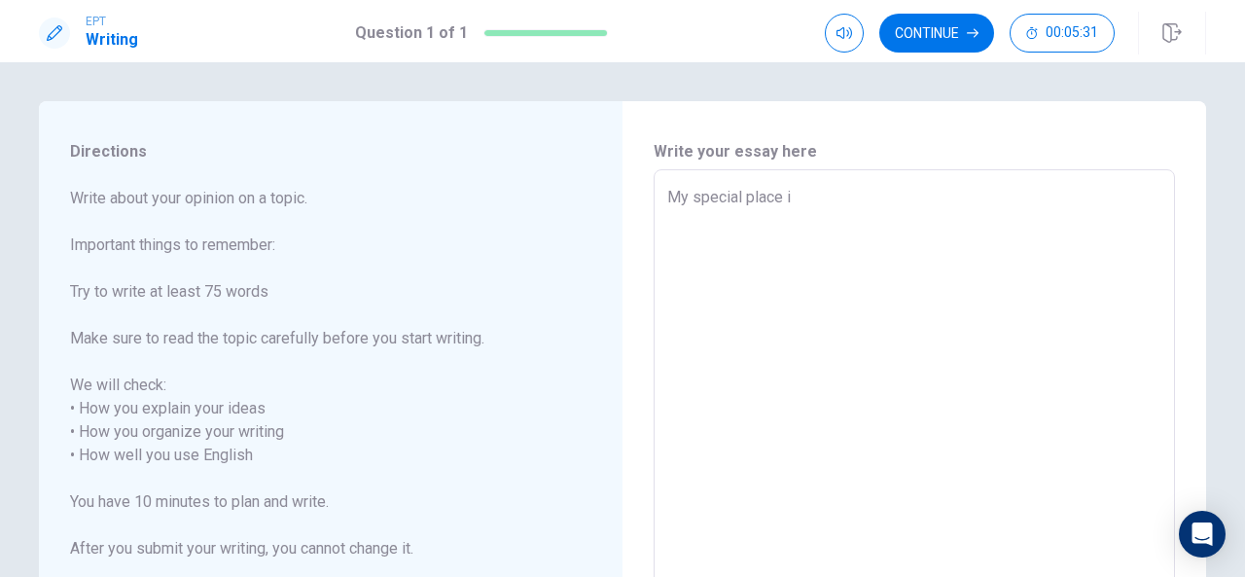
type textarea "My special place is"
type textarea "x"
type textarea "My special place is"
type textarea "x"
type textarea "My special place is A"
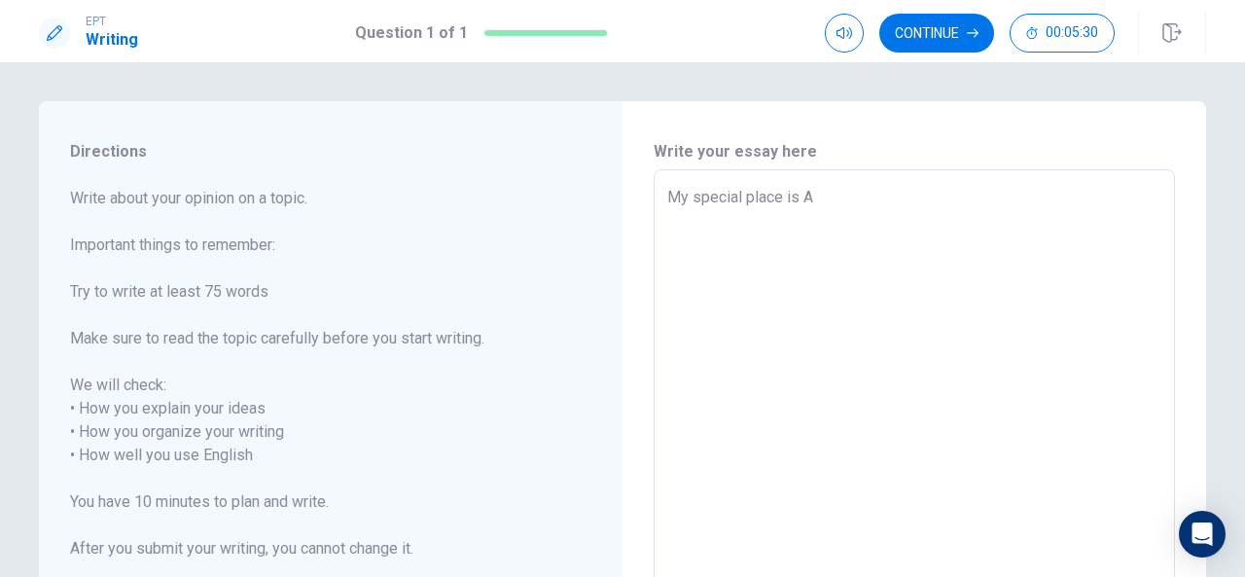
type textarea "x"
type textarea "My special place is Au"
type textarea "x"
type textarea "My special place is Aus"
type textarea "x"
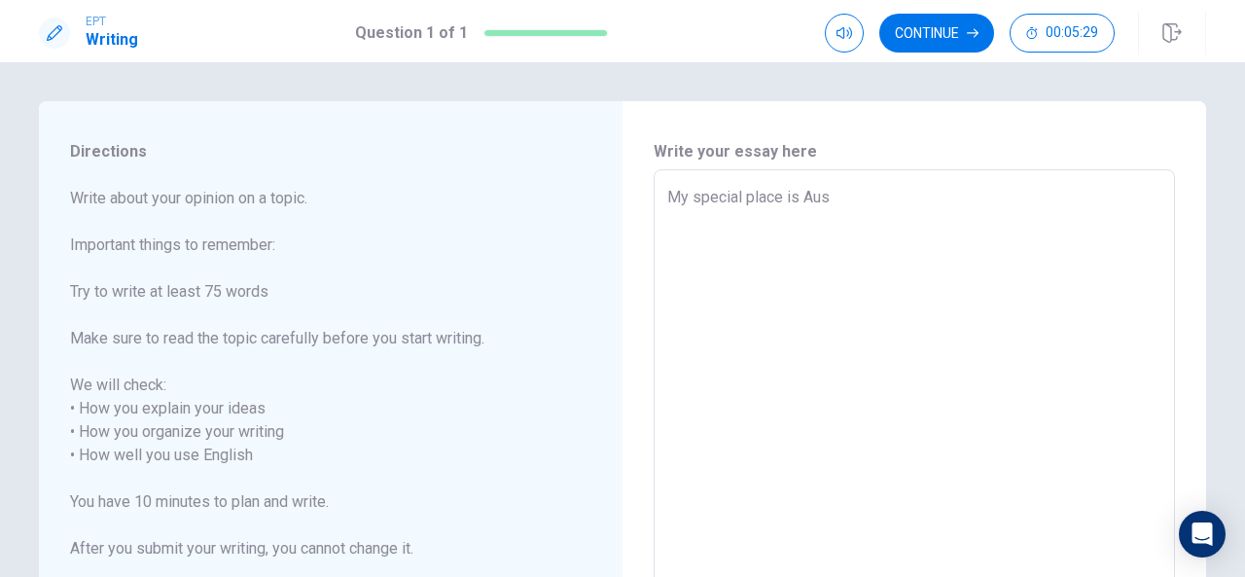
type textarea "My special place is Aust"
type textarea "x"
type textarea "My special place is Austr"
type textarea "x"
type textarea "My special place is [GEOGRAPHIC_DATA]"
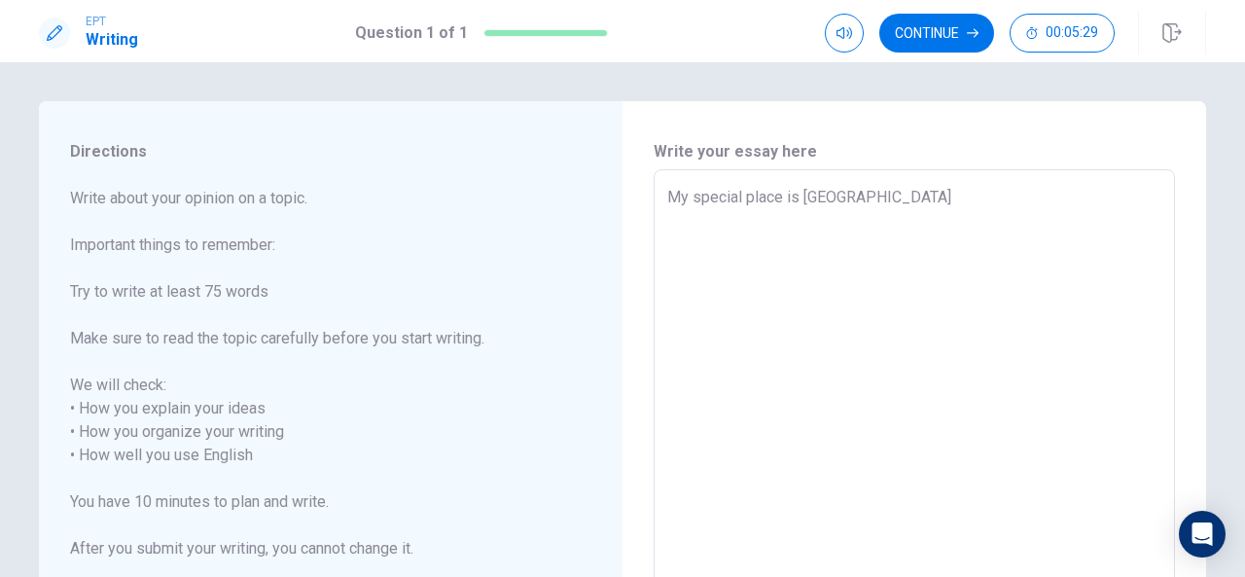
type textarea "x"
type textarea "My special place is Austral"
type textarea "x"
type textarea "My special place is [GEOGRAPHIC_DATA]"
type textarea "x"
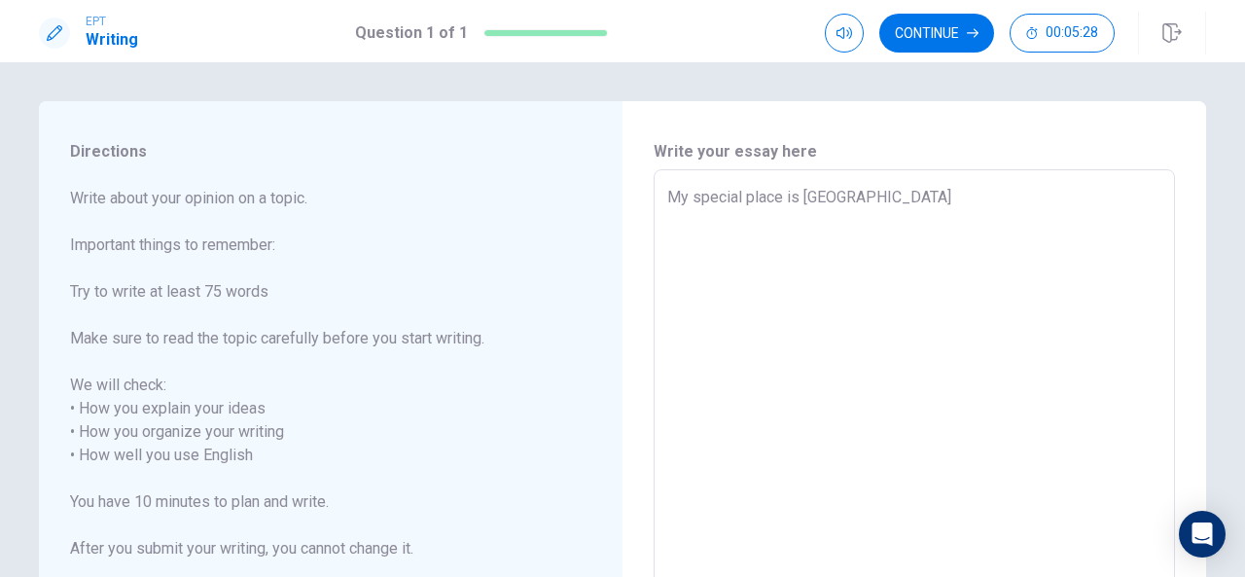
type textarea "My special place is [GEOGRAPHIC_DATA]"
type textarea "x"
type textarea "My special place is [GEOGRAPHIC_DATA]"
type textarea "x"
type textarea "My special place is [GEOGRAPHIC_DATA] C"
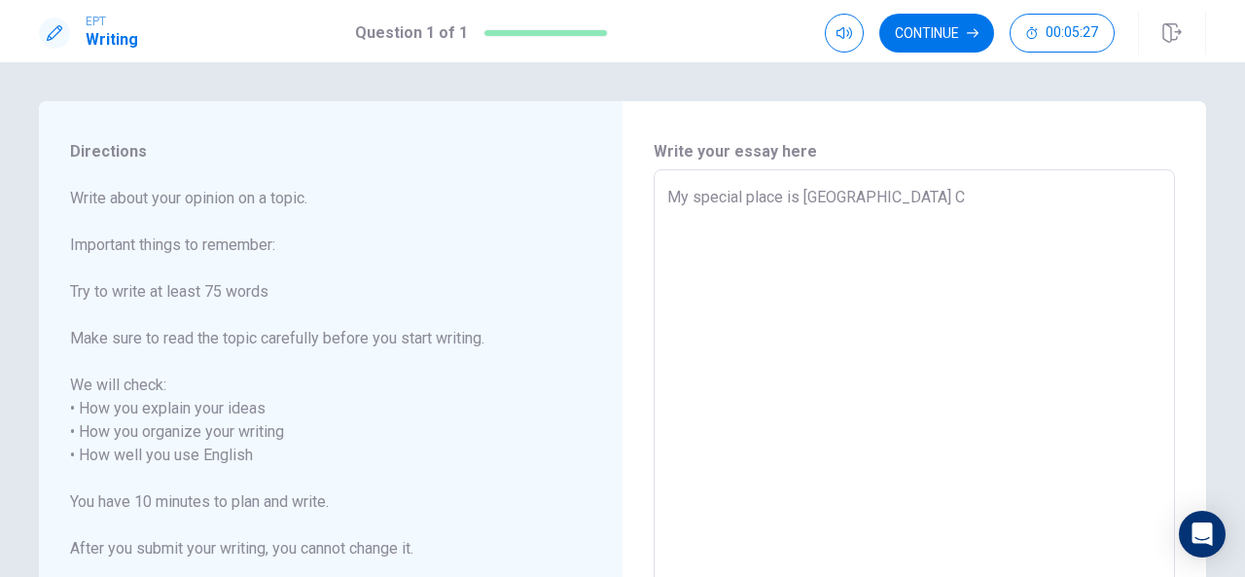
type textarea "x"
type textarea "My special place is [GEOGRAPHIC_DATA] Ca"
type textarea "x"
type textarea "My special place is Australia [PERSON_NAME]"
type textarea "x"
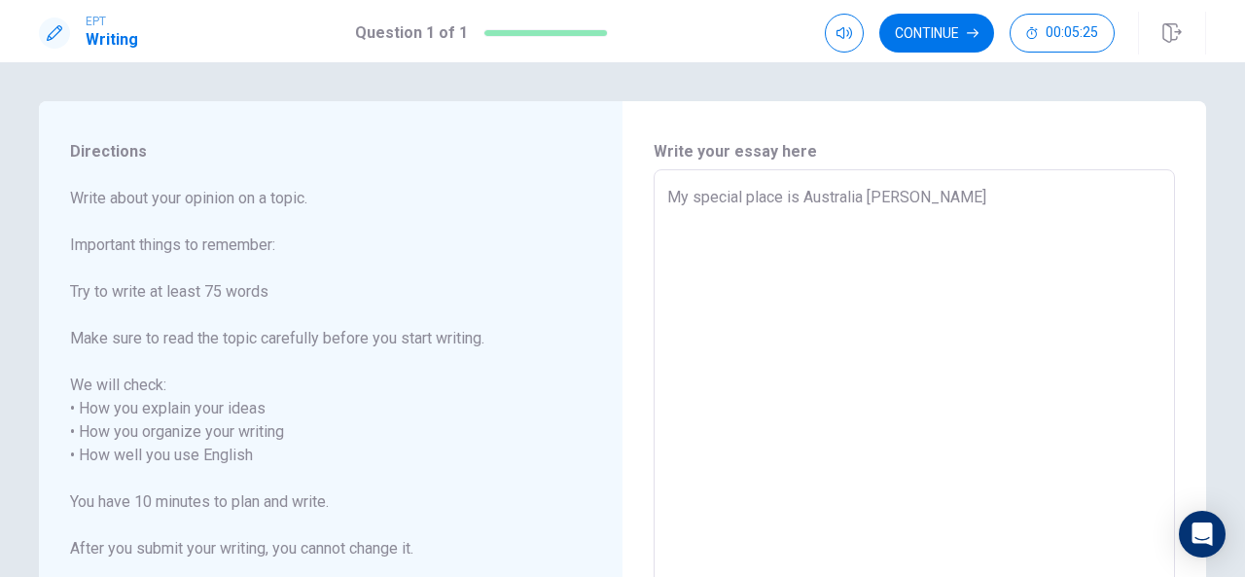
type textarea "My special place is [GEOGRAPHIC_DATA] [PERSON_NAME]"
type textarea "x"
type textarea "My special place is Australia Cains"
type textarea "x"
type textarea "My special place is Australia Cains."
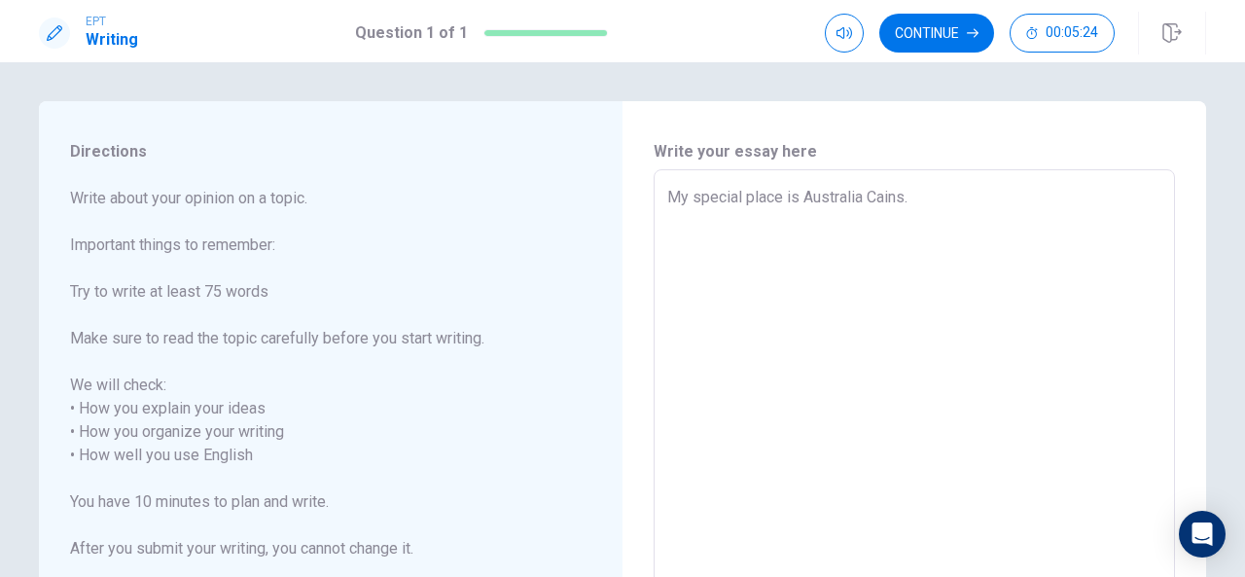
type textarea "x"
type textarea "My special place is Australia Cains."
type textarea "x"
type textarea "My special place is Australia Cains. B"
type textarea "x"
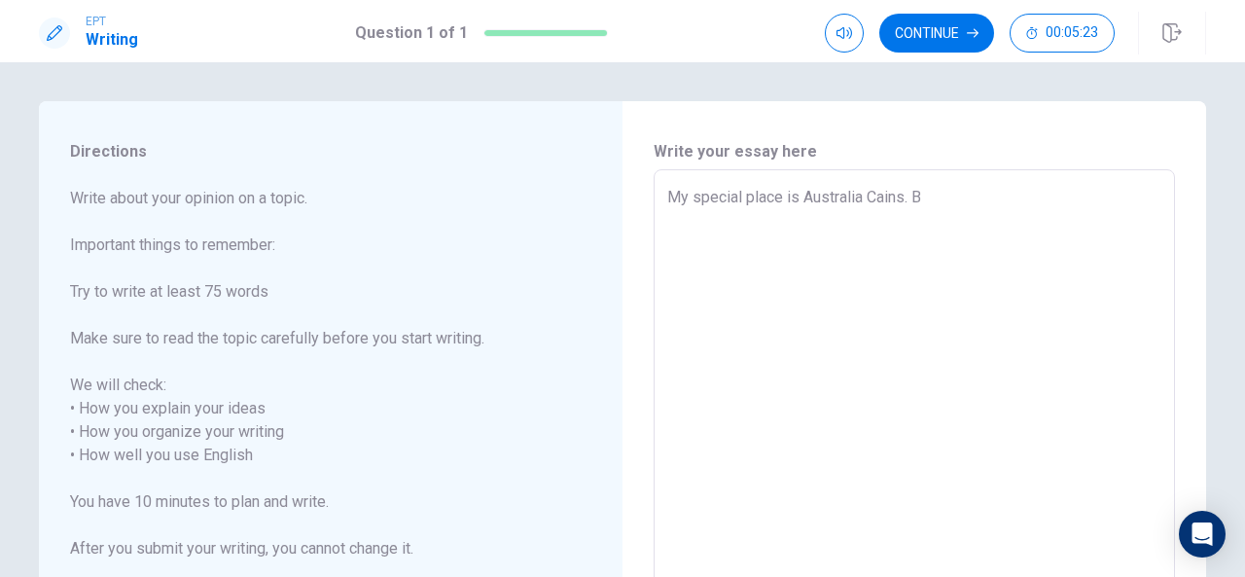
type textarea "My special place is Australia Cains. Be"
type textarea "x"
type textarea "My special place is Australia Cains. Bec"
type textarea "x"
type textarea "My special place is Australia Cains. [GEOGRAPHIC_DATA]"
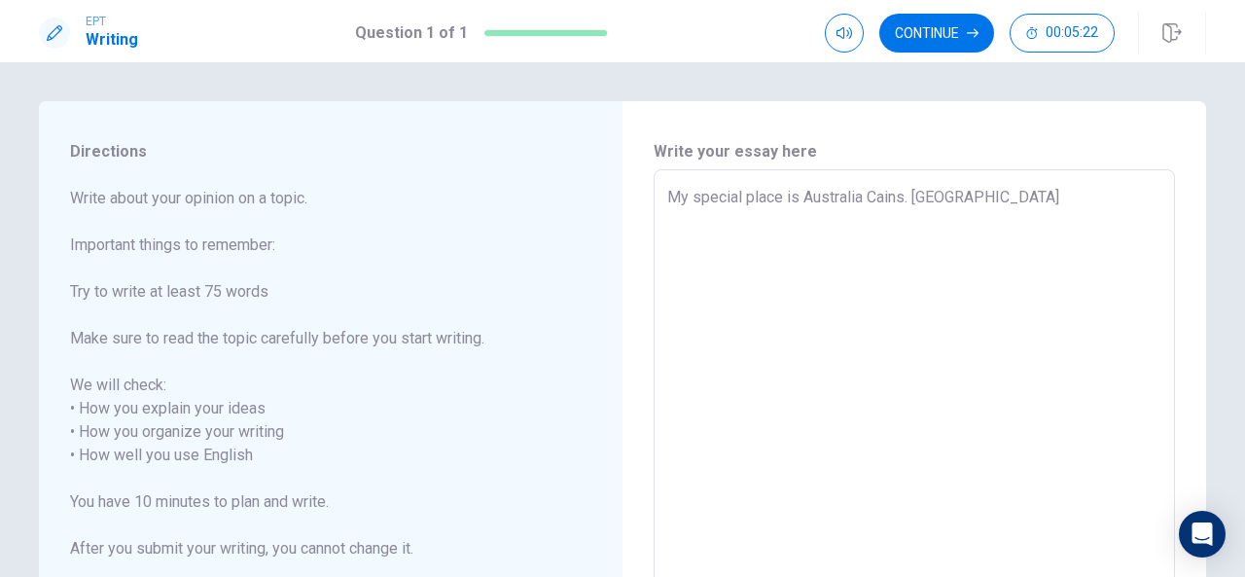
type textarea "x"
type textarea "My special place is Australia Cains. [GEOGRAPHIC_DATA]"
type textarea "x"
type textarea "My special place is Australia Cains. Becaus"
type textarea "x"
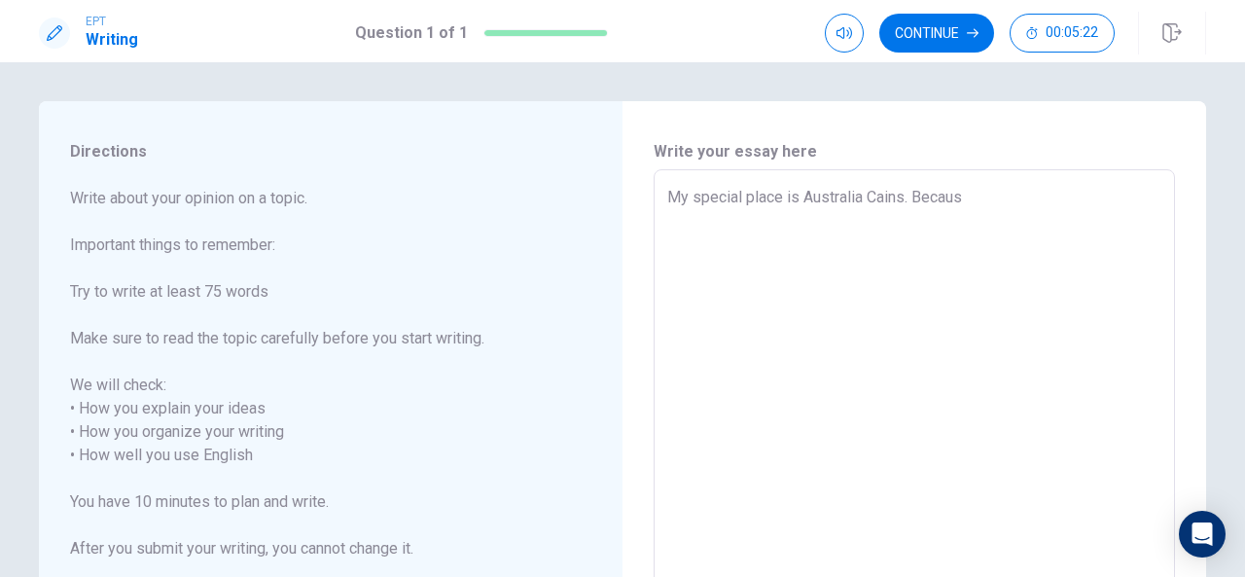
type textarea "My special place is Australia Cains. Because"
type textarea "x"
type textarea "My special place is Australia Cains. Because"
type textarea "x"
type textarea "My special place is Australia Cains. Because t"
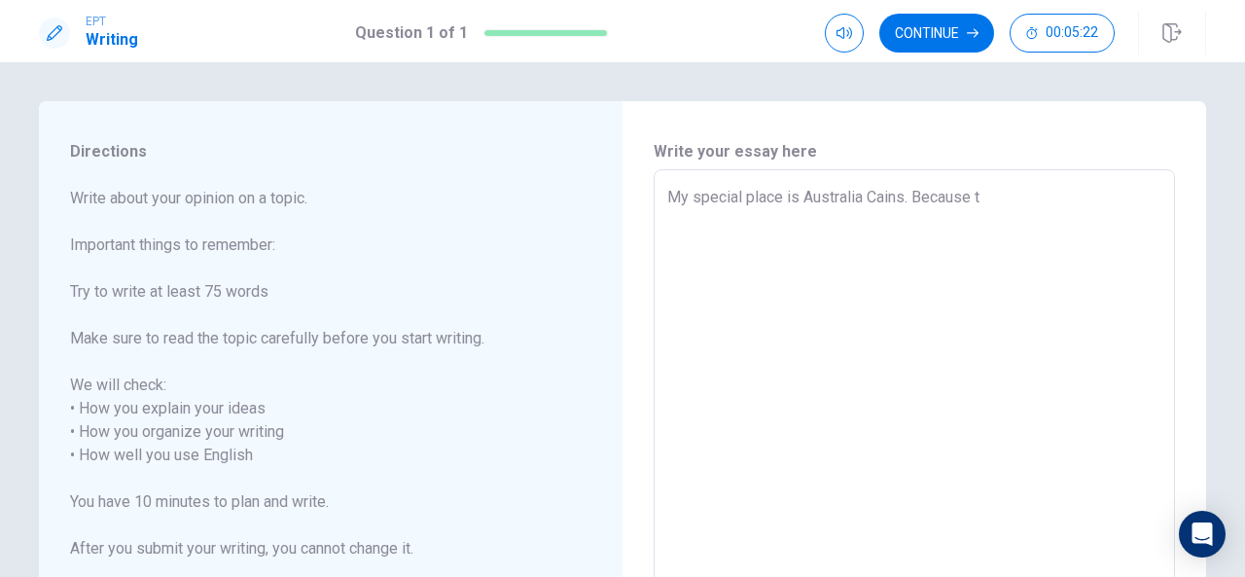
type textarea "x"
type textarea "My special place is Australia Cains. Because th"
type textarea "x"
type textarea "My special place is Australia Cains. Because the"
type textarea "x"
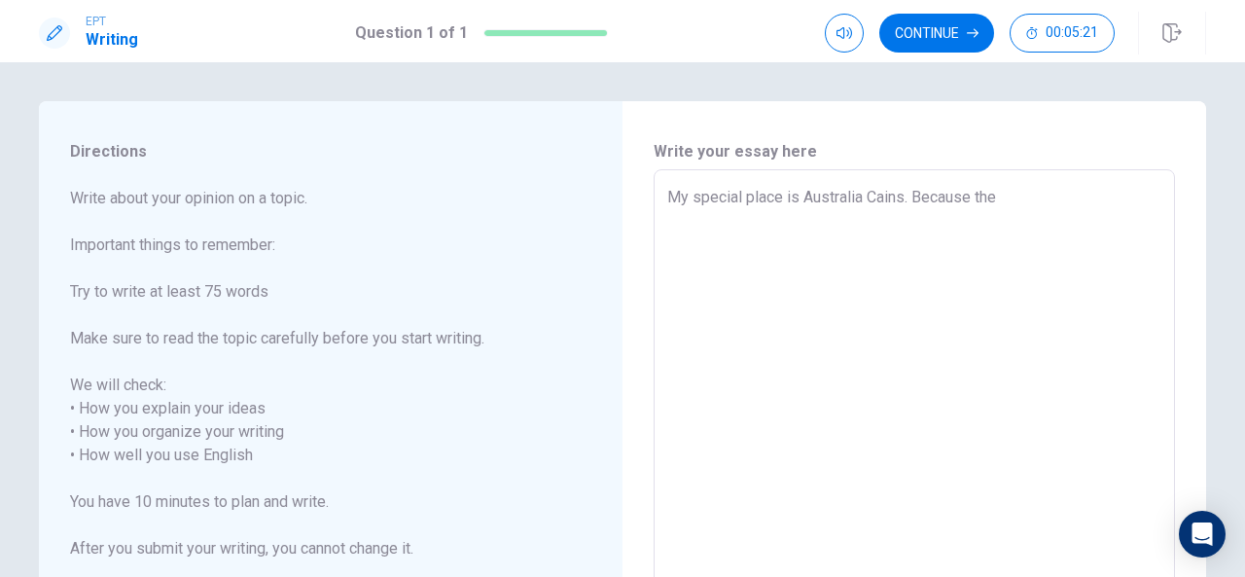
type textarea "My special place is Australia Cains. Because ther"
type textarea "x"
type textarea "My special place is Australia Cains. Because there"
type textarea "x"
type textarea "My special place is Australia Cains. Because therei"
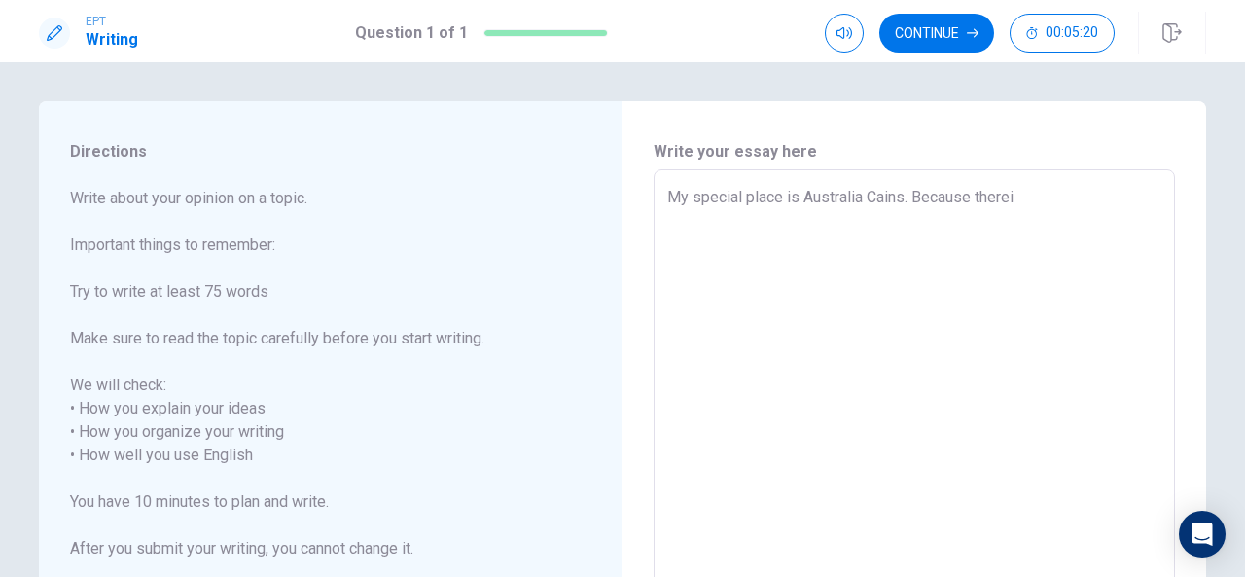
type textarea "x"
type textarea "My special place is Australia Cains. Because thereis"
type textarea "x"
type textarea "My special place is Australia Cains. Because thereis"
type textarea "x"
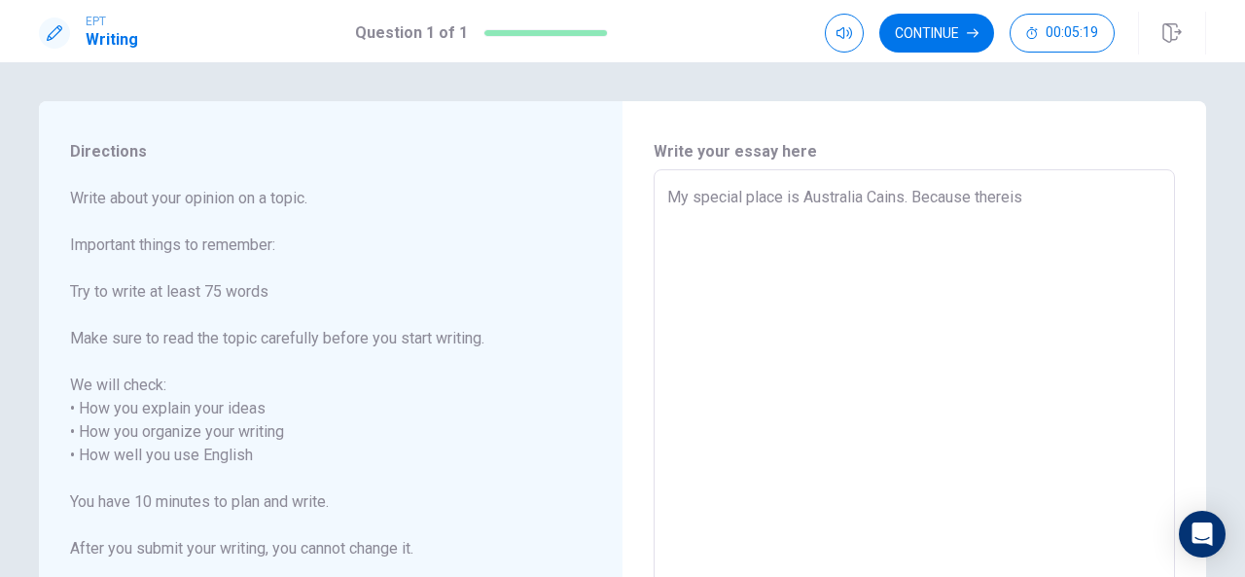
type textarea "My special place is Australia Cains. Because thereis"
type textarea "x"
type textarea "My special place is Australia Cains. Because therei"
type textarea "x"
type textarea "My special place is Australia Cains. Because there"
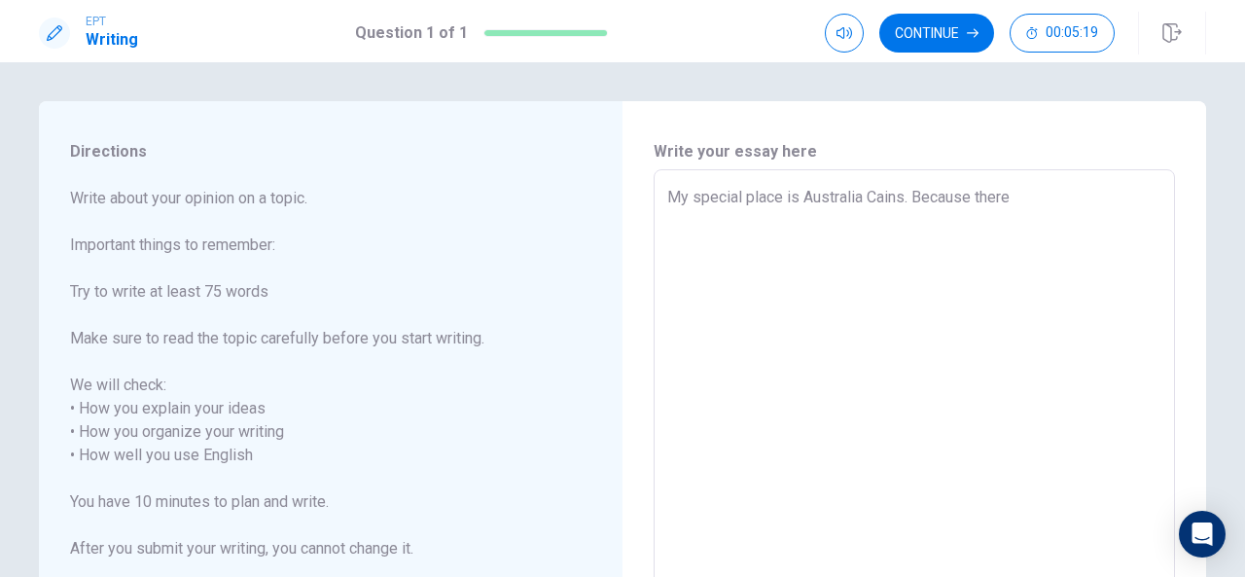
type textarea "x"
type textarea "My special place is Australia Cains. Because there"
type textarea "x"
type textarea "My special place is Australia Cains. Because there i"
type textarea "x"
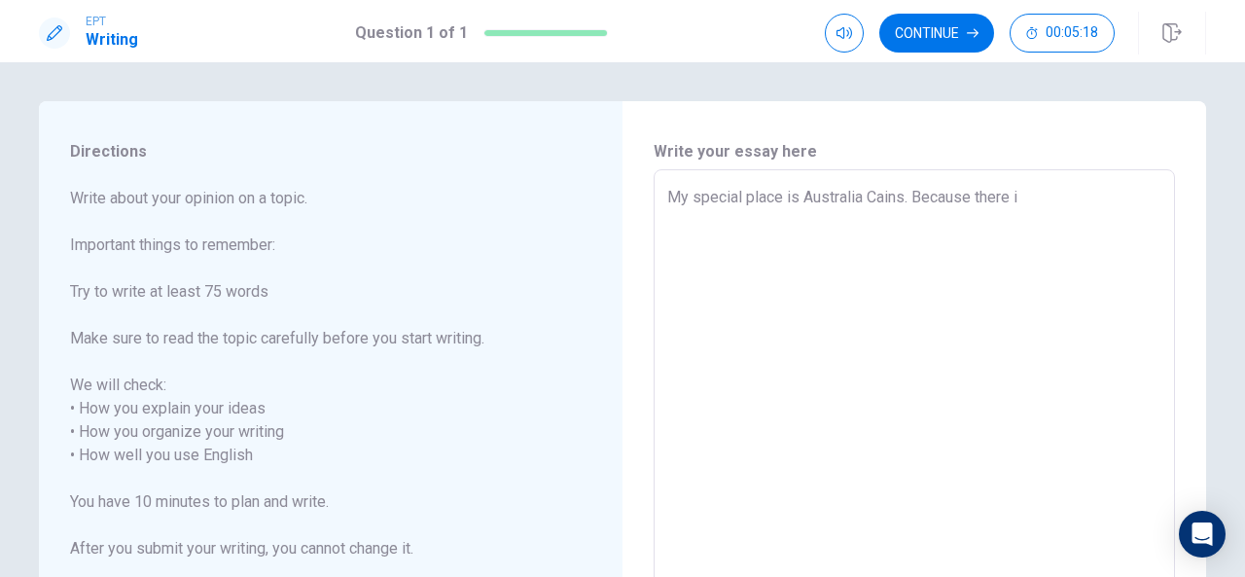
type textarea "My special place is Australia Cains. Because there is"
type textarea "x"
type textarea "My special place is Australia Cains. Because there is"
type textarea "x"
type textarea "My special place is Australia Cains. Because there is m"
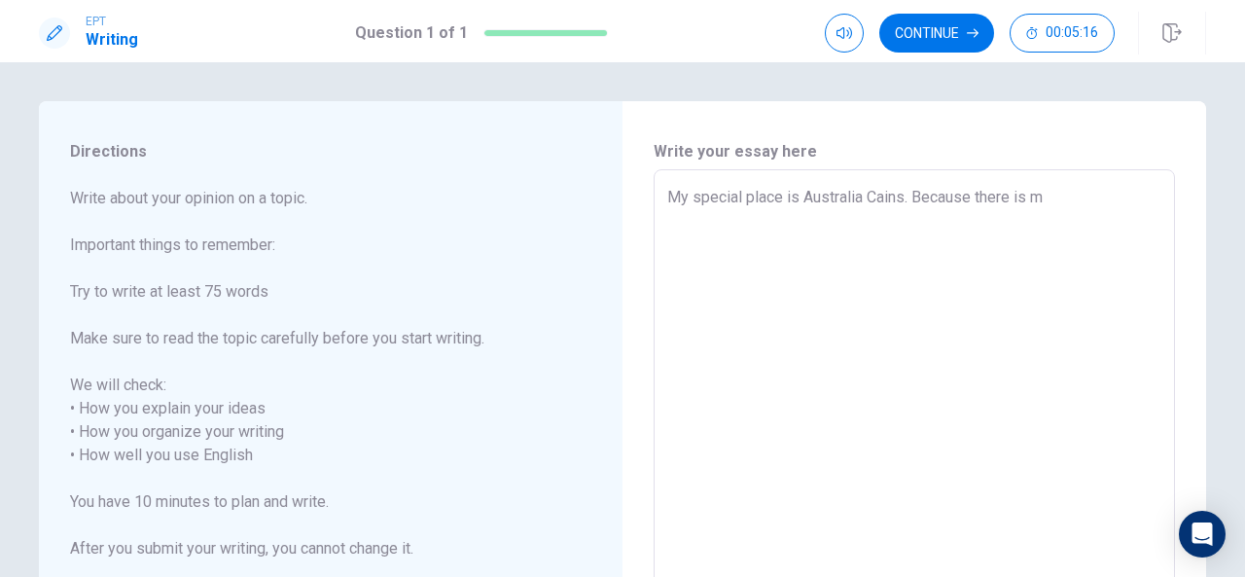
type textarea "x"
type textarea "My special place is Australia Cains. Because there is my"
type textarea "x"
type textarea "My special place is Australia Cains. Because there is my"
type textarea "x"
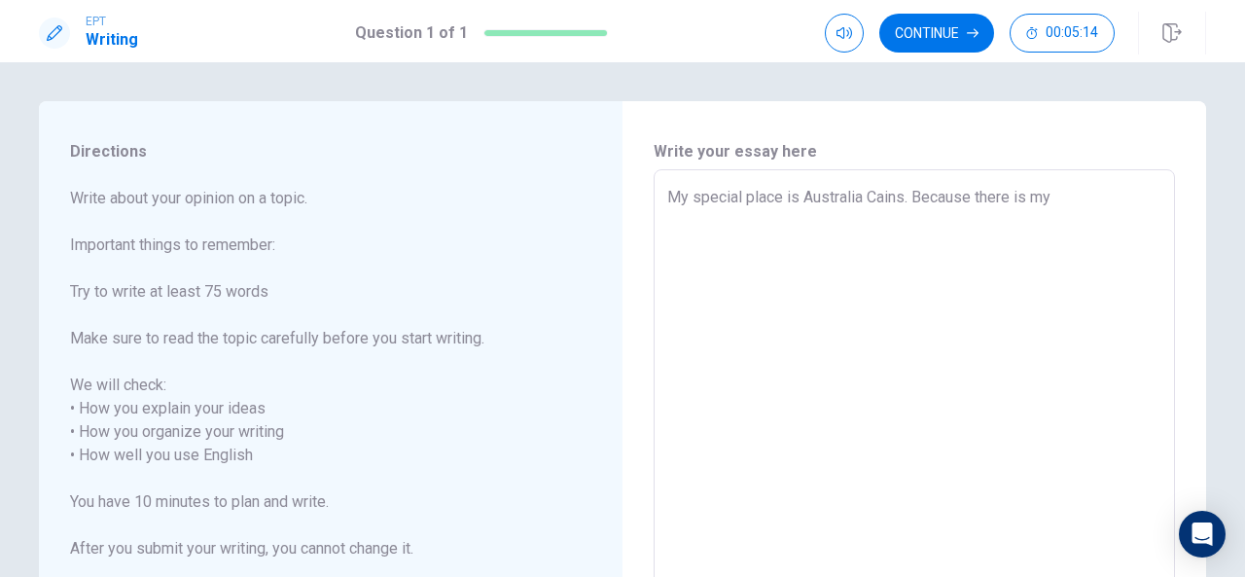
type textarea "My special place is Australia Cains. Because there is my f"
type textarea "x"
type textarea "My special place is Australia Cains. Because there is my fi"
type textarea "x"
type textarea "My special place is Australia Cains. Because there is my fir"
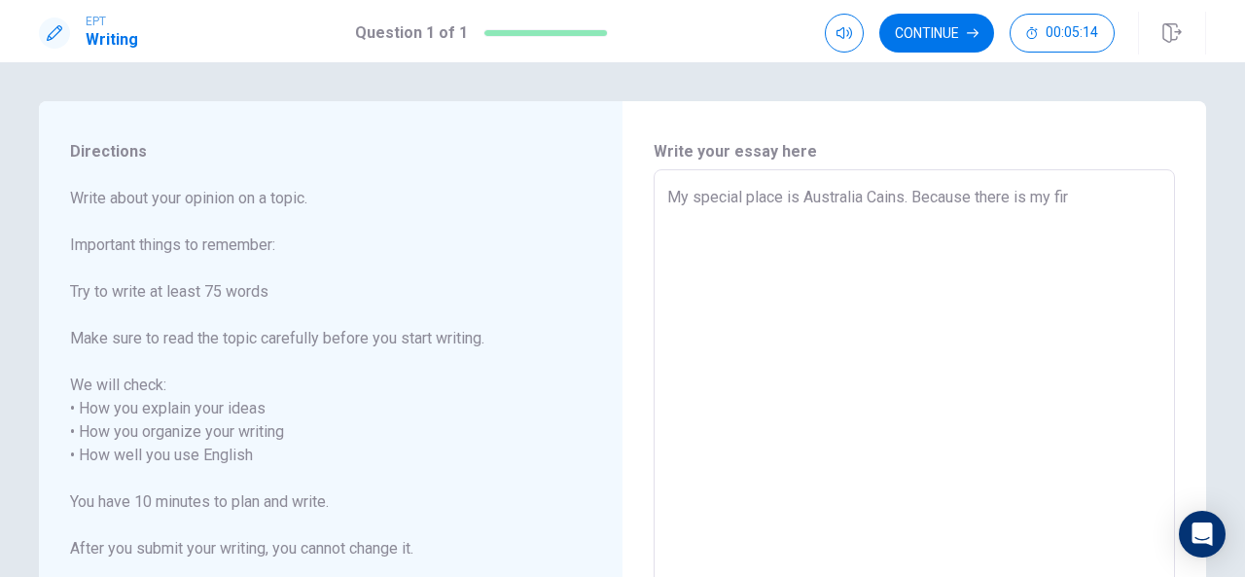
type textarea "x"
type textarea "My special place is Australia Cains. Because there is my firs"
type textarea "x"
type textarea "My special place is Australia Cains. Because there is my first"
type textarea "x"
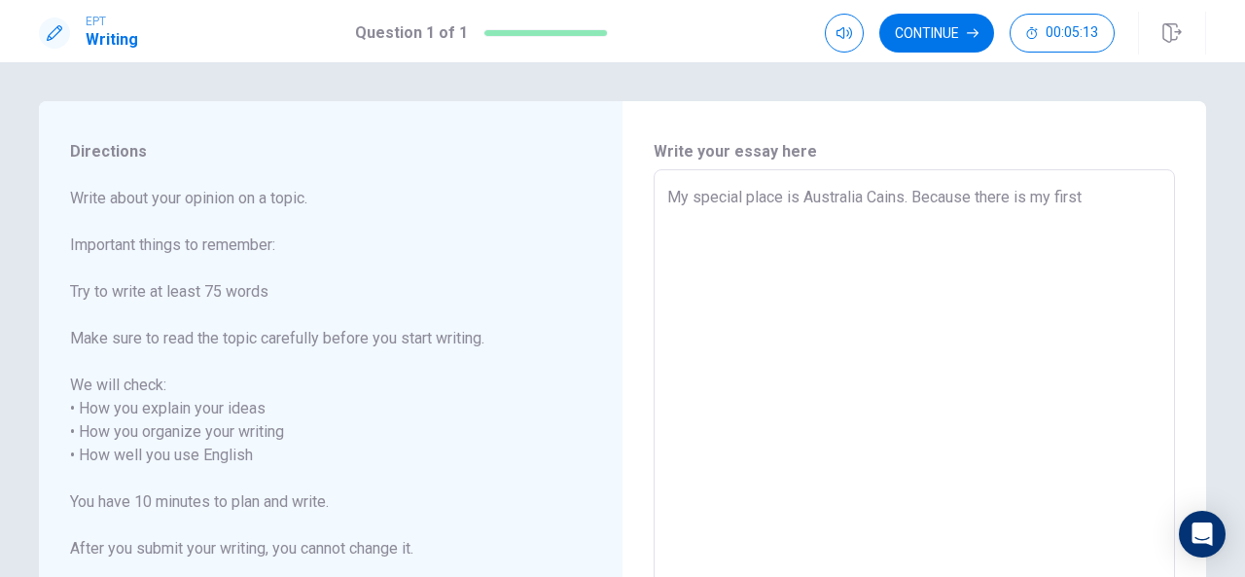
type textarea "My special place is Australia Cains. Because there is my first"
type textarea "x"
type textarea "My special place is Australia Cains. Because there is my first t"
type textarea "x"
type textarea "My special place is Australia Cains. Because there is my first tr"
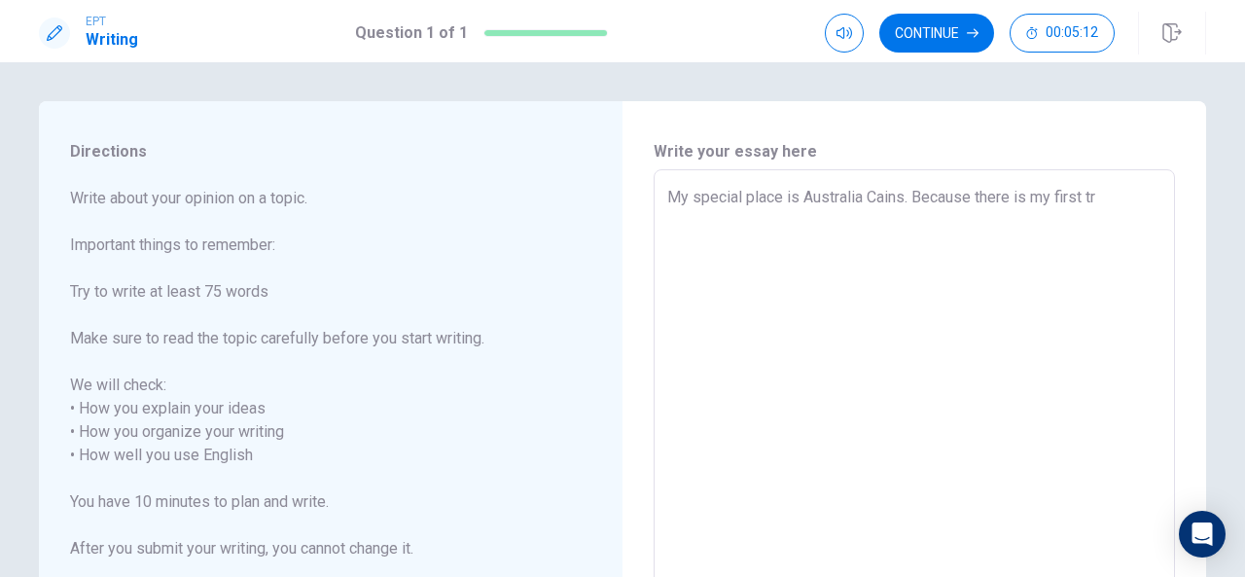
type textarea "x"
type textarea "My special place is Australia Cains. Because there is my first tri"
type textarea "x"
type textarea "My special place is Australia Cains. Because there is my first trip"
type textarea "x"
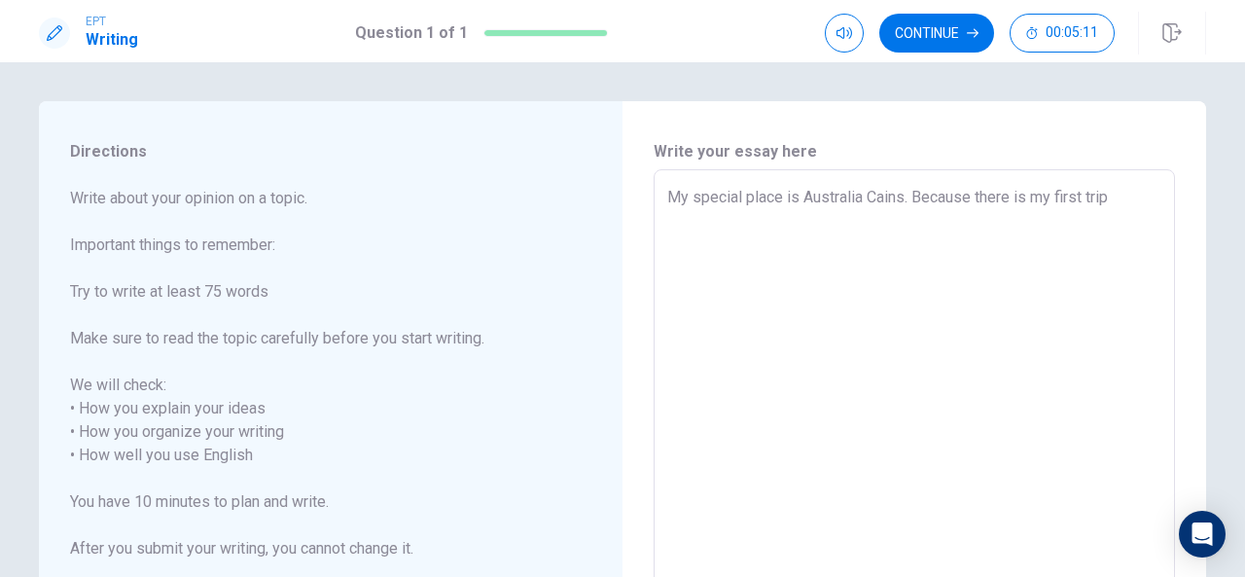
type textarea "My special place is Australia Cains. Because there is my first trip"
type textarea "x"
type textarea "My special place is Australia Cains. Because there is my first trip a"
type textarea "x"
type textarea "My special place is Australia Cains. Because there is my first trip ab"
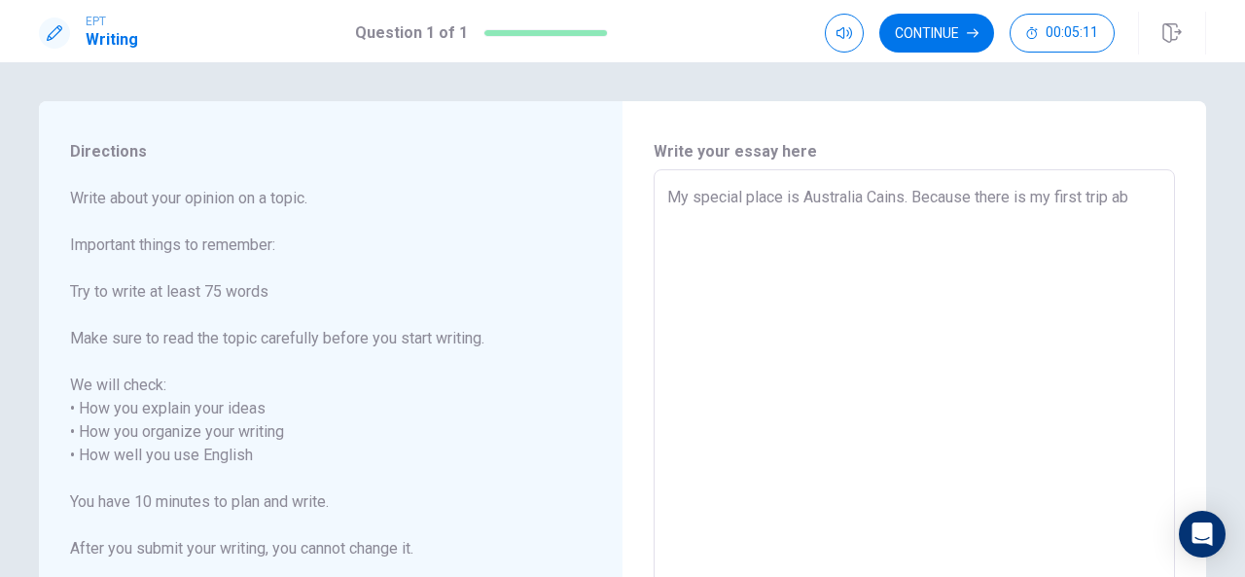
type textarea "x"
type textarea "My special place is Australia Cains. Because there is my first trip abp"
type textarea "x"
type textarea "My special place is Australia Cains. Because there is my first trip ab"
type textarea "x"
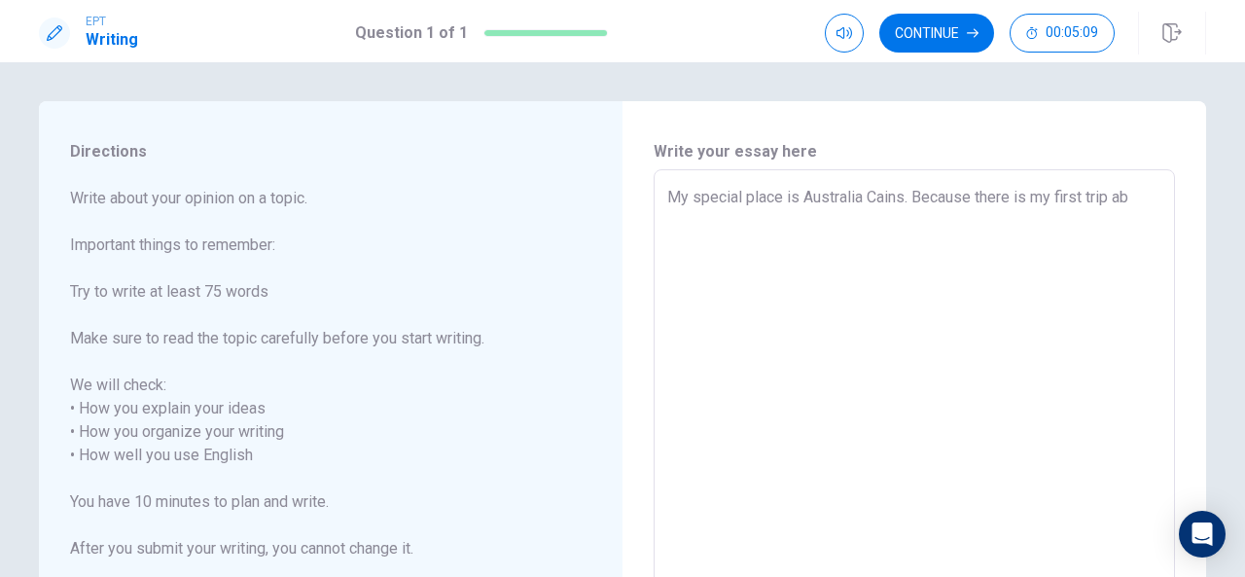
type textarea "My special place is Australia Cains. Because there is my first trip abr"
type textarea "x"
type textarea "My special place is Australia Cains. Because there is my first trip abro"
type textarea "x"
type textarea "My special place is Australia Cains. Because there is my first trip abroa"
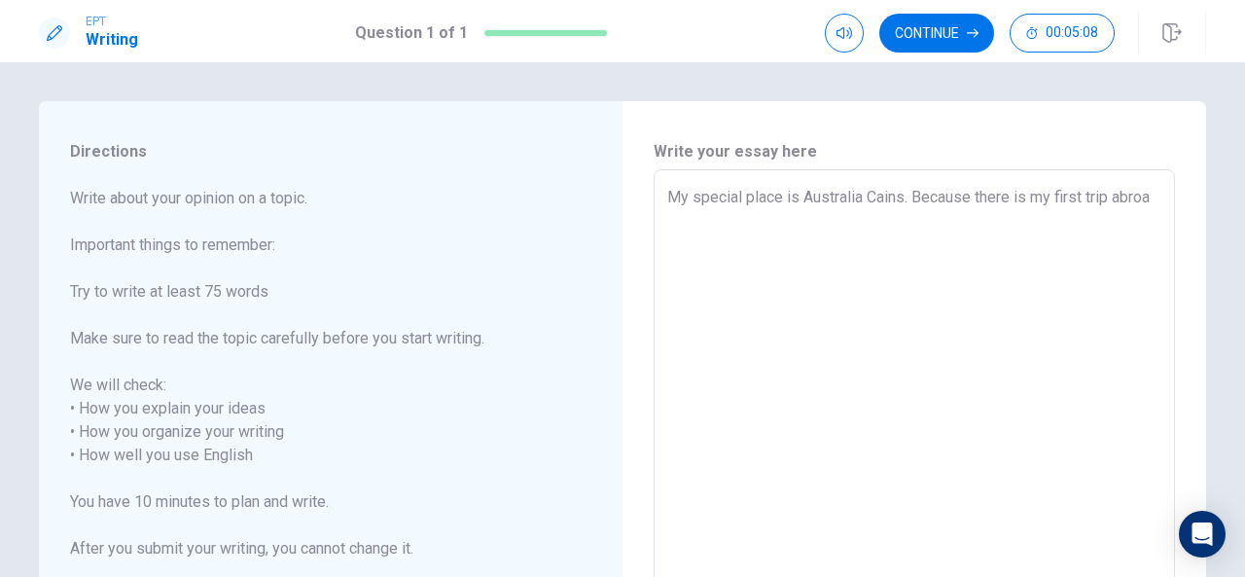
type textarea "x"
type textarea "My special place is Australia Cains. Because there is my first trip abroad"
type textarea "x"
type textarea "My special place is Australia Cains. Because there is my first trip abroad"
type textarea "x"
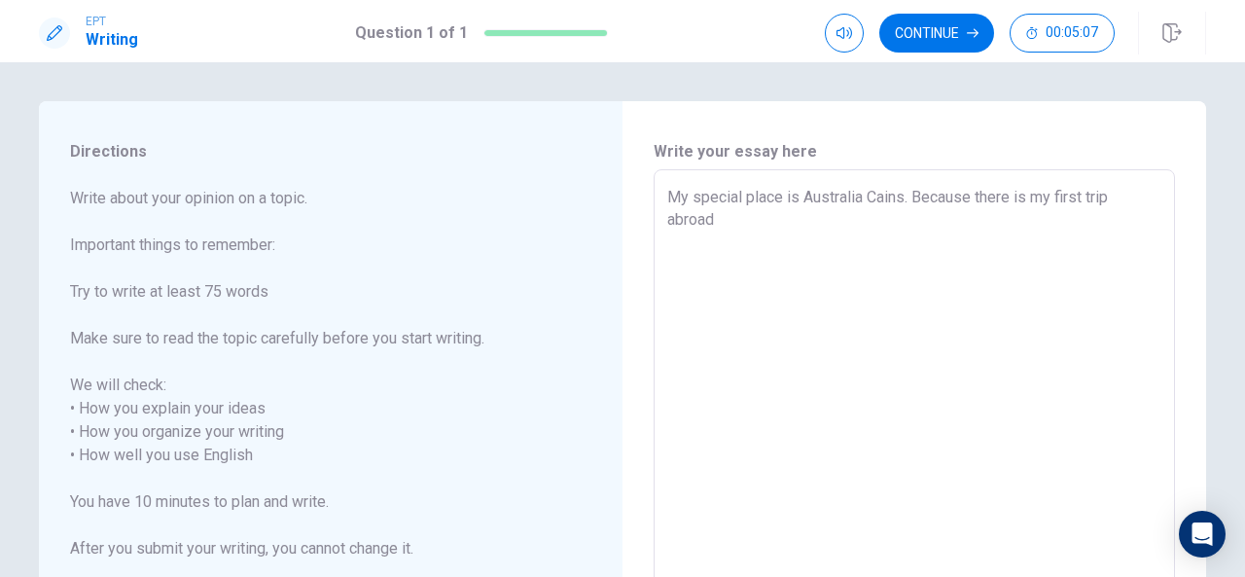
type textarea "My special place is Australia Cains. Because there is my first trip abroad w"
type textarea "x"
type textarea "My special place is Australia Cains. Because there is my first trip abroad wi"
type textarea "x"
type textarea "My special place is Australia Cains. Because there is my first trip abroad wit"
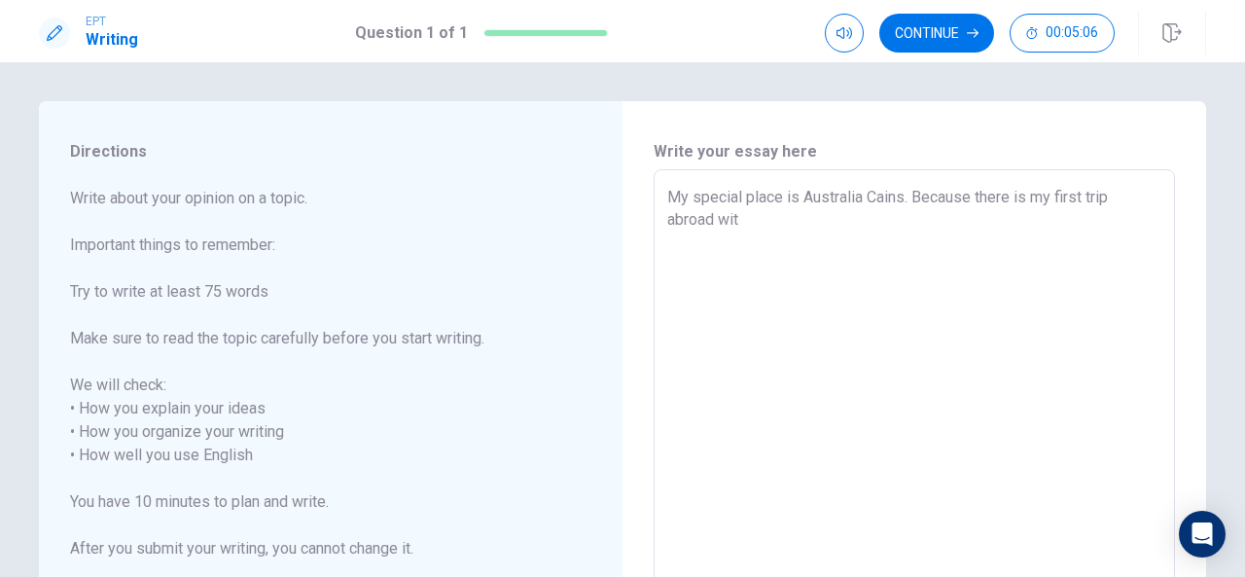
type textarea "x"
type textarea "My special place is Australia Cains. Because there is my first trip abroad wity"
type textarea "x"
type textarea "My special place is Australia Cains. Because there is my first trip abroad wit"
type textarea "x"
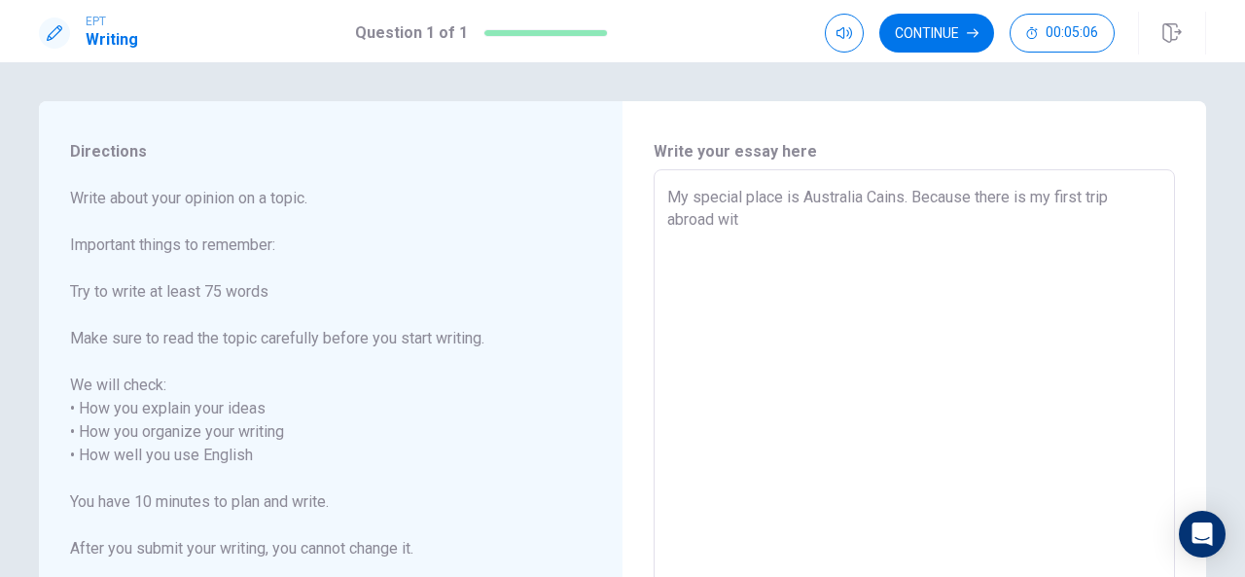
type textarea "My special place is Australia Cains. Because there is my first trip abroad with"
type textarea "x"
type textarea "My special place is Australia Cains. Because there is my first trip abroad with"
type textarea "x"
type textarea "My special place is Australia Cains. Because there is my first trip abroad with…"
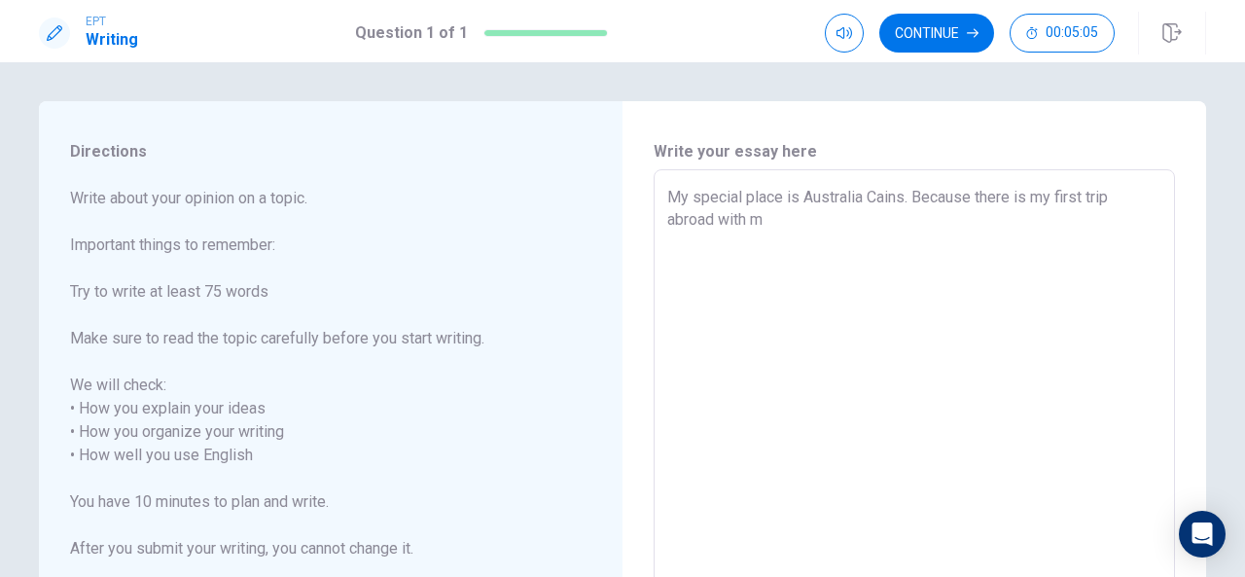
type textarea "x"
type textarea "My special place is Australia Cains. Because there is my first trip abroad with…"
type textarea "x"
type textarea "My special place is Australia Cains. Because there is my first trip abroad with…"
type textarea "x"
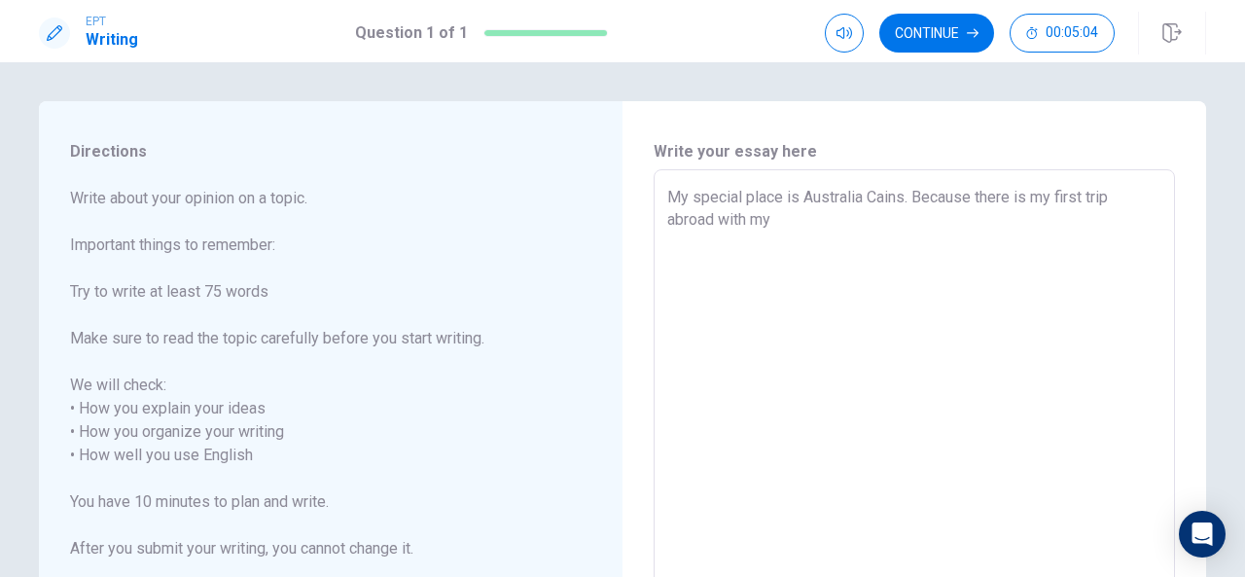
type textarea "My special place is Australia Cains. Because there is my first trip abroad with…"
type textarea "x"
type textarea "My special place is Australia Cains. Because there is my first trip abroad with…"
type textarea "x"
type textarea "My special place is Australia Cains. Because there is my first trip abroad with…"
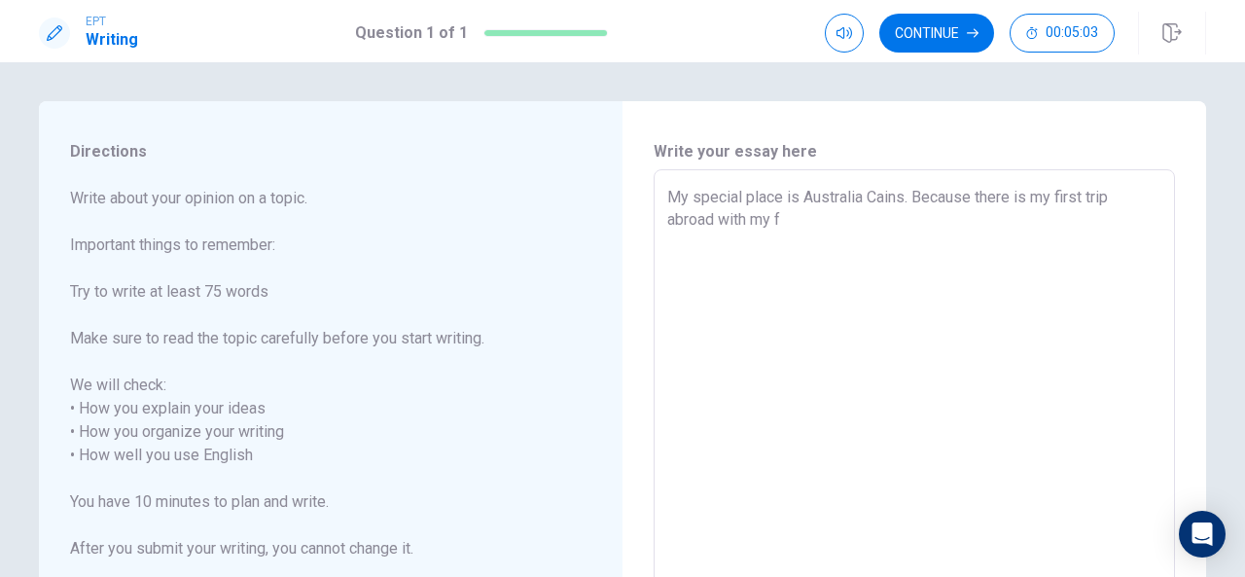
type textarea "x"
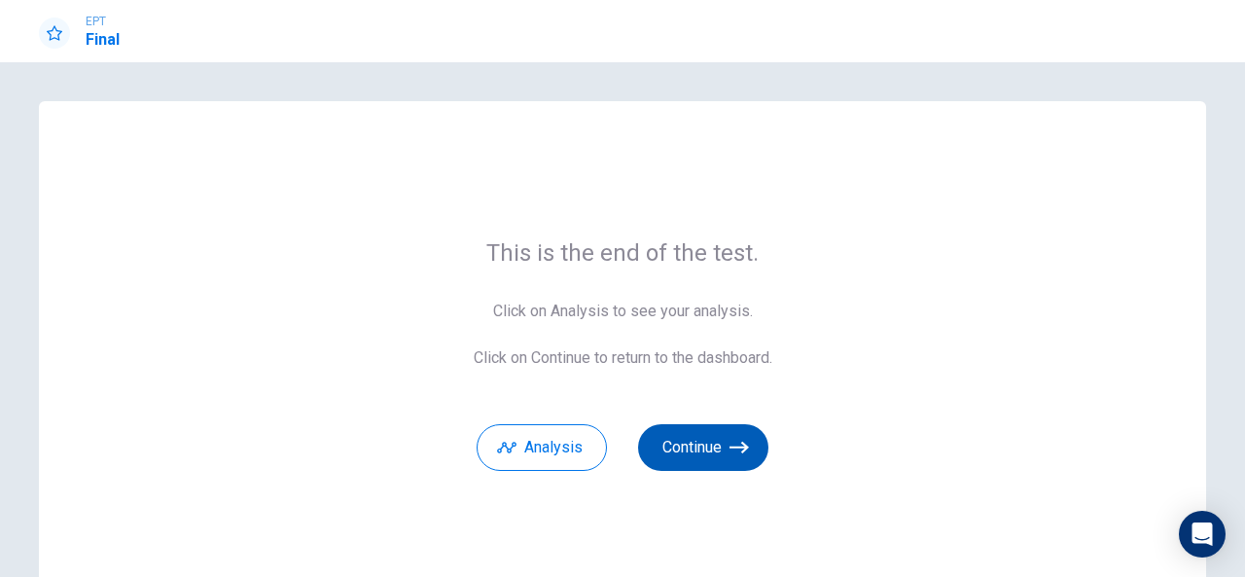
click at [705, 446] on button "Continue" at bounding box center [703, 447] width 130 height 47
